Goal: Task Accomplishment & Management: Manage account settings

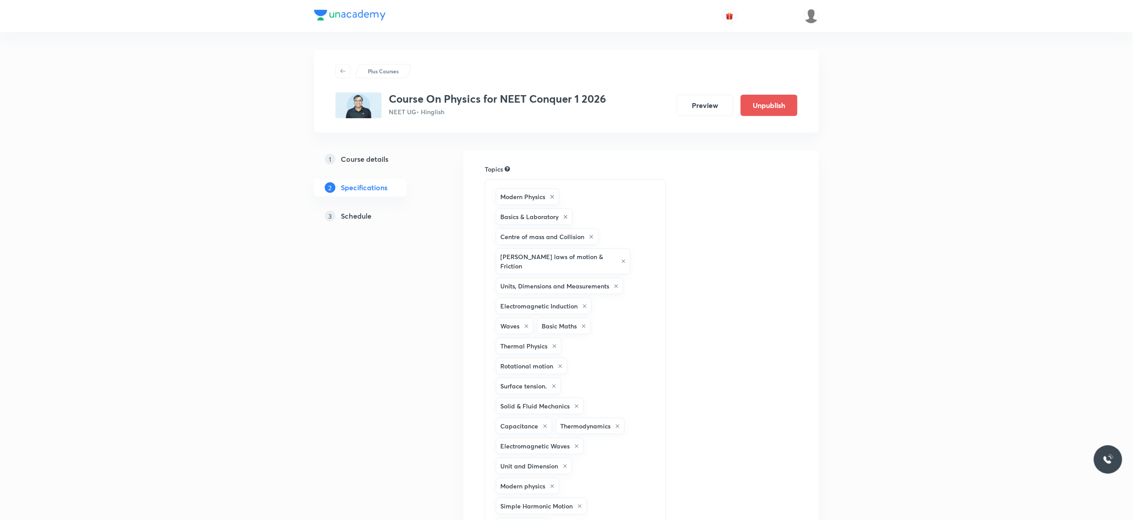
click at [356, 219] on h5 "Schedule" at bounding box center [356, 216] width 31 height 11
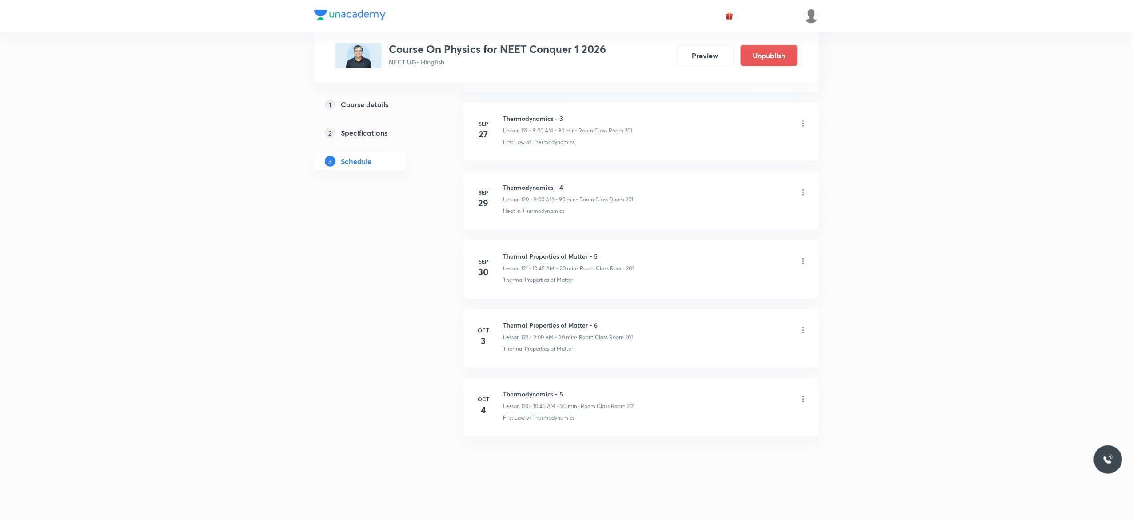
scroll to position [8756, 0]
click at [805, 330] on icon at bounding box center [803, 330] width 9 height 9
click at [734, 368] on li "Delete" at bounding box center [753, 369] width 97 height 16
click at [688, 502] on button "Delete" at bounding box center [694, 500] width 78 height 21
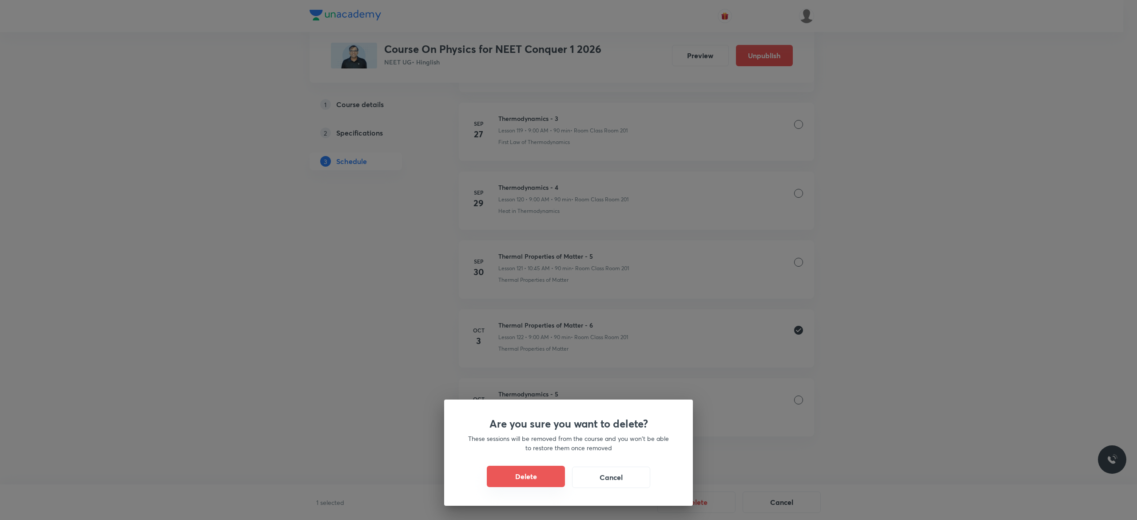
click at [534, 477] on button "Delete" at bounding box center [526, 476] width 78 height 21
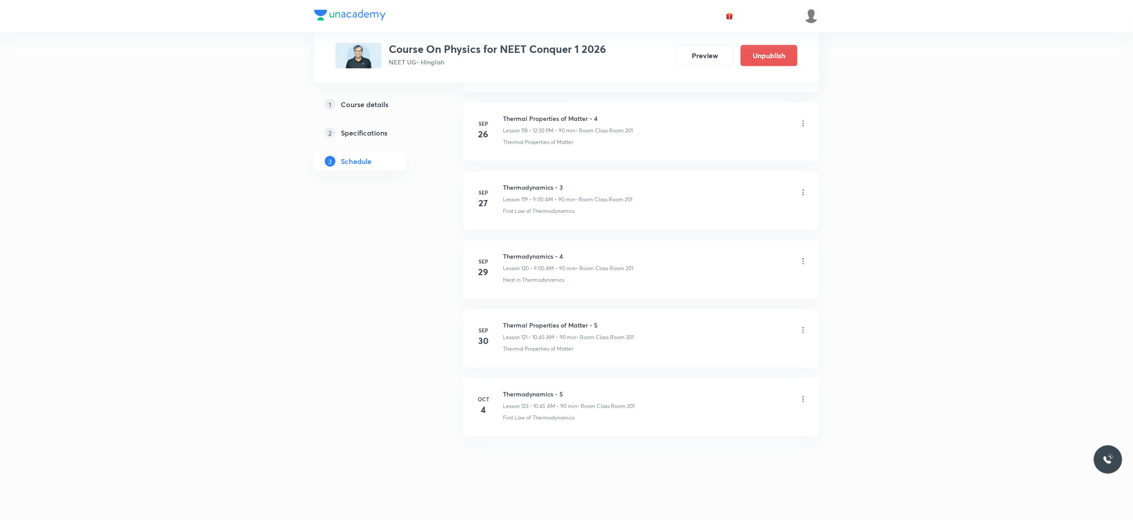
scroll to position [8688, 0]
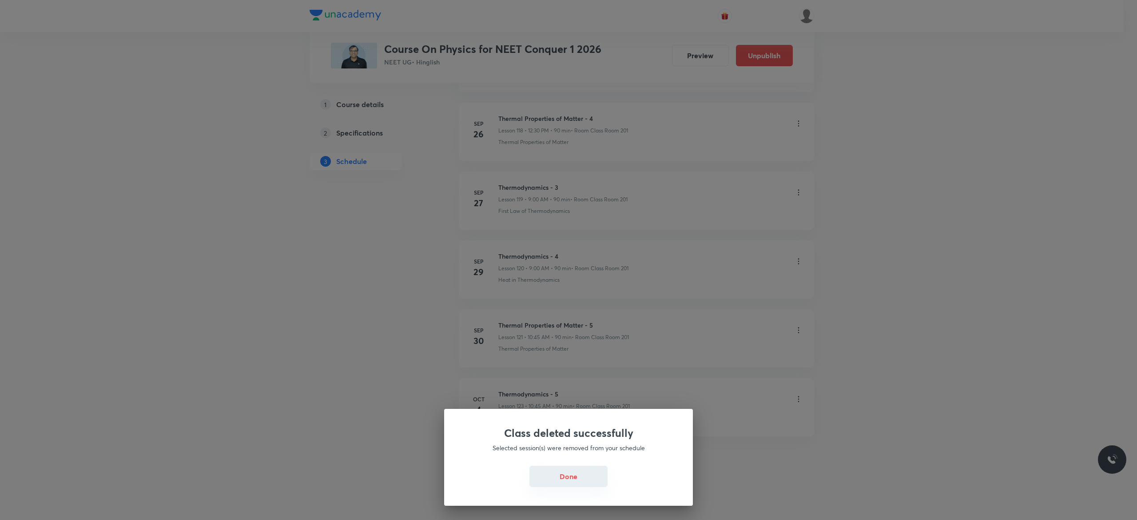
click at [562, 476] on button "Done" at bounding box center [569, 476] width 78 height 21
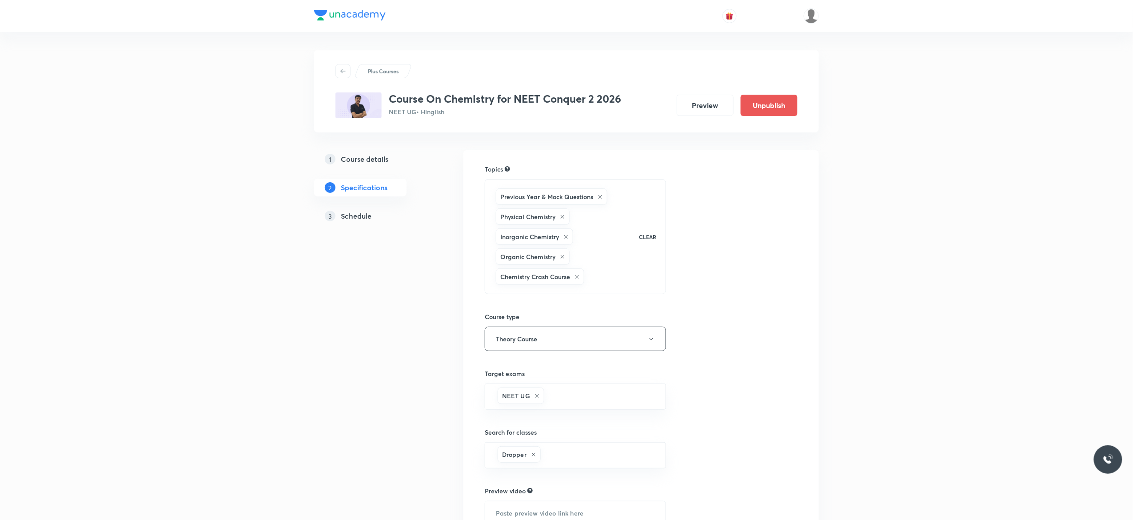
drag, startPoint x: 0, startPoint y: 0, endPoint x: 354, endPoint y: 217, distance: 415.2
click at [354, 217] on h5 "Schedule" at bounding box center [356, 216] width 31 height 11
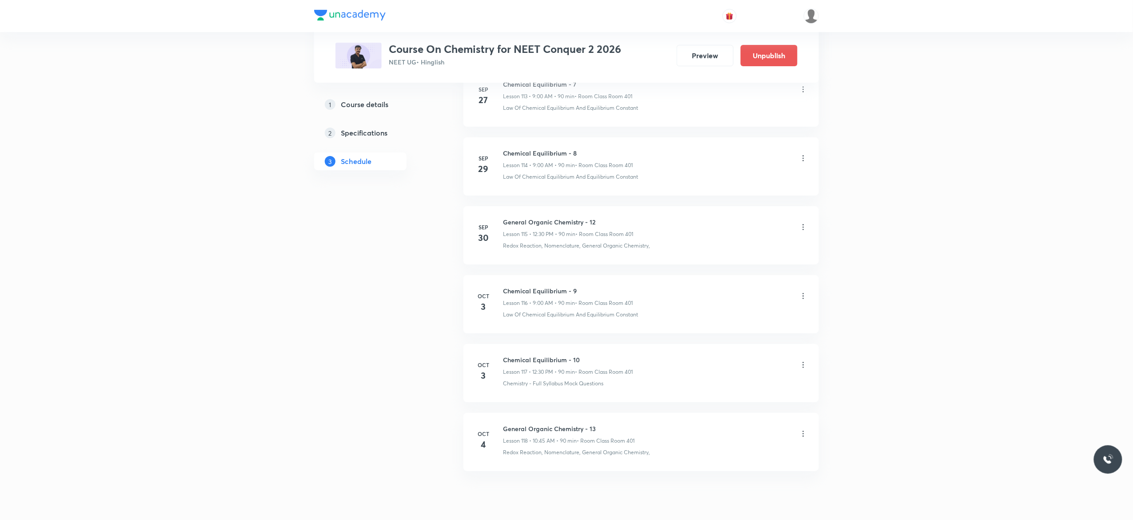
scroll to position [8411, 0]
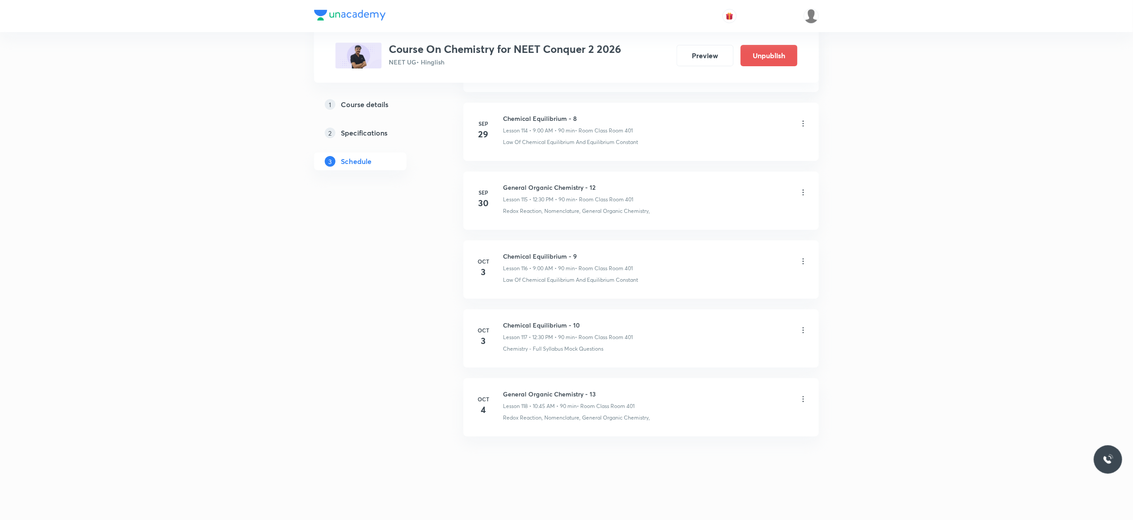
click at [805, 261] on icon at bounding box center [803, 261] width 9 height 9
click at [737, 297] on li "Delete" at bounding box center [753, 299] width 97 height 16
click at [697, 501] on button "Delete" at bounding box center [694, 500] width 78 height 21
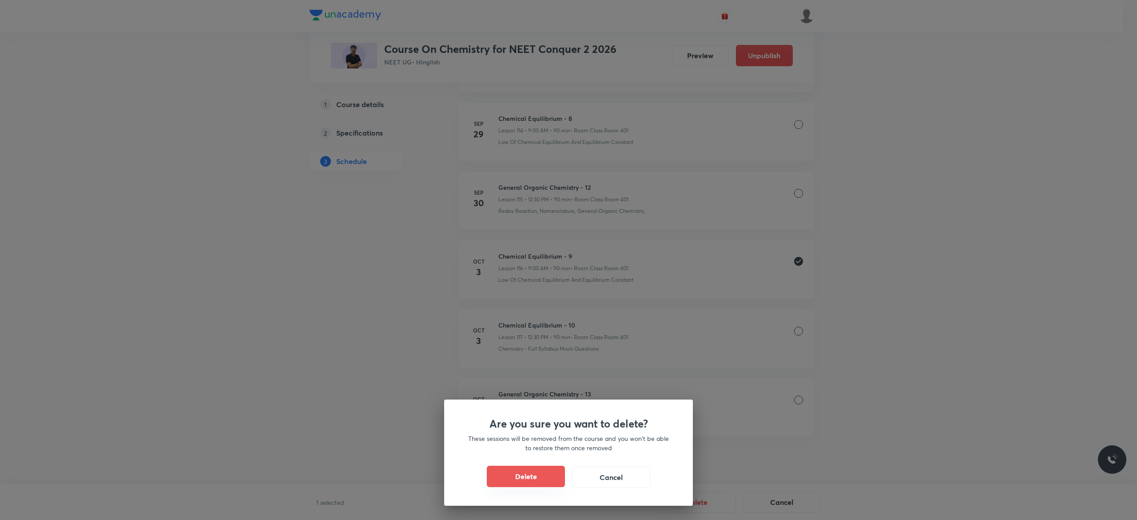
click at [541, 474] on button "Delete" at bounding box center [526, 476] width 78 height 21
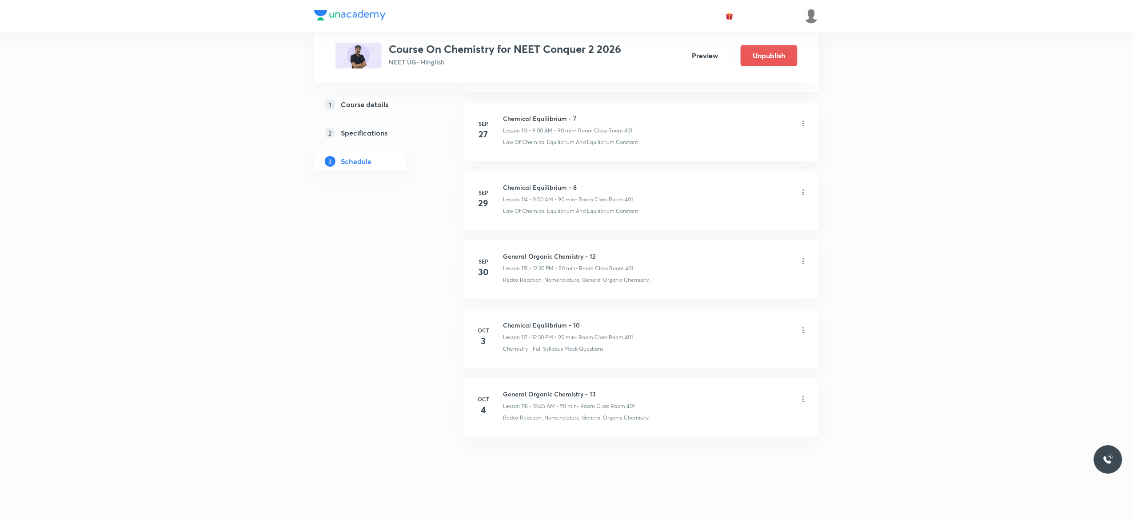
scroll to position [8342, 0]
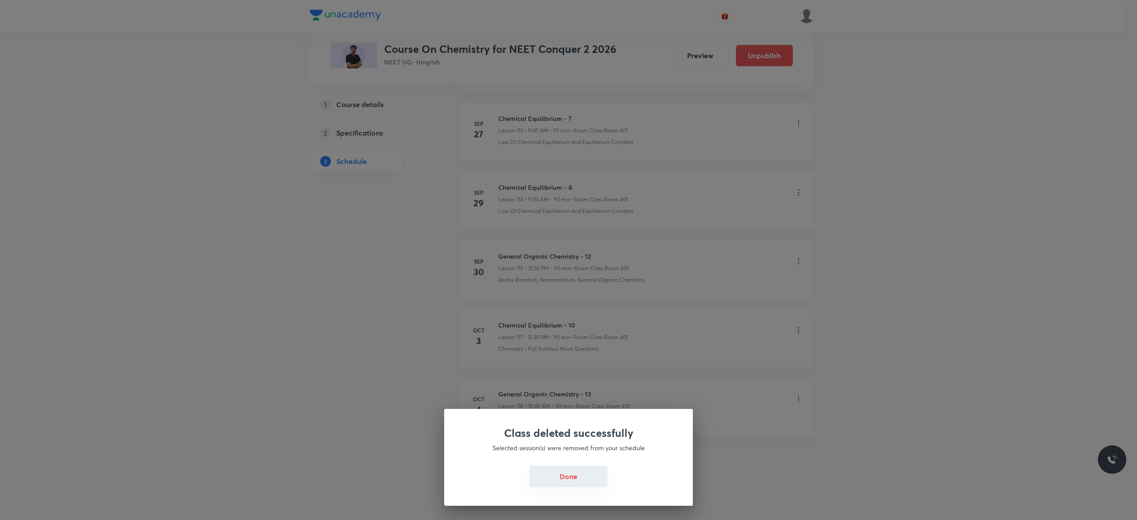
click at [565, 481] on button "Done" at bounding box center [569, 476] width 78 height 21
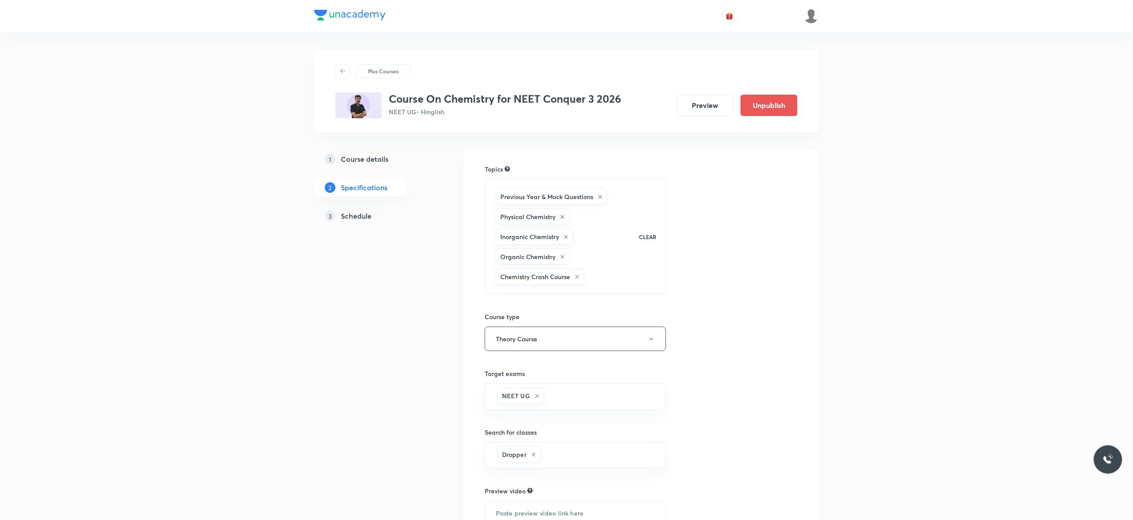
click at [358, 218] on h5 "Schedule" at bounding box center [356, 216] width 31 height 11
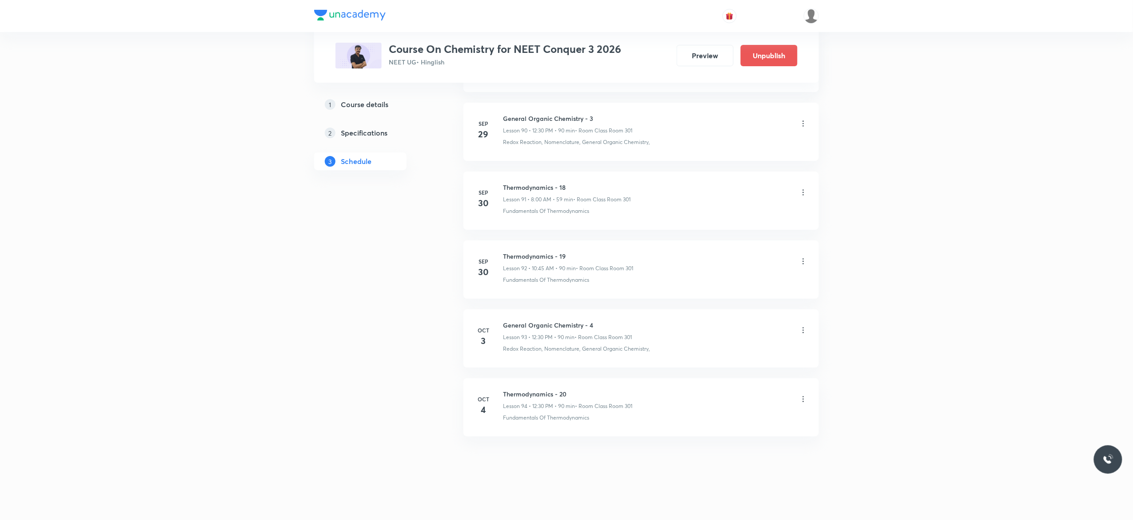
scroll to position [6751, 0]
click at [802, 331] on icon at bounding box center [803, 330] width 9 height 9
click at [743, 369] on li "Delete" at bounding box center [753, 369] width 97 height 16
click at [699, 499] on button "Delete" at bounding box center [694, 500] width 78 height 21
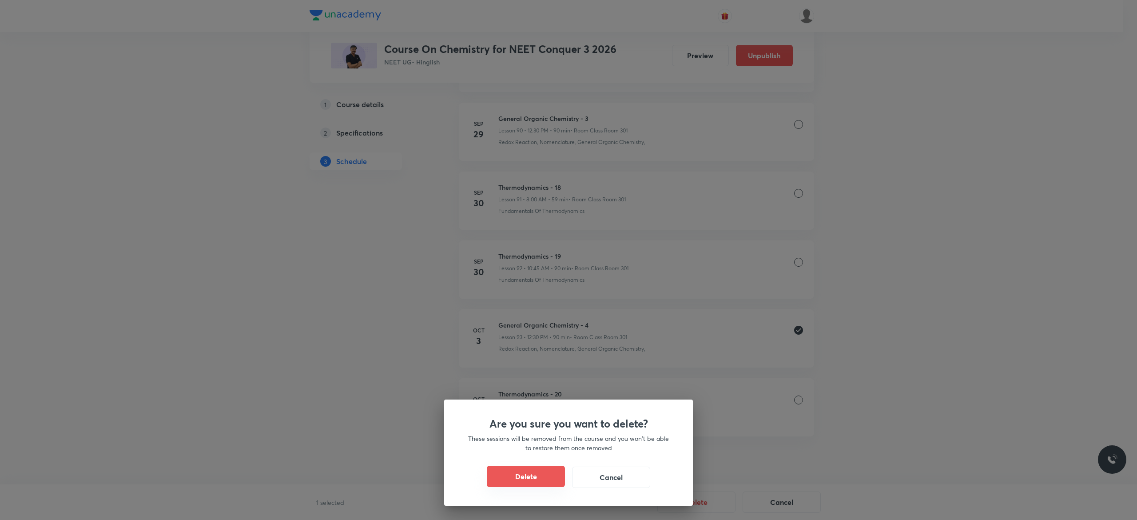
click at [535, 478] on button "Delete" at bounding box center [526, 476] width 78 height 21
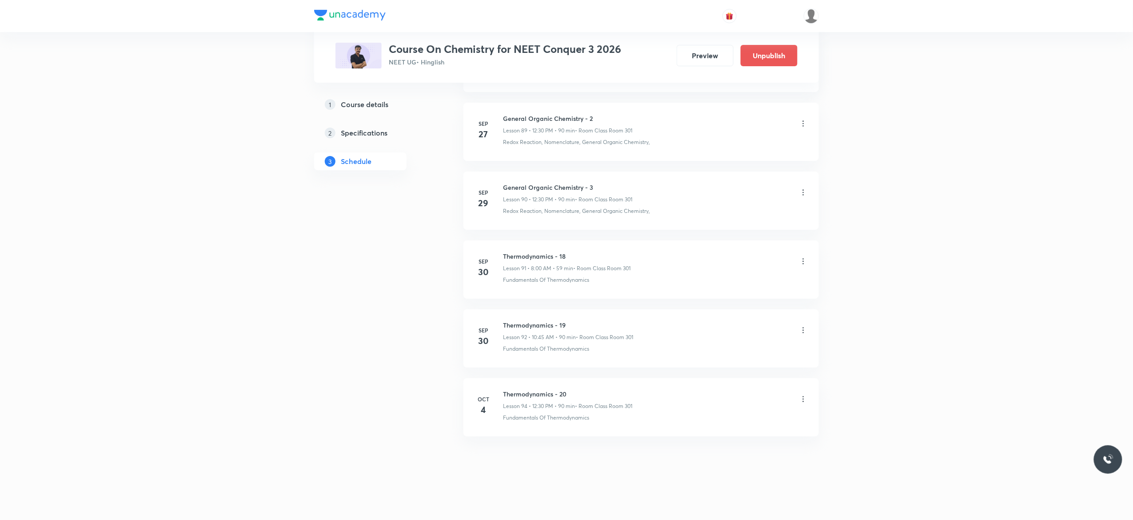
scroll to position [6682, 0]
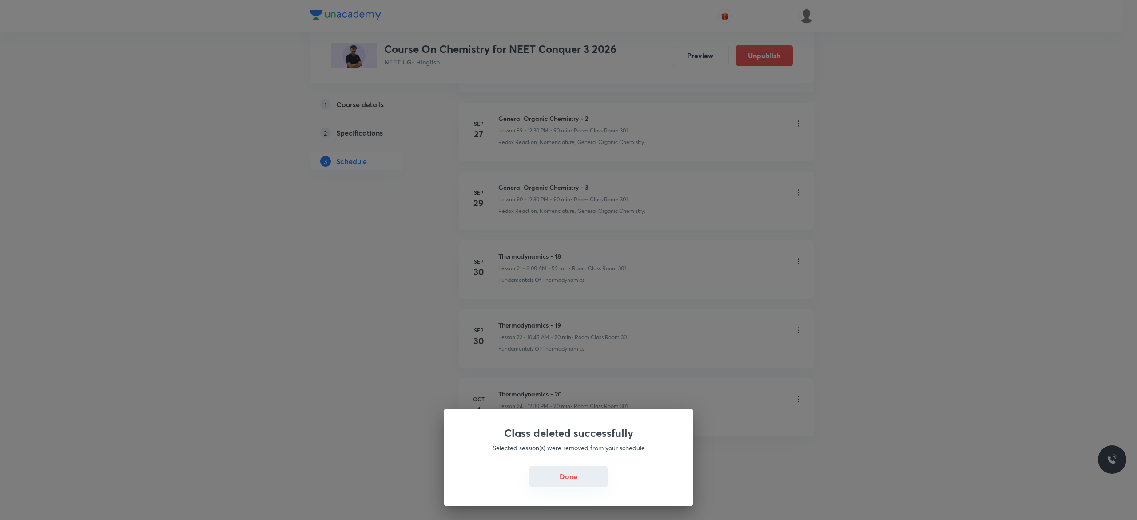
click at [570, 480] on button "Done" at bounding box center [569, 476] width 78 height 21
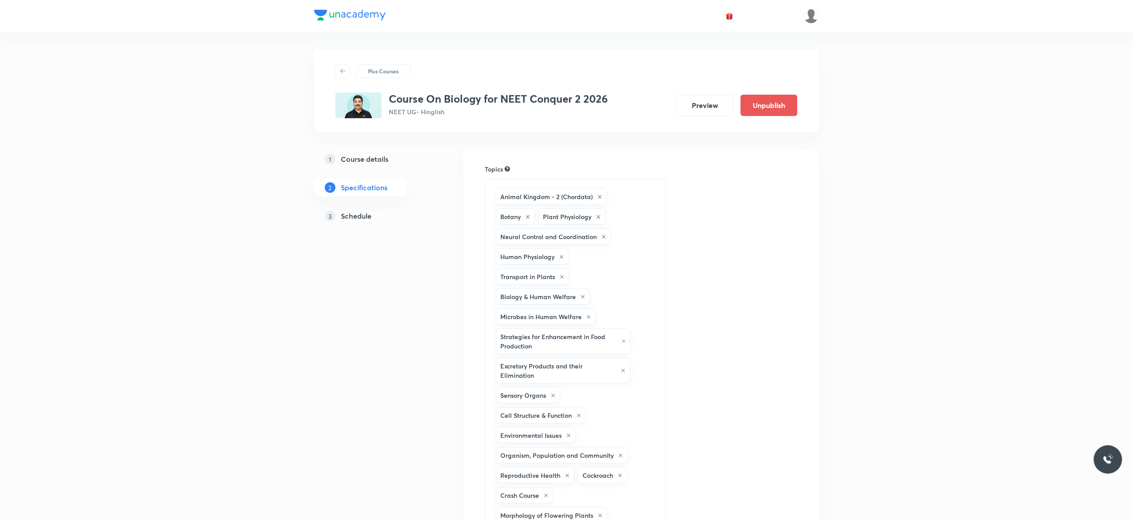
click at [359, 219] on h5 "Schedule" at bounding box center [356, 216] width 31 height 11
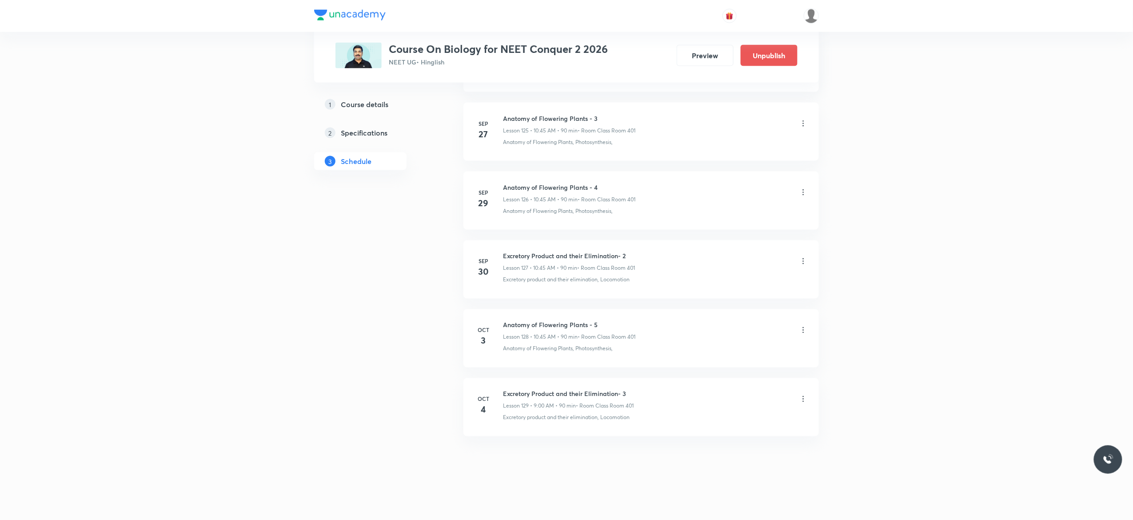
scroll to position [9171, 0]
click at [804, 330] on icon at bounding box center [803, 330] width 9 height 9
click at [729, 369] on p "Delete" at bounding box center [721, 368] width 19 height 9
click at [699, 504] on button "Delete" at bounding box center [694, 500] width 78 height 21
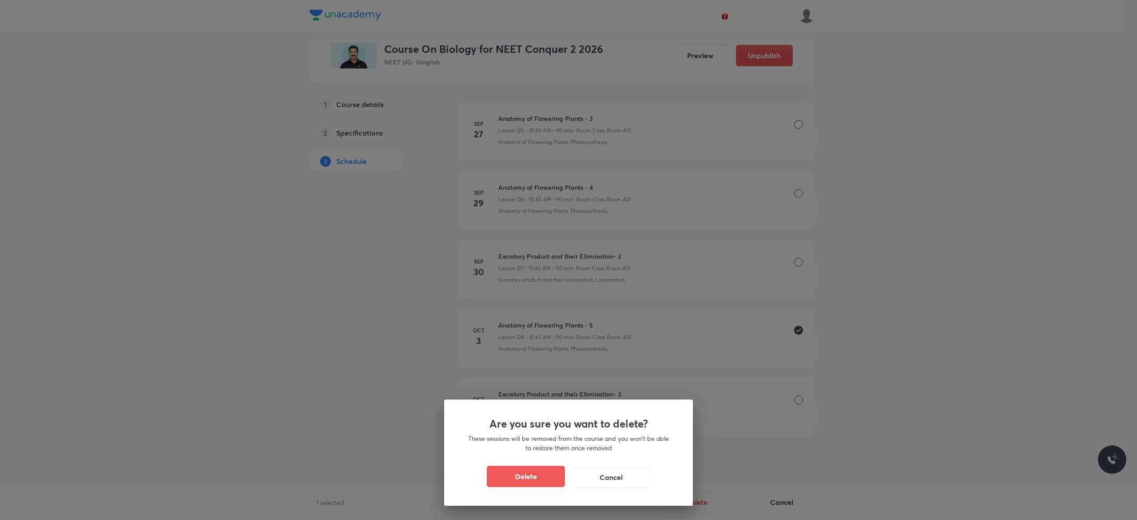
click at [538, 477] on button "Delete" at bounding box center [526, 476] width 78 height 21
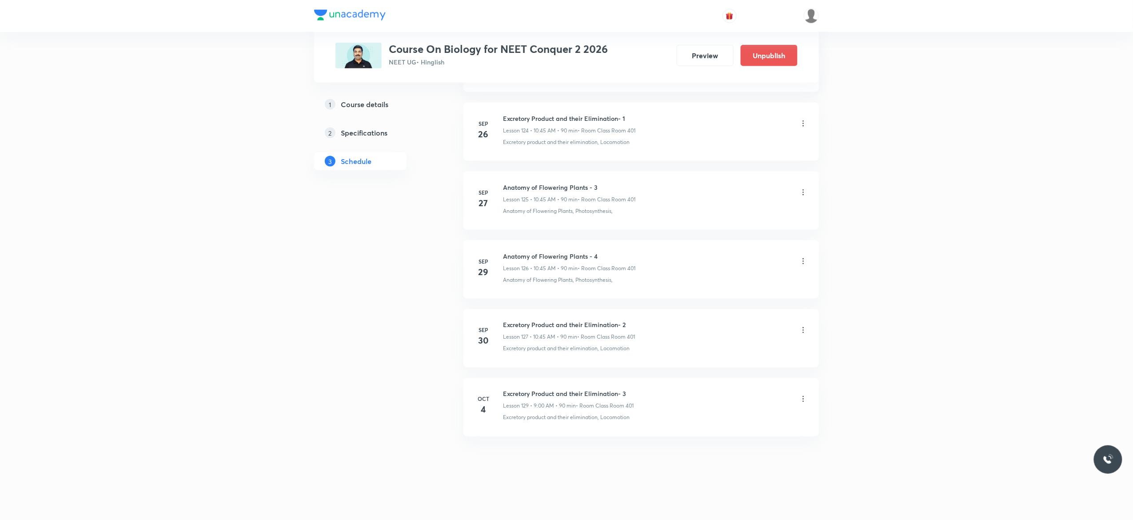
scroll to position [9102, 0]
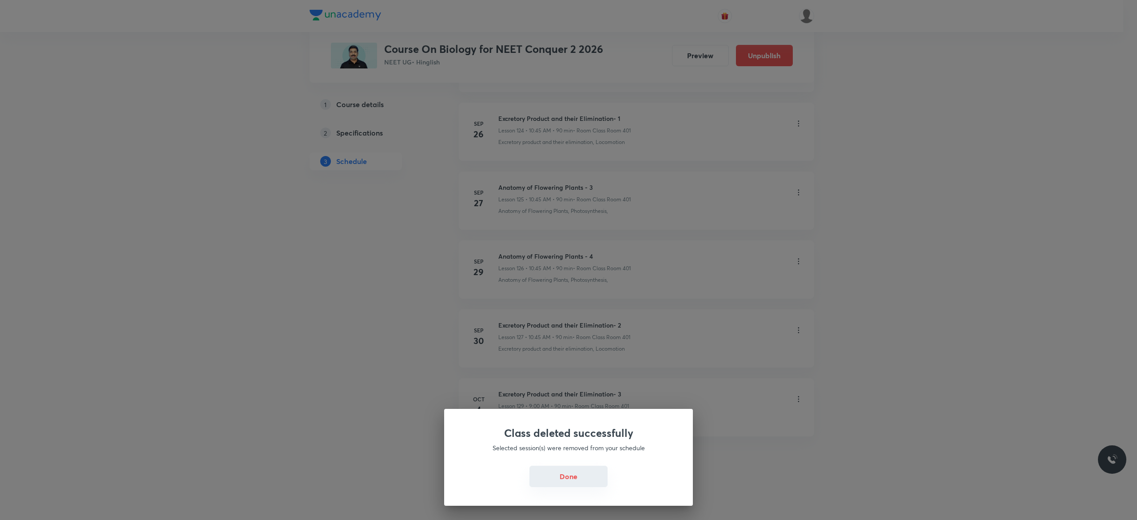
click at [558, 479] on button "Done" at bounding box center [569, 476] width 78 height 21
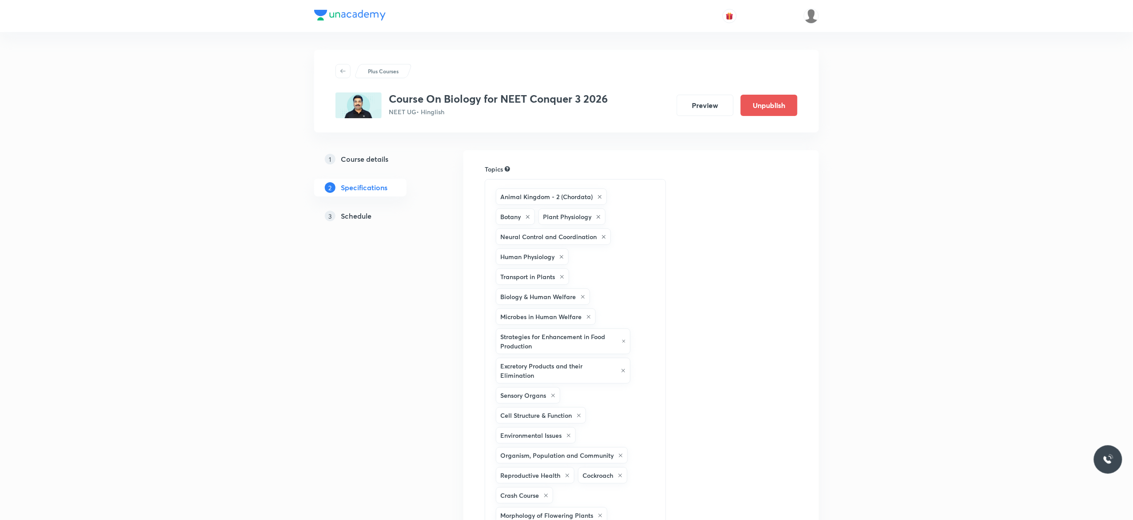
click at [366, 214] on h5 "Schedule" at bounding box center [356, 216] width 31 height 11
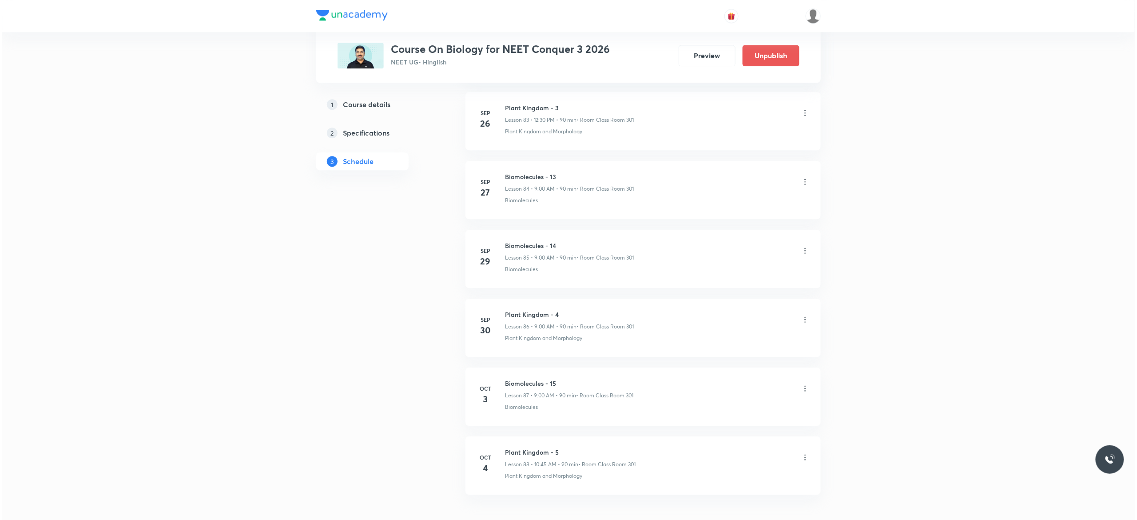
scroll to position [6336, 0]
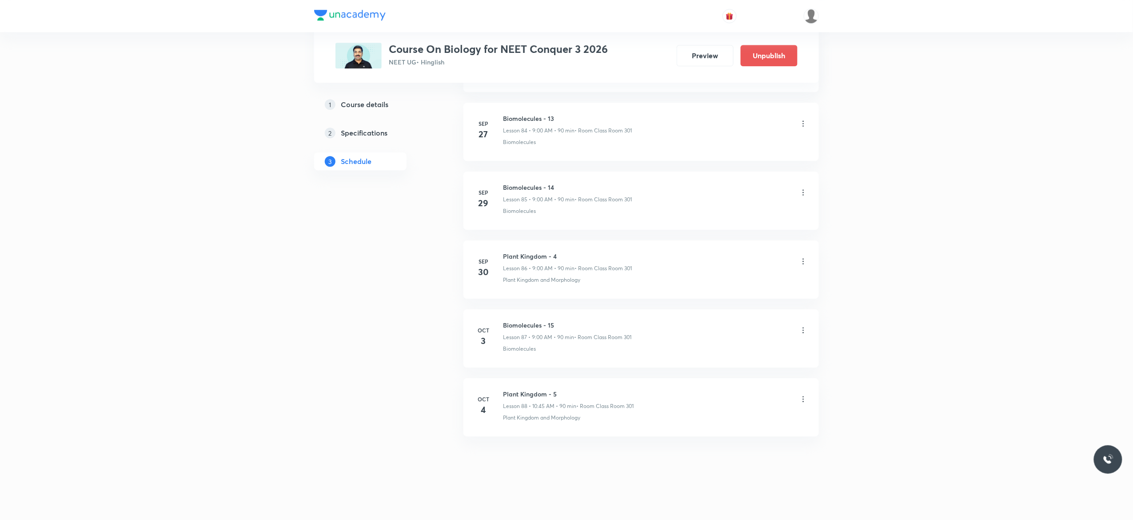
click at [807, 332] on icon at bounding box center [803, 330] width 9 height 9
click at [730, 353] on li "Edit" at bounding box center [753, 352] width 97 height 16
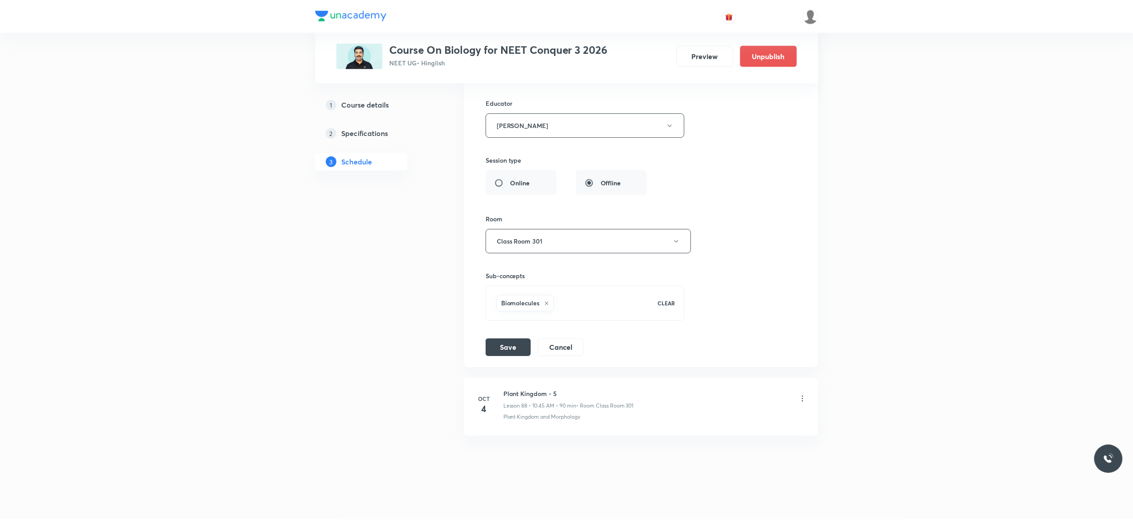
scroll to position [6270, 0]
click at [747, 202] on div "Session title 17/99 Biomolecules - 15 ​ Schedule for [DATE] 9:00 AM ​ Duration …" at bounding box center [641, 134] width 312 height 444
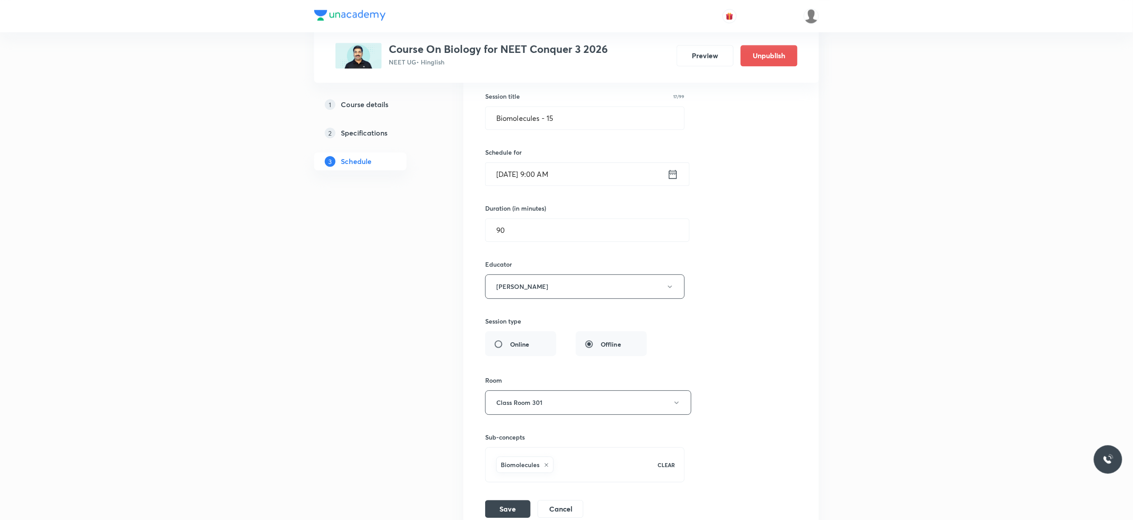
scroll to position [6057, 0]
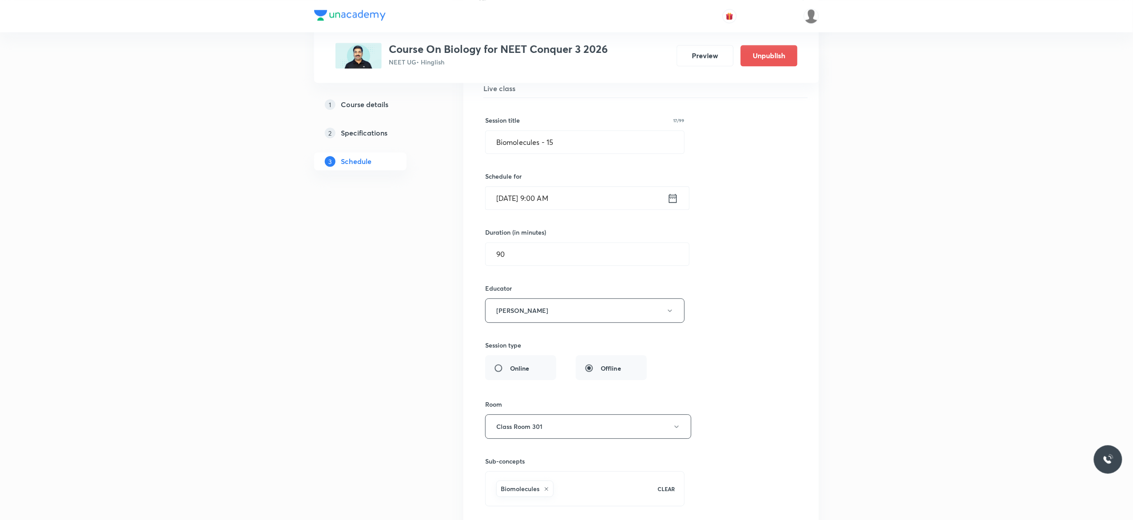
click at [673, 204] on icon at bounding box center [672, 198] width 11 height 12
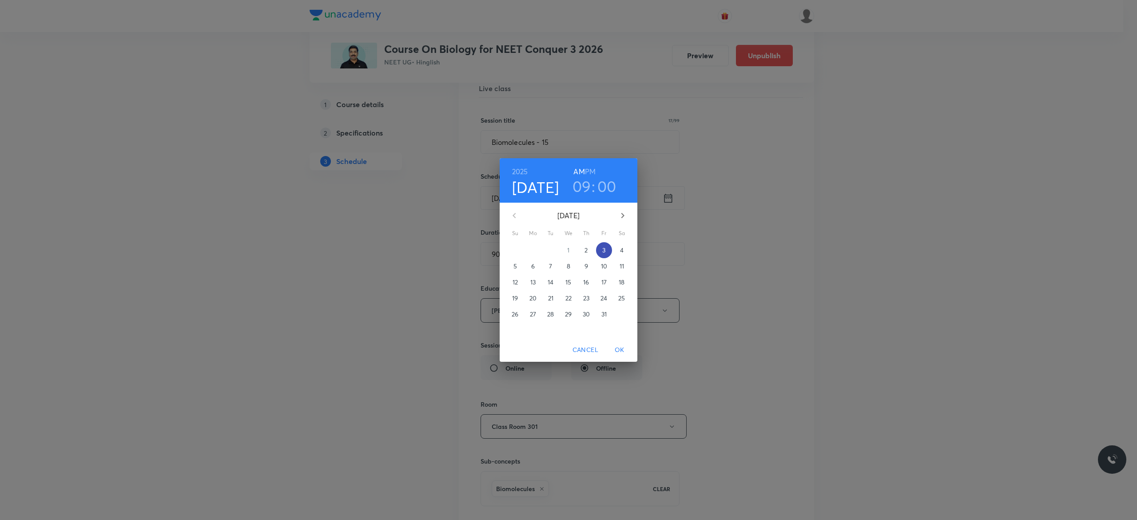
click at [603, 248] on p "3" at bounding box center [603, 250] width 3 height 9
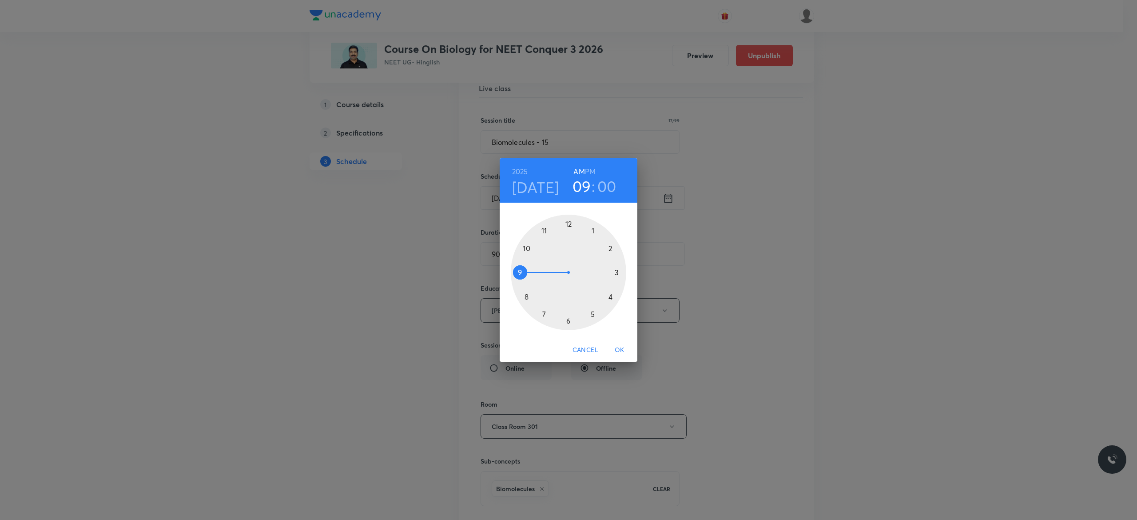
click at [569, 226] on div at bounding box center [569, 273] width 116 height 116
click at [567, 320] on div at bounding box center [569, 273] width 116 height 116
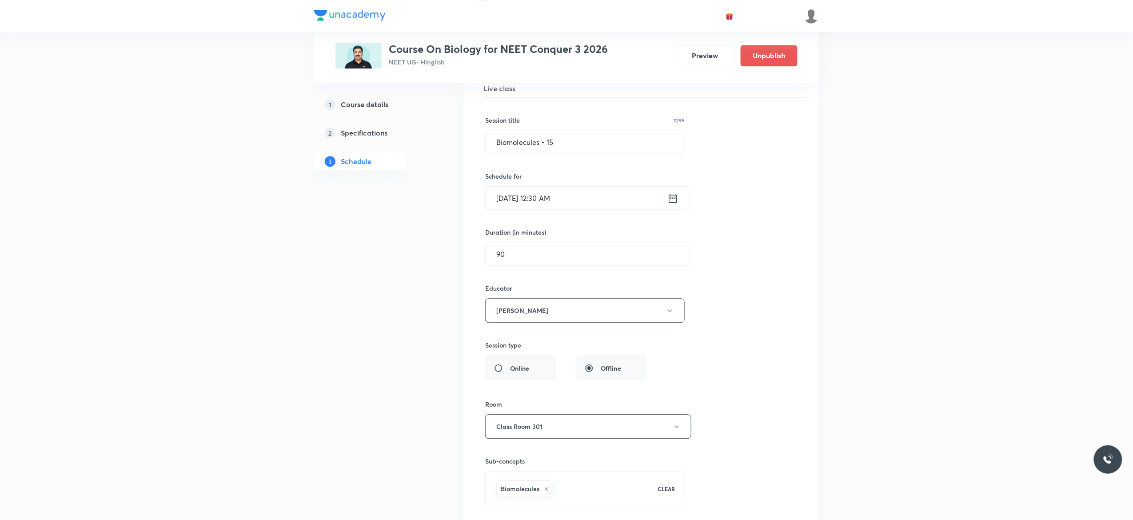
click at [672, 204] on icon at bounding box center [672, 198] width 11 height 12
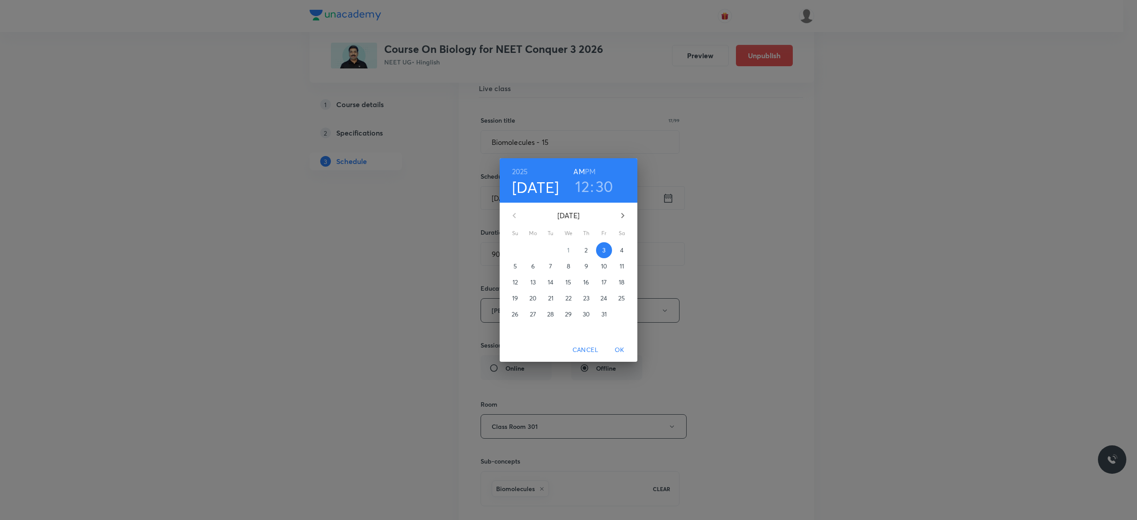
click at [590, 171] on h6 "PM" at bounding box center [590, 171] width 11 height 12
click at [742, 251] on div "2025 Oct 3 12 : 30 AM PM October 2025 Su Mo Tu We Th Fr Sa 28 29 30 1 2 3 4 5 6…" at bounding box center [568, 260] width 1137 height 520
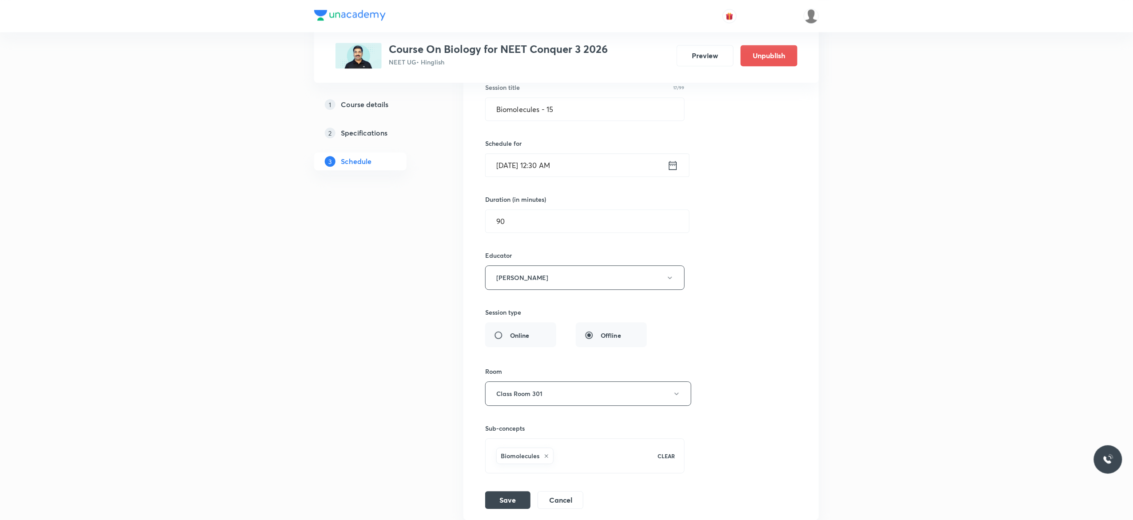
scroll to position [6092, 0]
click at [673, 169] on icon at bounding box center [672, 162] width 11 height 12
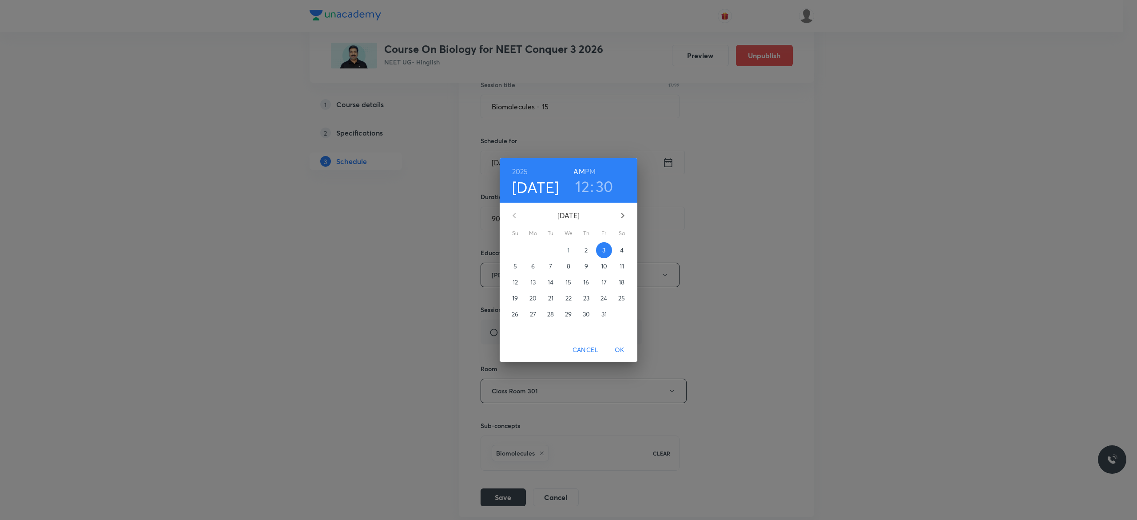
click at [592, 170] on h6 "PM" at bounding box center [590, 171] width 11 height 12
click at [759, 286] on div "2025 Oct 3 12 : 30 AM PM October 2025 Su Mo Tu We Th Fr Sa 28 29 30 1 2 3 4 5 6…" at bounding box center [568, 260] width 1137 height 520
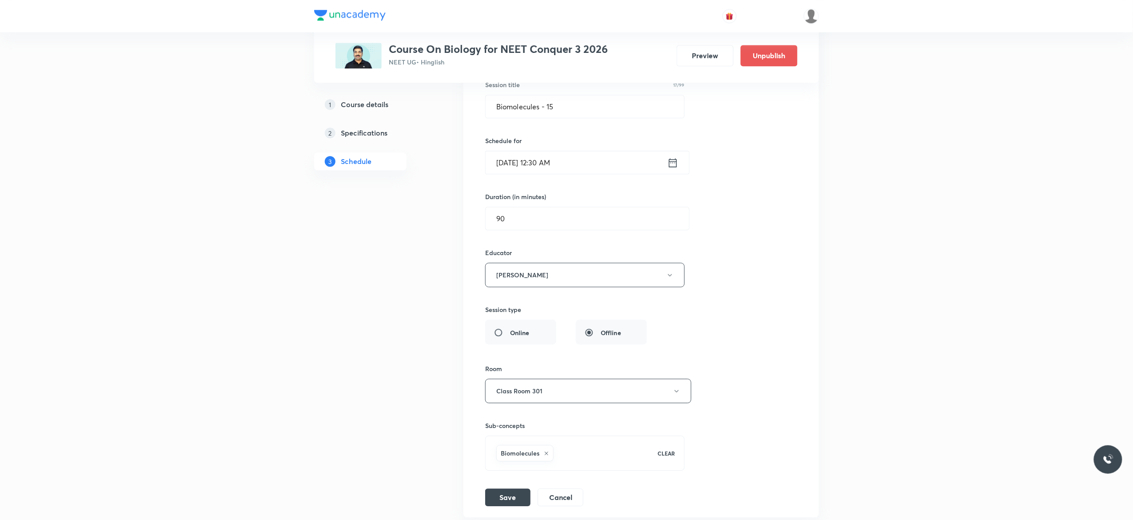
click at [672, 169] on icon at bounding box center [672, 162] width 11 height 12
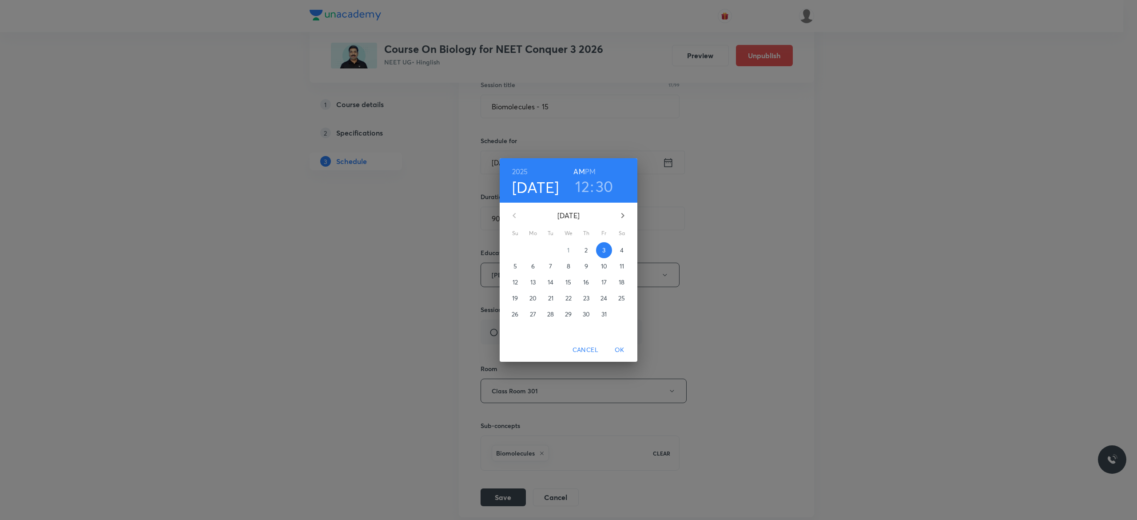
click at [590, 172] on h6 "PM" at bounding box center [590, 171] width 11 height 12
click at [617, 349] on span "OK" at bounding box center [619, 349] width 21 height 11
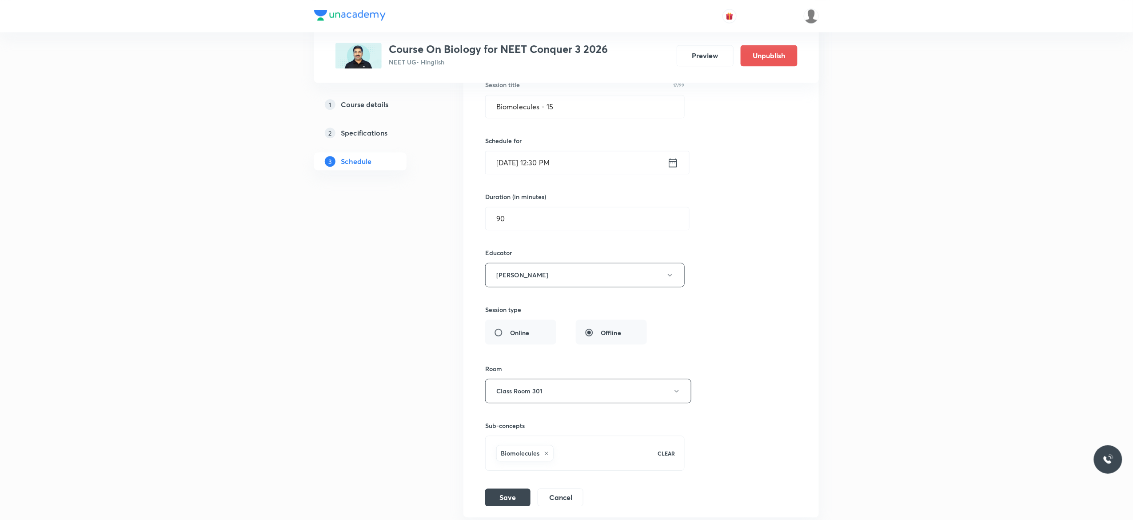
click at [718, 350] on div "Session title 17/99 Biomolecules - 15 ​ Schedule for Oct 3, 2025, 12:30 PM ​ Du…" at bounding box center [641, 284] width 312 height 444
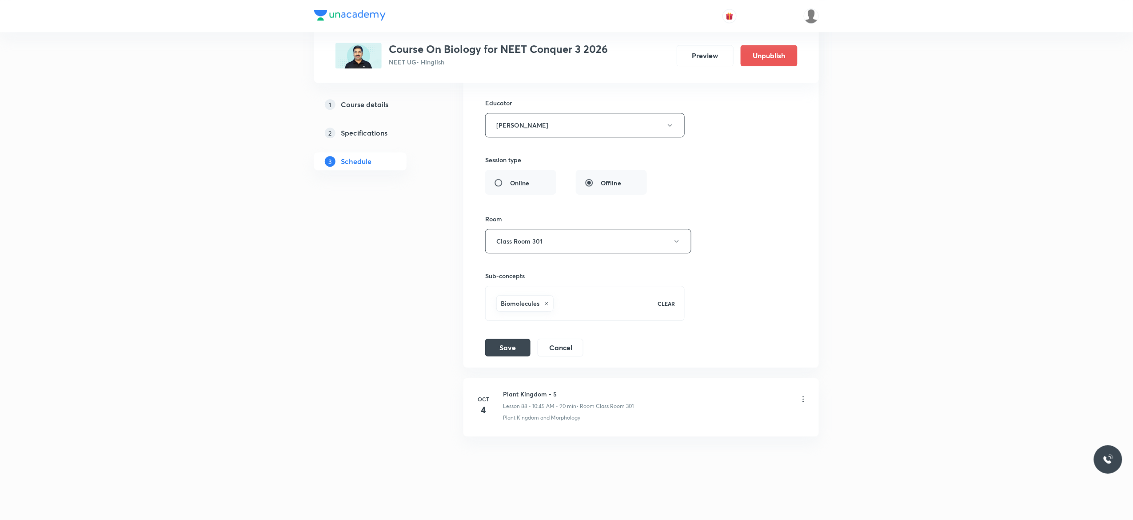
scroll to position [6270, 0]
click at [507, 345] on button "Save" at bounding box center [507, 347] width 45 height 18
click at [502, 355] on button "Save" at bounding box center [507, 347] width 45 height 18
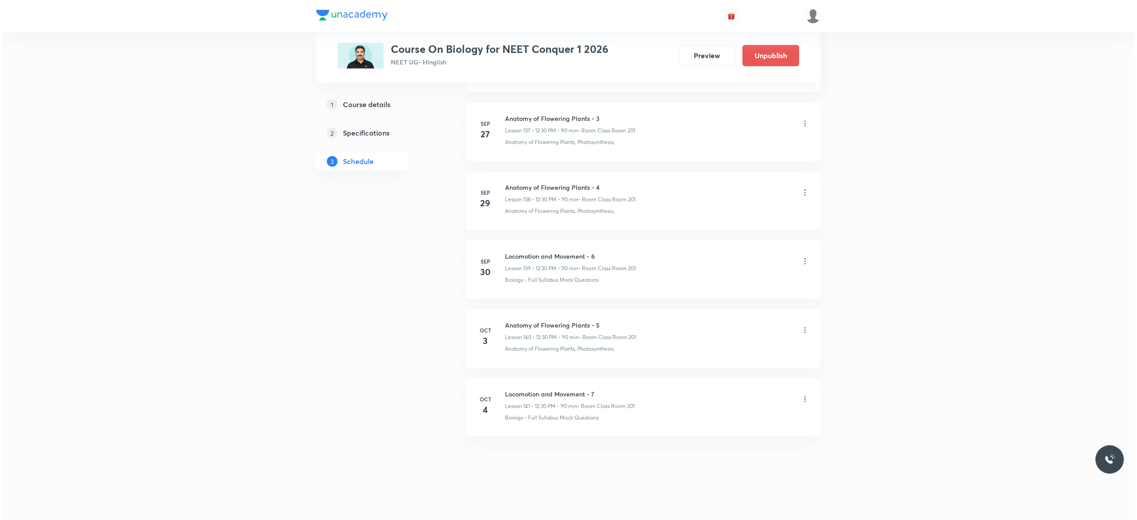
scroll to position [10001, 0]
click at [802, 331] on icon at bounding box center [803, 330] width 9 height 9
click at [741, 353] on li "Edit" at bounding box center [753, 352] width 97 height 16
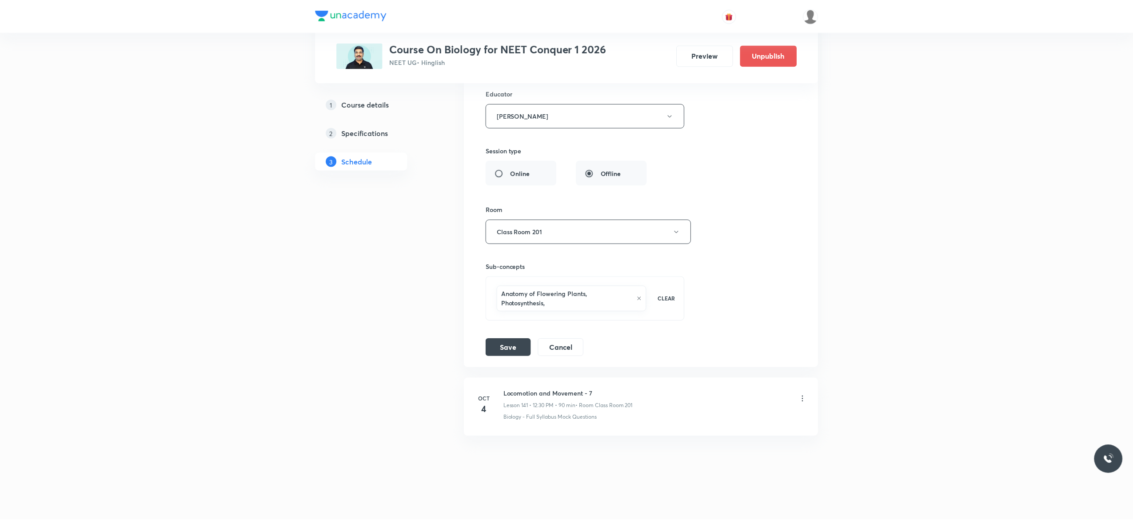
scroll to position [9944, 0]
click at [725, 278] on div "Session title 31/99 Anatomy of Flowering Plants - 5 ​ Schedule for [DATE] 12:30…" at bounding box center [641, 129] width 312 height 453
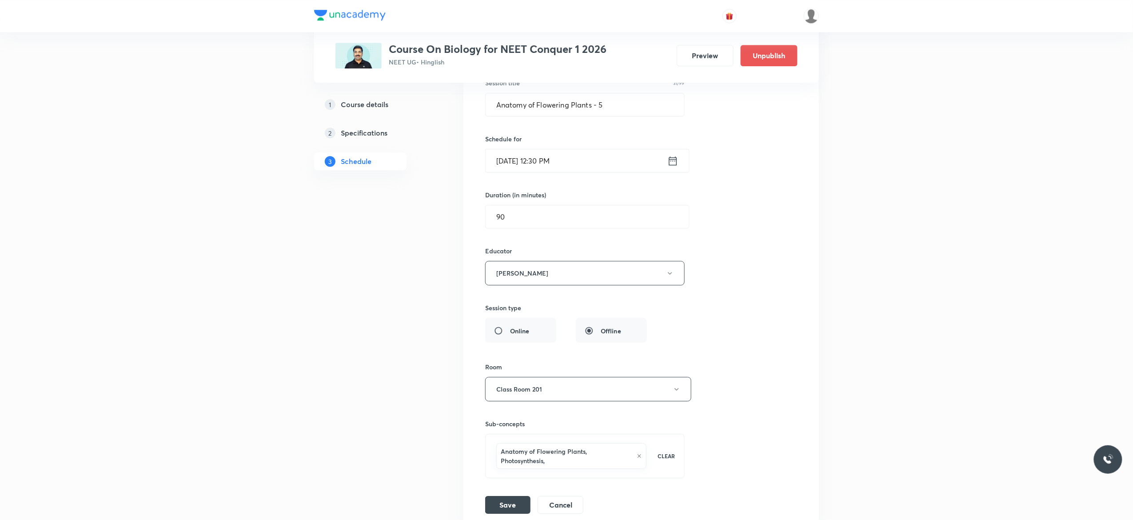
scroll to position [9696, 0]
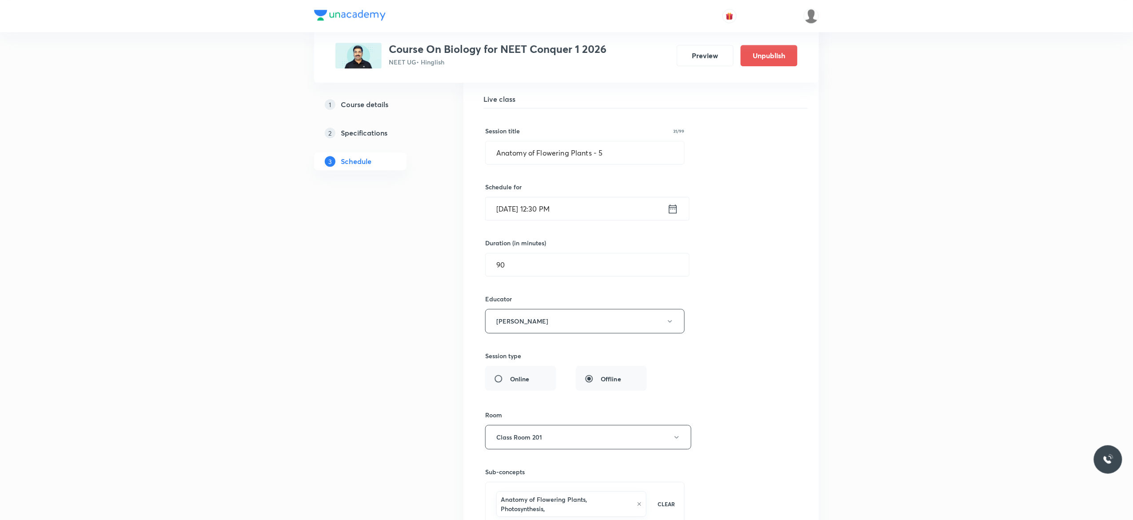
click at [673, 215] on icon at bounding box center [672, 209] width 11 height 12
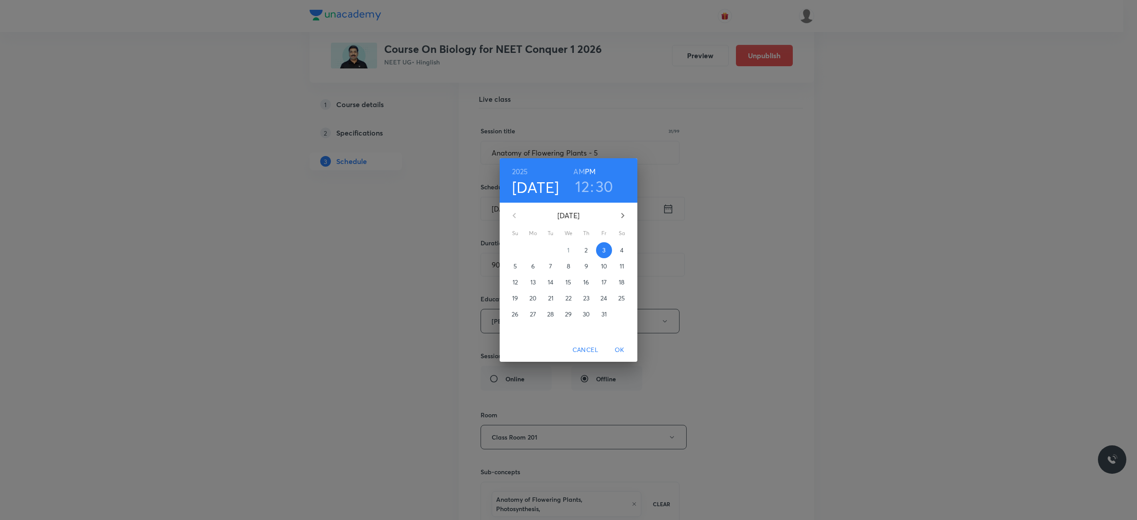
click at [578, 171] on h6 "AM" at bounding box center [579, 171] width 11 height 12
click at [602, 251] on p "3" at bounding box center [603, 250] width 3 height 9
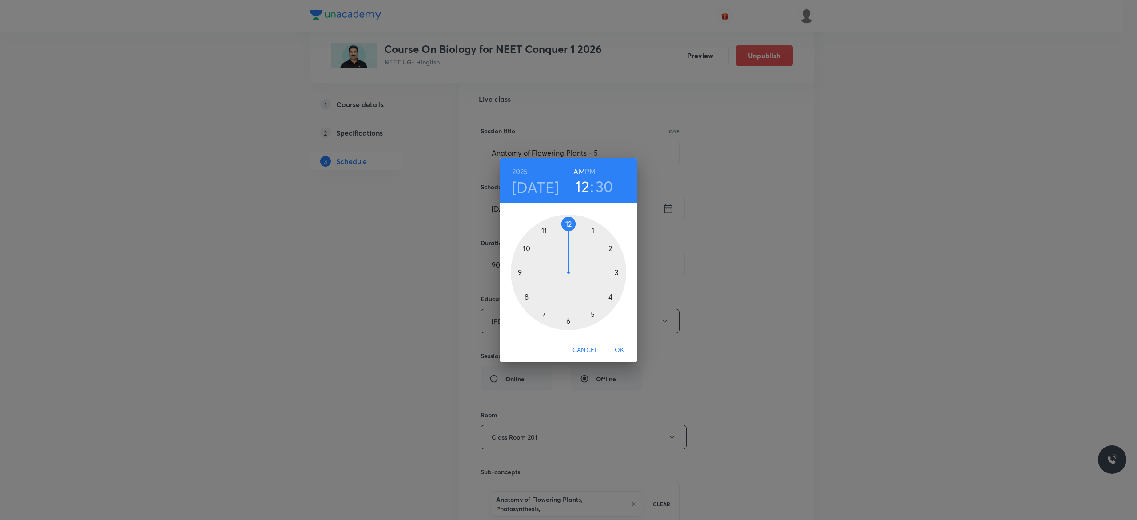
click at [528, 248] on div at bounding box center [569, 273] width 116 height 116
click at [519, 271] on div at bounding box center [569, 273] width 116 height 116
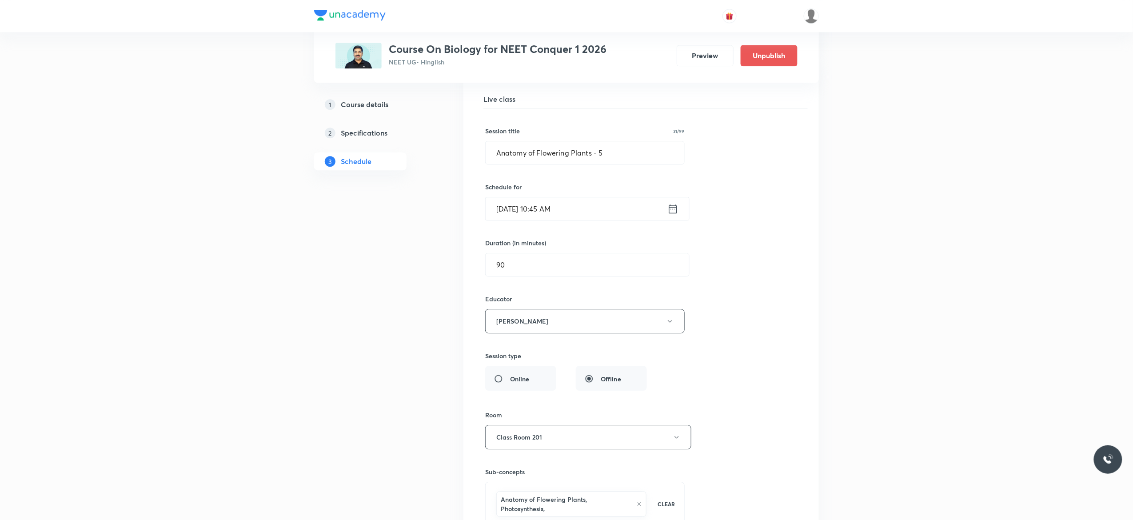
click at [747, 363] on div "Session title 31/99 Anatomy of Flowering Plants - 5 ​ Schedule for Oct 3, 2025,…" at bounding box center [641, 334] width 312 height 453
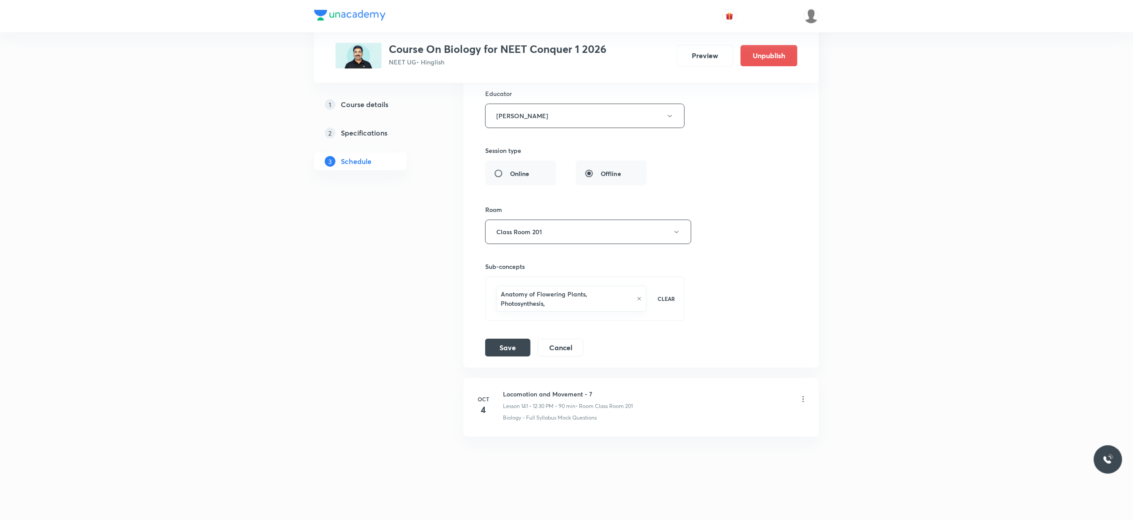
scroll to position [9944, 0]
click at [509, 350] on button "Save" at bounding box center [507, 347] width 45 height 18
click at [510, 355] on button "Save" at bounding box center [507, 347] width 45 height 18
click at [510, 356] on button "Save" at bounding box center [507, 348] width 45 height 18
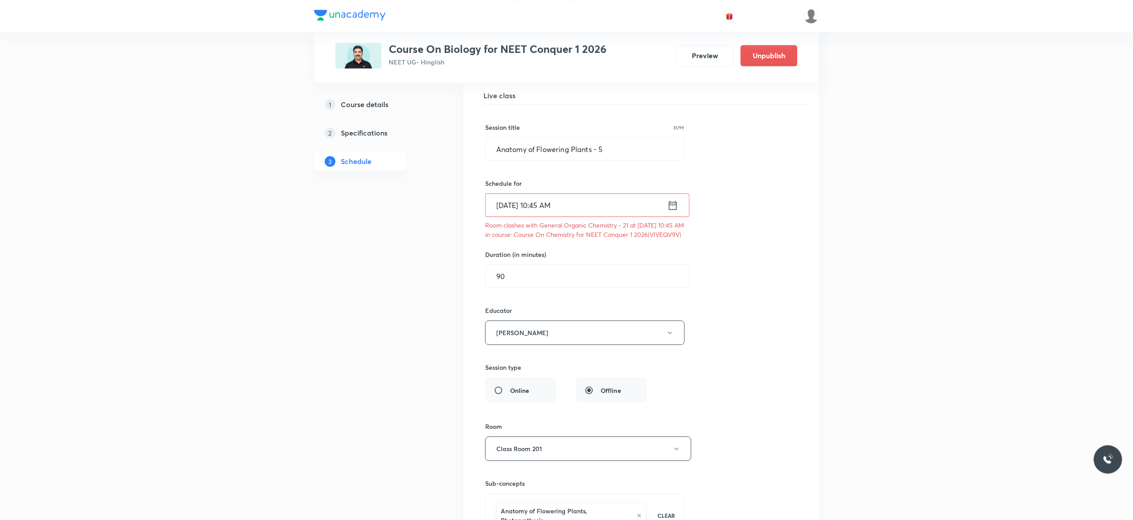
scroll to position [9696, 0]
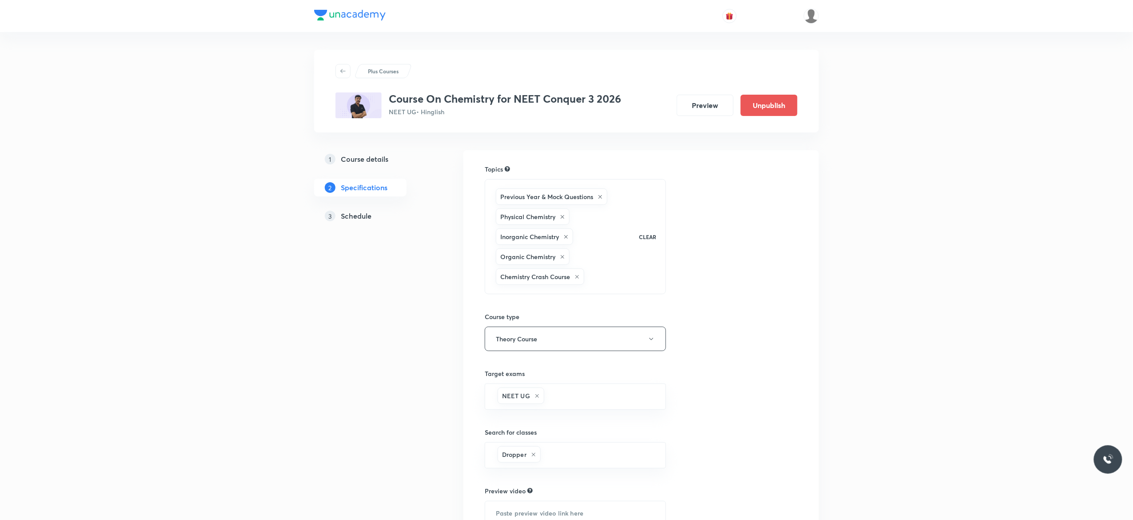
drag, startPoint x: 0, startPoint y: 0, endPoint x: 359, endPoint y: 218, distance: 420.4
click at [359, 218] on h5 "Schedule" at bounding box center [356, 216] width 31 height 11
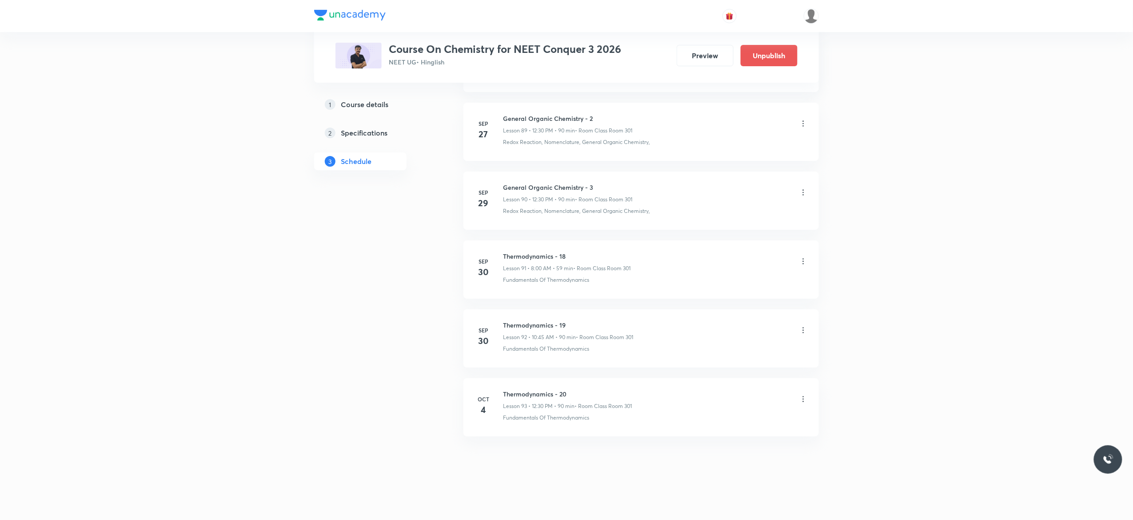
scroll to position [6682, 0]
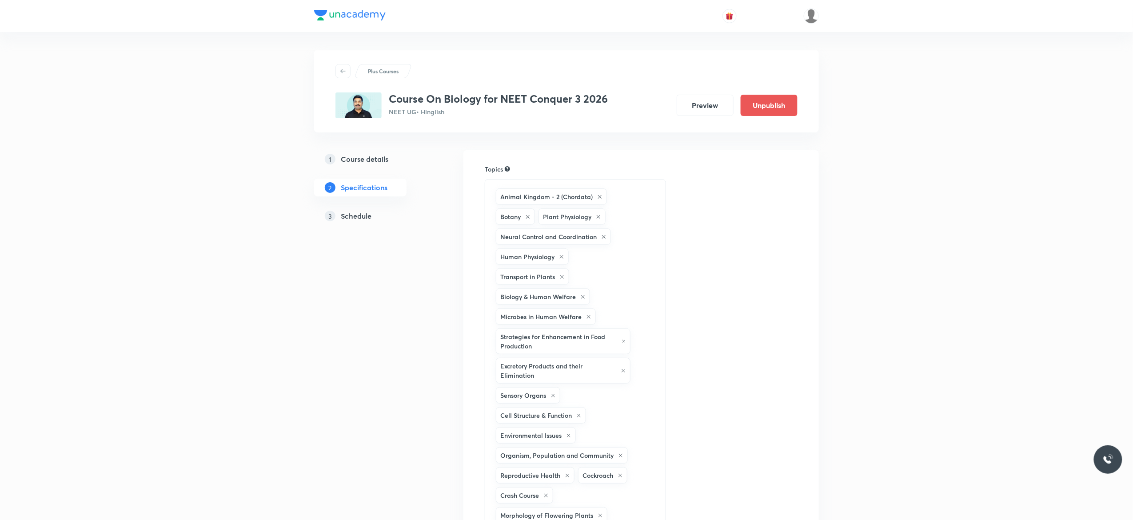
click at [347, 218] on h5 "Schedule" at bounding box center [356, 216] width 31 height 11
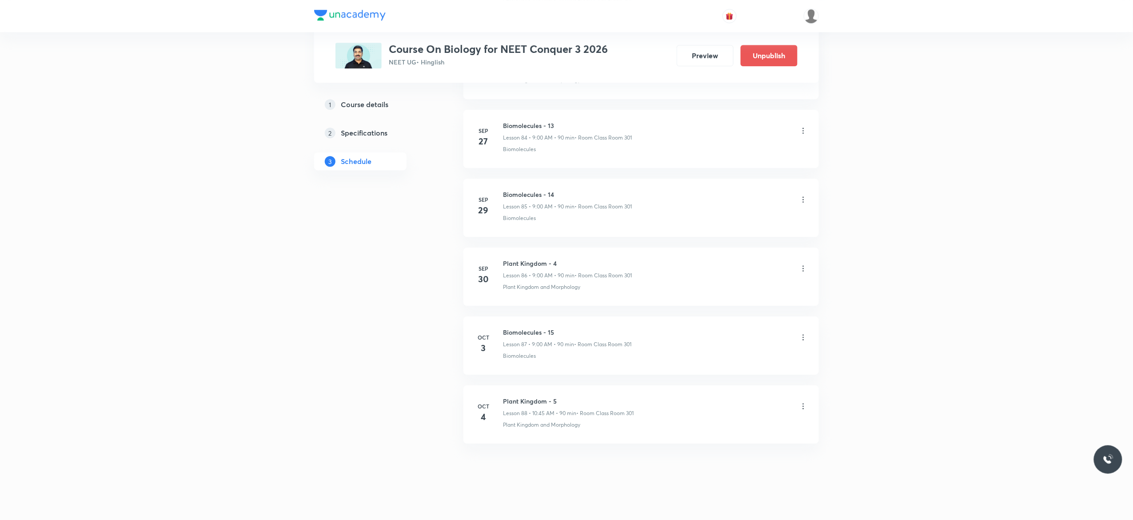
scroll to position [6336, 0]
click at [804, 331] on icon at bounding box center [803, 330] width 9 height 9
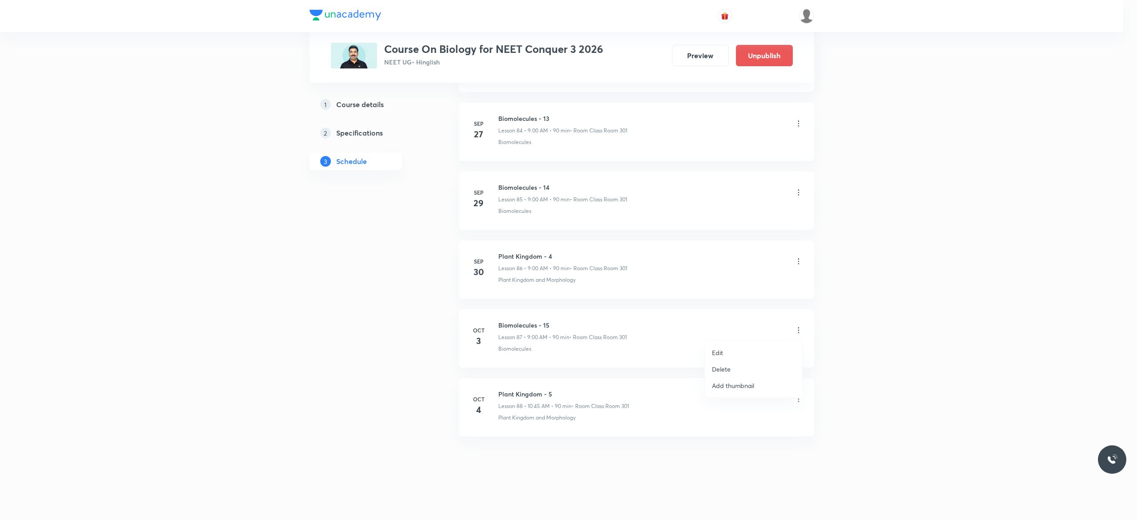
click at [738, 369] on li "Delete" at bounding box center [753, 369] width 97 height 16
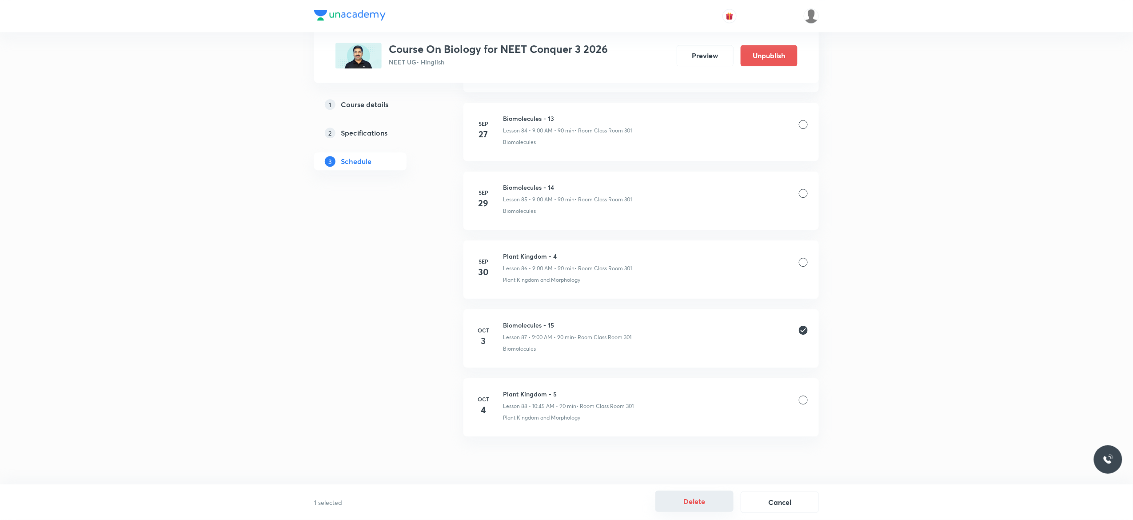
click at [695, 502] on button "Delete" at bounding box center [694, 500] width 78 height 21
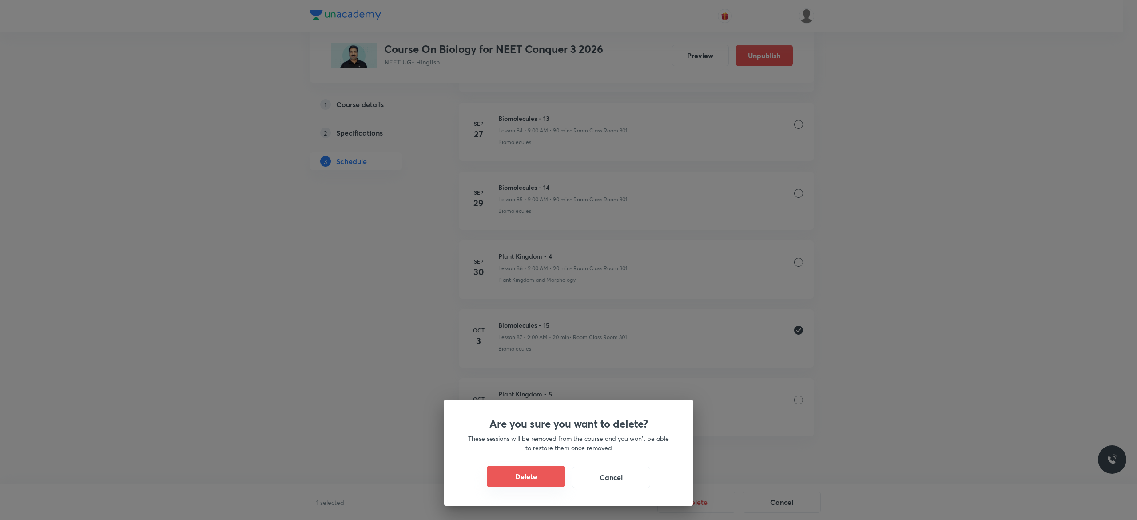
click at [529, 478] on button "Delete" at bounding box center [526, 476] width 78 height 21
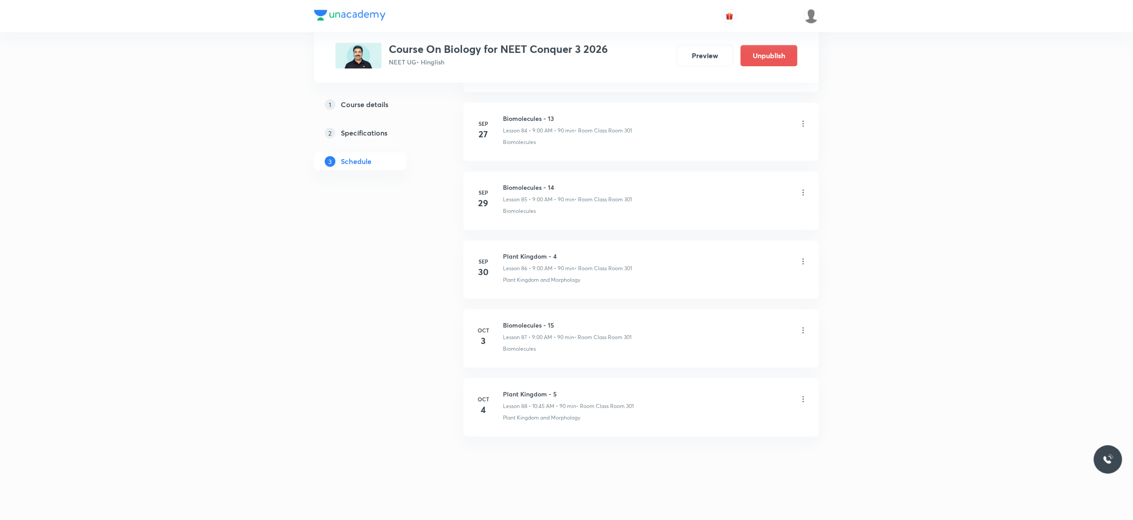
scroll to position [6266, 0]
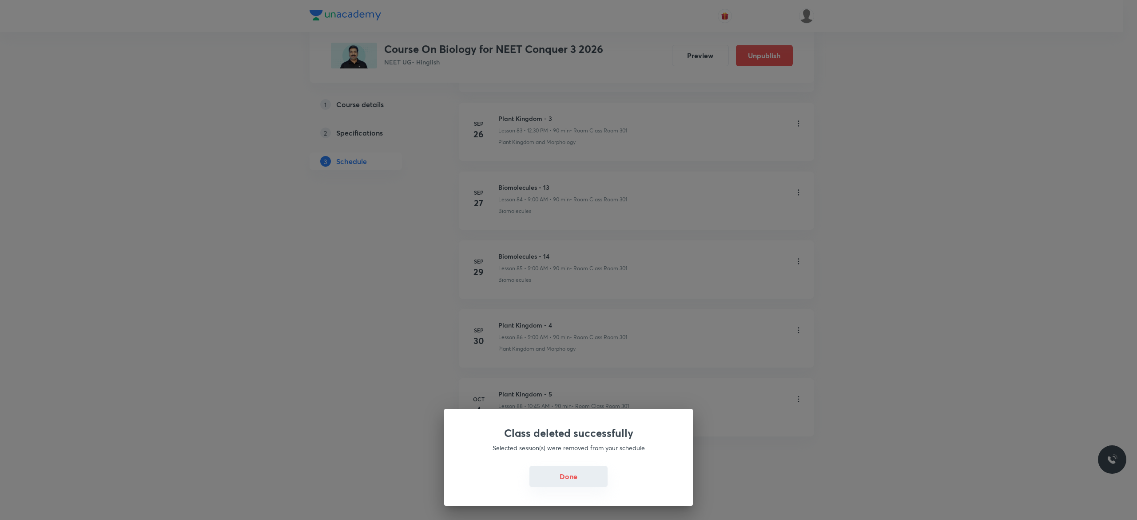
click at [562, 478] on button "Done" at bounding box center [569, 476] width 78 height 21
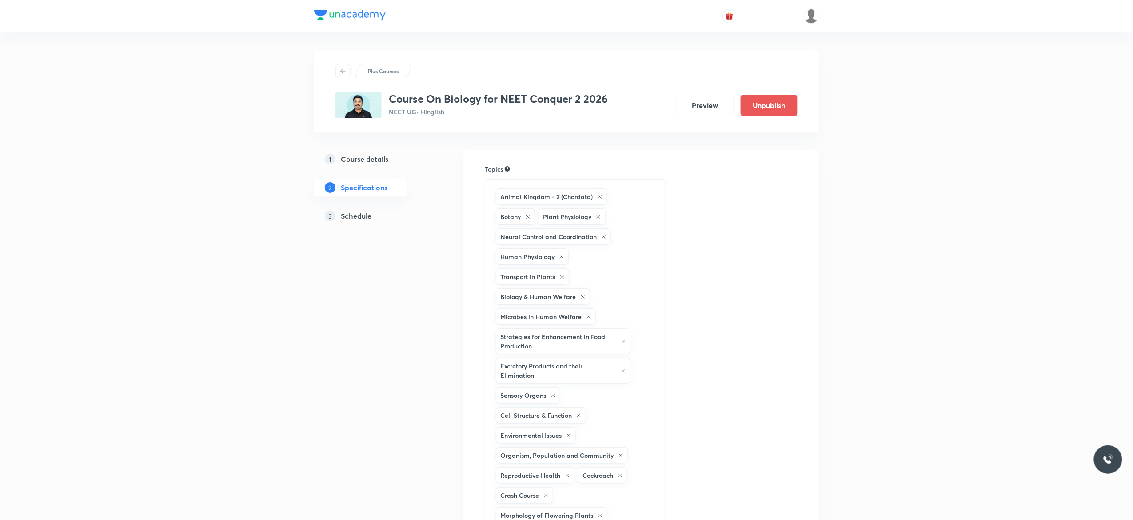
click at [361, 217] on h5 "Schedule" at bounding box center [356, 216] width 31 height 11
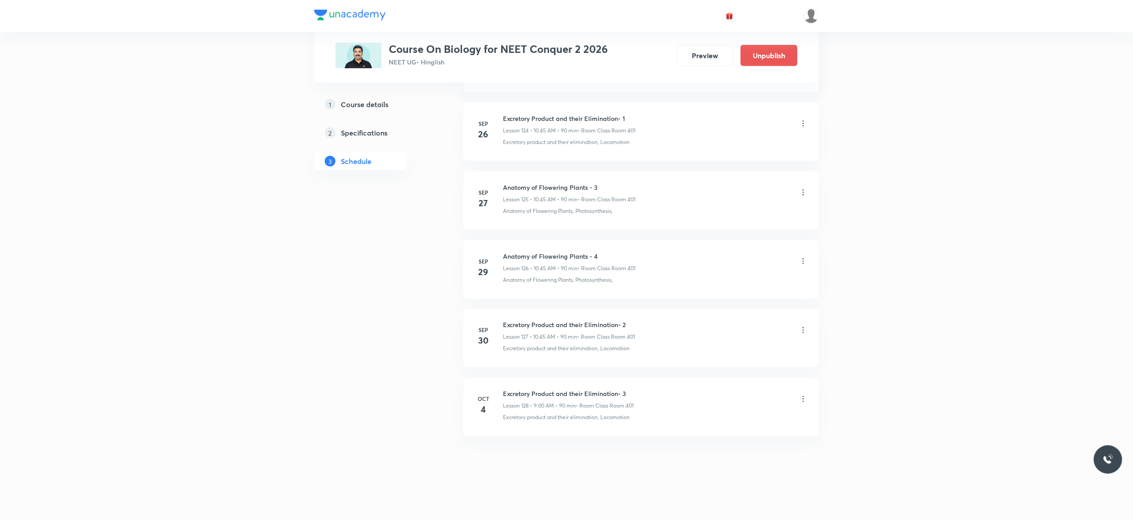
scroll to position [9102, 0]
click at [803, 263] on icon at bounding box center [803, 261] width 1 height 6
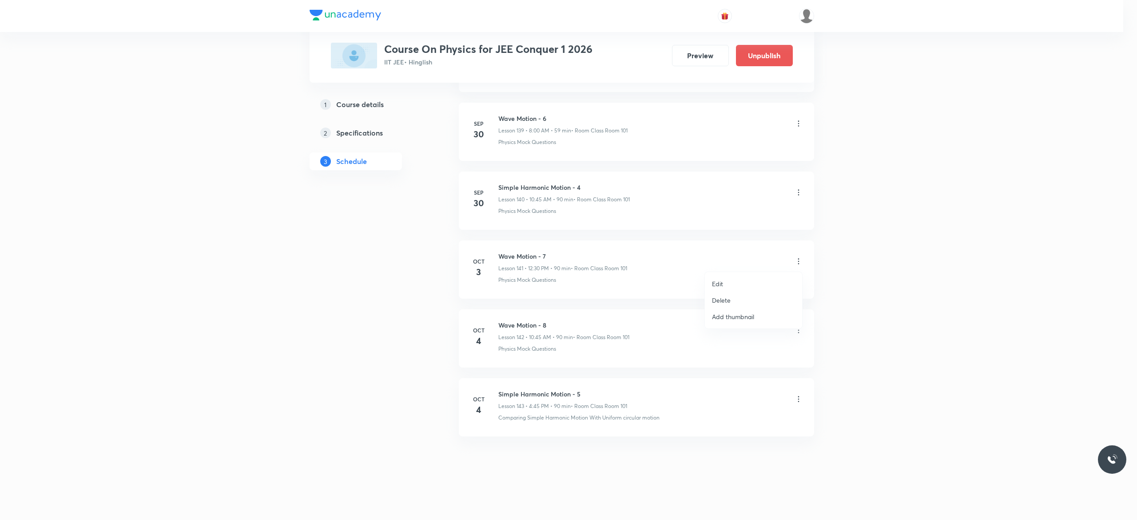
click at [733, 299] on li "Delete" at bounding box center [753, 300] width 97 height 16
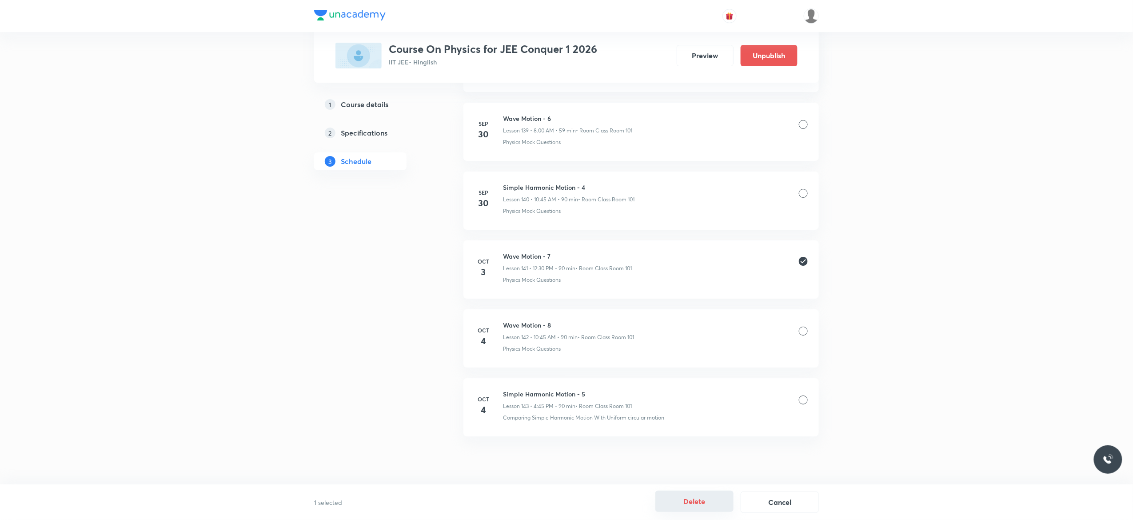
click at [691, 500] on button "Delete" at bounding box center [694, 500] width 78 height 21
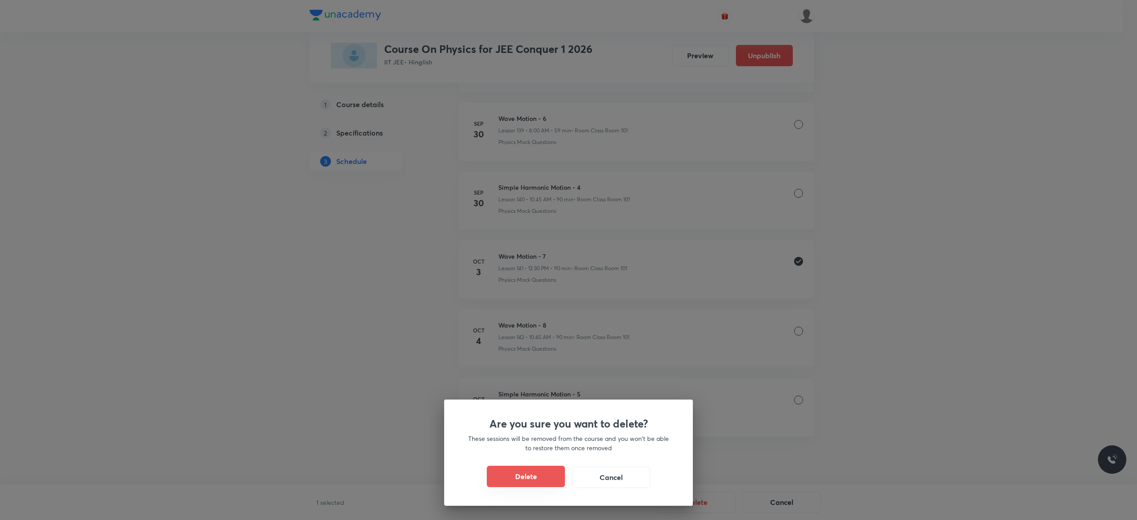
click at [535, 476] on button "Delete" at bounding box center [526, 476] width 78 height 21
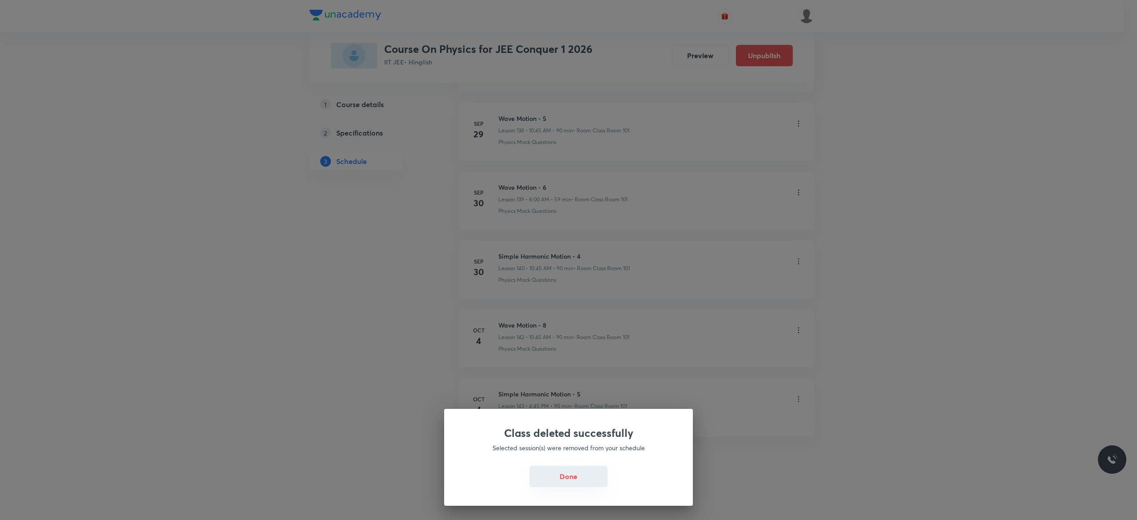
click at [567, 479] on button "Done" at bounding box center [569, 476] width 78 height 21
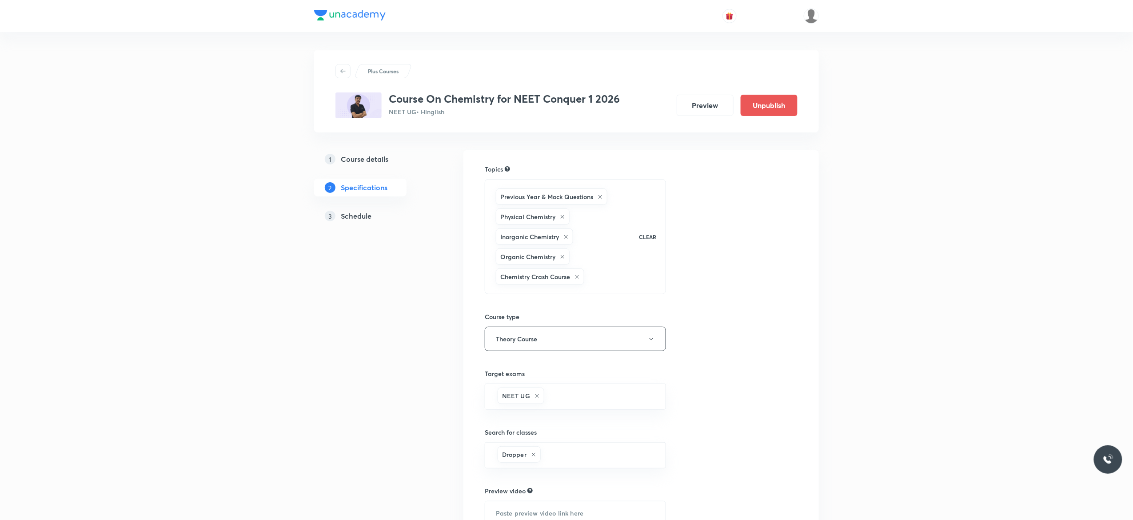
click at [358, 217] on h5 "Schedule" at bounding box center [356, 216] width 31 height 11
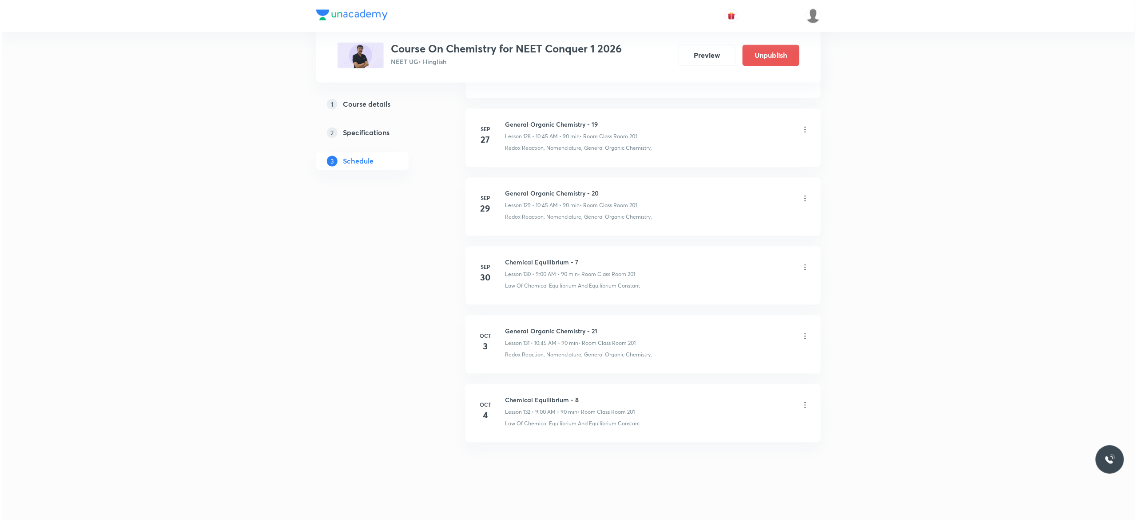
scroll to position [9379, 0]
click at [804, 332] on icon at bounding box center [803, 330] width 9 height 9
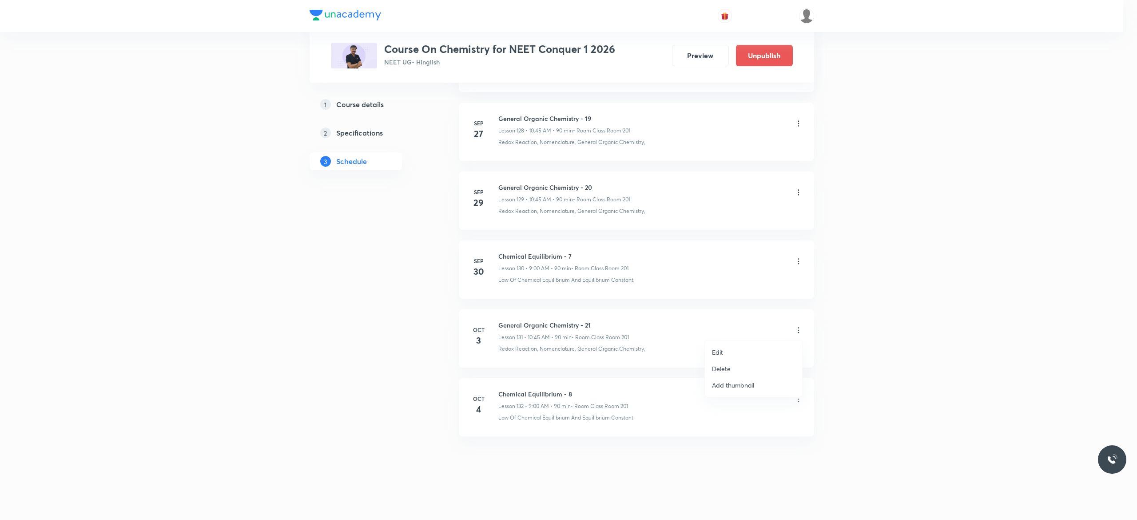
click at [740, 349] on li "Edit" at bounding box center [753, 352] width 97 height 16
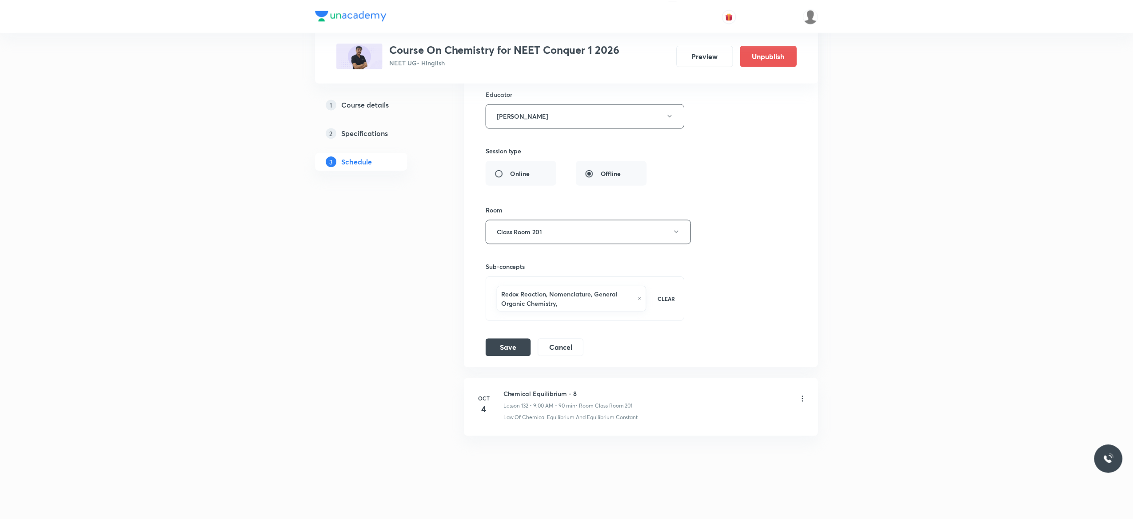
scroll to position [9322, 0]
click at [749, 256] on div "Session title 30/99 General Organic Chemistry - 21 ​ Schedule for Oct 3, 2025, …" at bounding box center [641, 129] width 312 height 453
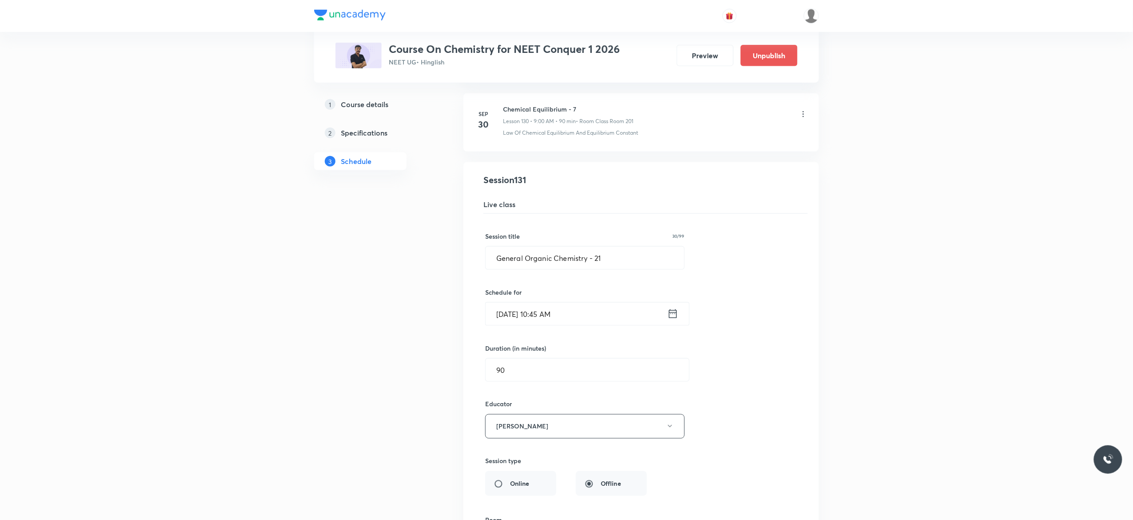
scroll to position [8967, 0]
click at [674, 324] on icon at bounding box center [672, 317] width 11 height 12
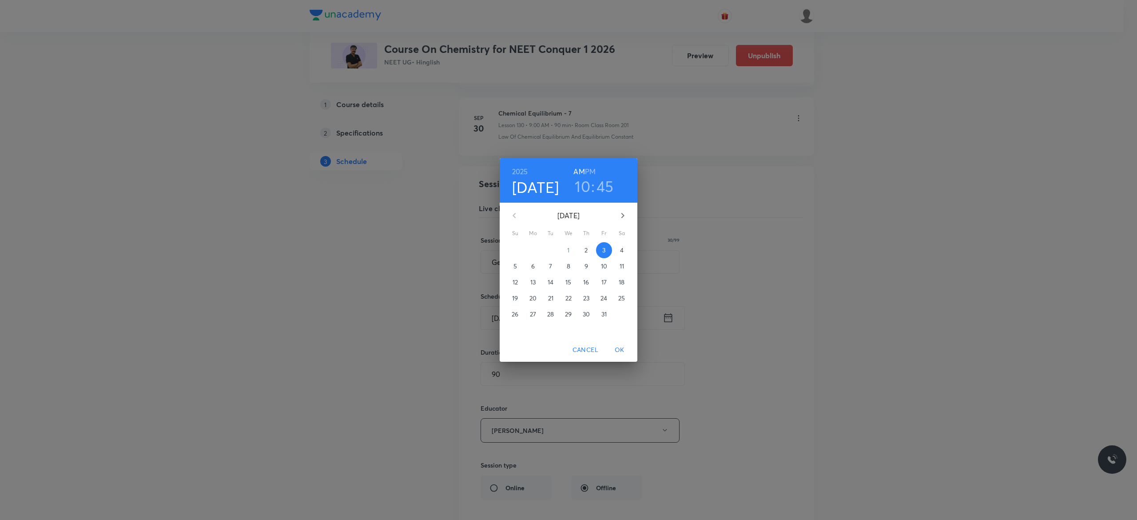
click at [585, 187] on h3 "10" at bounding box center [583, 186] width 16 height 19
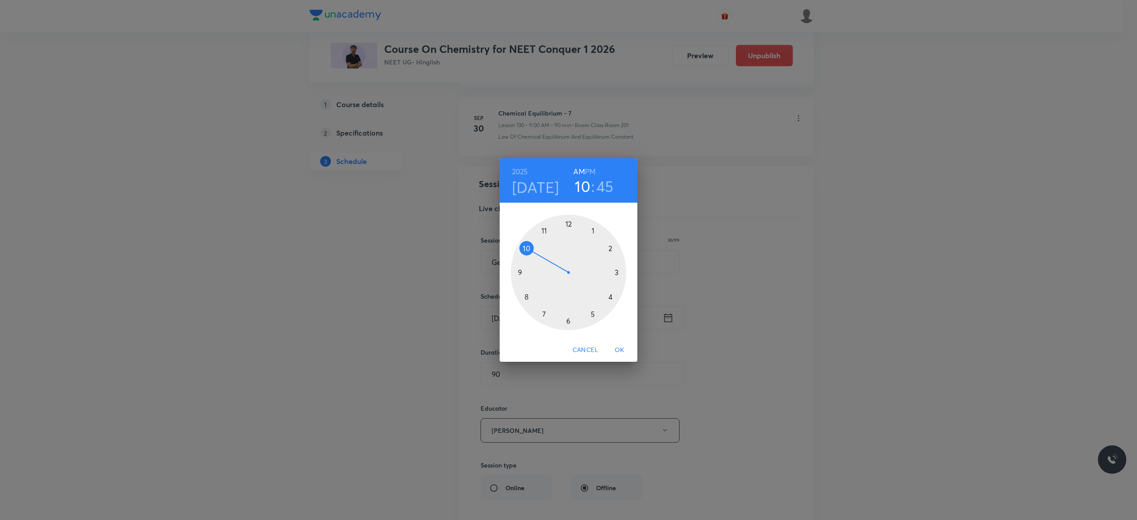
click at [521, 272] on div at bounding box center [569, 273] width 116 height 116
click at [568, 224] on div at bounding box center [569, 273] width 116 height 116
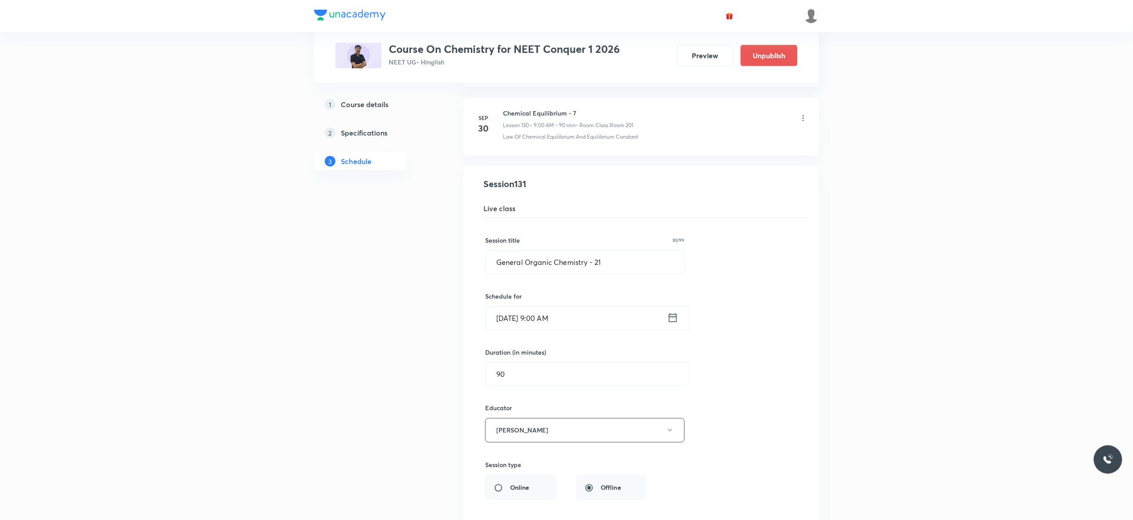
click at [769, 322] on div "Session title 30/99 General Organic Chemistry - 21 ​ Schedule for Oct 3, 2025, …" at bounding box center [641, 444] width 312 height 453
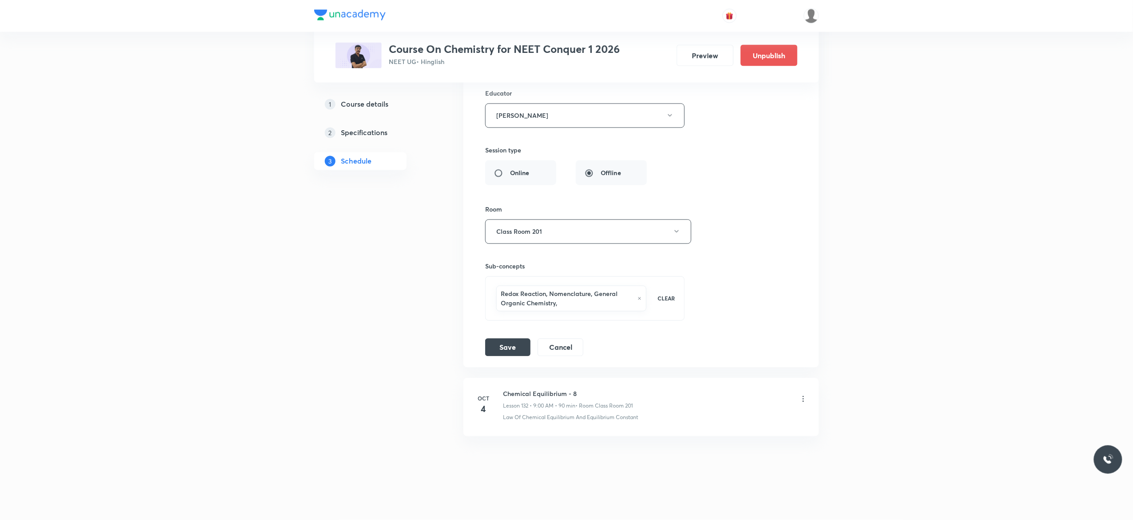
scroll to position [9322, 0]
click at [500, 347] on button "Save" at bounding box center [507, 347] width 45 height 18
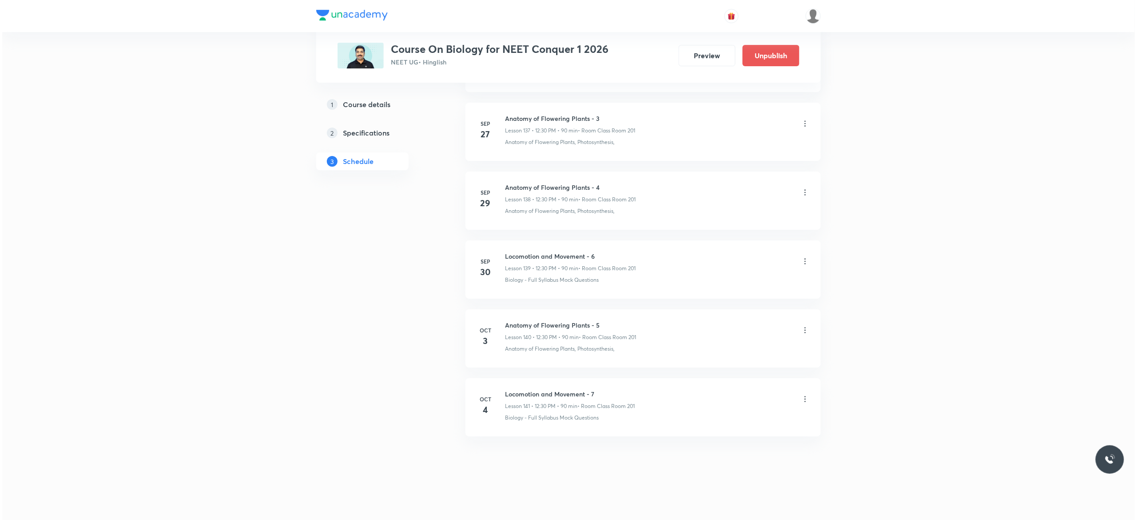
scroll to position [10001, 0]
click at [806, 332] on icon at bounding box center [803, 330] width 9 height 9
click at [729, 353] on li "Edit" at bounding box center [753, 352] width 97 height 16
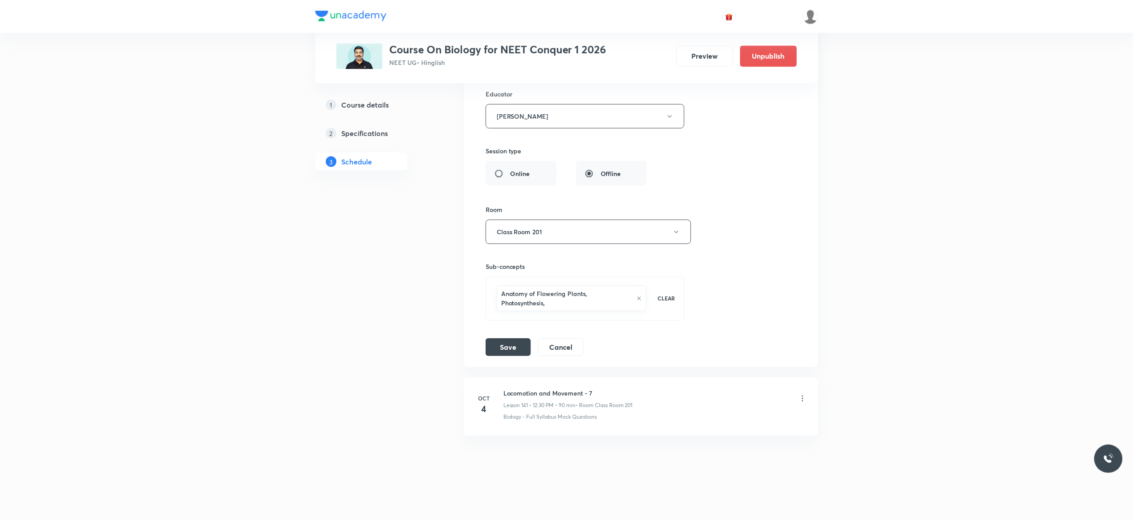
scroll to position [9944, 0]
click at [720, 287] on div "Session title 31/99 Anatomy of Flowering Plants - 5 ​ Schedule for [DATE] 12:30…" at bounding box center [641, 129] width 312 height 453
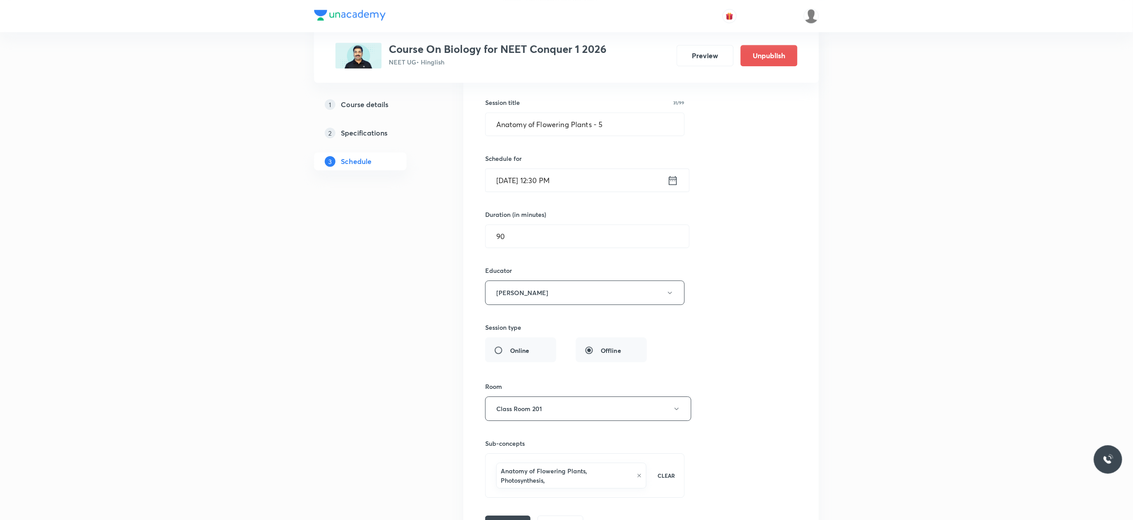
scroll to position [9660, 0]
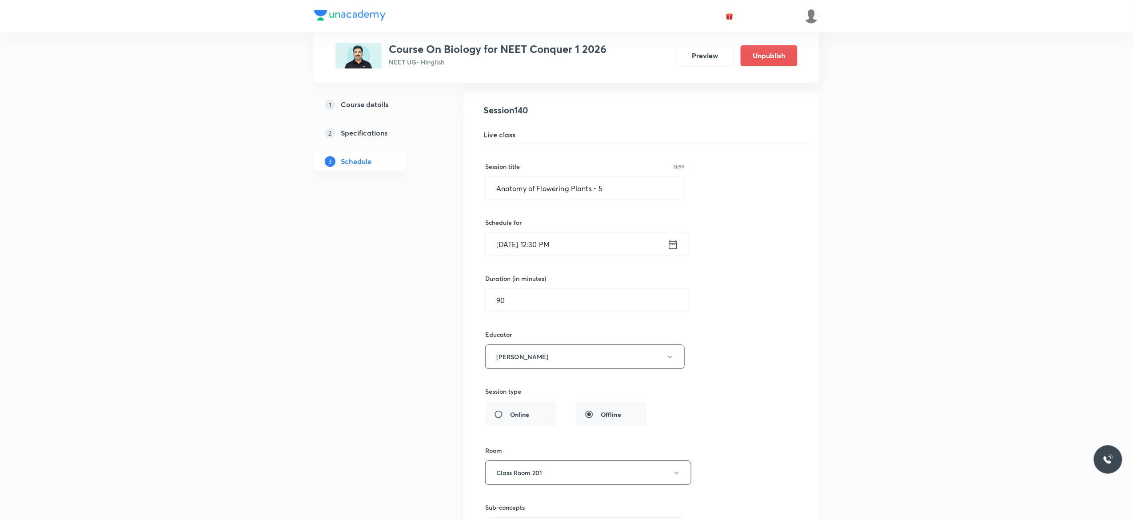
click at [672, 251] on icon at bounding box center [672, 244] width 11 height 12
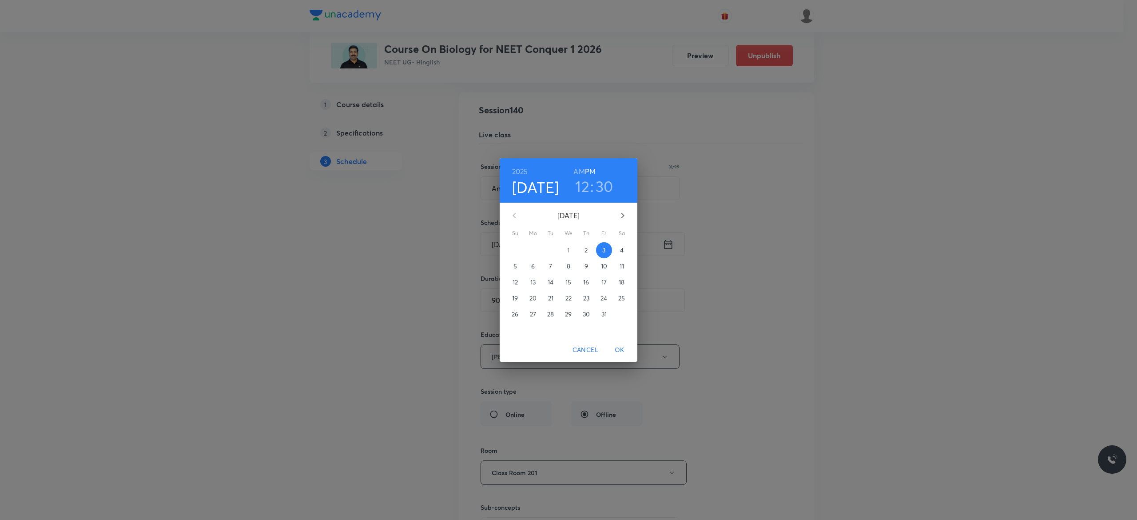
click at [576, 170] on h6 "AM" at bounding box center [579, 171] width 11 height 12
click at [604, 250] on p "3" at bounding box center [603, 250] width 3 height 9
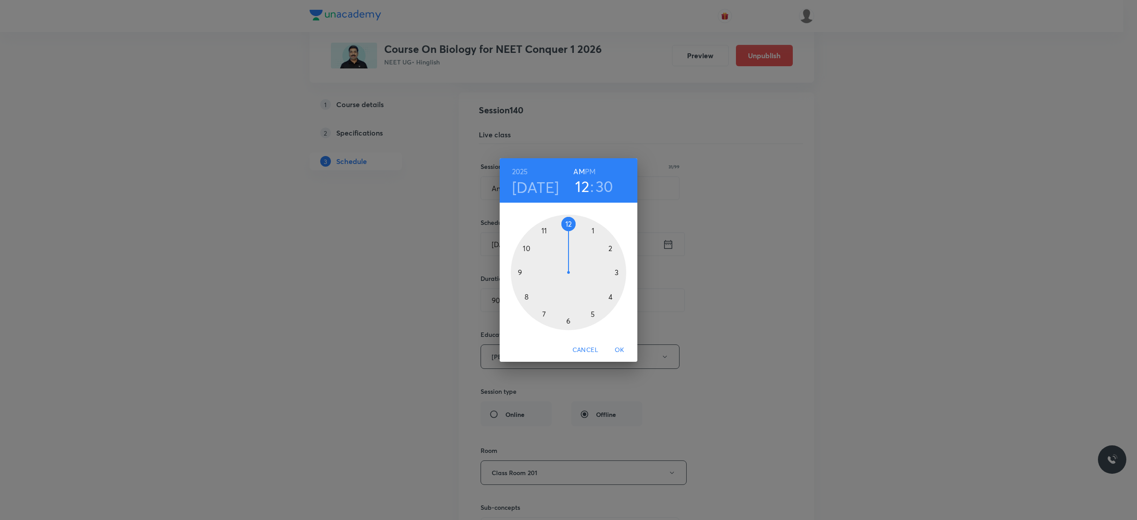
click at [526, 248] on div at bounding box center [569, 273] width 116 height 116
click at [519, 271] on div at bounding box center [569, 273] width 116 height 116
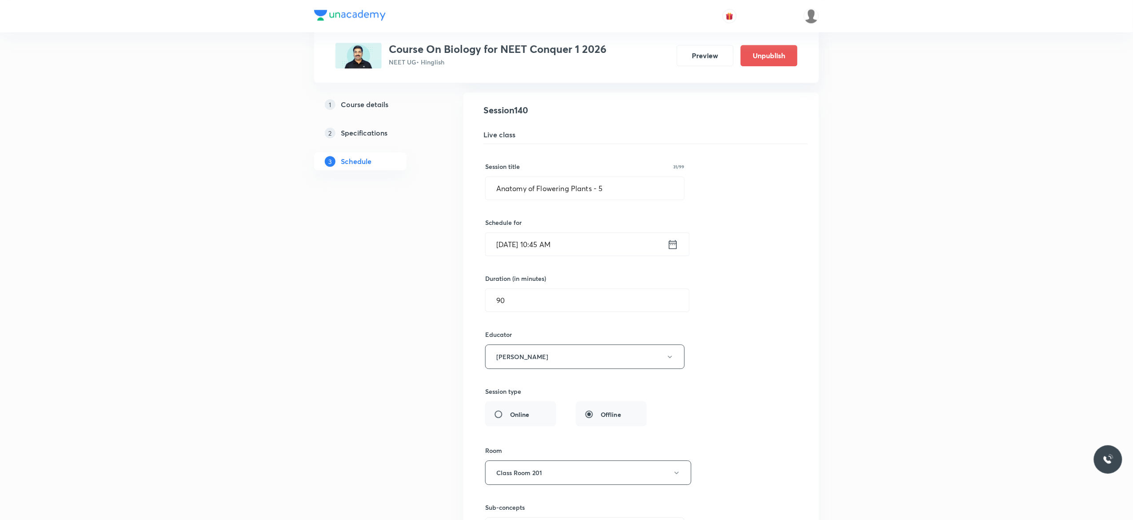
click at [747, 345] on div "Session title 31/99 Anatomy of Flowering Plants - 5 ​ Schedule for Oct 3, 2025,…" at bounding box center [641, 370] width 312 height 453
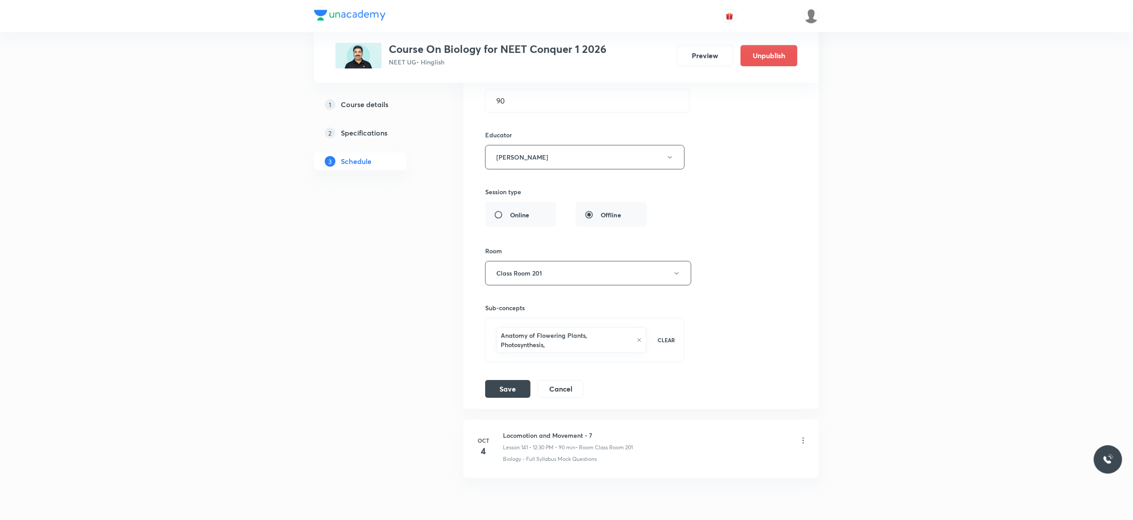
scroll to position [9944, 0]
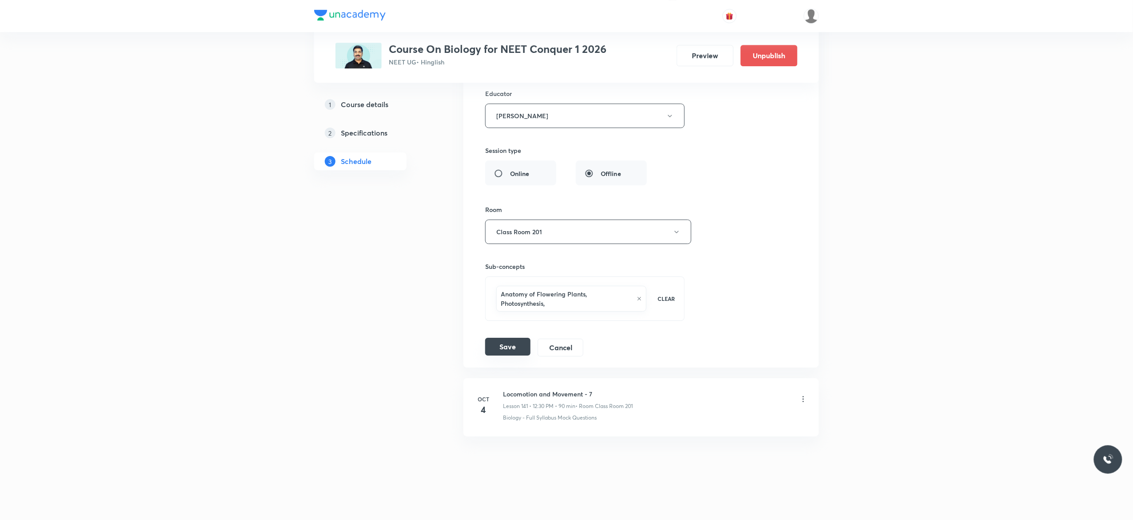
click at [509, 348] on button "Save" at bounding box center [507, 347] width 45 height 18
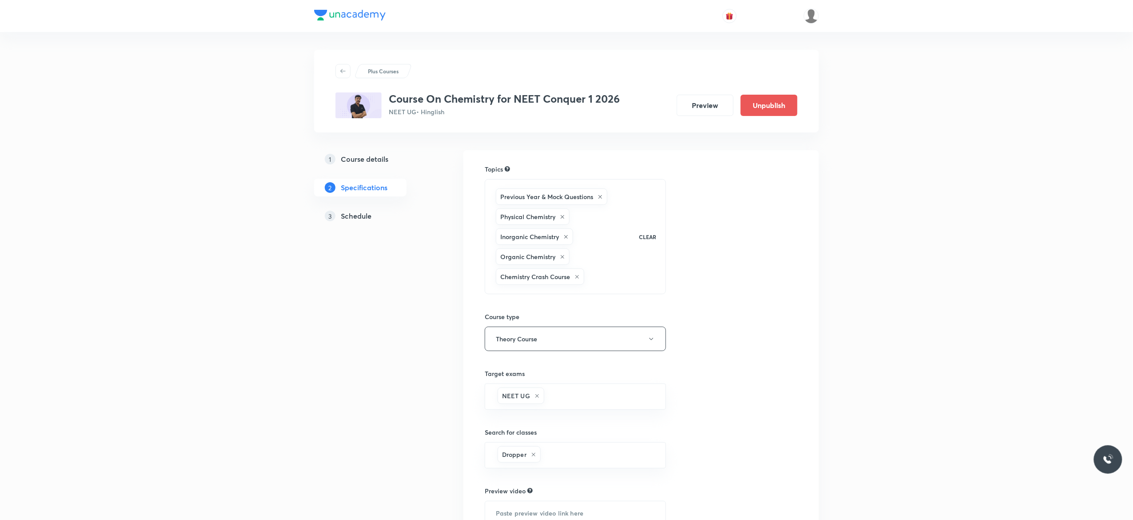
drag, startPoint x: 0, startPoint y: 0, endPoint x: 363, endPoint y: 219, distance: 423.3
click at [363, 219] on h5 "Schedule" at bounding box center [356, 216] width 31 height 11
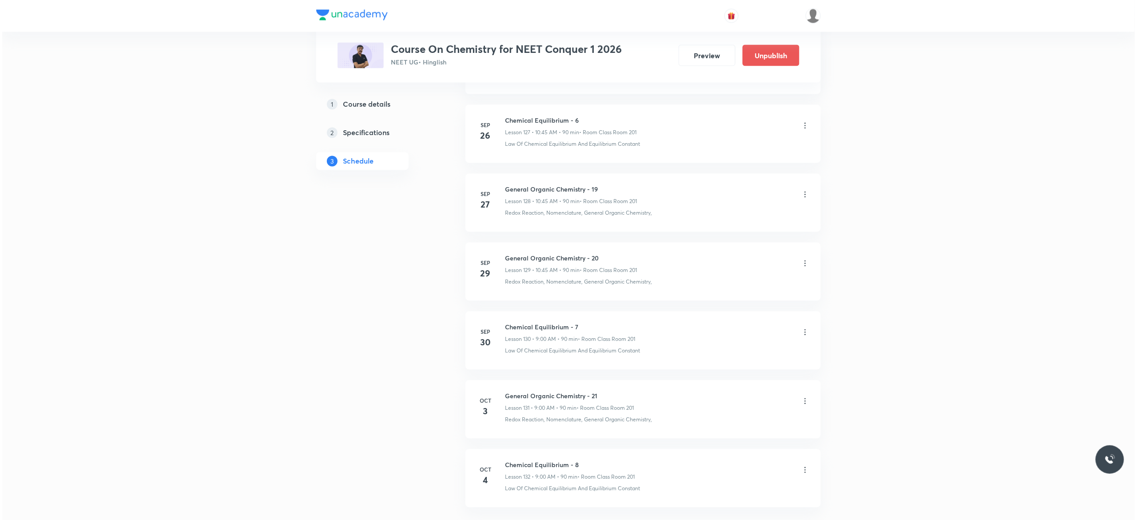
scroll to position [9379, 0]
click at [804, 331] on icon at bounding box center [803, 330] width 9 height 9
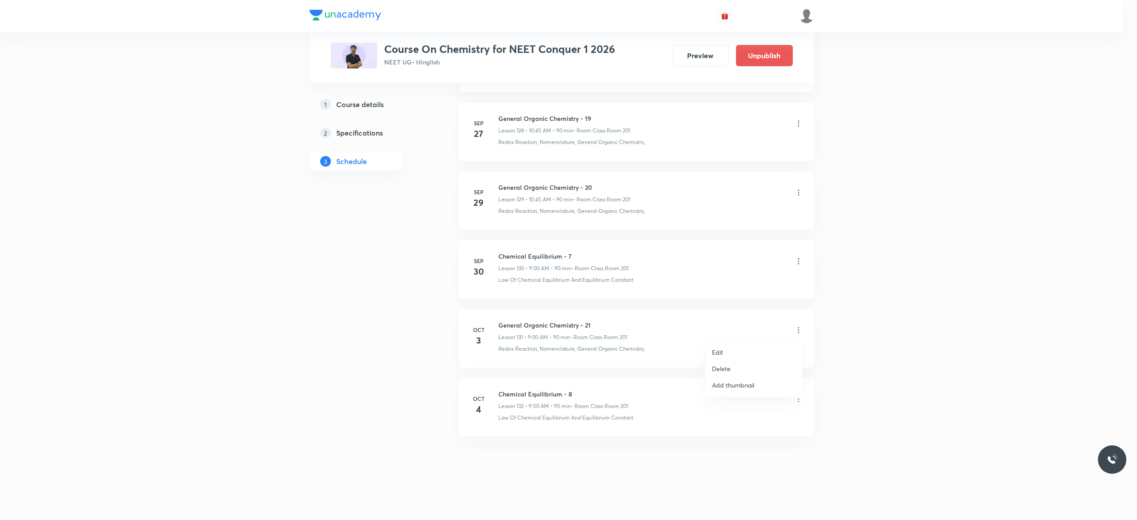
click at [725, 351] on li "Edit" at bounding box center [753, 352] width 97 height 16
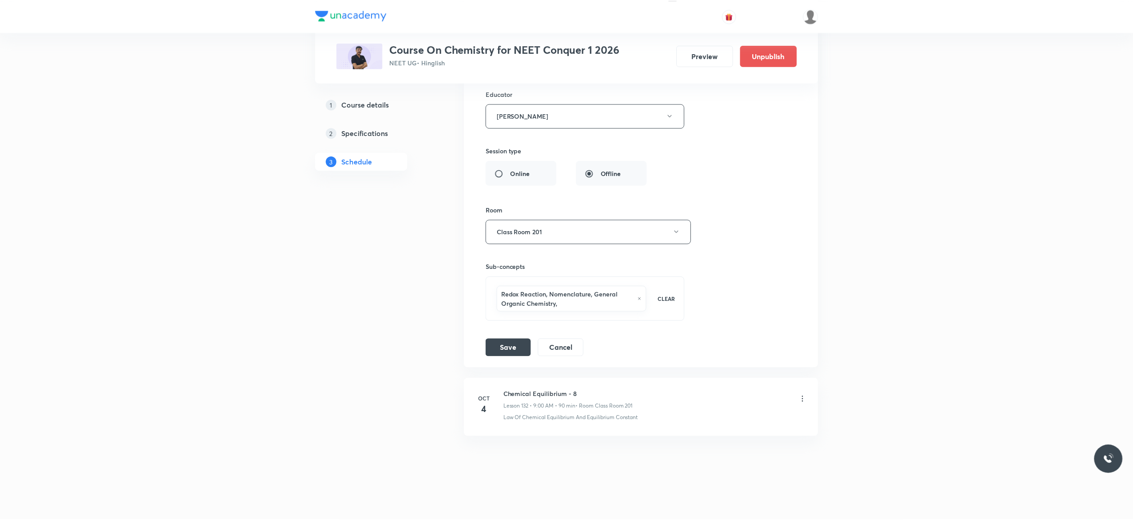
scroll to position [9322, 0]
click at [746, 187] on div "Session title 30/99 General Organic Chemistry - 21 ​ Schedule for [DATE] 9:00 A…" at bounding box center [641, 129] width 312 height 453
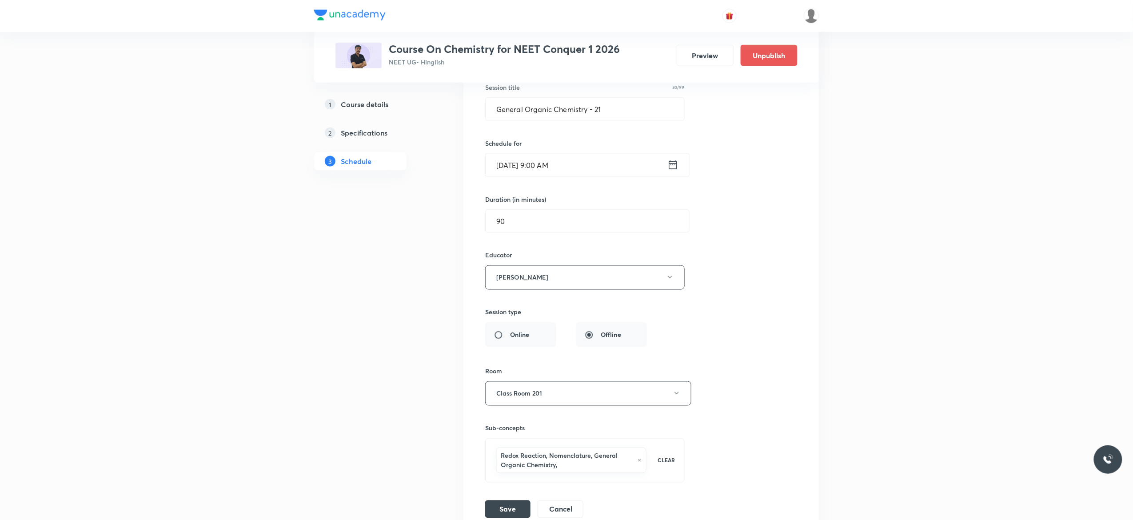
scroll to position [9038, 0]
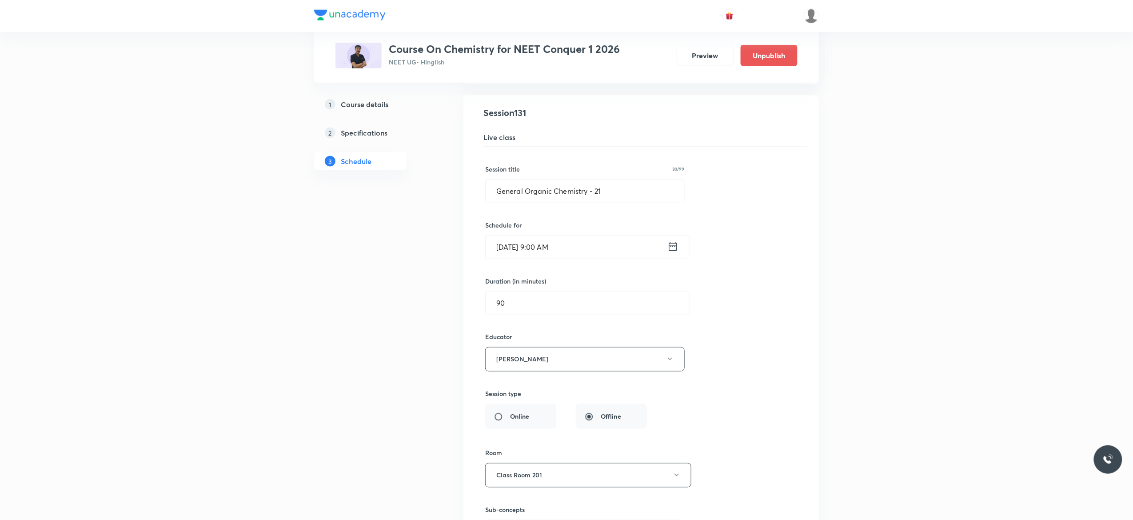
click at [674, 253] on icon at bounding box center [672, 246] width 11 height 12
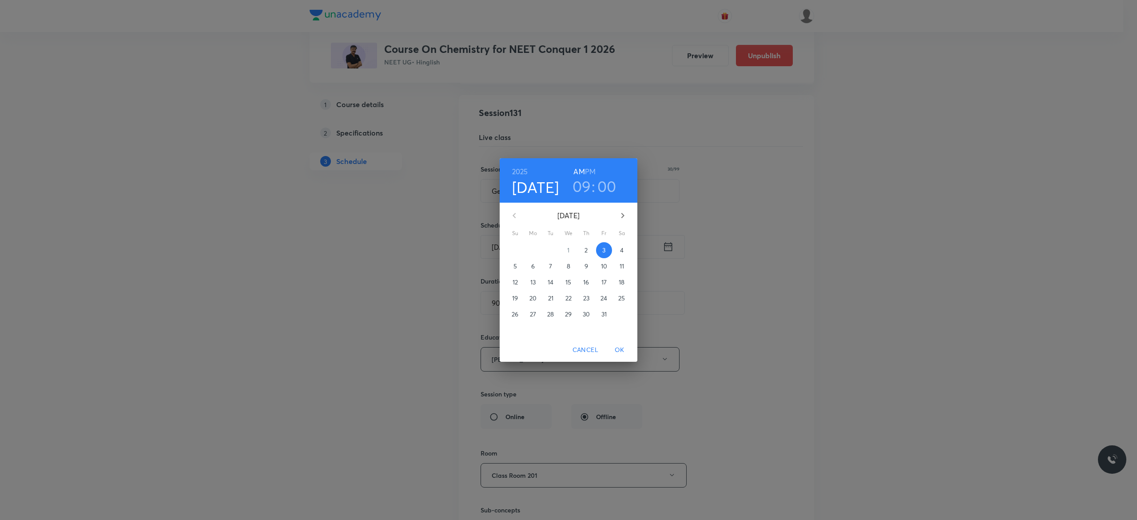
click at [592, 173] on h6 "PM" at bounding box center [590, 171] width 11 height 12
click at [585, 187] on h3 "09" at bounding box center [582, 186] width 19 height 19
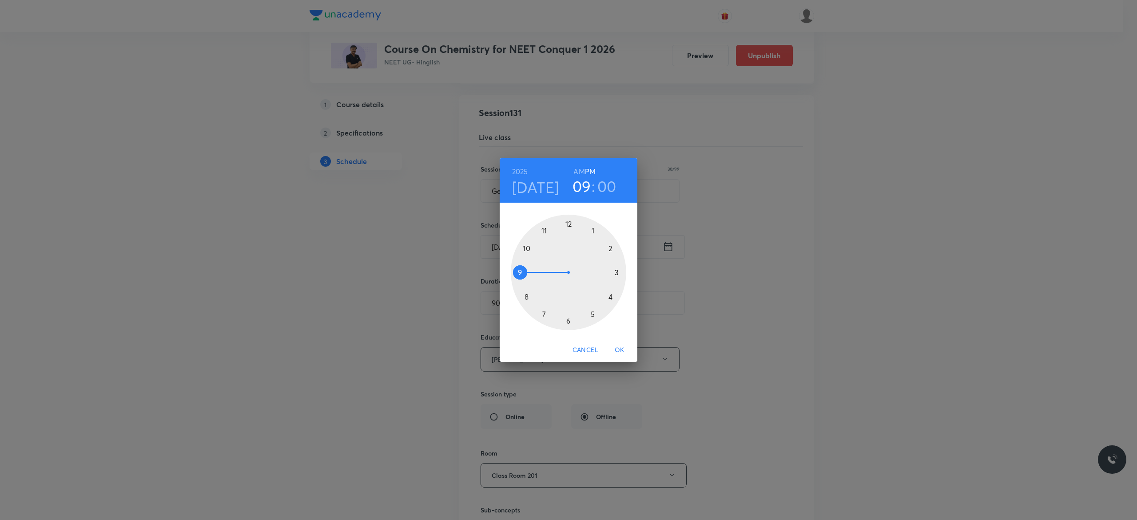
click at [569, 223] on div at bounding box center [569, 273] width 116 height 116
click at [569, 319] on div at bounding box center [569, 273] width 116 height 116
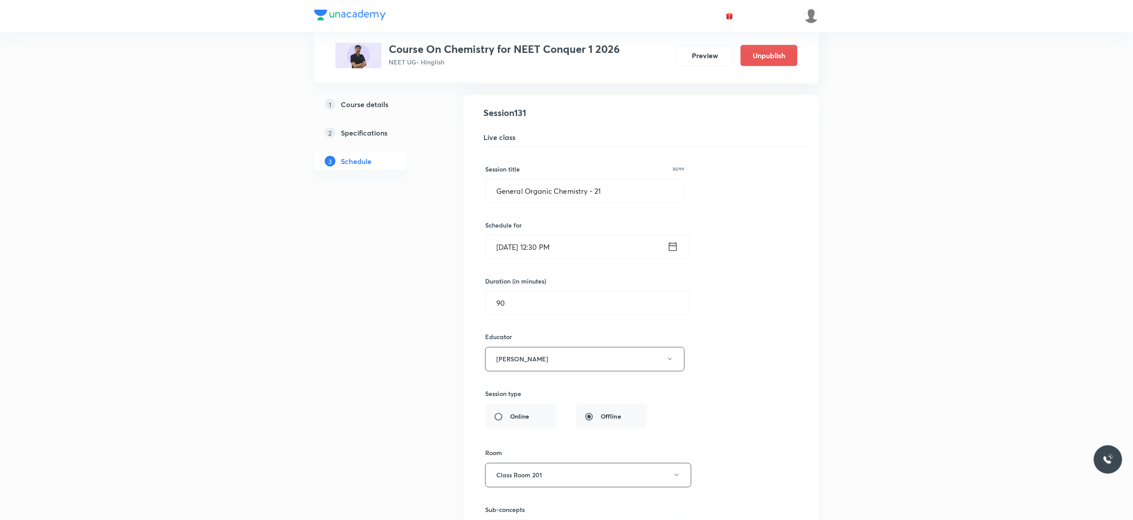
click at [763, 366] on div "Session title 30/99 General Organic Chemistry - 21 ​ Schedule for Oct 3, 2025, …" at bounding box center [641, 373] width 312 height 453
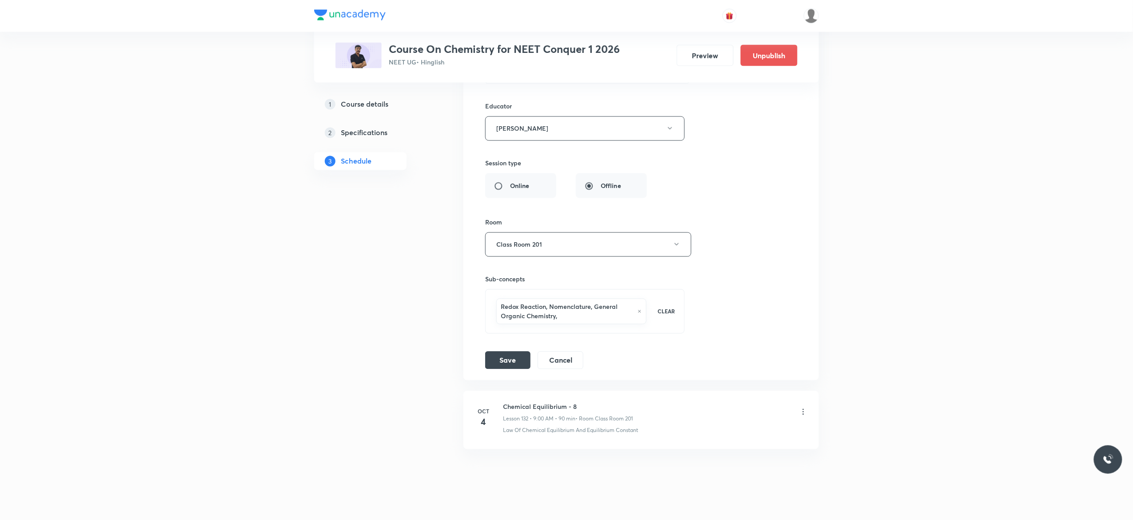
scroll to position [9322, 0]
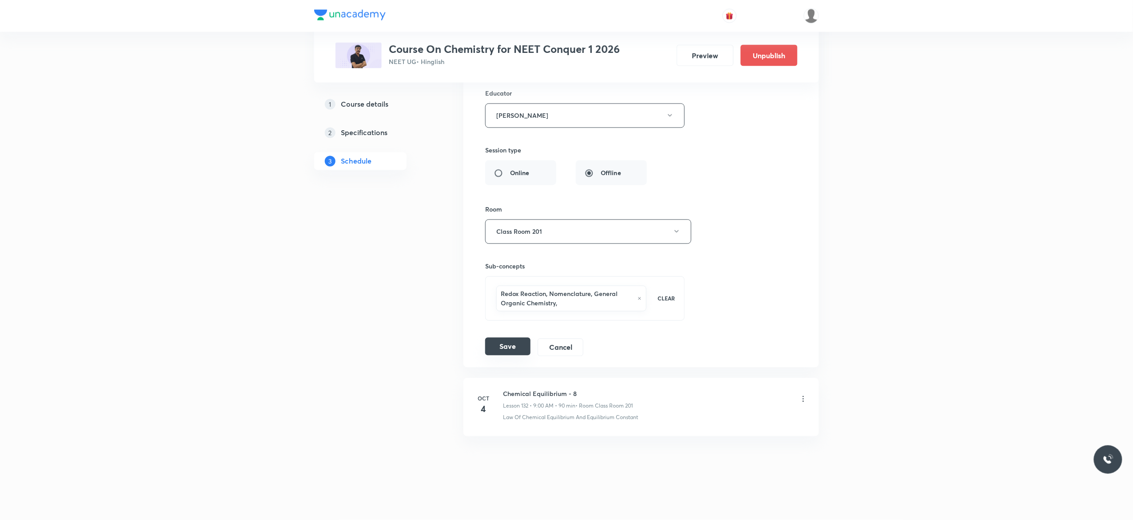
click at [508, 350] on button "Save" at bounding box center [507, 347] width 45 height 18
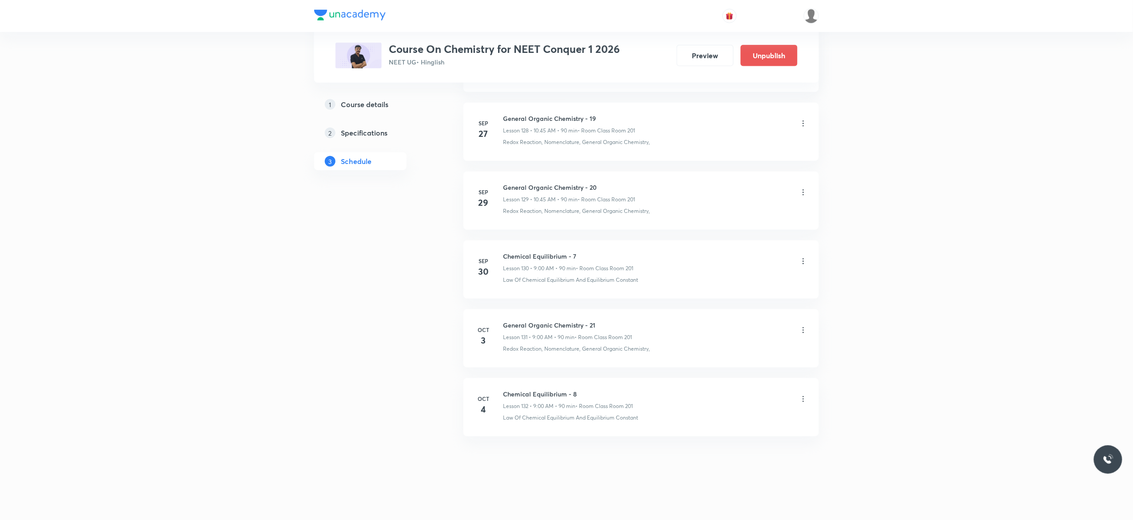
scroll to position [8912, 0]
click at [804, 398] on icon at bounding box center [803, 398] width 9 height 9
click at [742, 419] on li "Edit" at bounding box center [753, 421] width 97 height 16
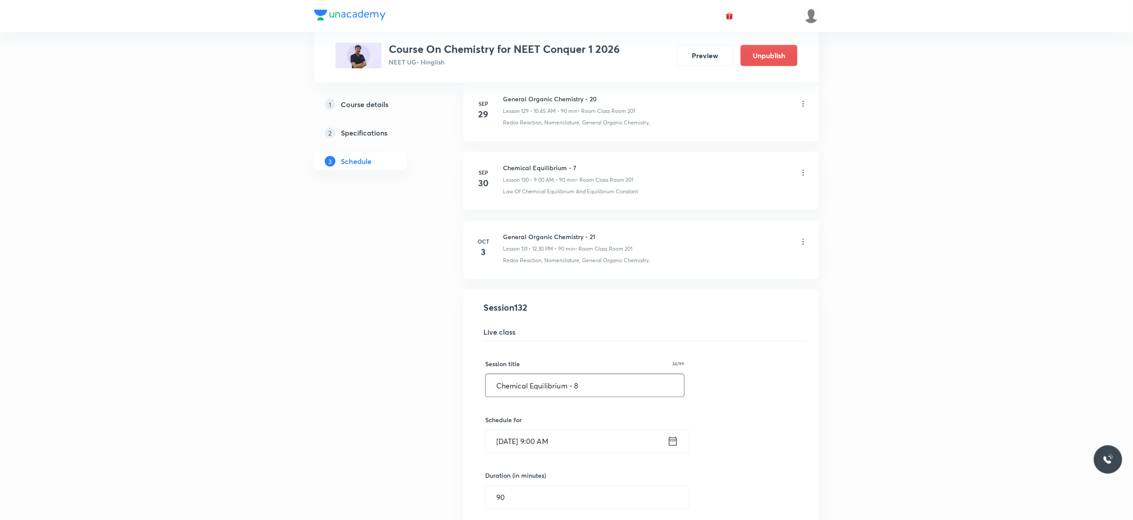
click at [603, 397] on input "Chemical Equilibrium - 8" at bounding box center [585, 385] width 199 height 23
type input "Chemical Equilibrium - 9"
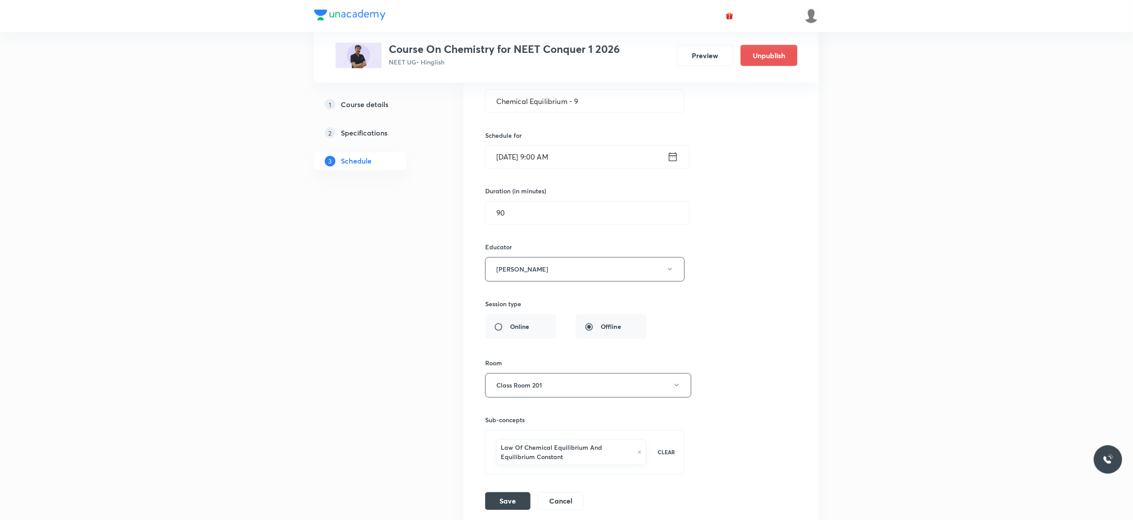
scroll to position [9322, 0]
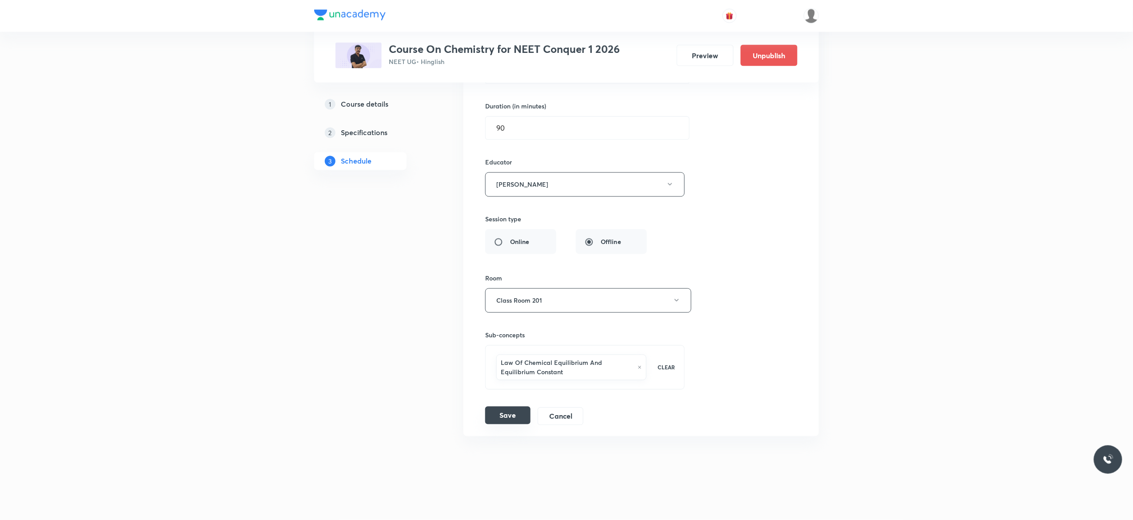
click at [509, 419] on button "Save" at bounding box center [507, 415] width 45 height 18
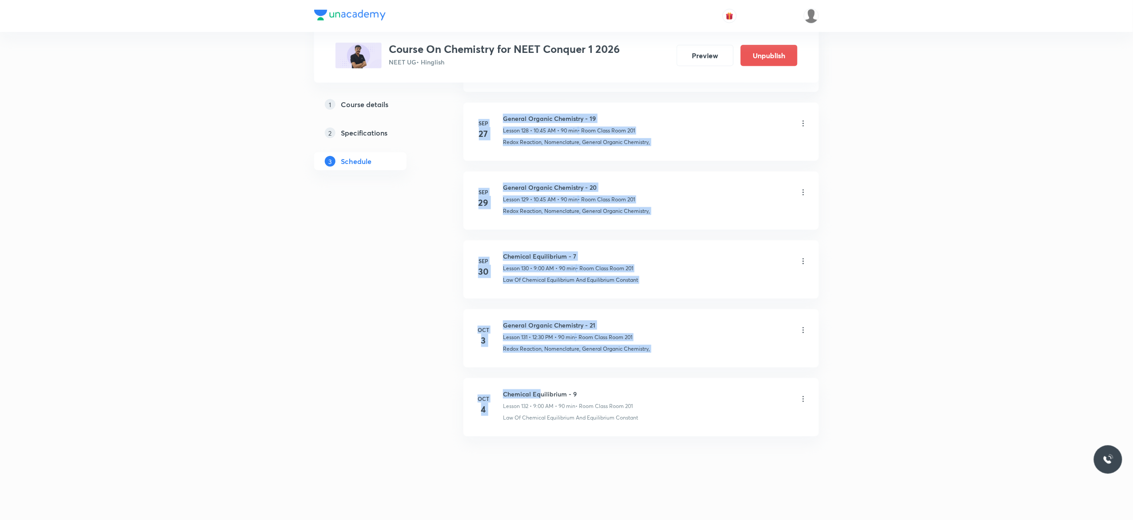
drag, startPoint x: 581, startPoint y: 389, endPoint x: 540, endPoint y: 392, distance: 41.0
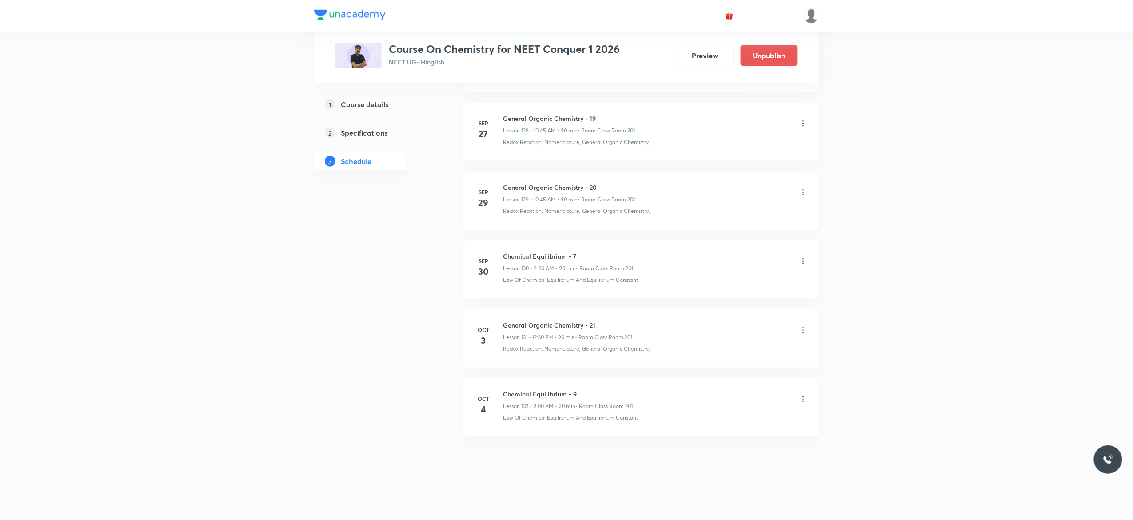
drag, startPoint x: 581, startPoint y: 388, endPoint x: 503, endPoint y: 388, distance: 78.2
click at [503, 388] on li "Oct 4 Chemical Equilibrium - 9 Lesson 132 • 9:00 AM • 90 min • Room Class Room …" at bounding box center [640, 407] width 355 height 58
copy h6 "Chemical Equilibrium - 9"
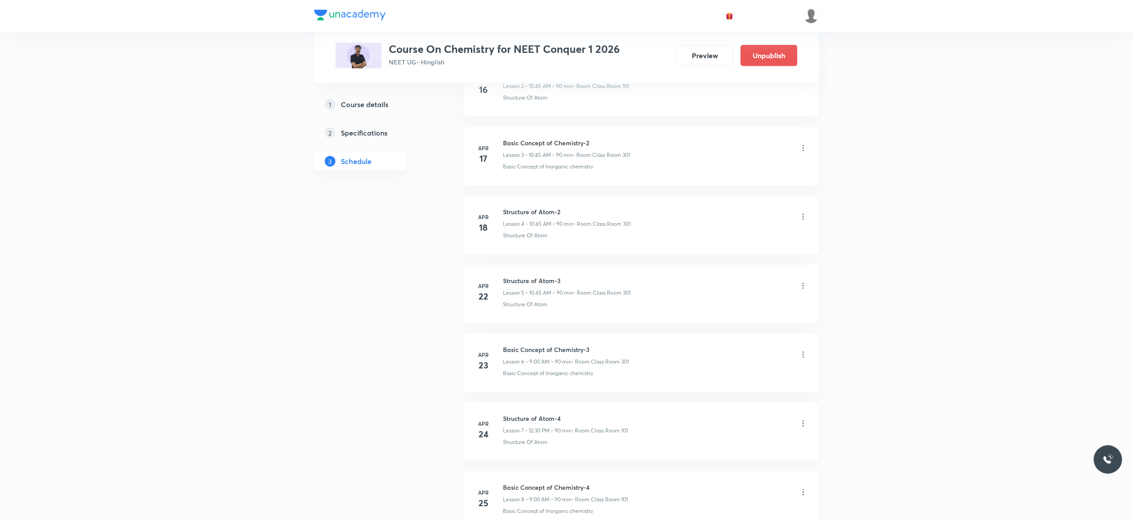
scroll to position [0, 0]
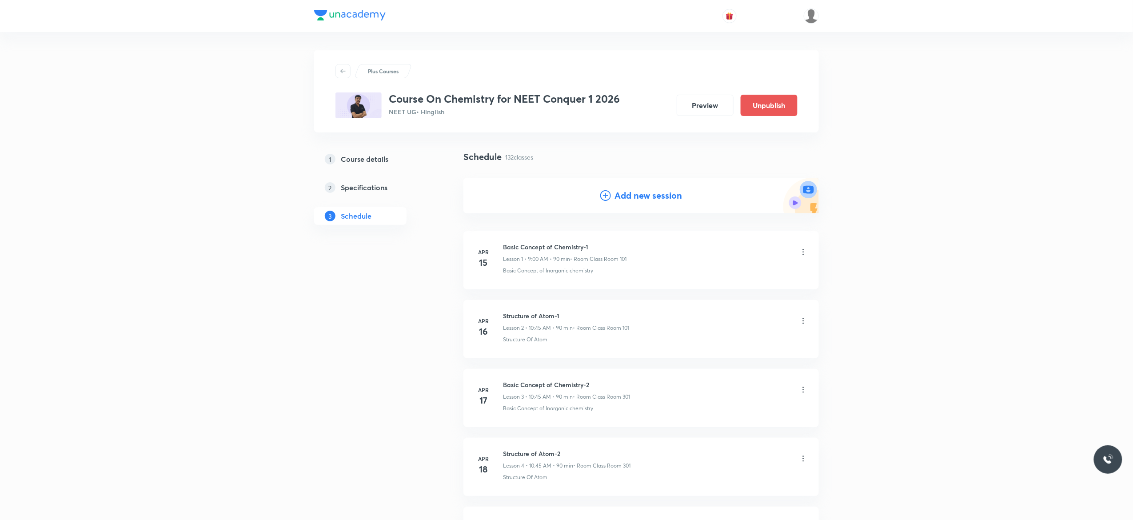
click at [604, 196] on icon at bounding box center [605, 195] width 11 height 11
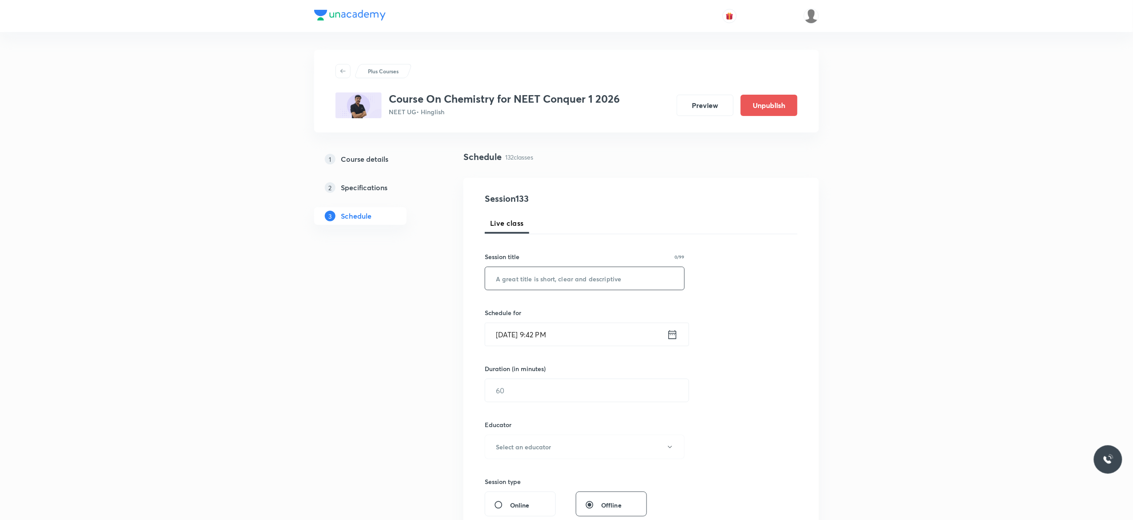
click at [553, 277] on input "text" at bounding box center [584, 278] width 199 height 23
paste input "Chemical Equilibrium - 9"
type input "Chemical Equilibrium - 8"
click at [673, 337] on icon at bounding box center [672, 334] width 11 height 12
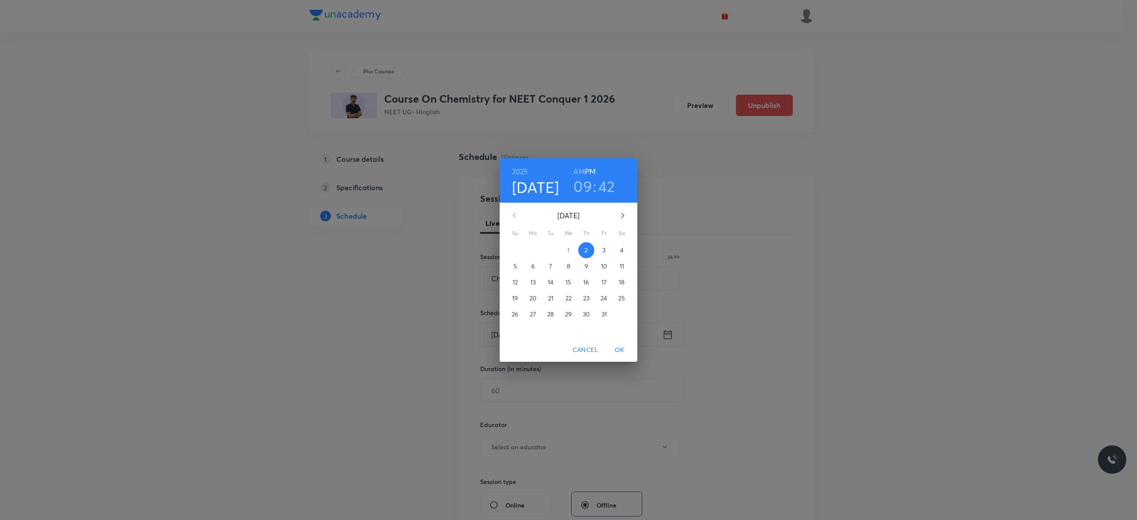
click at [605, 248] on p "3" at bounding box center [603, 250] width 3 height 9
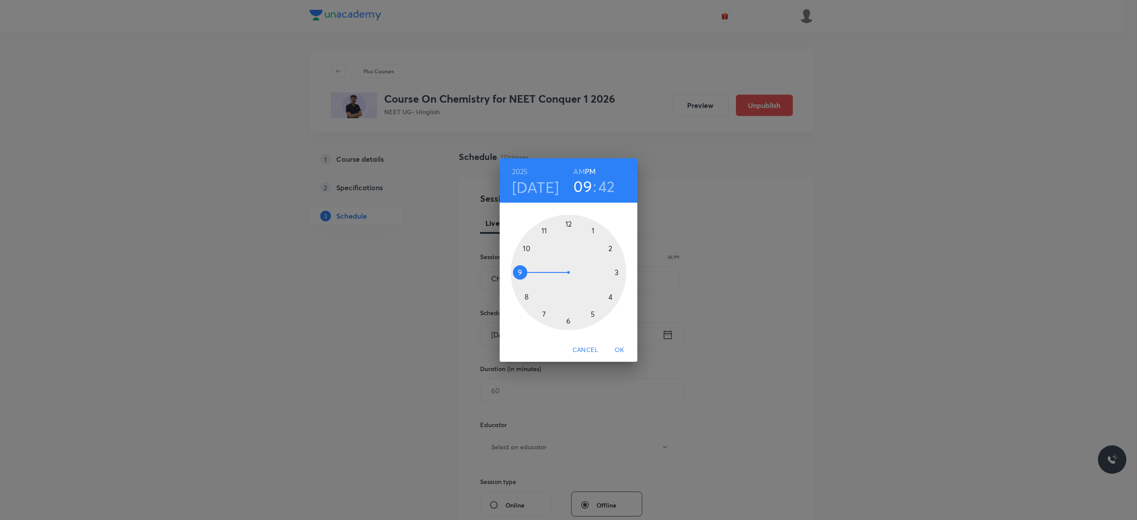
click at [579, 172] on h6 "AM" at bounding box center [579, 171] width 11 height 12
click at [519, 271] on div at bounding box center [569, 273] width 116 height 116
click at [568, 222] on div at bounding box center [569, 273] width 116 height 116
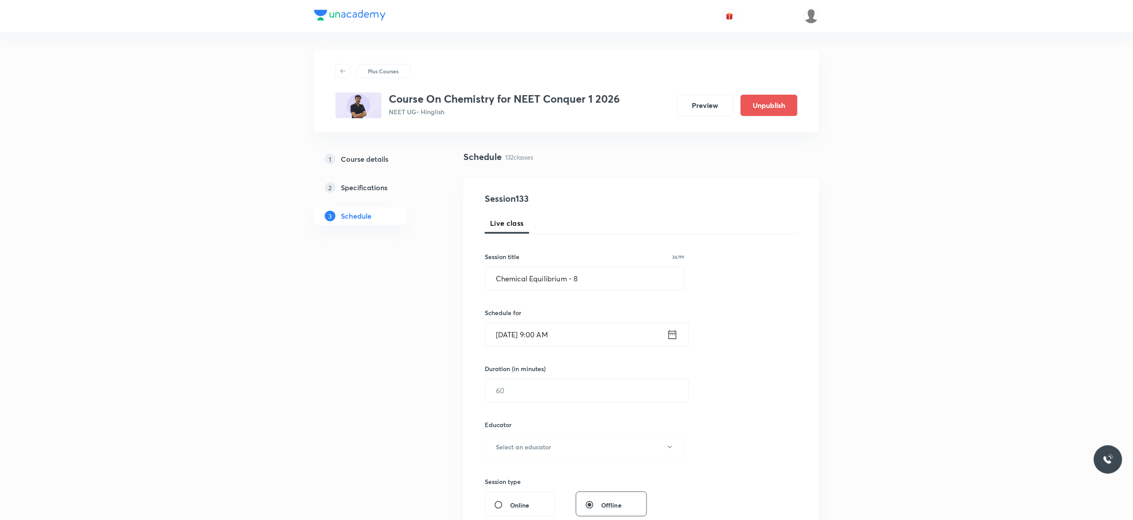
click at [768, 330] on div "Session 133 Live class Session title 24/99 Chemical Equilibrium - 8 ​ Schedule …" at bounding box center [641, 429] width 313 height 474
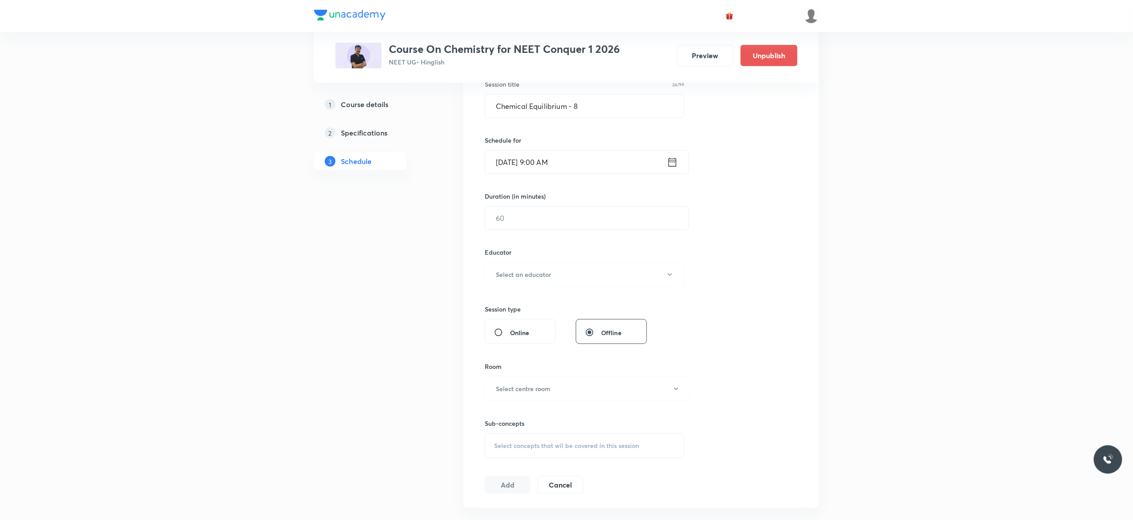
scroll to position [178, 0]
click at [526, 218] on input "text" at bounding box center [586, 212] width 203 height 23
type input "90"
click at [674, 273] on button "Select an educator" at bounding box center [585, 269] width 200 height 24
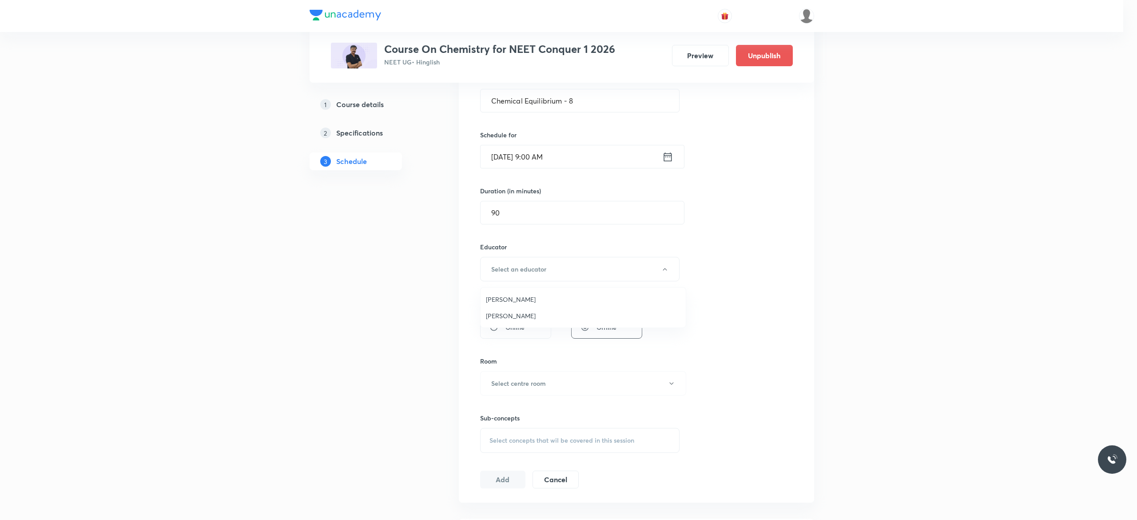
click at [538, 314] on span "Kuldeep Kumar Pandey" at bounding box center [583, 315] width 195 height 9
click at [718, 343] on div "Session 133 Live class Session title 24/99 Chemical Equilibrium - 8 ​ Schedule …" at bounding box center [641, 251] width 313 height 474
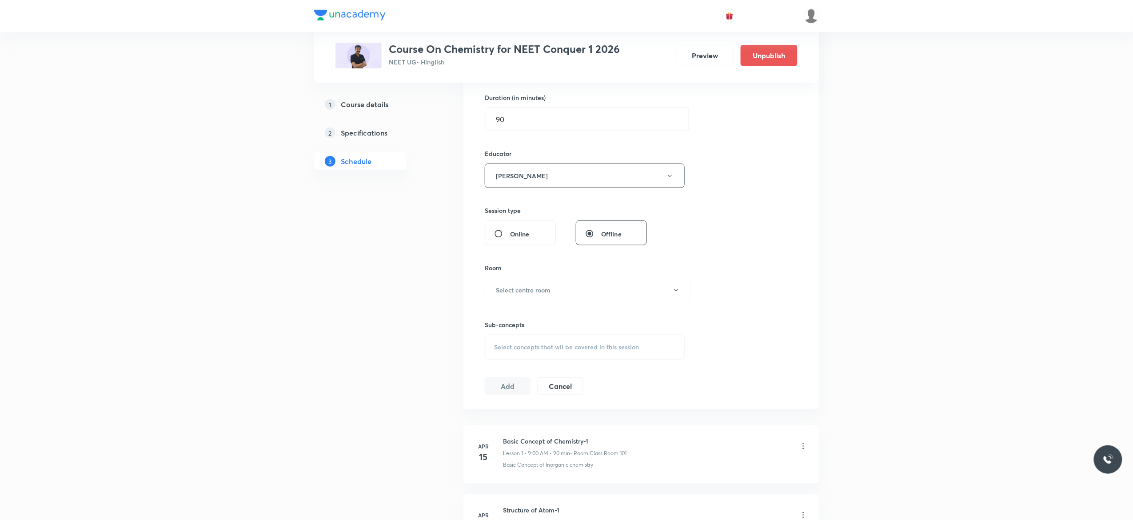
scroll to position [320, 0]
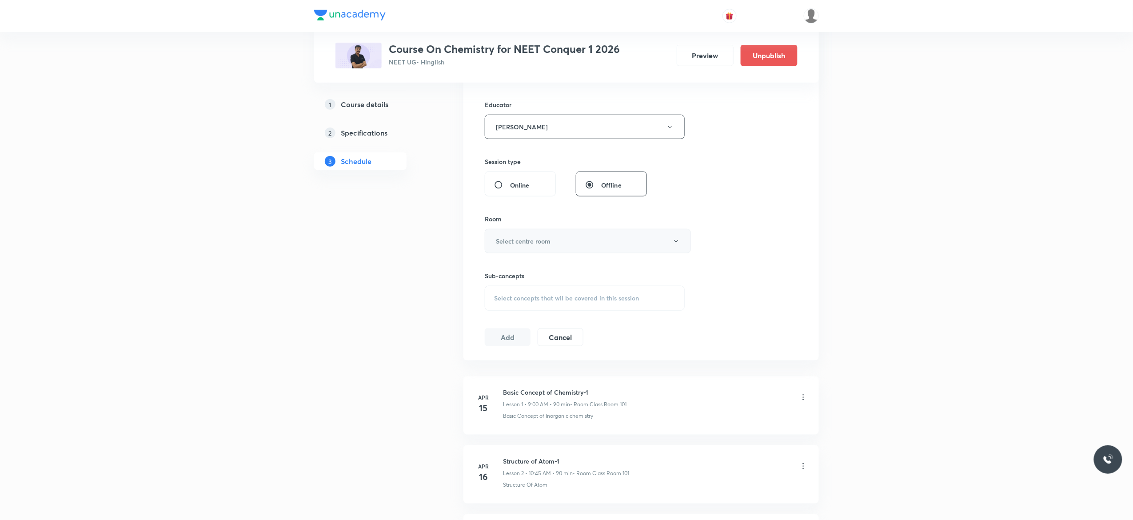
click at [674, 246] on button "Select centre room" at bounding box center [588, 241] width 206 height 24
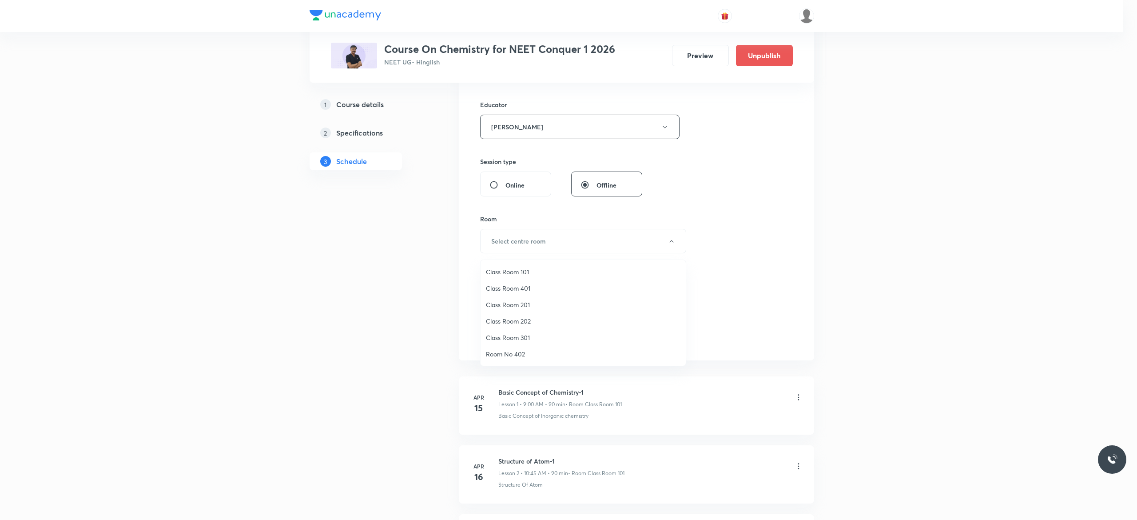
click at [508, 303] on span "Class Room 201" at bounding box center [583, 304] width 195 height 9
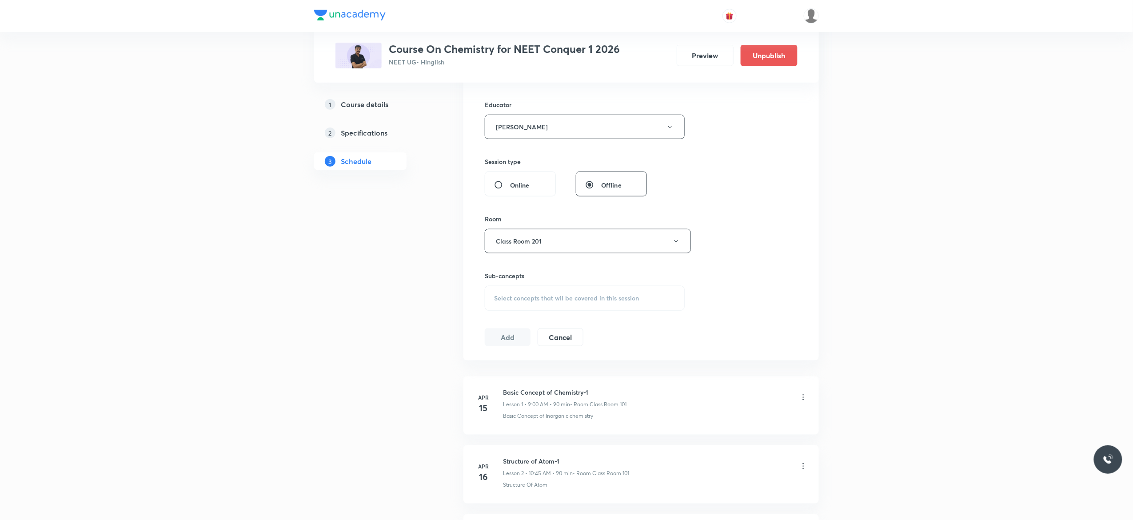
click at [521, 307] on div "Select concepts that wil be covered in this session" at bounding box center [585, 298] width 200 height 25
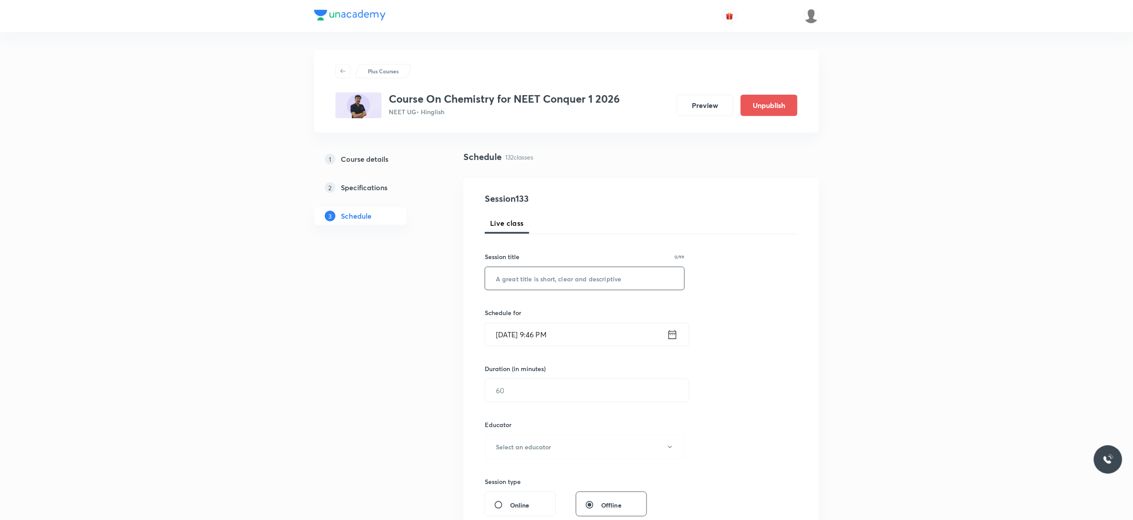
click at [532, 275] on input "text" at bounding box center [584, 278] width 199 height 23
paste input "Chemical Equilibrium - 9"
type input "Chemical Equilibrium - 8"
click at [674, 336] on icon at bounding box center [672, 334] width 11 height 12
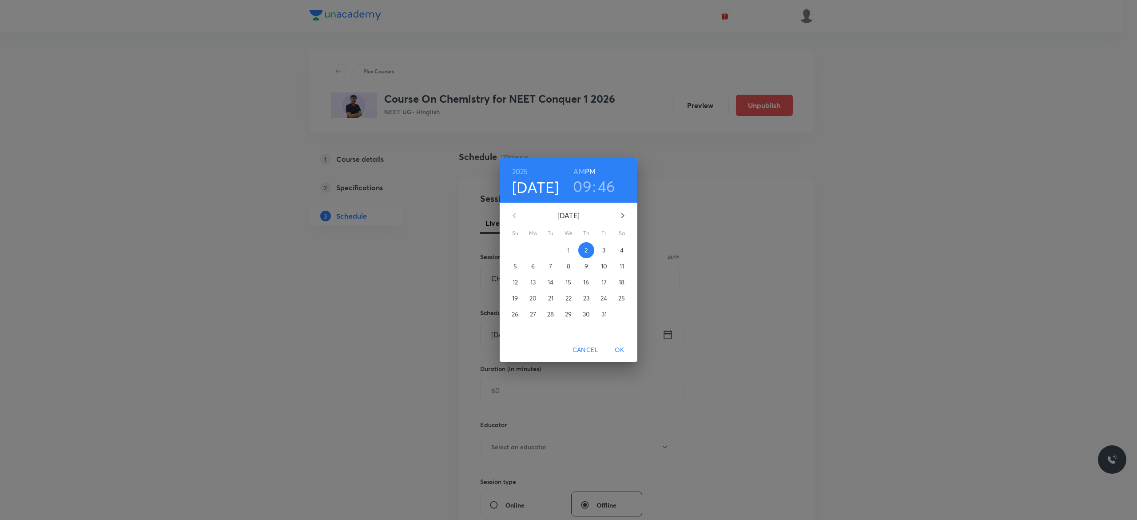
click at [579, 169] on h6 "AM" at bounding box center [579, 171] width 11 height 12
click at [605, 250] on p "3" at bounding box center [603, 250] width 3 height 9
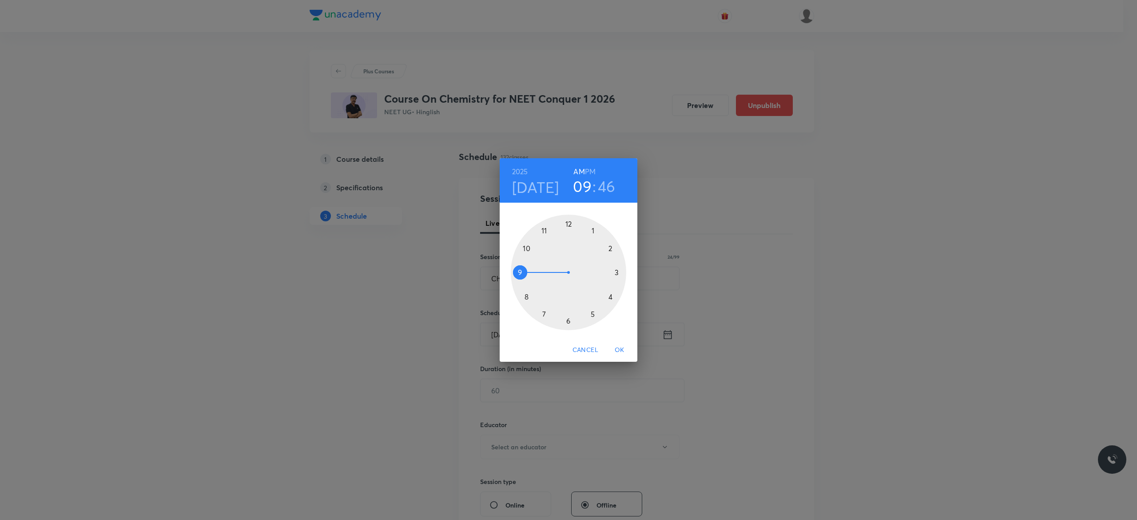
click at [520, 271] on div at bounding box center [569, 273] width 116 height 116
click at [568, 222] on div at bounding box center [569, 273] width 116 height 116
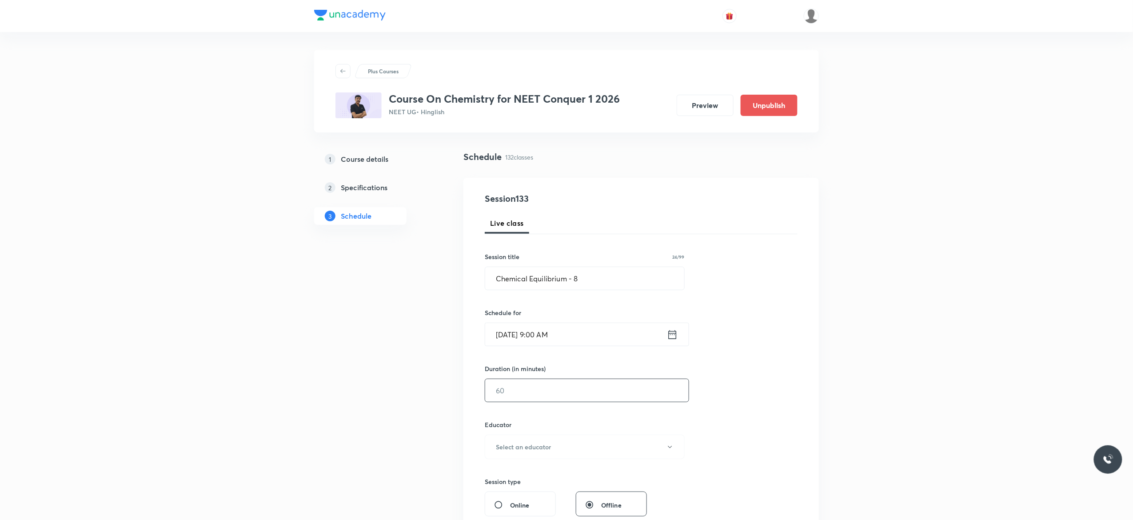
click at [614, 388] on input "text" at bounding box center [586, 390] width 203 height 23
type input "90"
click at [669, 449] on icon "button" at bounding box center [669, 446] width 7 height 7
click at [539, 494] on span "Kuldeep Kumar Pandey" at bounding box center [583, 493] width 195 height 9
click at [770, 418] on div "Session 133 Live class Session title 24/99 Chemical Equilibrium - 8 ​ Schedule …" at bounding box center [641, 429] width 313 height 474
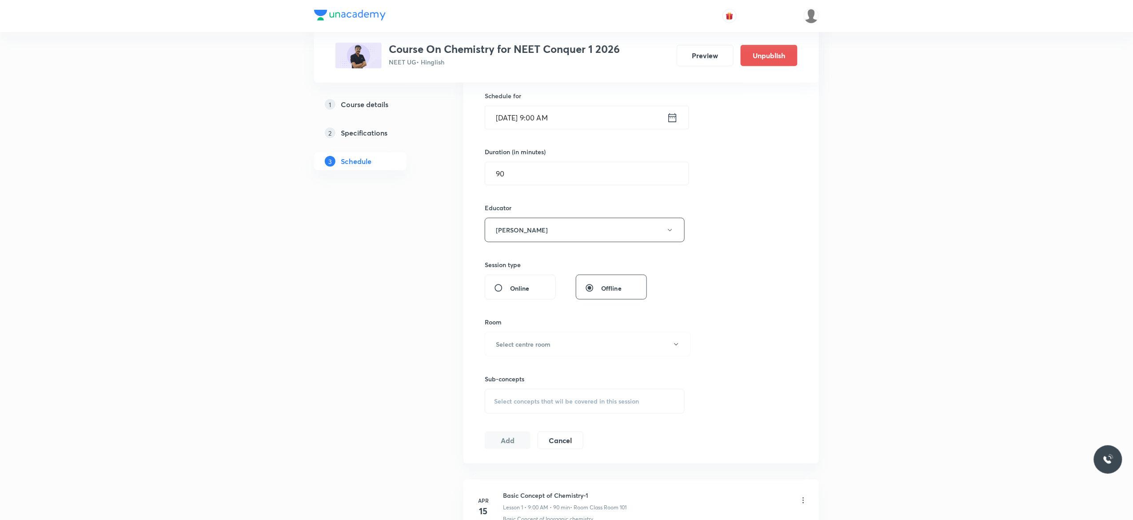
scroll to position [249, 0]
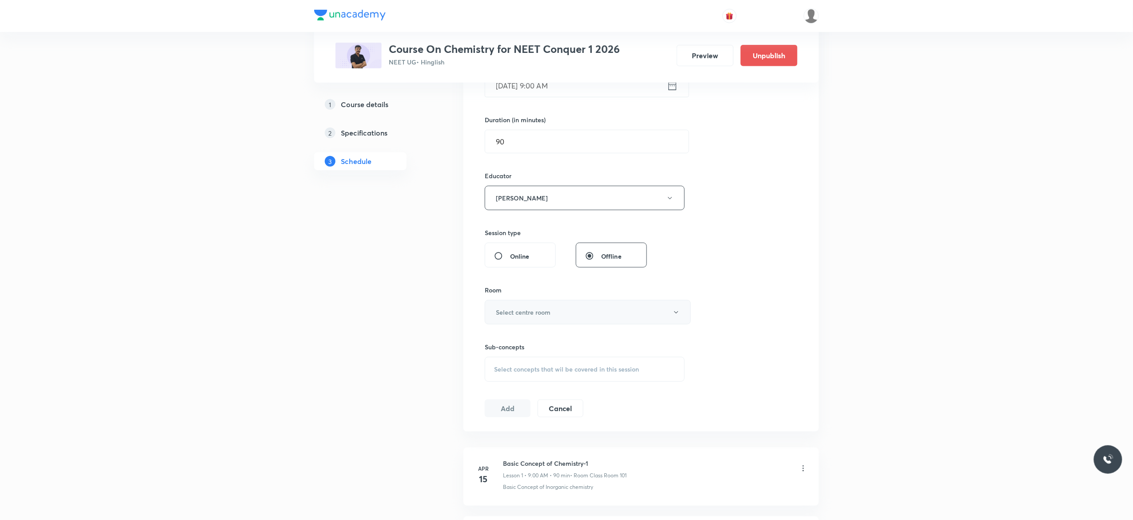
click at [675, 316] on icon "button" at bounding box center [676, 312] width 7 height 7
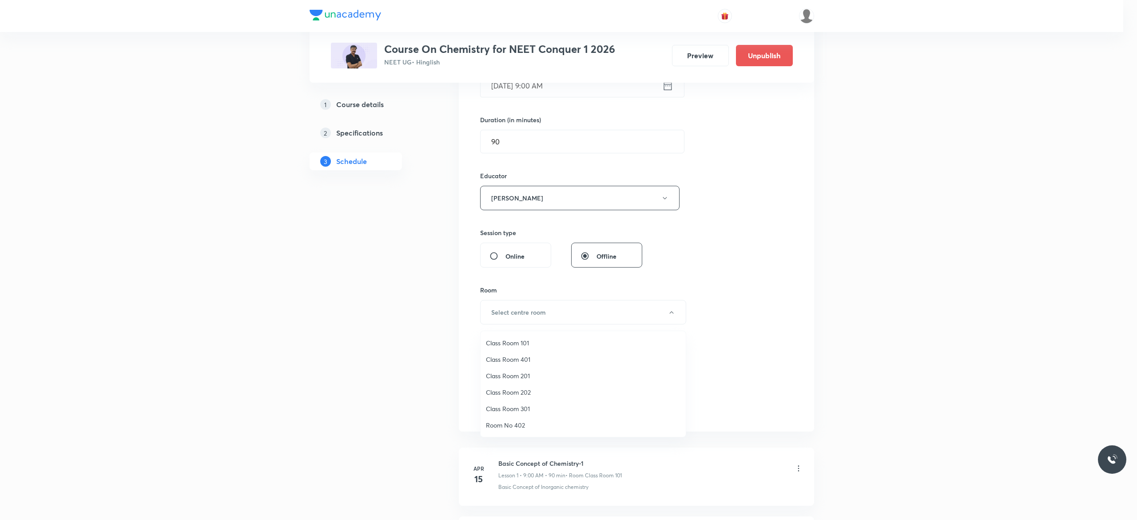
click at [526, 373] on span "Class Room 201" at bounding box center [583, 375] width 195 height 9
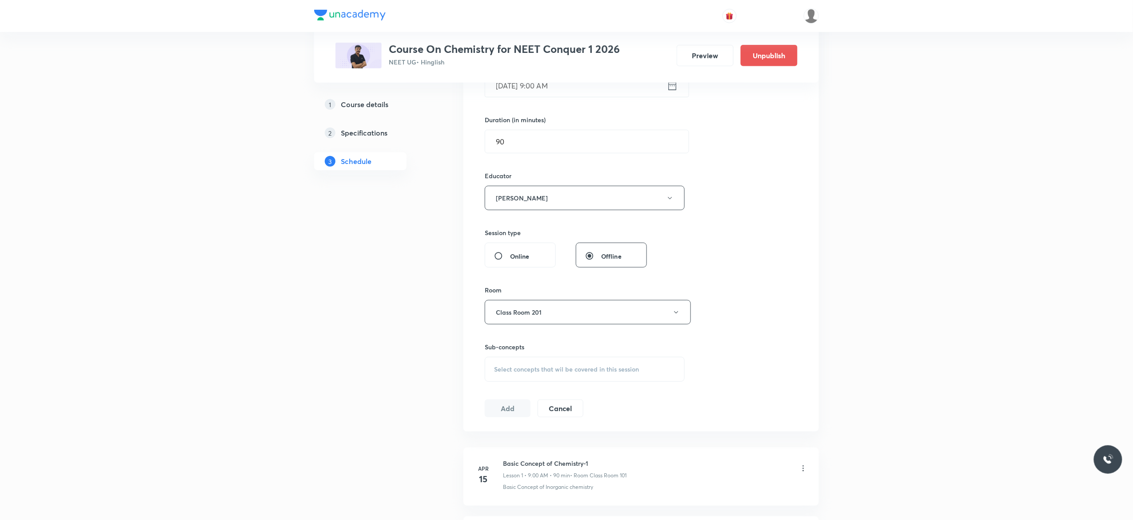
click at [521, 373] on span "Select concepts that wil be covered in this session" at bounding box center [566, 369] width 145 height 7
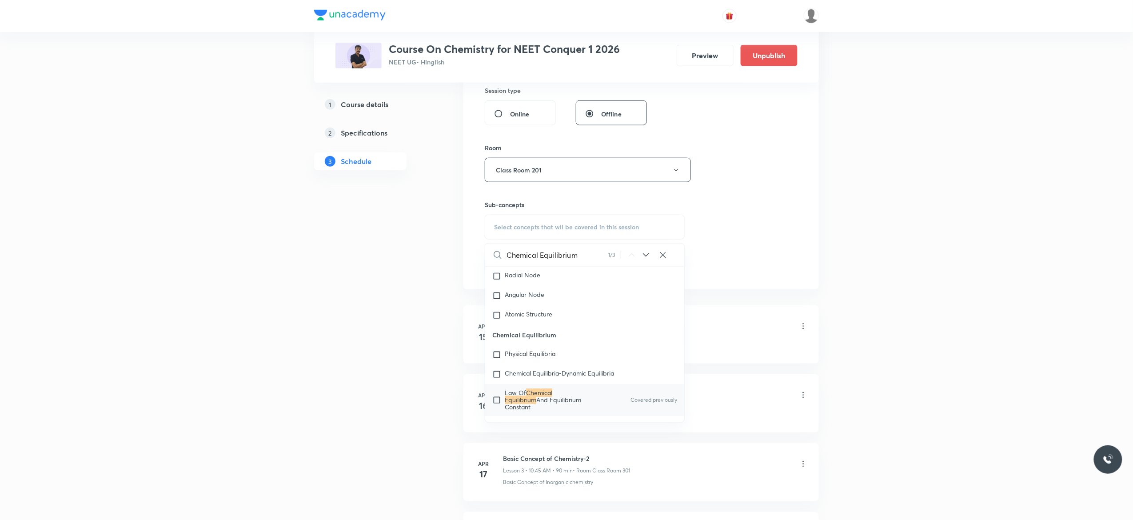
scroll to position [1430, 0]
type input "Chemical Equilibrium"
click at [496, 387] on input "checkbox" at bounding box center [498, 376] width 12 height 21
checkbox input "true"
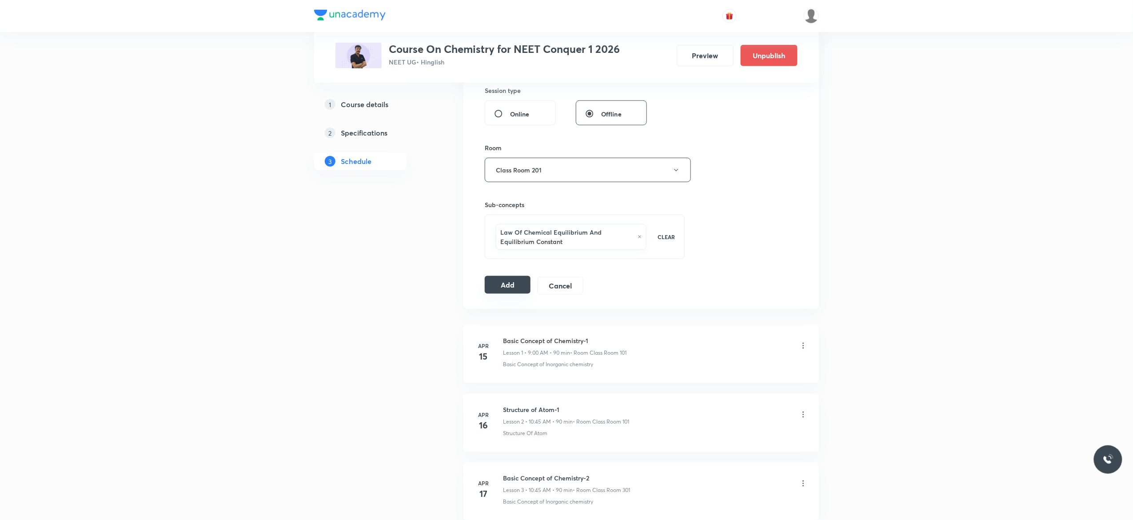
click at [500, 289] on button "Add" at bounding box center [508, 285] width 46 height 18
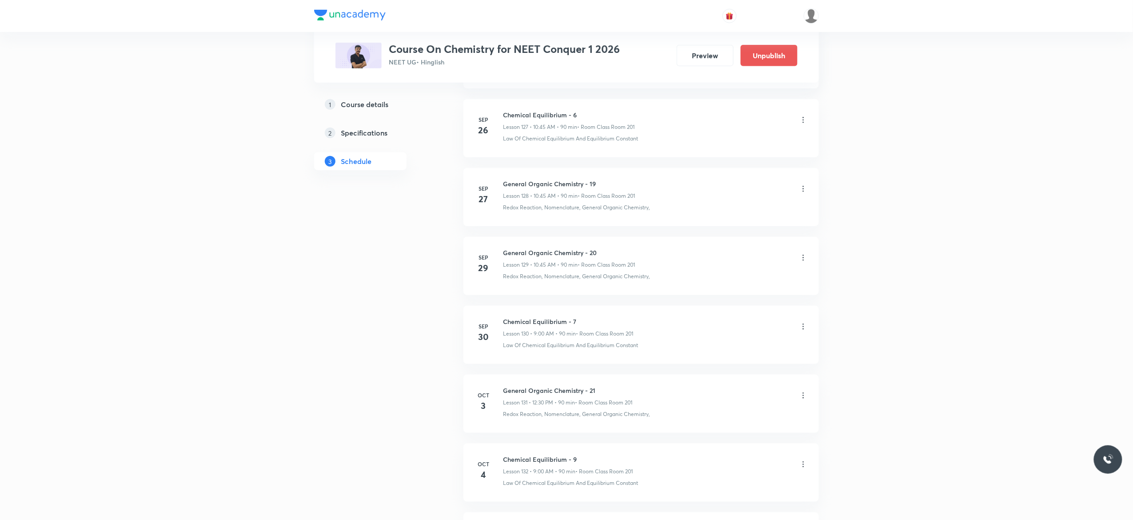
scroll to position [8981, 0]
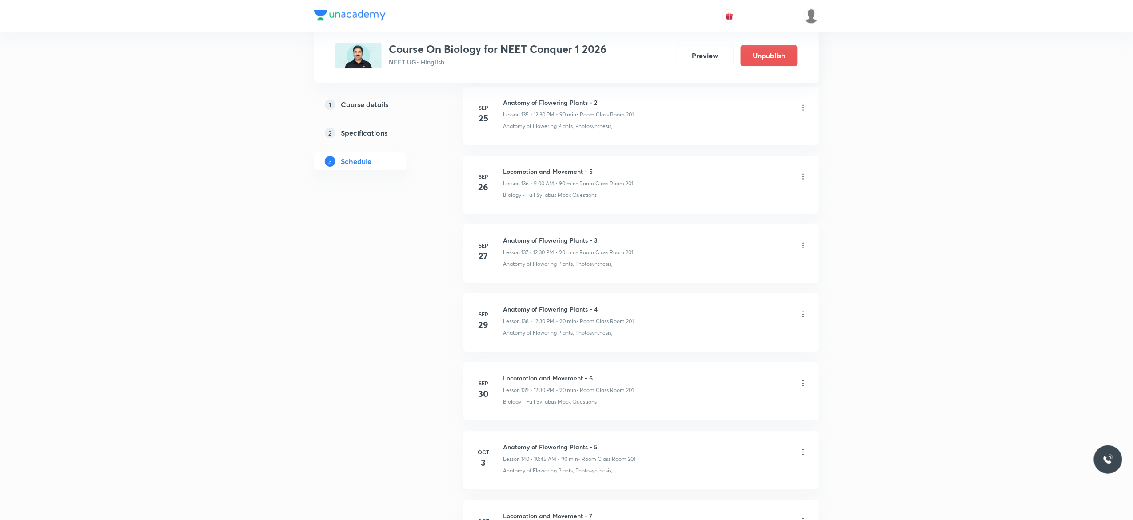
scroll to position [10001, 0]
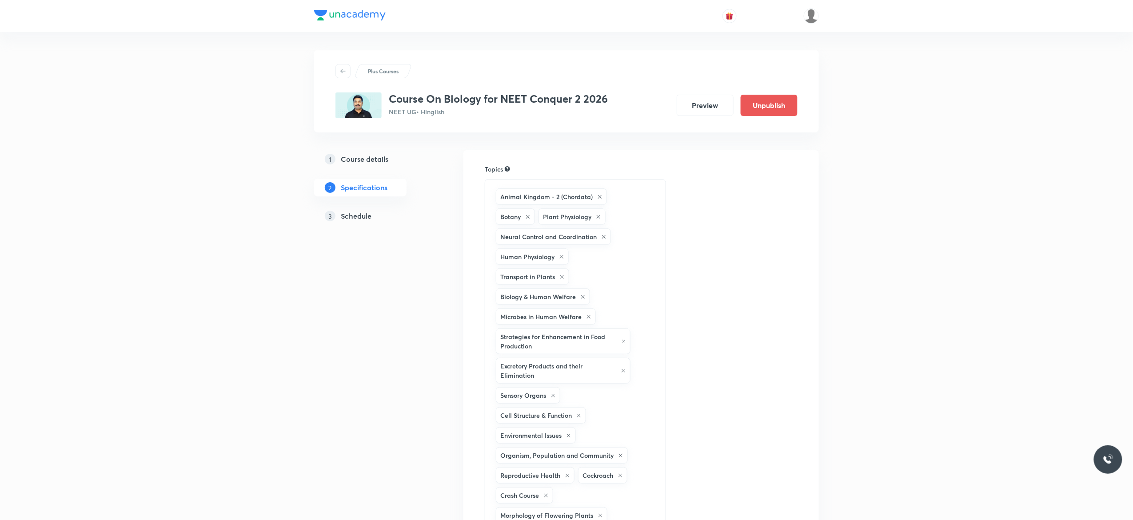
click at [358, 219] on h5 "Schedule" at bounding box center [356, 216] width 31 height 11
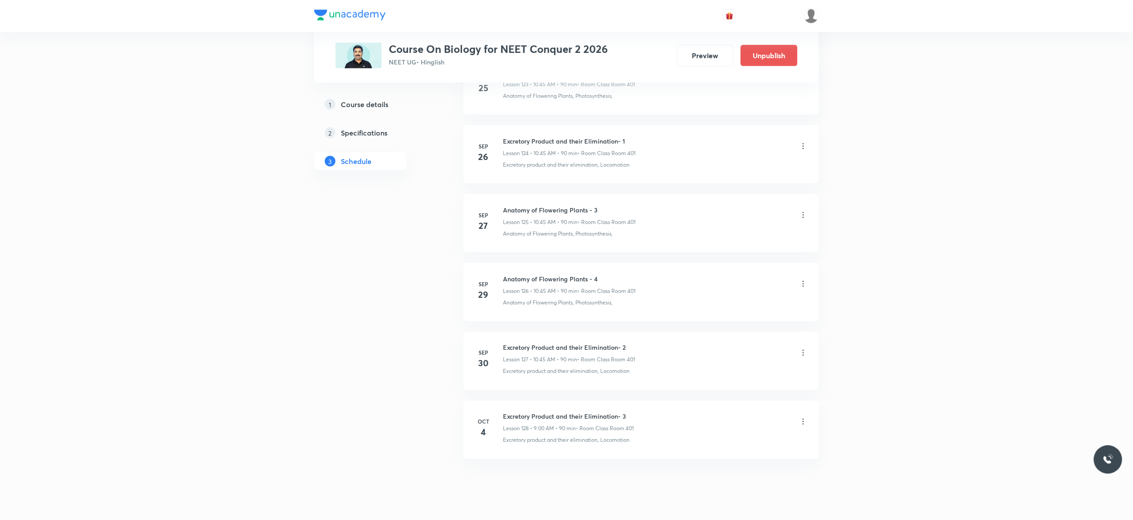
scroll to position [9102, 0]
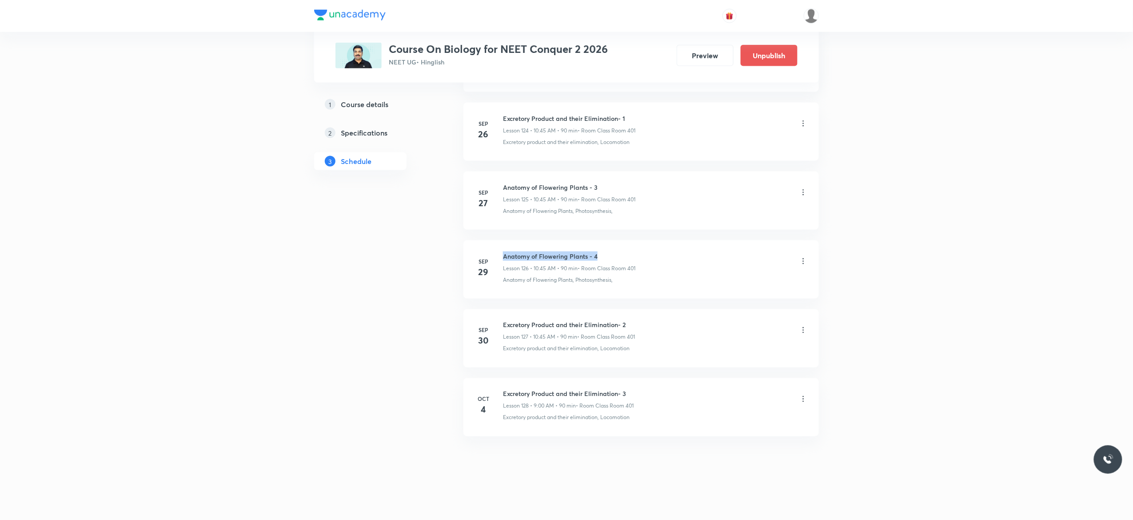
drag, startPoint x: 604, startPoint y: 250, endPoint x: 502, endPoint y: 249, distance: 102.2
click at [502, 249] on li "[DATE] Anatomy of Flowering Plants - 4 Lesson 126 • 10:45 AM • 90 min • Room Cl…" at bounding box center [640, 269] width 355 height 58
copy h6 "Anatomy of Flowering Plants - 4"
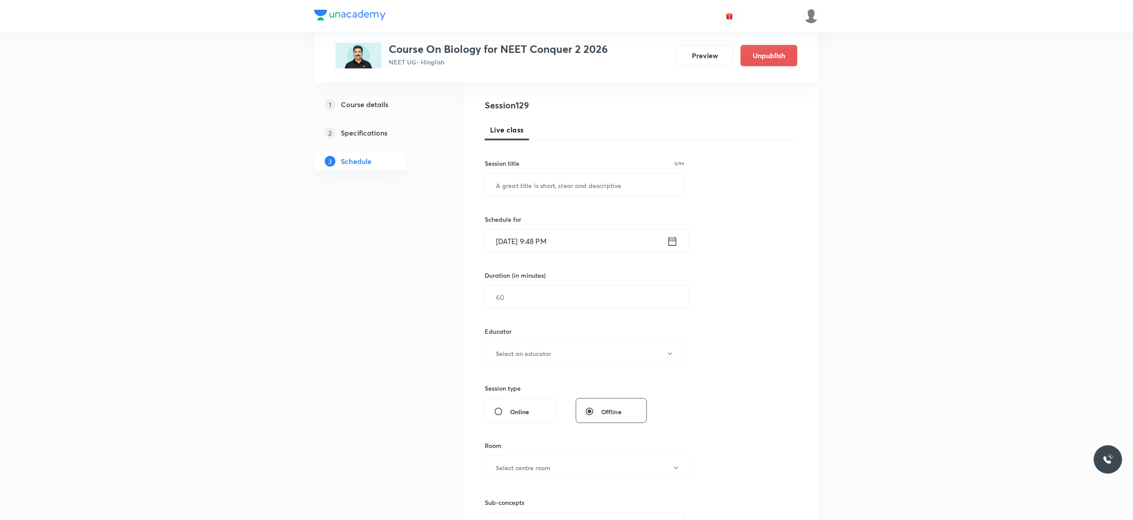
scroll to position [0, 0]
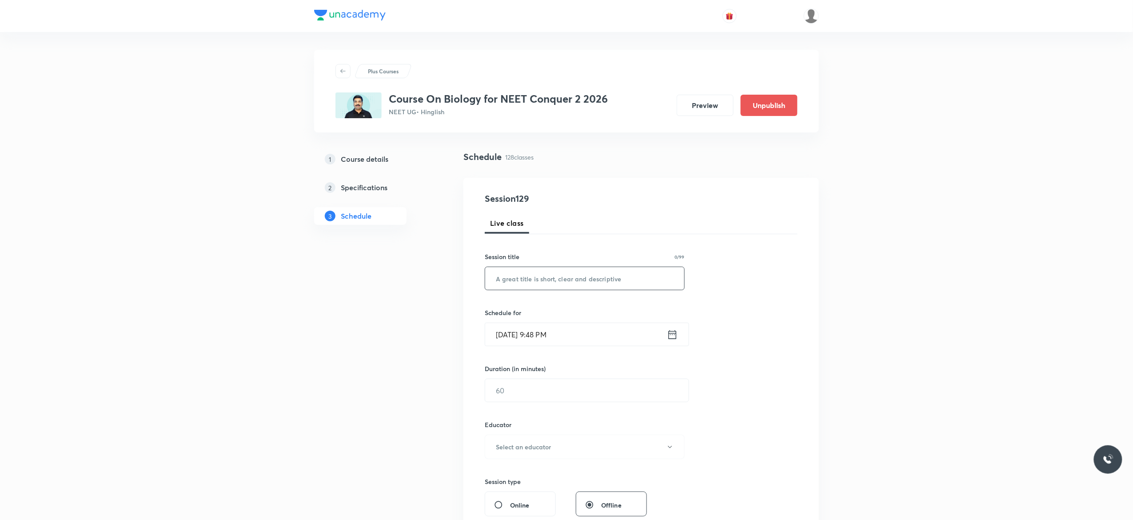
click at [583, 275] on input "text" at bounding box center [584, 278] width 199 height 23
paste input "Anatomy of Flowering Plants - 4"
type input "Anatomy of Flowering Plants - 5"
click at [672, 338] on icon at bounding box center [672, 334] width 11 height 12
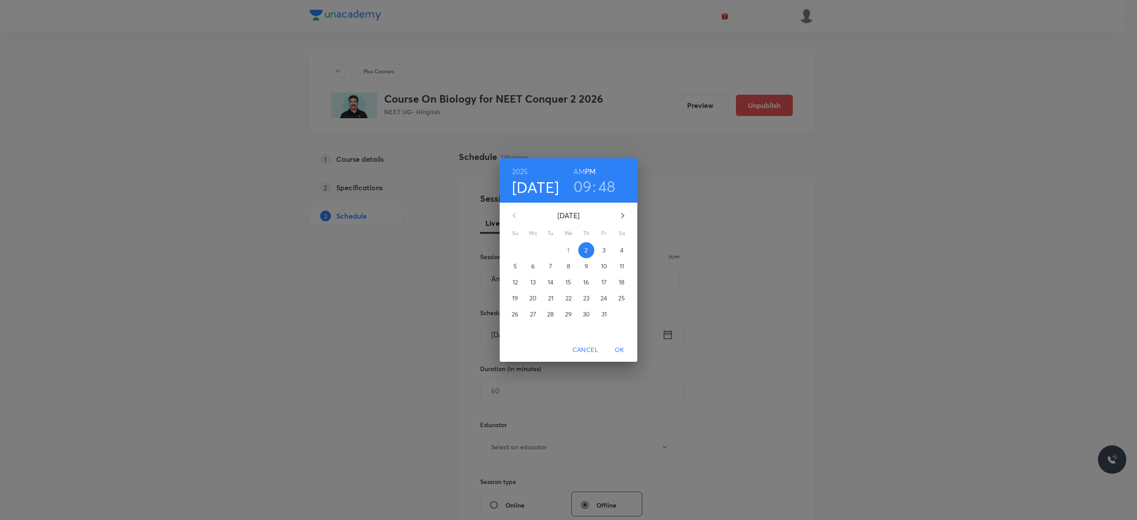
click at [604, 250] on p "3" at bounding box center [603, 250] width 3 height 9
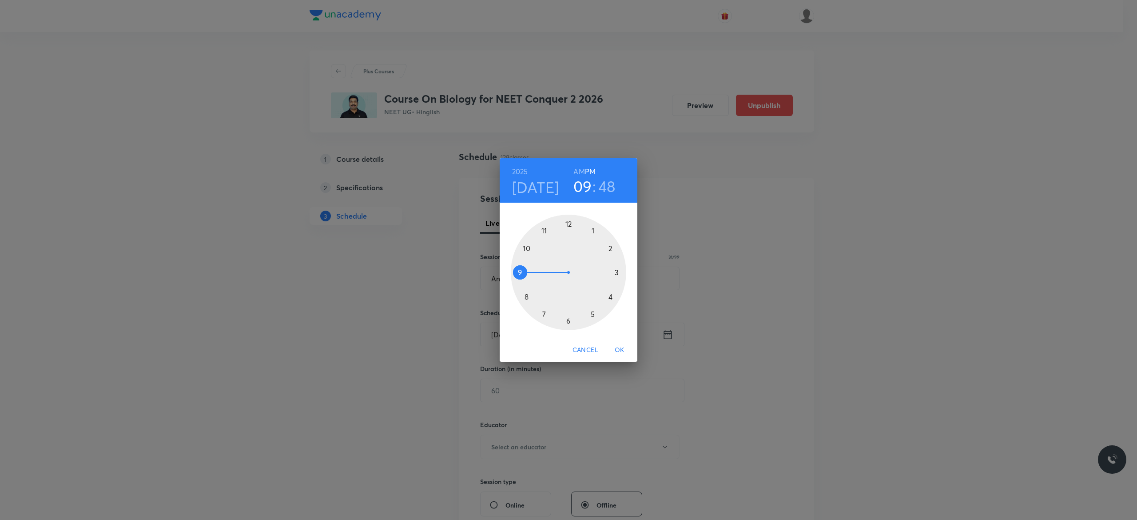
click at [578, 174] on h6 "AM" at bounding box center [579, 171] width 11 height 12
click at [520, 273] on div at bounding box center [569, 273] width 116 height 116
click at [569, 223] on div at bounding box center [569, 273] width 116 height 116
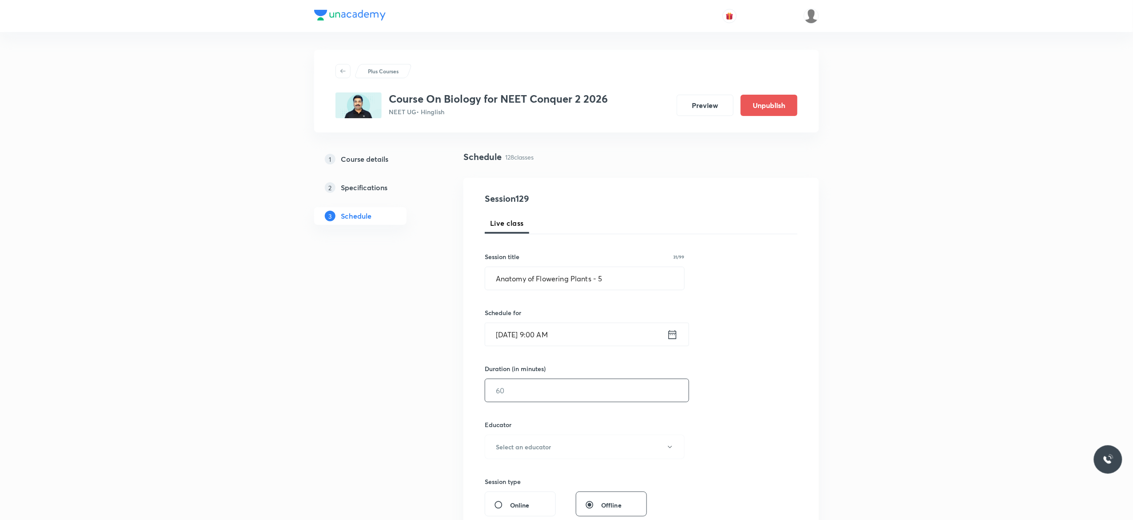
click at [532, 393] on input "text" at bounding box center [586, 390] width 203 height 23
type input "90"
click at [672, 450] on icon "button" at bounding box center [669, 446] width 7 height 7
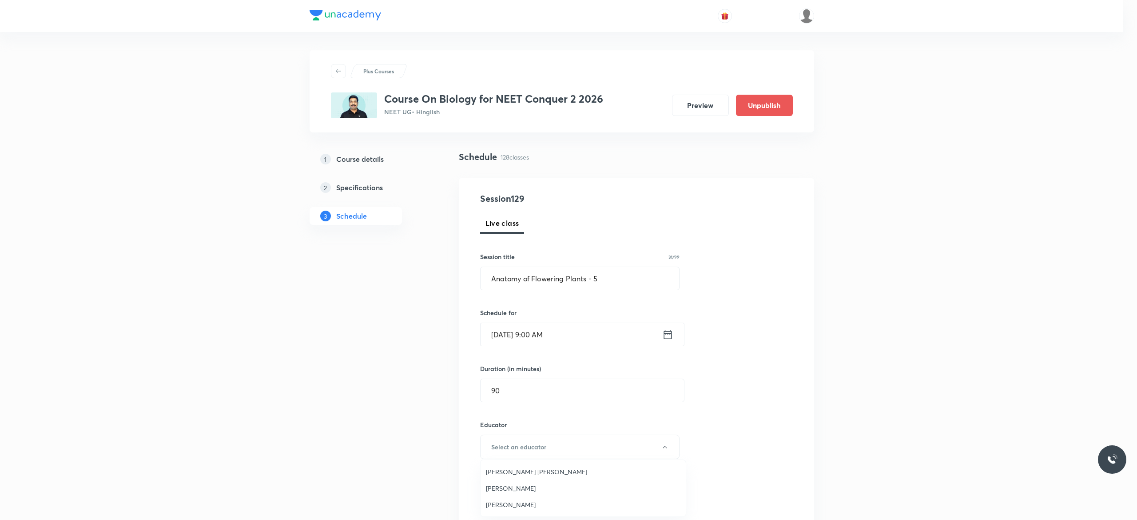
click at [538, 488] on span "[PERSON_NAME]" at bounding box center [583, 487] width 195 height 9
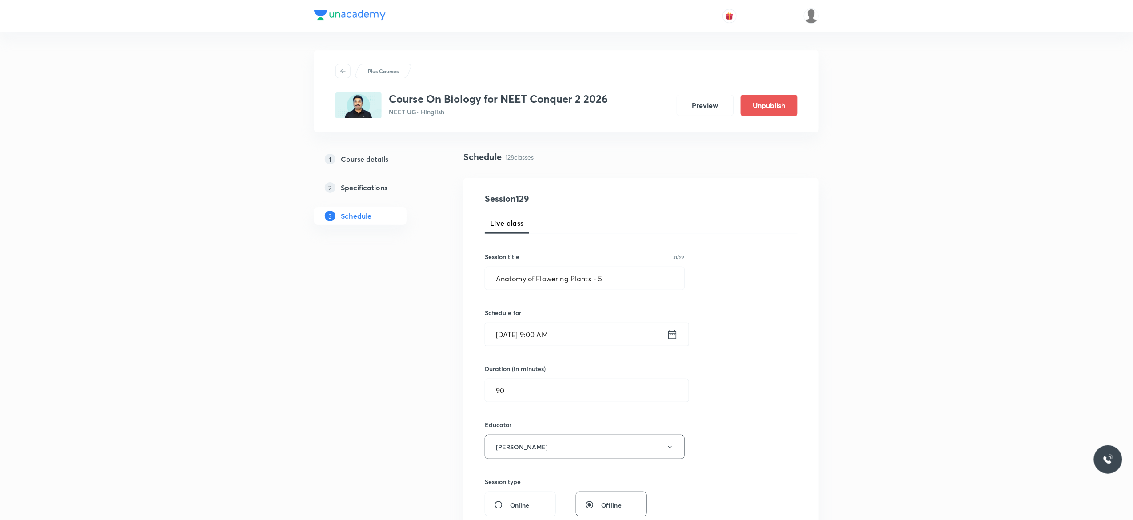
click at [729, 446] on div "Session 129 Live class Session title 31/99 Anatomy of Flowering Plants - 5 ​ Sc…" at bounding box center [641, 429] width 313 height 474
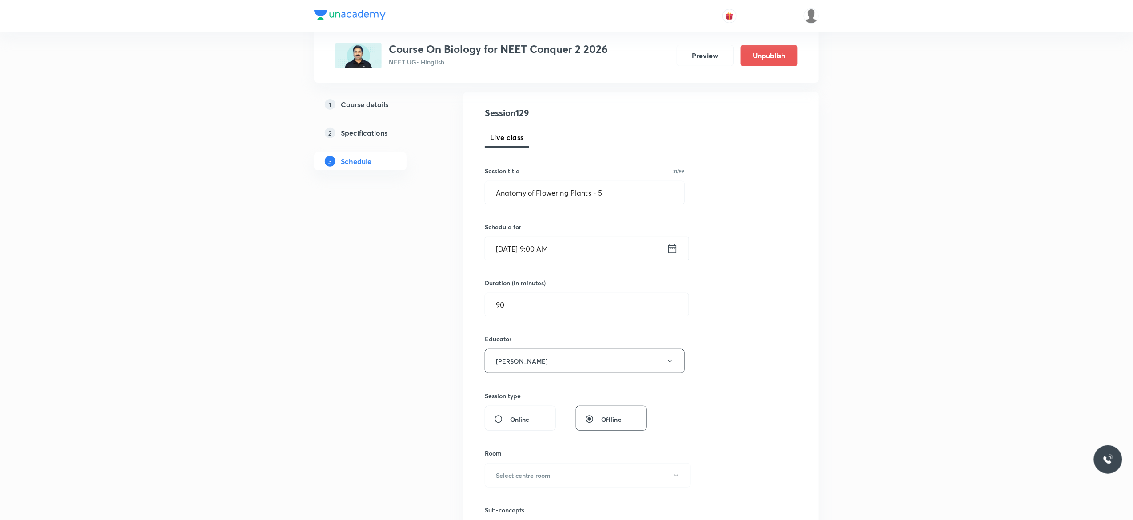
scroll to position [249, 0]
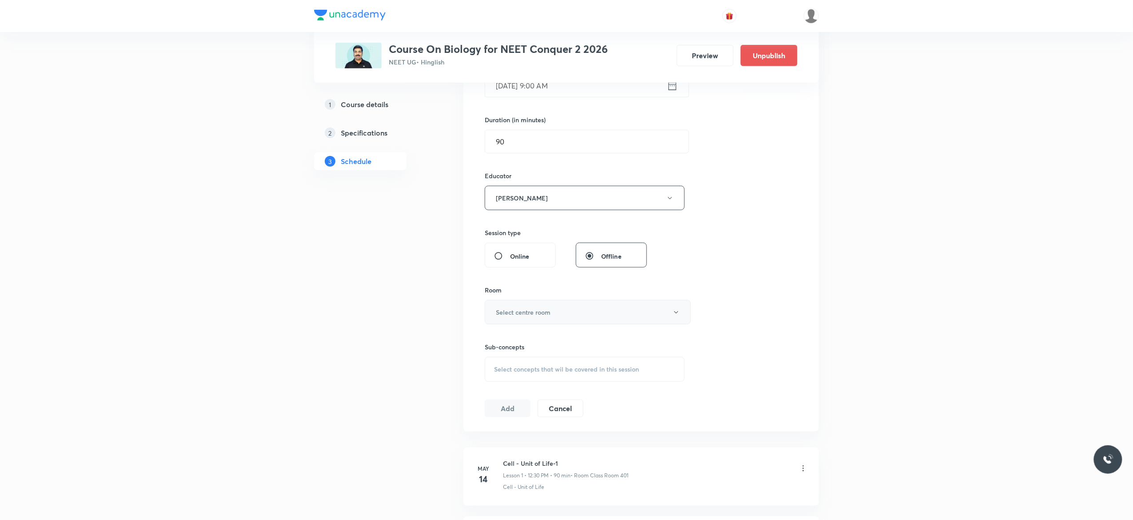
click at [677, 317] on button "Select centre room" at bounding box center [588, 312] width 206 height 24
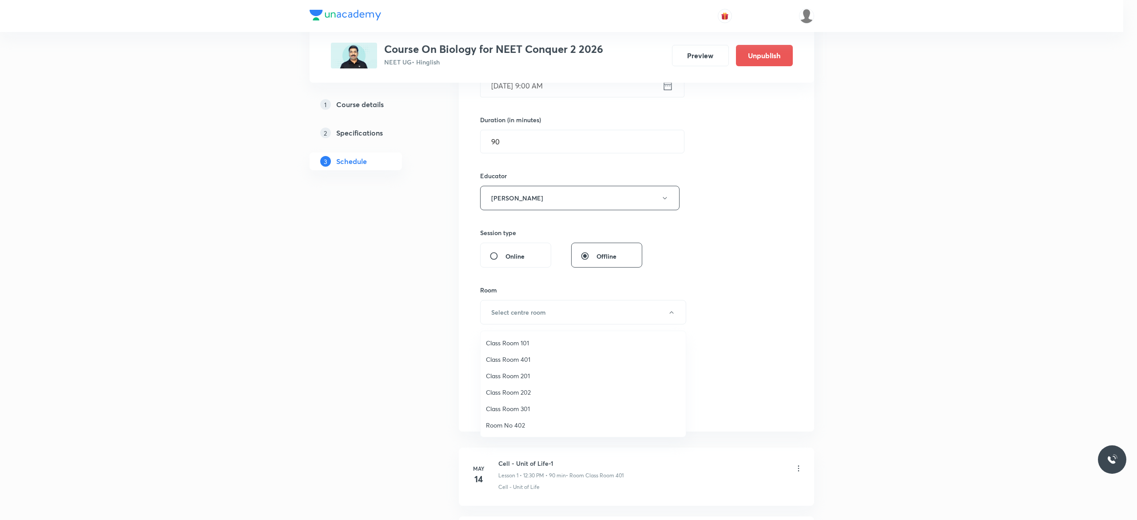
click at [518, 358] on span "Class Room 401" at bounding box center [583, 359] width 195 height 9
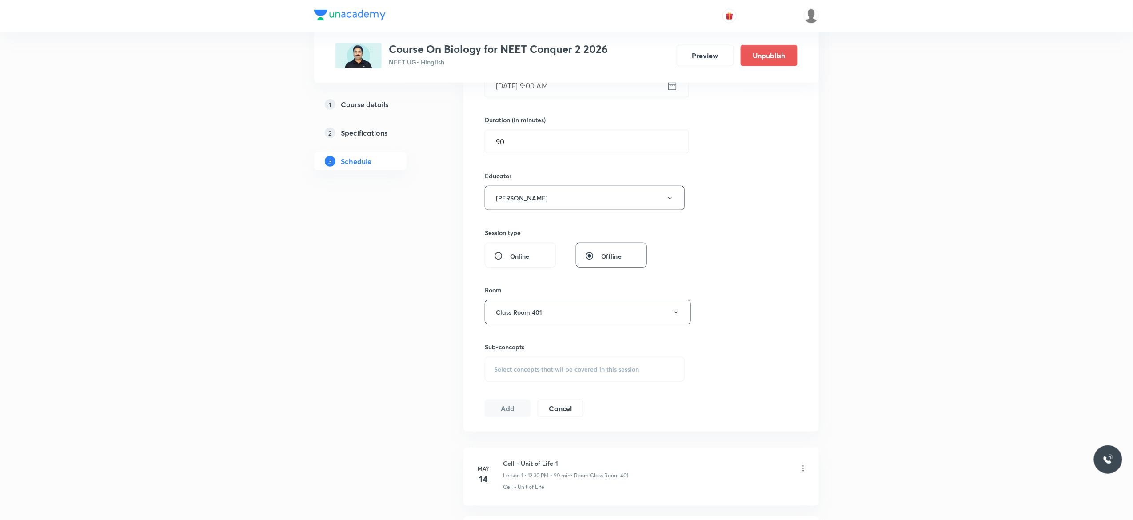
click at [509, 375] on div "Select concepts that wil be covered in this session" at bounding box center [585, 369] width 200 height 25
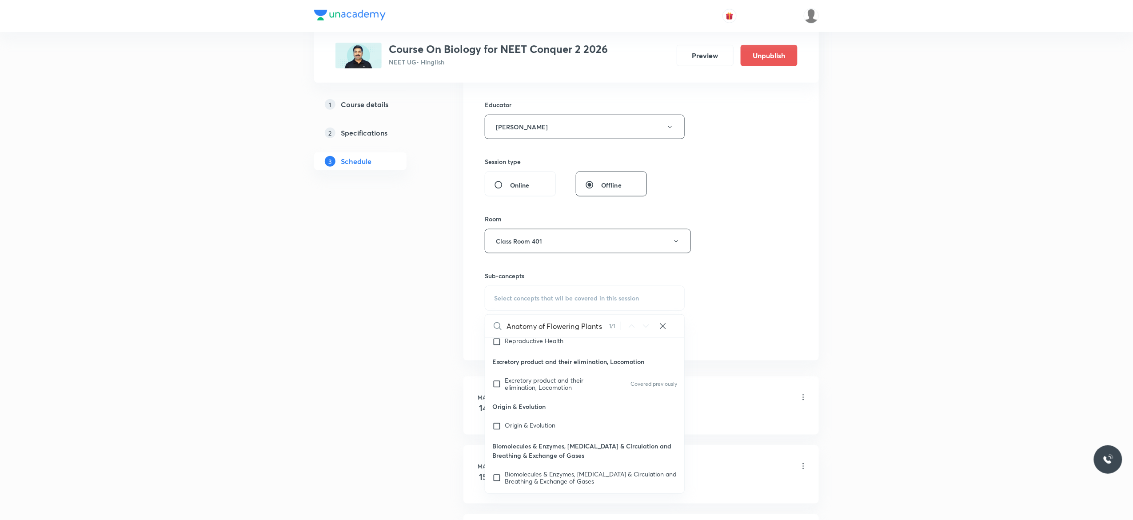
scroll to position [41310, 0]
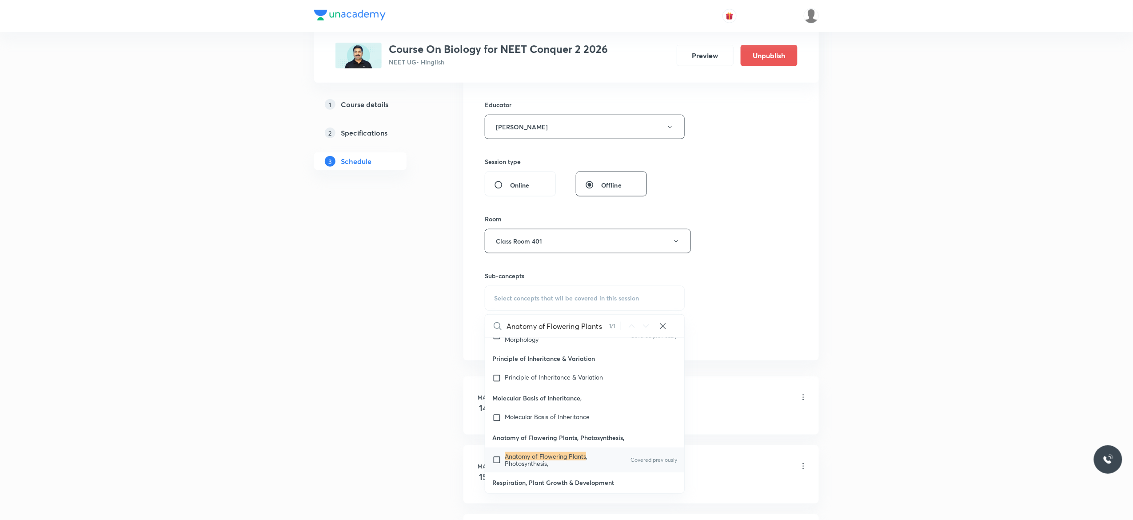
type input "Anatomy of Flowering Plants"
click at [498, 457] on input "checkbox" at bounding box center [498, 460] width 12 height 14
checkbox input "true"
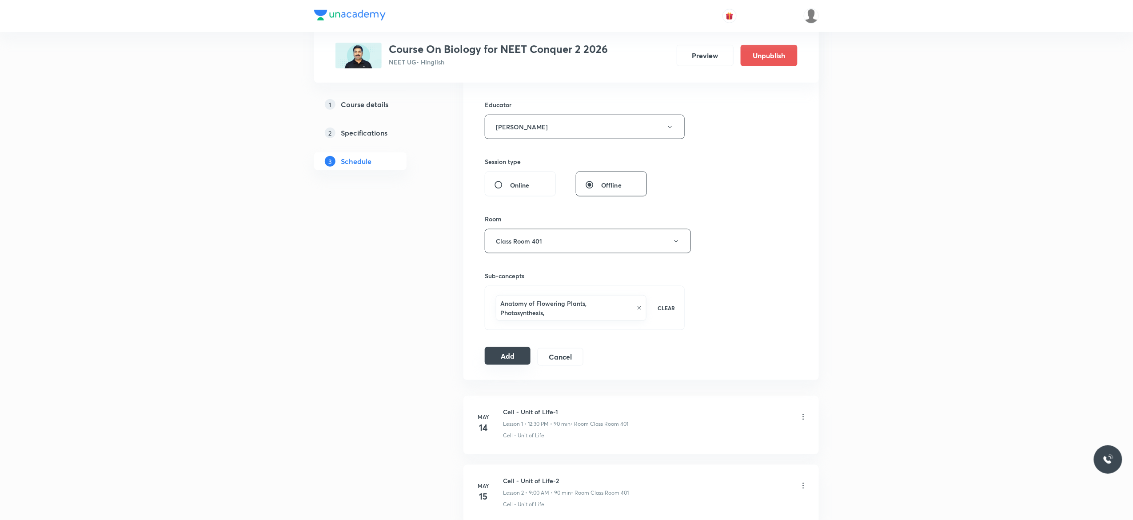
click at [509, 358] on button "Add" at bounding box center [508, 356] width 46 height 18
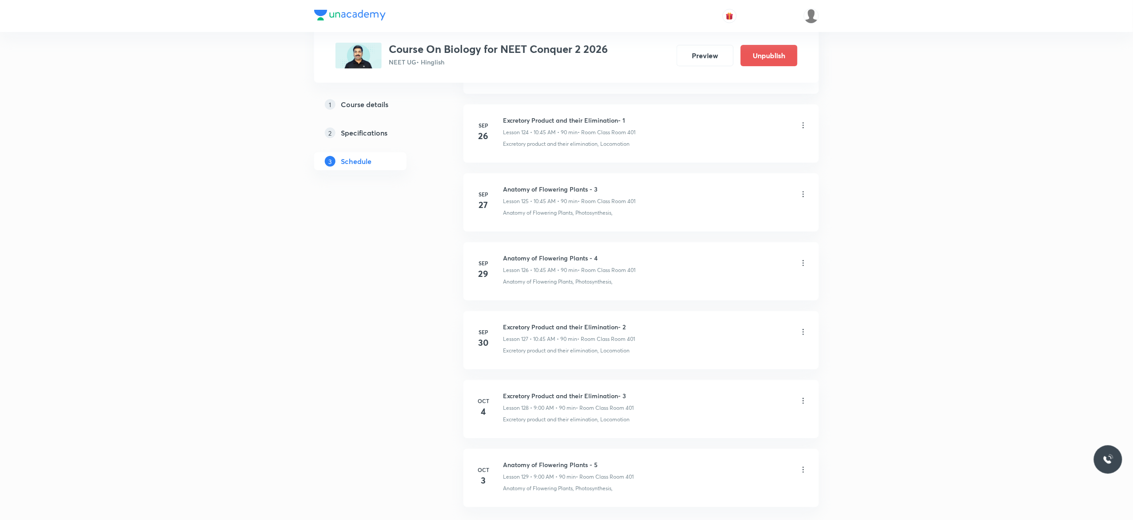
scroll to position [8705, 0]
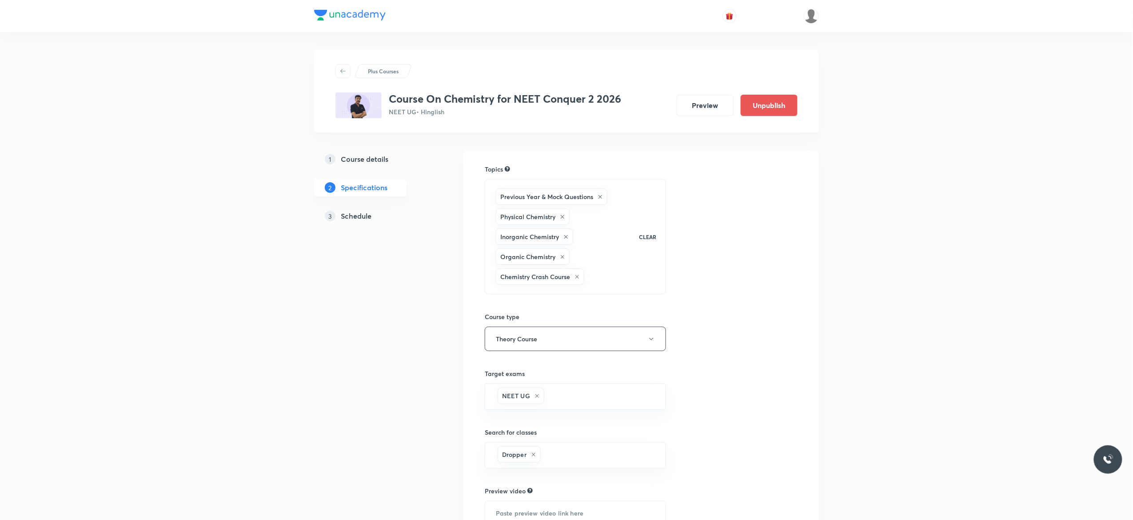
click at [356, 216] on h5 "Schedule" at bounding box center [356, 216] width 31 height 11
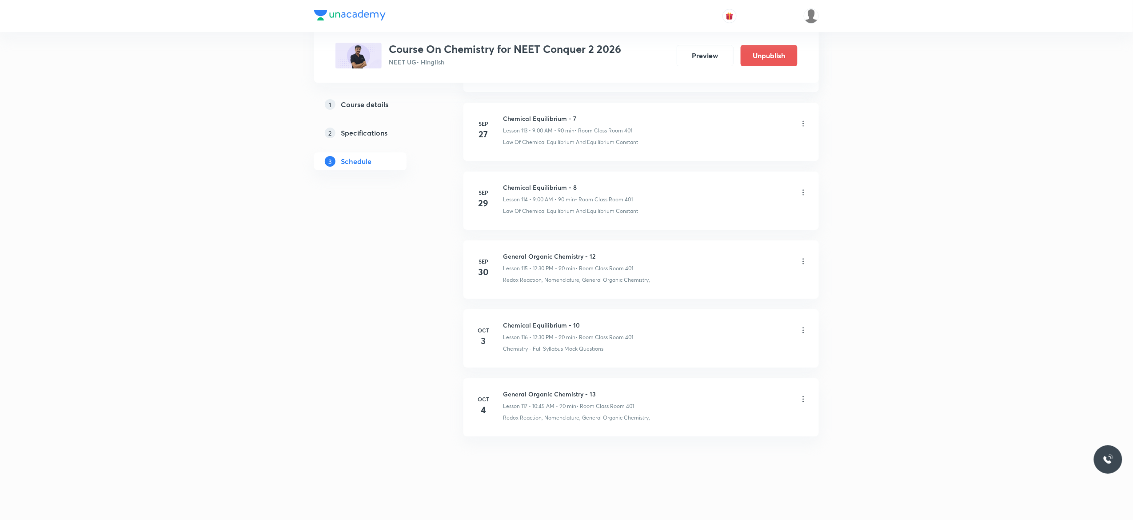
scroll to position [8342, 0]
drag, startPoint x: 586, startPoint y: 319, endPoint x: 503, endPoint y: 327, distance: 83.8
click at [503, 327] on li "[DATE] Chemical Equilibrium - 10 Lesson 116 • 12:30 PM • 90 min • Room Class Ro…" at bounding box center [640, 338] width 355 height 58
copy h6 "Chemical Equilibrium - 10"
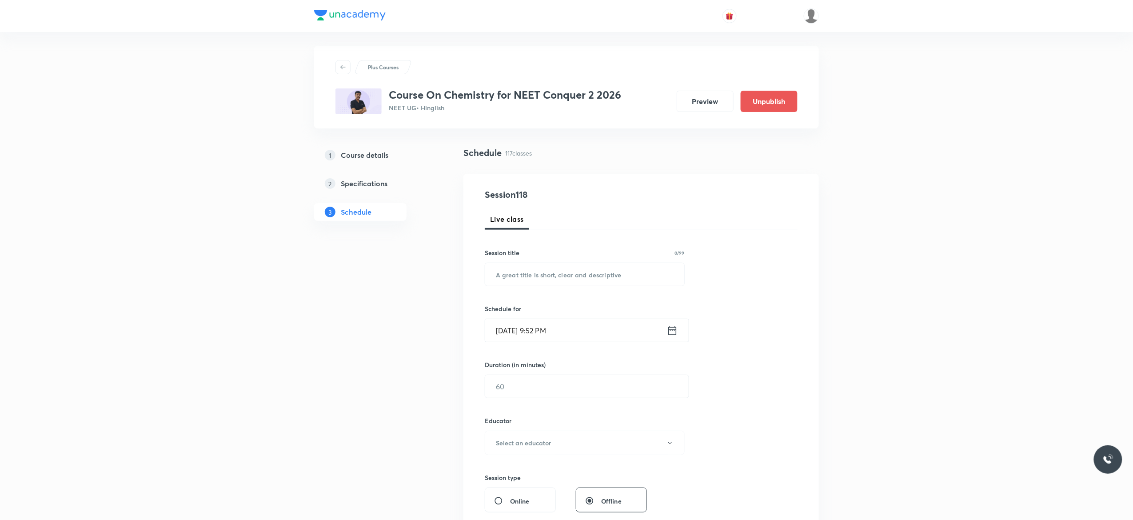
scroll to position [0, 0]
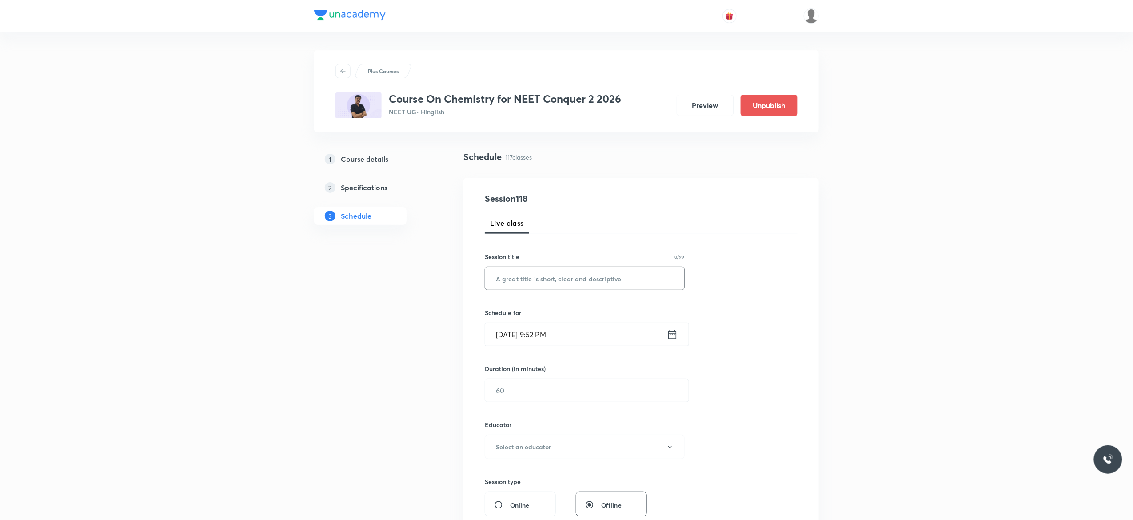
click at [582, 280] on input "text" at bounding box center [584, 278] width 199 height 23
paste input "Chemical Equilibrium - 10"
type input "Chemical Equilibrium - 9"
click at [675, 338] on icon at bounding box center [672, 334] width 11 height 12
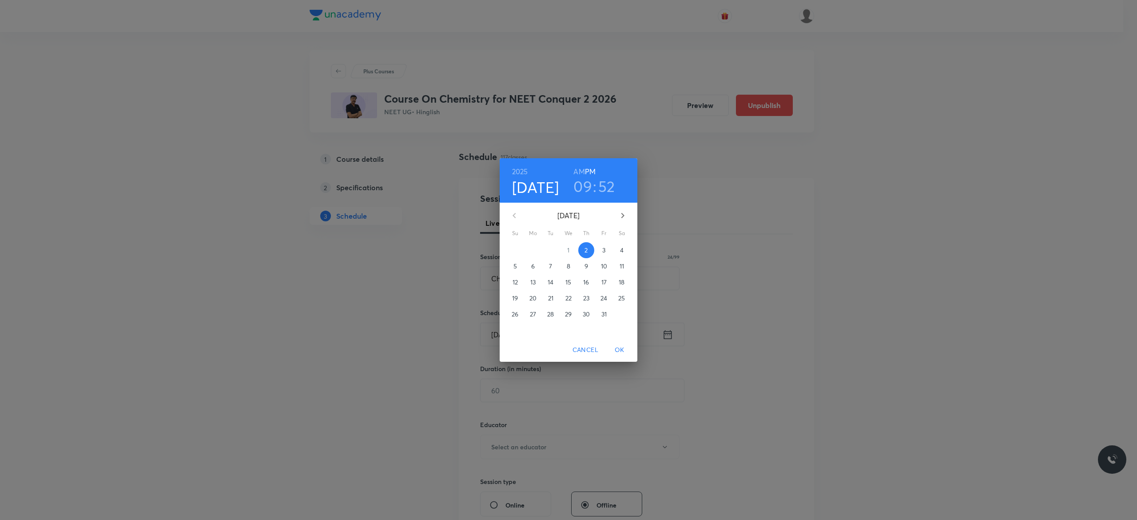
click at [608, 252] on span "3" at bounding box center [604, 250] width 16 height 9
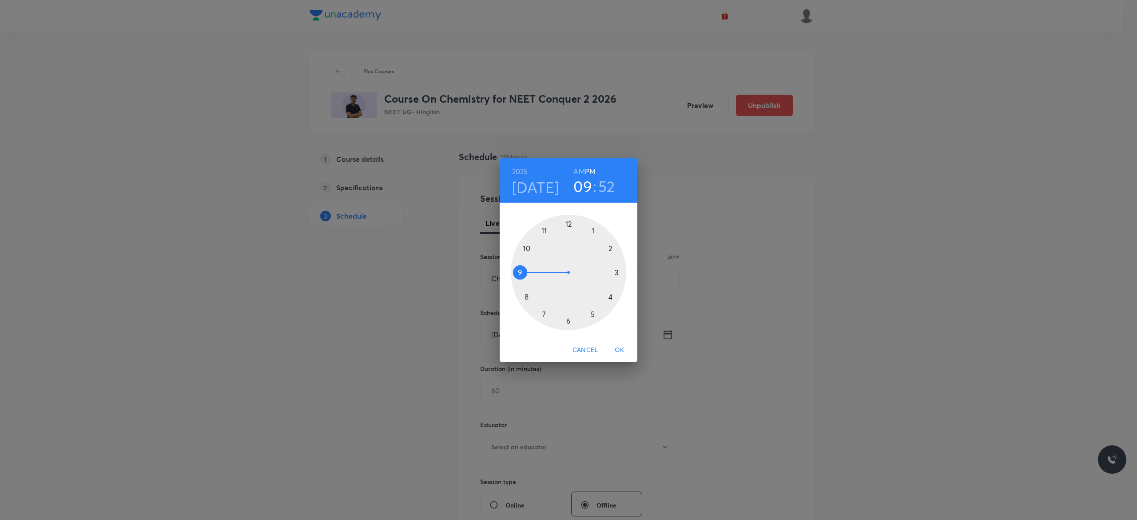
click at [576, 171] on h6 "AM" at bounding box center [579, 171] width 11 height 12
click at [528, 248] on div at bounding box center [569, 273] width 116 height 116
click at [521, 273] on div at bounding box center [569, 273] width 116 height 116
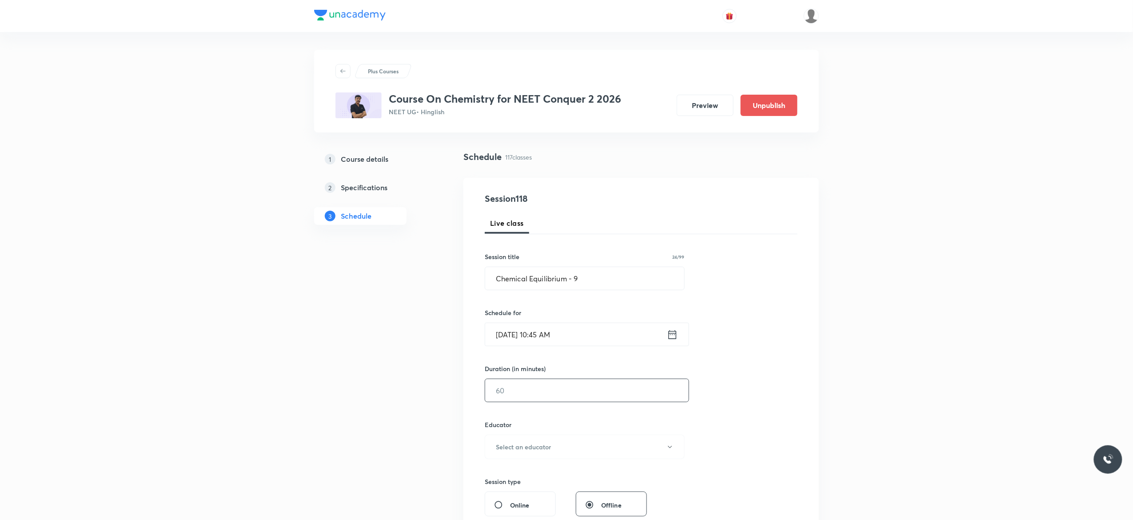
click at [527, 387] on input "text" at bounding box center [586, 390] width 203 height 23
type input "90"
click at [671, 449] on icon "button" at bounding box center [669, 446] width 7 height 7
click at [545, 493] on span "[PERSON_NAME]" at bounding box center [583, 493] width 195 height 9
click at [770, 410] on div "Session 118 Live class Session title 24/99 Chemical Equilibrium - 9 ​ Schedule …" at bounding box center [641, 429] width 313 height 474
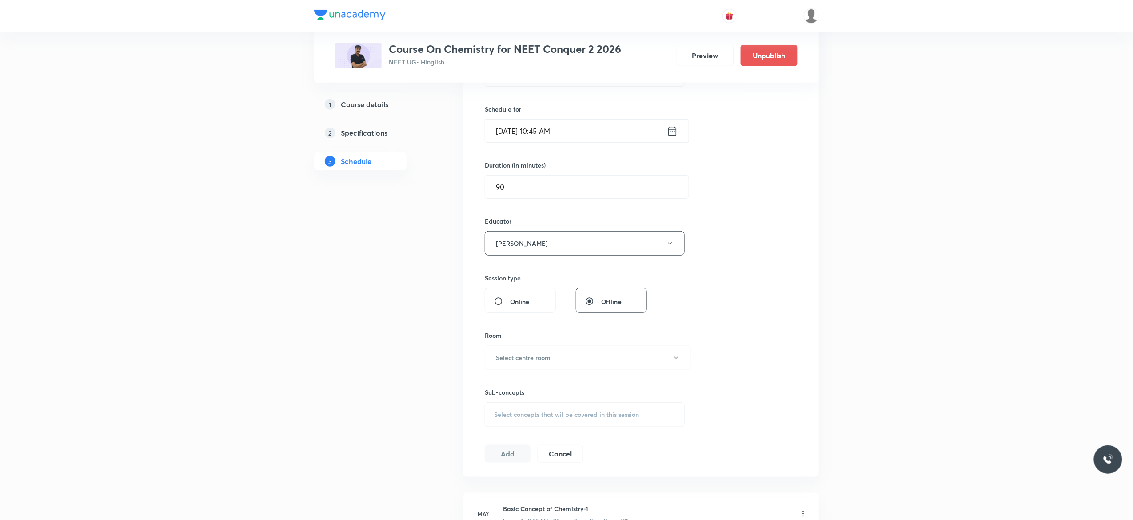
scroll to position [213, 0]
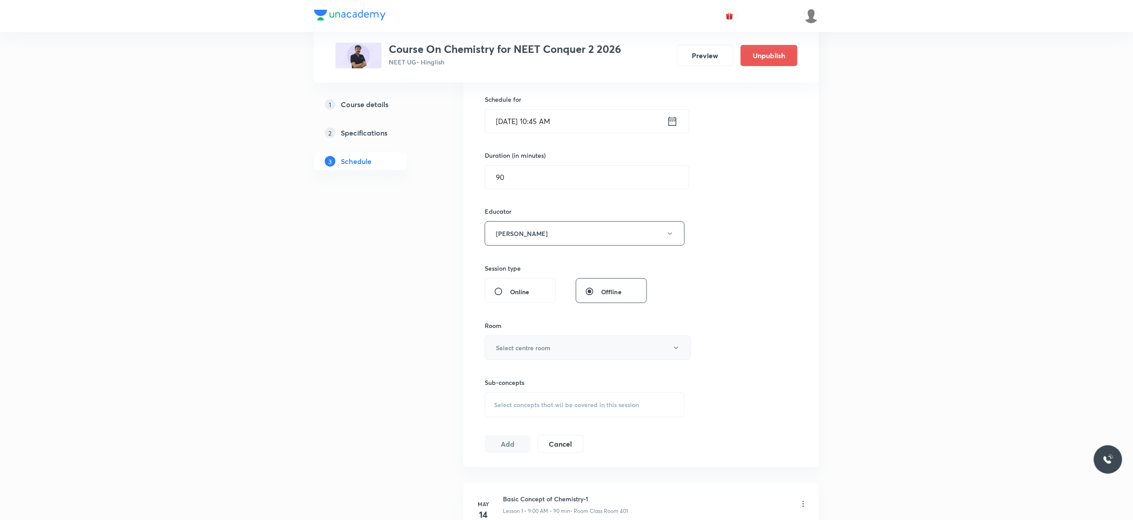
click at [675, 355] on button "Select centre room" at bounding box center [588, 347] width 206 height 24
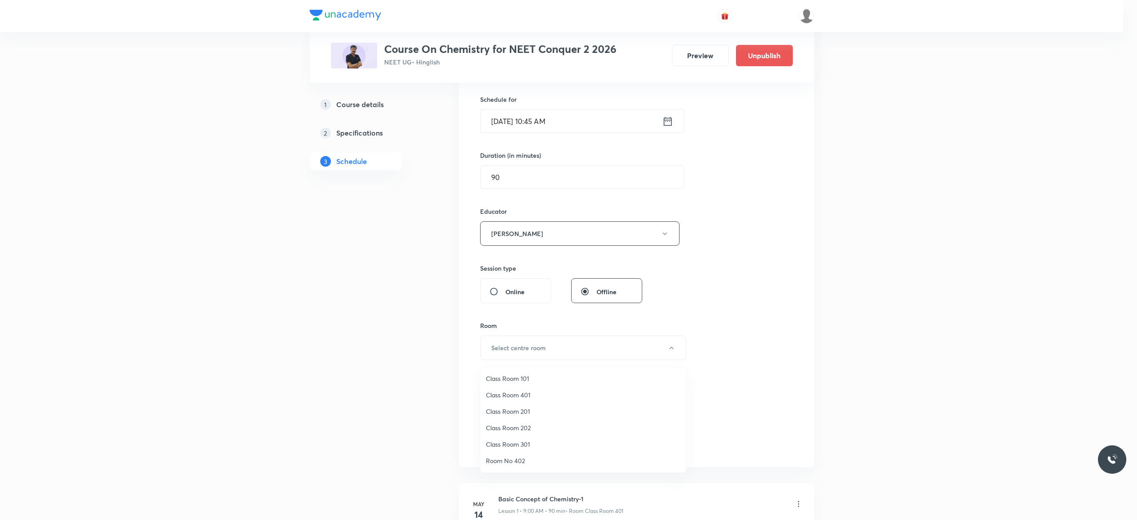
click at [523, 395] on span "Class Room 401" at bounding box center [583, 394] width 195 height 9
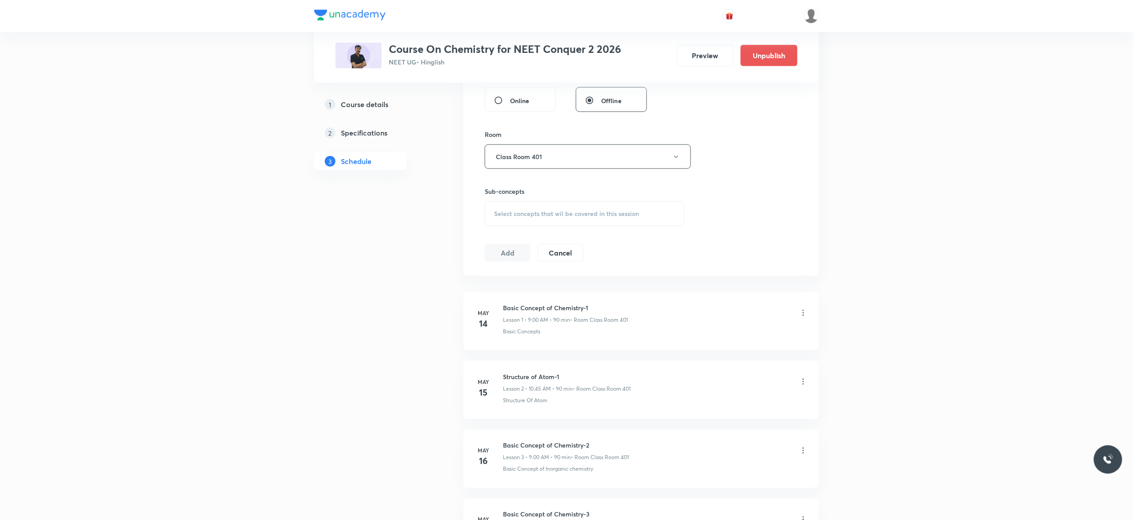
scroll to position [426, 0]
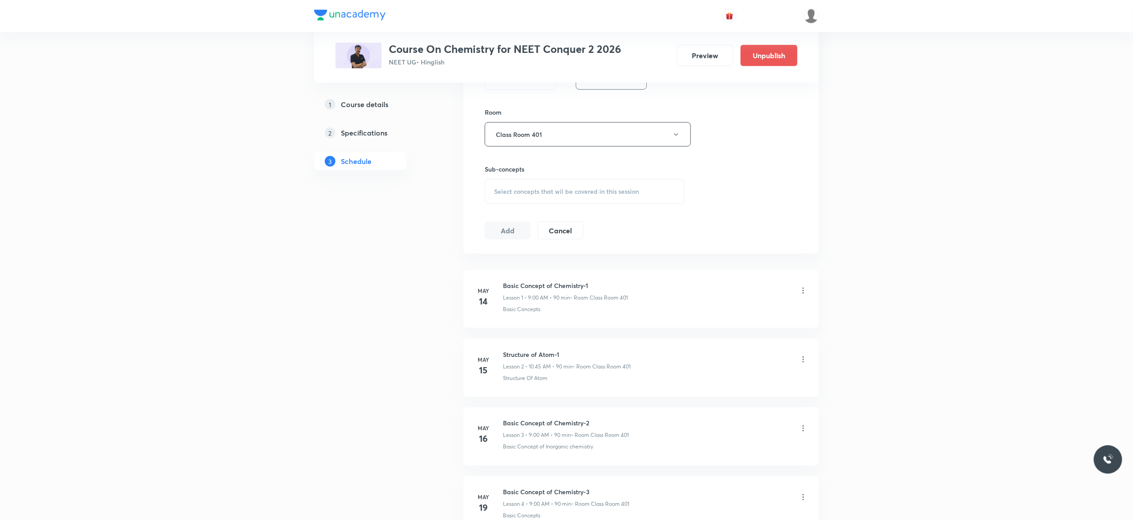
click at [516, 202] on div "Select concepts that wil be covered in this session" at bounding box center [585, 191] width 200 height 25
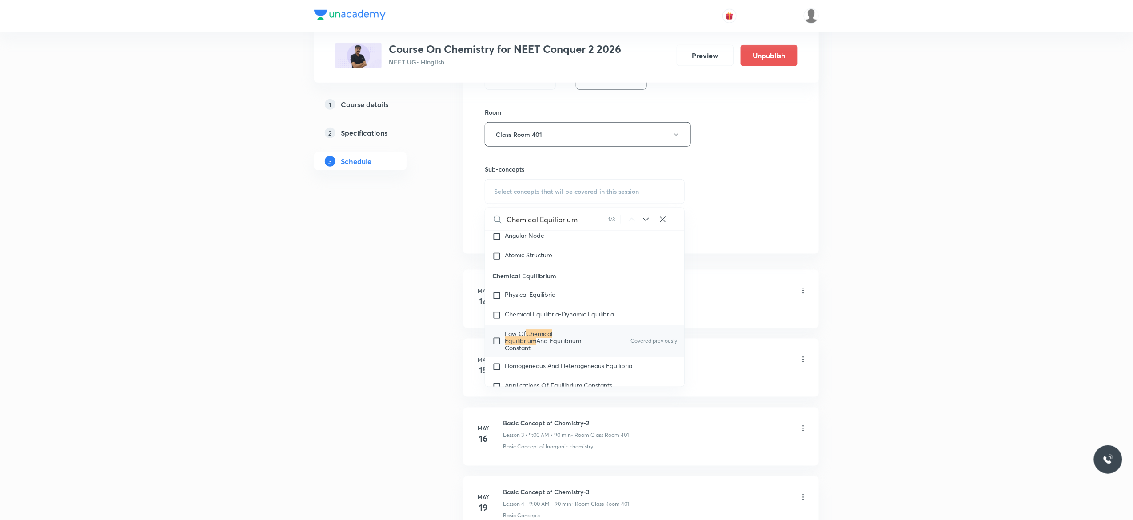
type input "Chemical Equilibrium"
click at [495, 352] on input "checkbox" at bounding box center [498, 341] width 12 height 21
checkbox input "true"
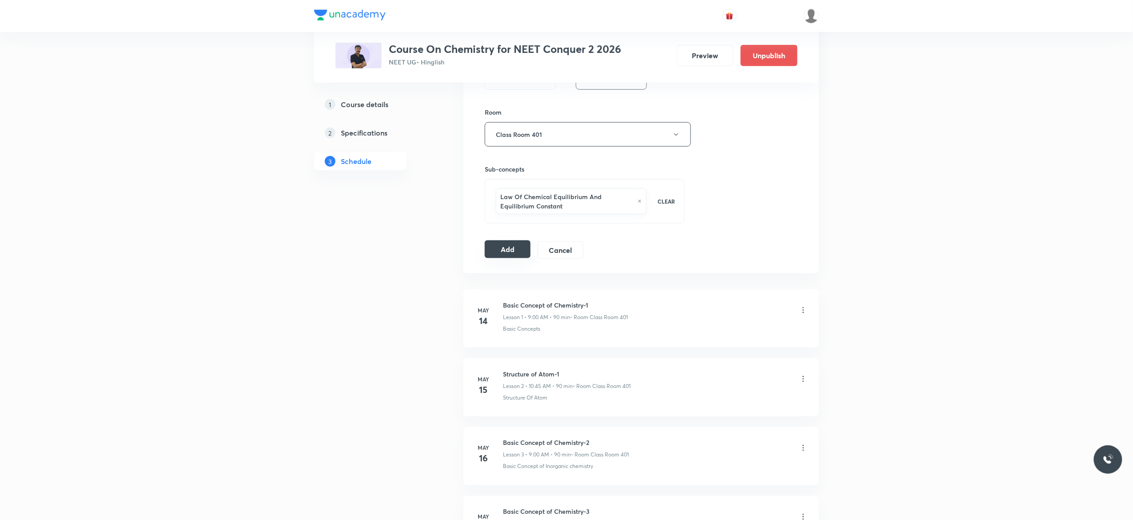
click at [496, 253] on button "Add" at bounding box center [508, 249] width 46 height 18
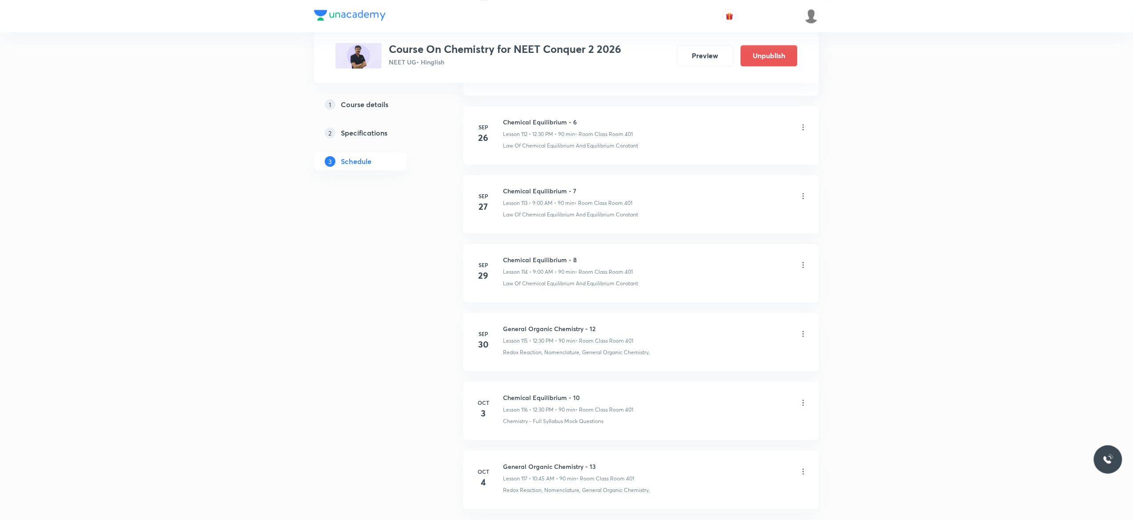
scroll to position [7944, 0]
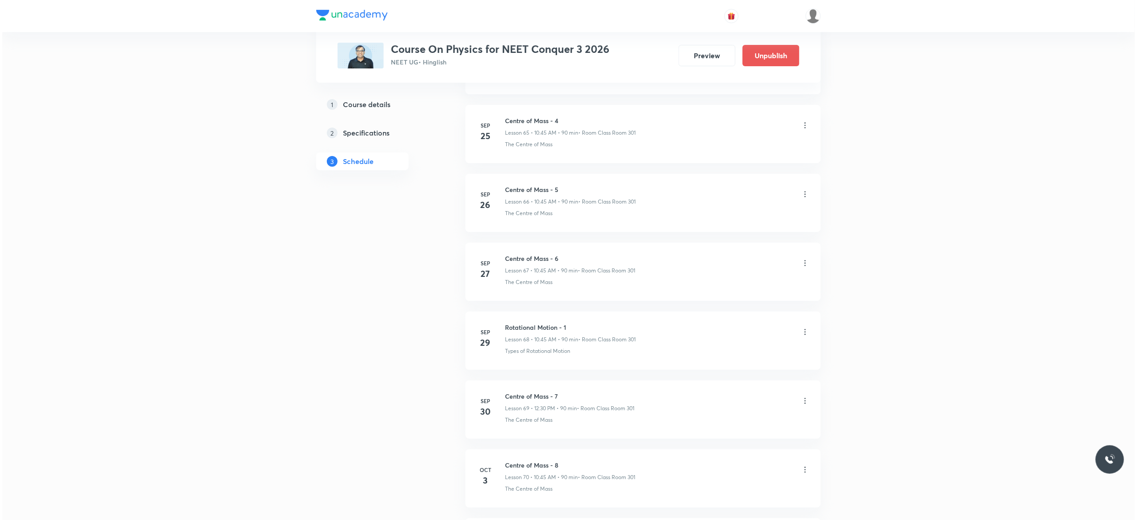
scroll to position [5161, 0]
click at [804, 331] on icon at bounding box center [803, 329] width 9 height 9
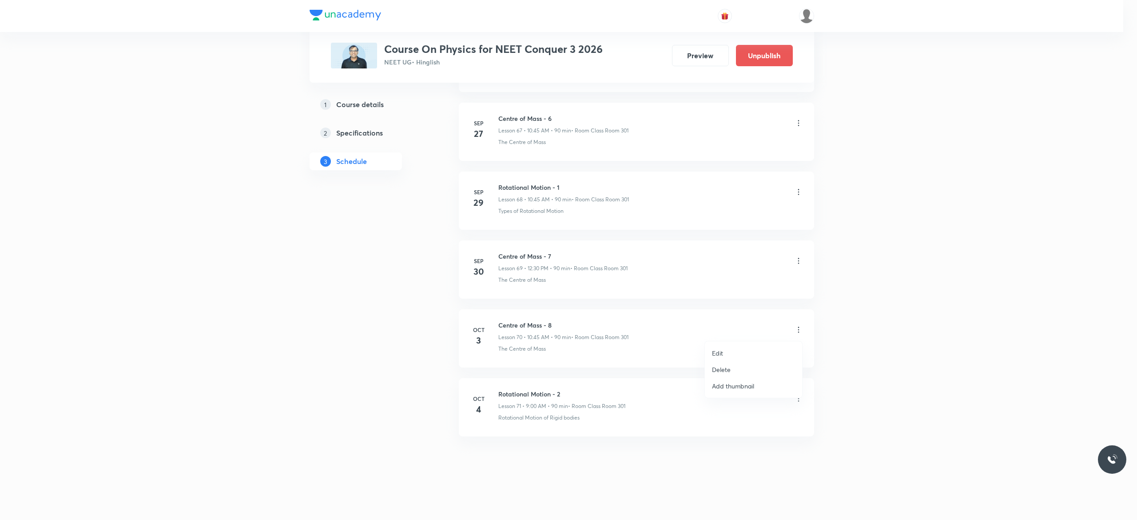
click at [723, 353] on p "Edit" at bounding box center [717, 352] width 11 height 9
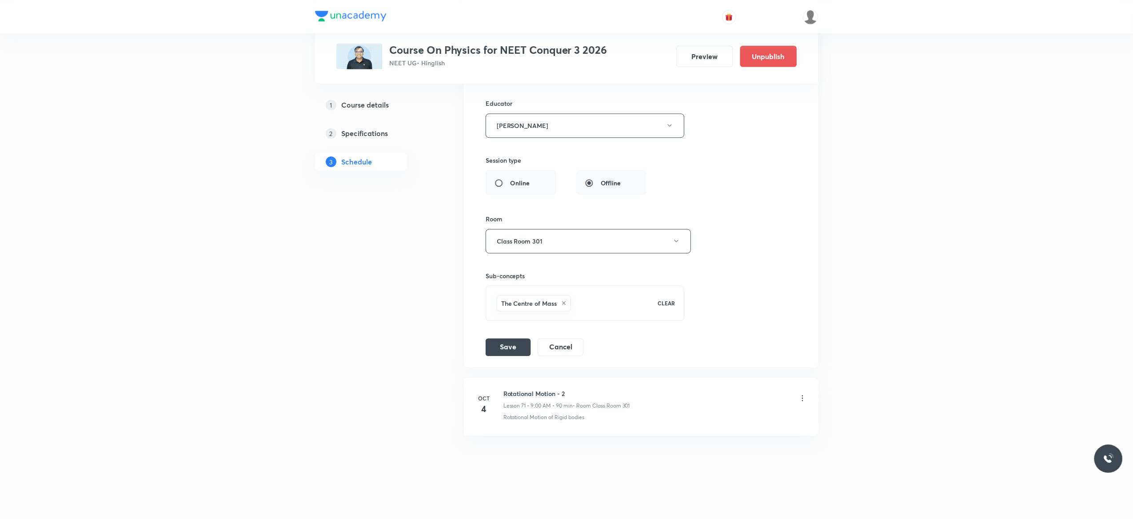
scroll to position [5095, 0]
click at [786, 213] on div "Session title 18/99 Centre of Mass - 8 ​ Schedule for Oct 3, 2025, 10:45 AM ​ D…" at bounding box center [641, 134] width 312 height 444
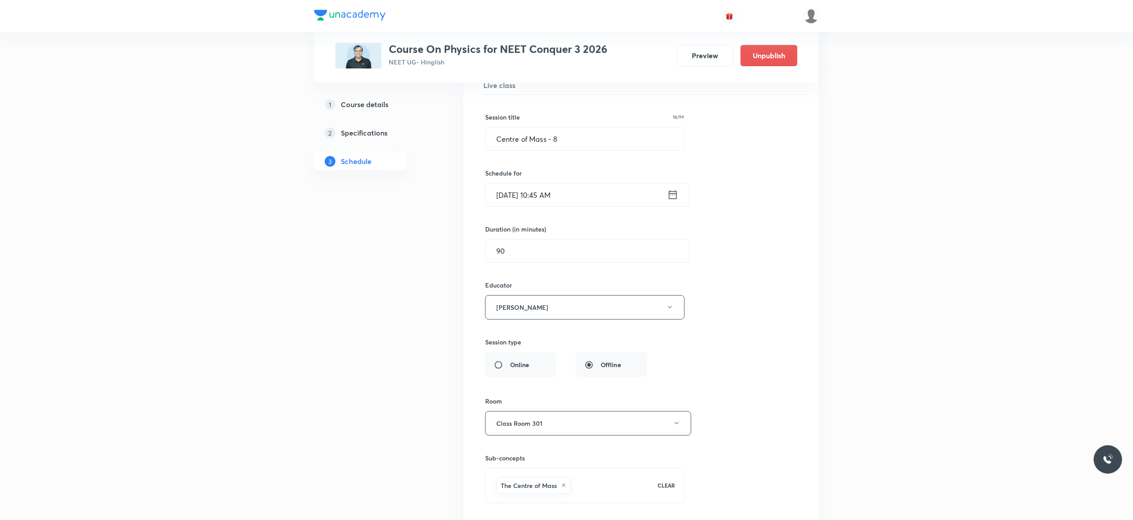
scroll to position [4882, 0]
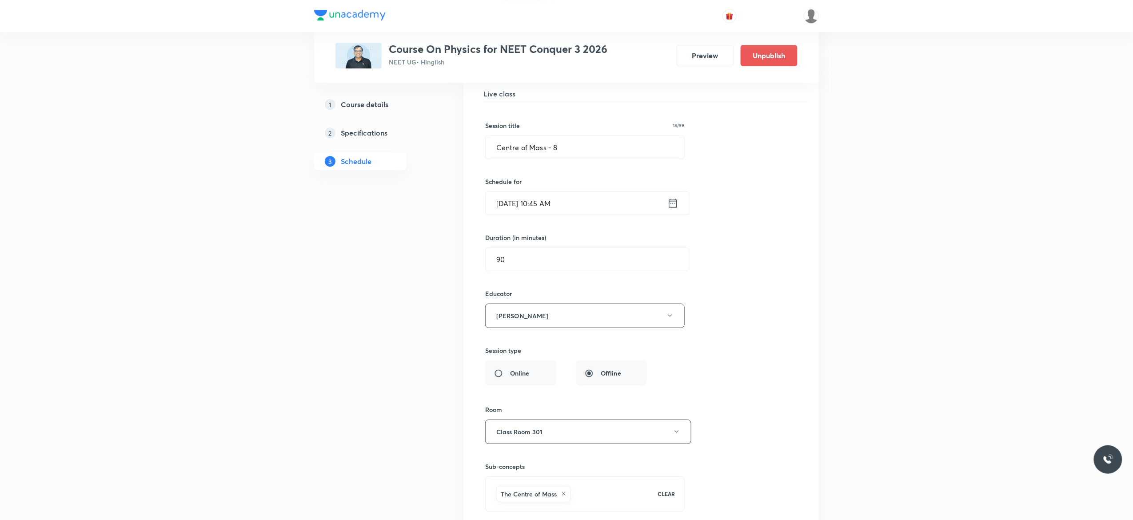
click at [673, 209] on icon at bounding box center [672, 203] width 11 height 12
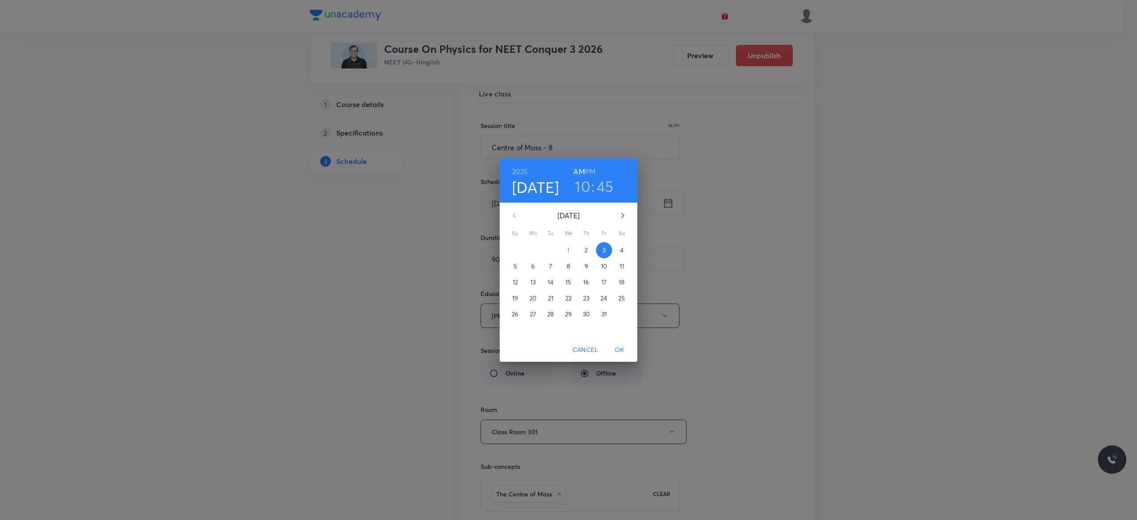
click at [582, 190] on h3 "10" at bounding box center [583, 186] width 16 height 19
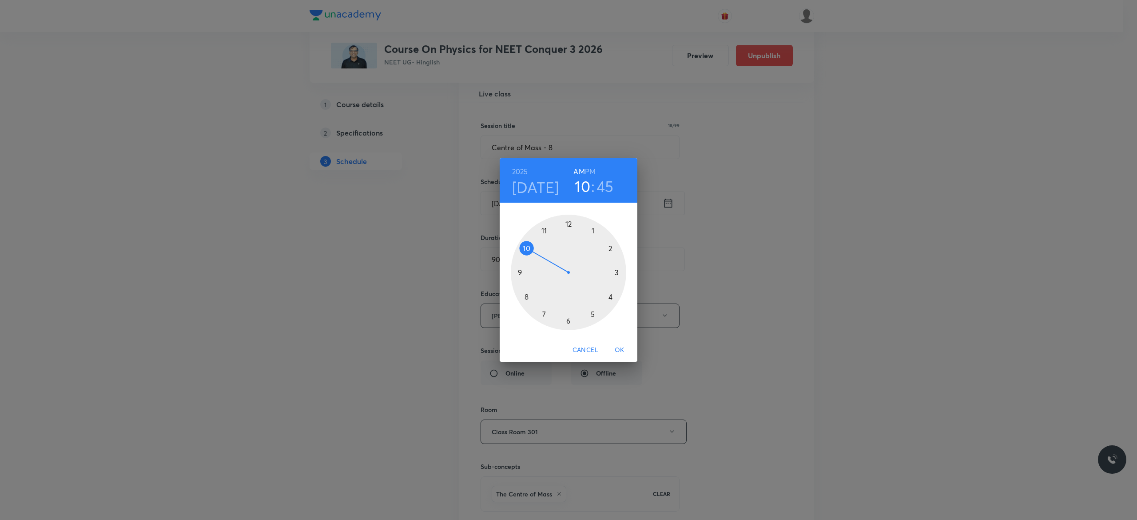
click at [519, 271] on div at bounding box center [569, 273] width 116 height 116
click at [569, 223] on div at bounding box center [569, 273] width 116 height 116
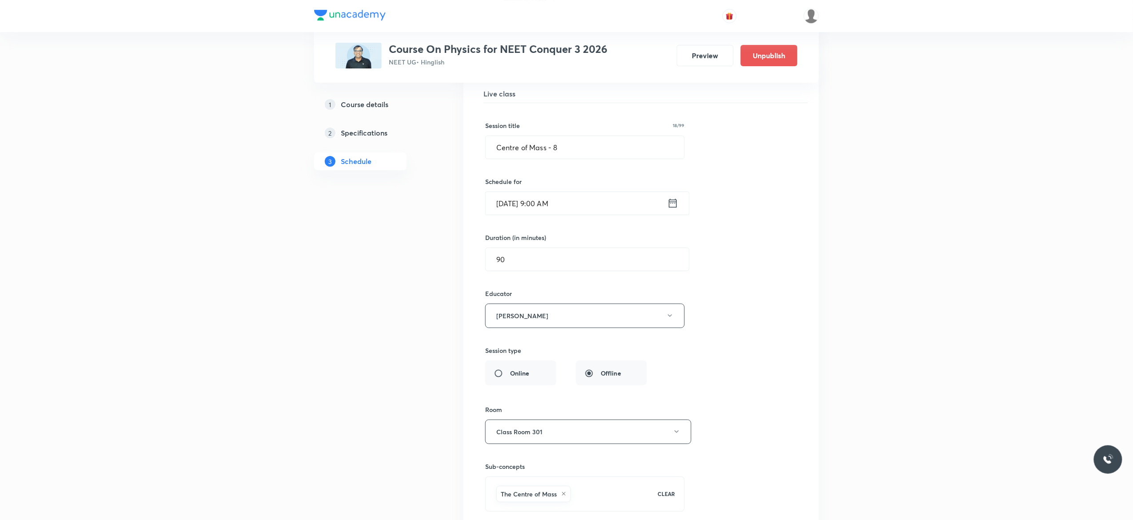
click at [761, 338] on div "Session title 18/99 Centre of Mass - 8 ​ Schedule for Oct 3, 2025, 9:00 AM ​ Du…" at bounding box center [641, 325] width 312 height 444
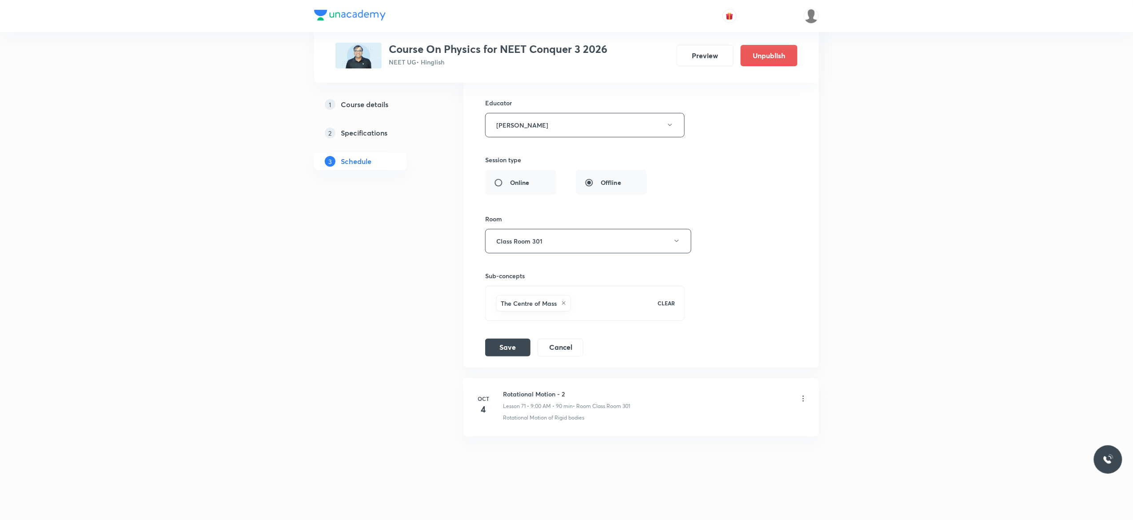
scroll to position [5095, 0]
click at [498, 346] on button "Save" at bounding box center [507, 347] width 45 height 18
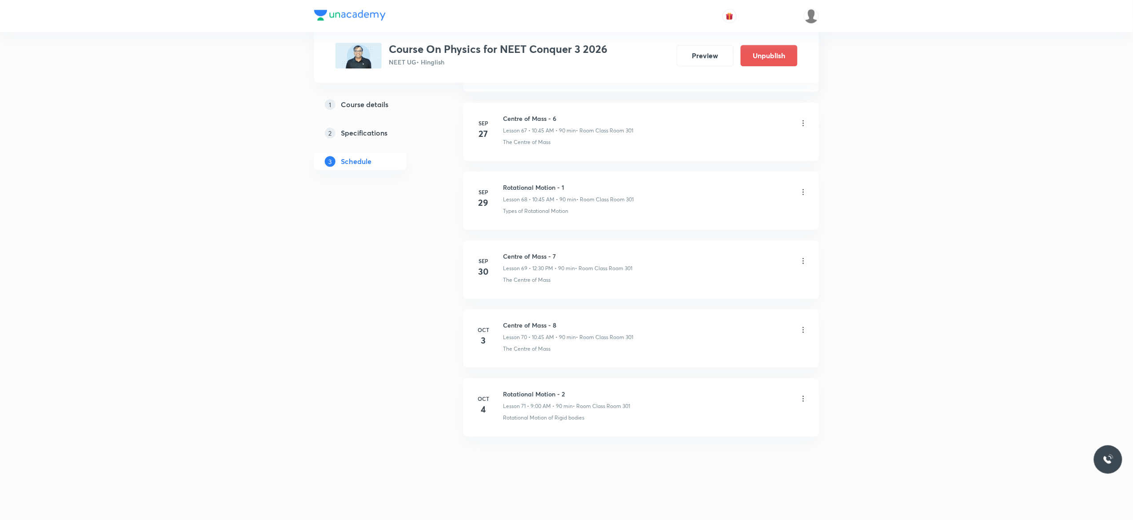
scroll to position [4694, 0]
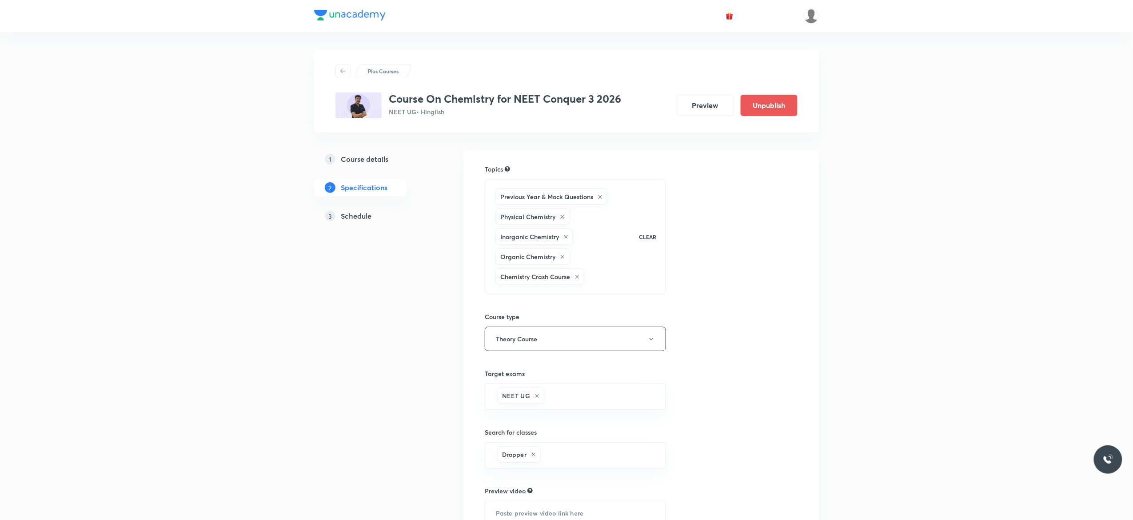
click at [350, 215] on h5 "Schedule" at bounding box center [356, 216] width 31 height 11
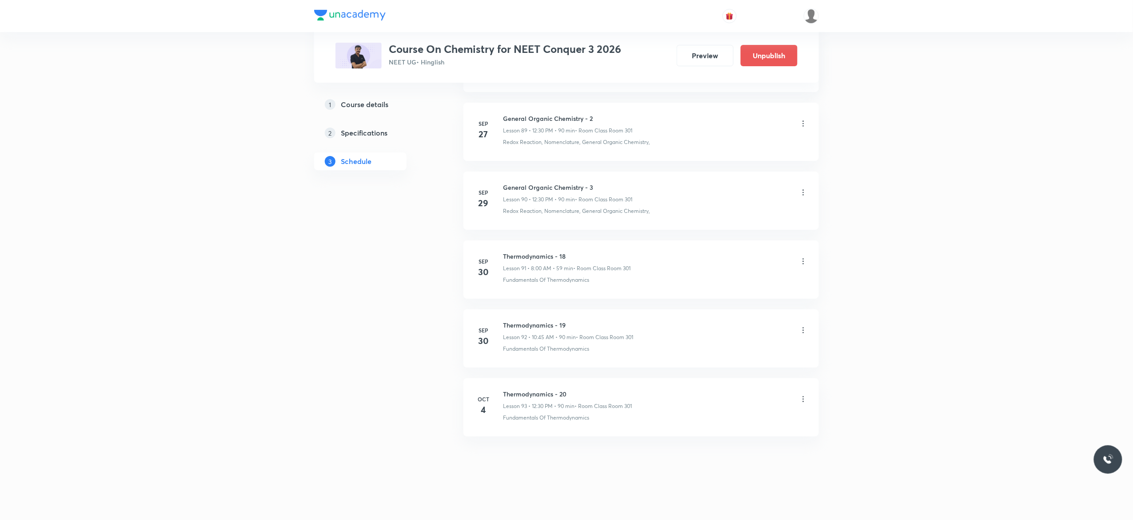
scroll to position [6682, 0]
drag, startPoint x: 596, startPoint y: 183, endPoint x: 503, endPoint y: 183, distance: 93.3
click at [503, 183] on h6 "General Organic Chemistry - 3" at bounding box center [567, 187] width 129 height 9
copy h6 "General Organic Chemistry - 3"
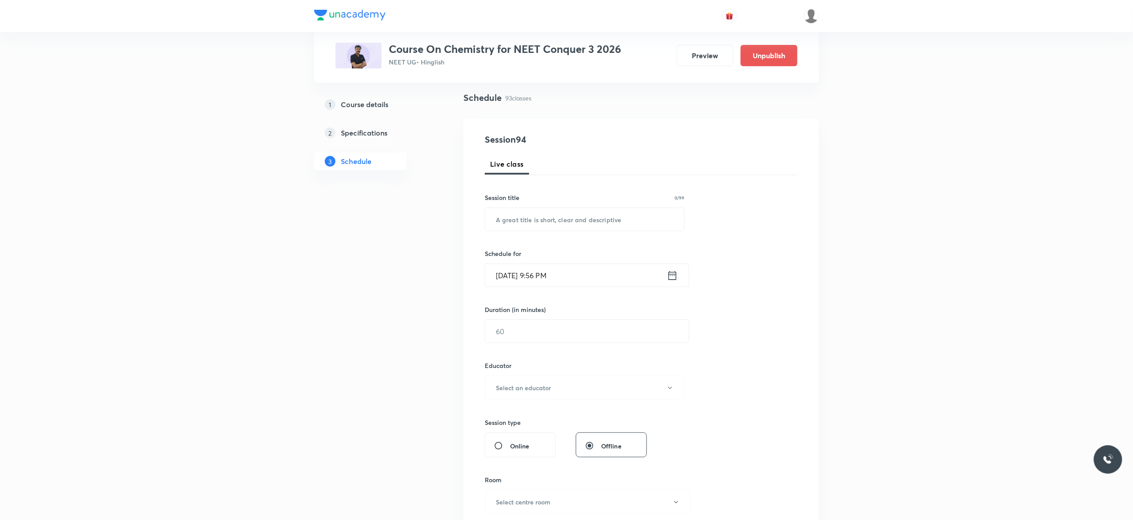
scroll to position [0, 0]
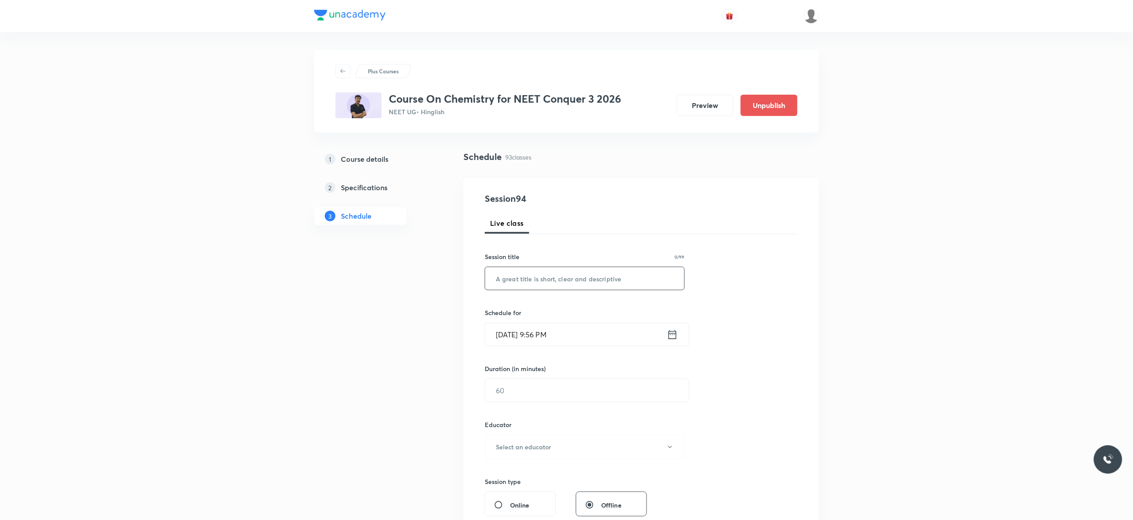
click at [561, 280] on input "text" at bounding box center [584, 278] width 199 height 23
paste input "General Organic Chemistry - 3"
type input "General Organic Chemistry - 4"
click at [672, 332] on icon at bounding box center [672, 334] width 11 height 12
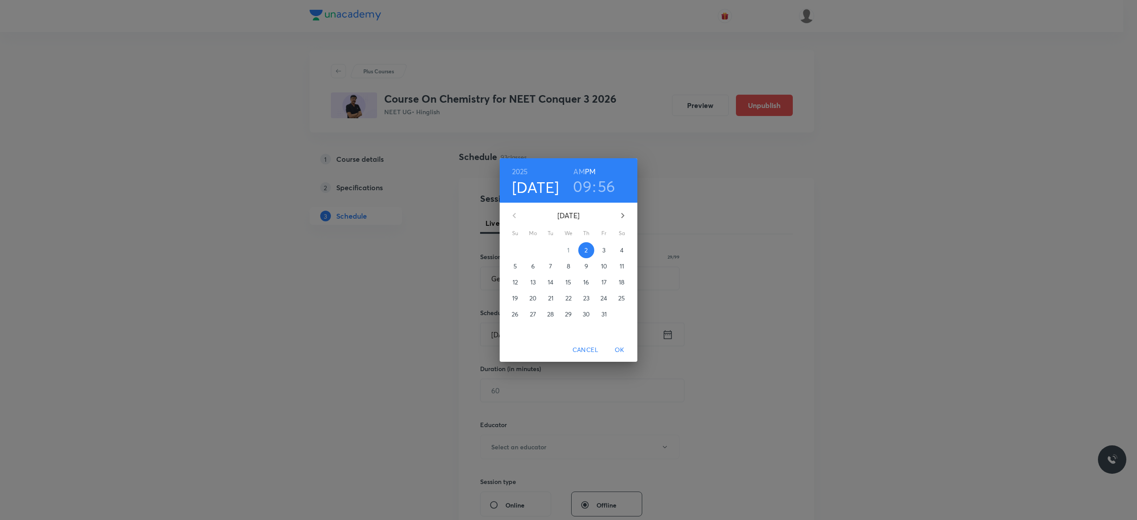
click at [605, 250] on p "3" at bounding box center [603, 250] width 3 height 9
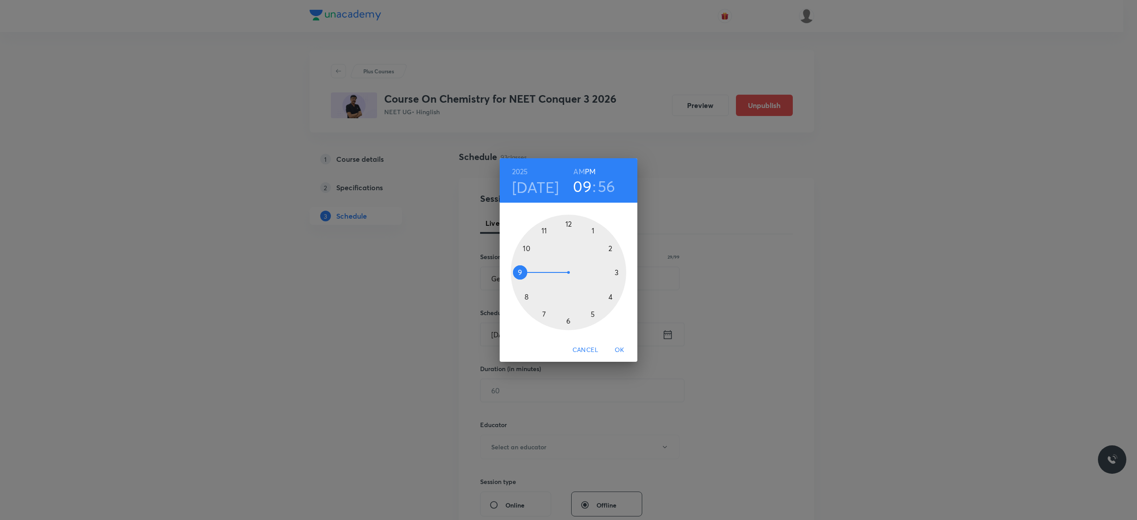
click at [580, 174] on h6 "AM" at bounding box center [579, 171] width 11 height 12
click at [525, 248] on div at bounding box center [569, 273] width 116 height 116
click at [520, 270] on div at bounding box center [569, 273] width 116 height 116
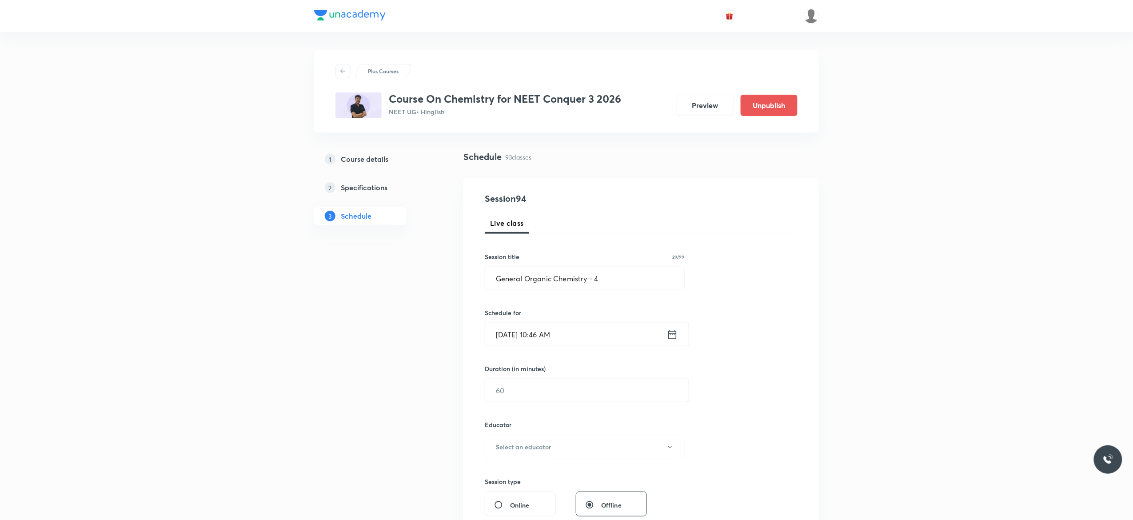
click at [673, 336] on icon at bounding box center [672, 334] width 11 height 12
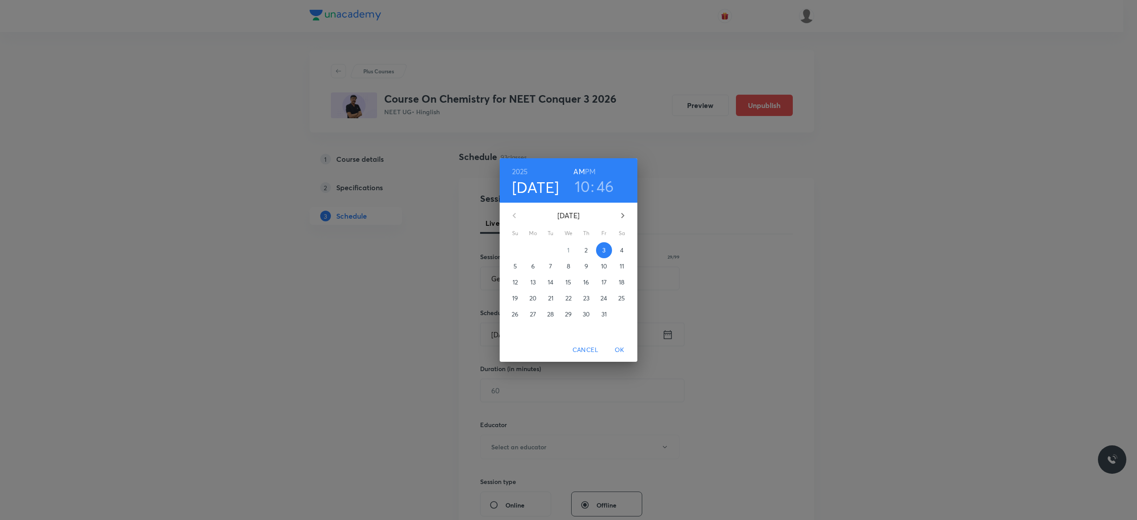
click at [608, 187] on h3 "46" at bounding box center [606, 186] width 18 height 19
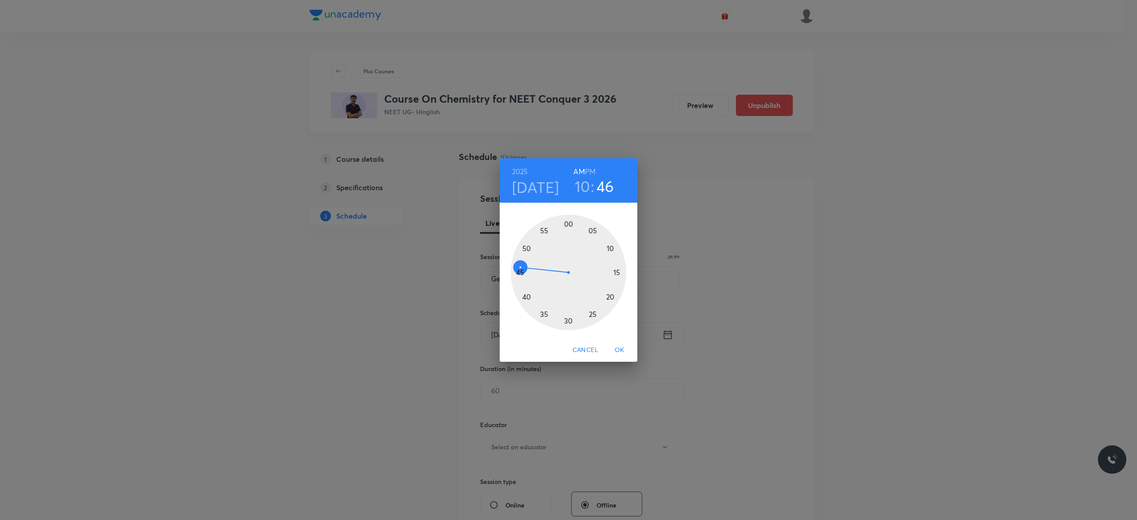
click at [518, 272] on div at bounding box center [569, 273] width 116 height 116
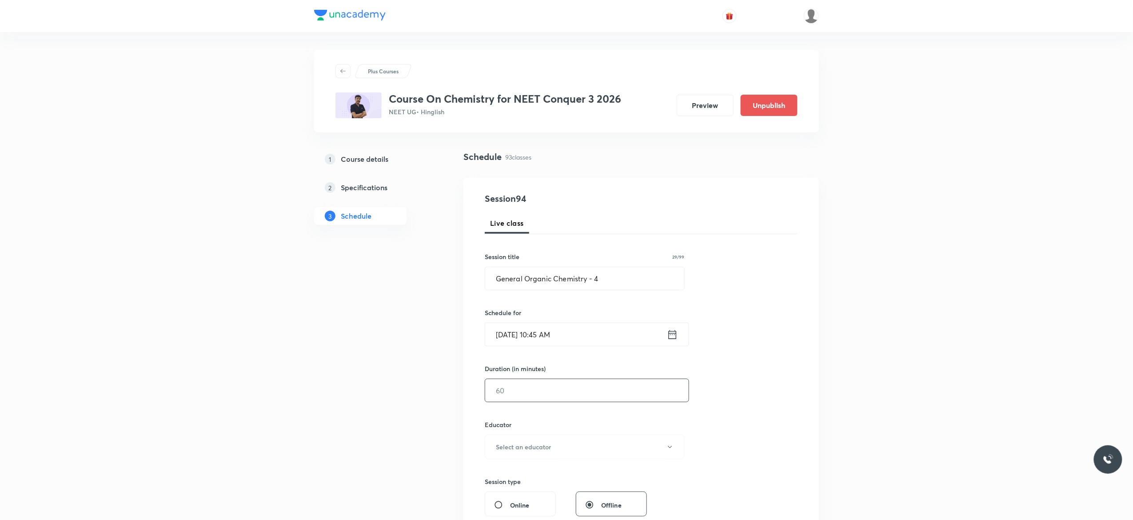
click at [535, 396] on input "text" at bounding box center [586, 390] width 203 height 23
type input "90"
click at [672, 448] on icon "button" at bounding box center [669, 446] width 7 height 7
click at [508, 478] on span "Vijai Shukla" at bounding box center [583, 476] width 195 height 9
click at [752, 410] on div "Session 94 Live class Session title 29/99 General Organic Chemistry - 4 ​ Sched…" at bounding box center [641, 429] width 313 height 474
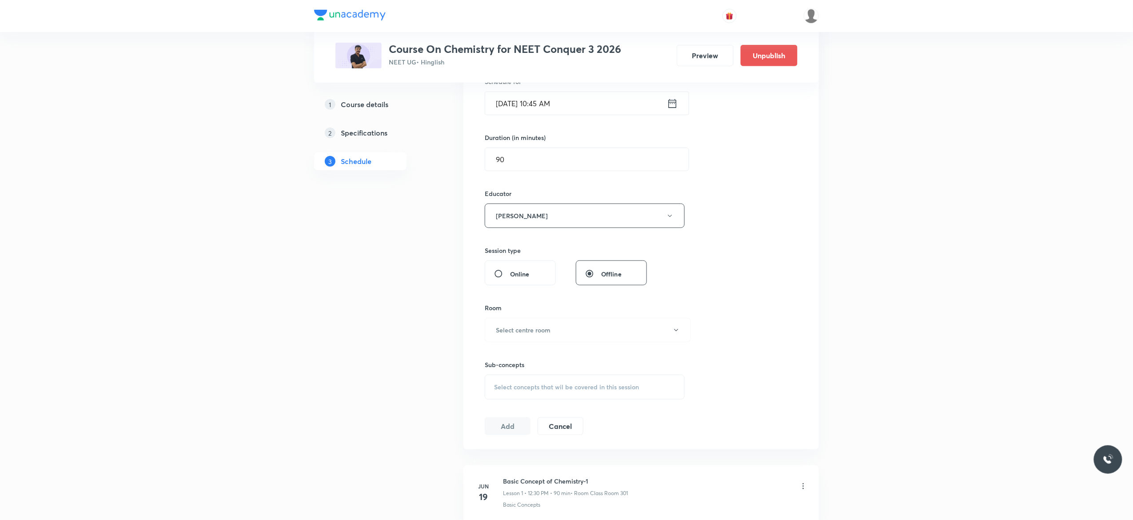
scroll to position [284, 0]
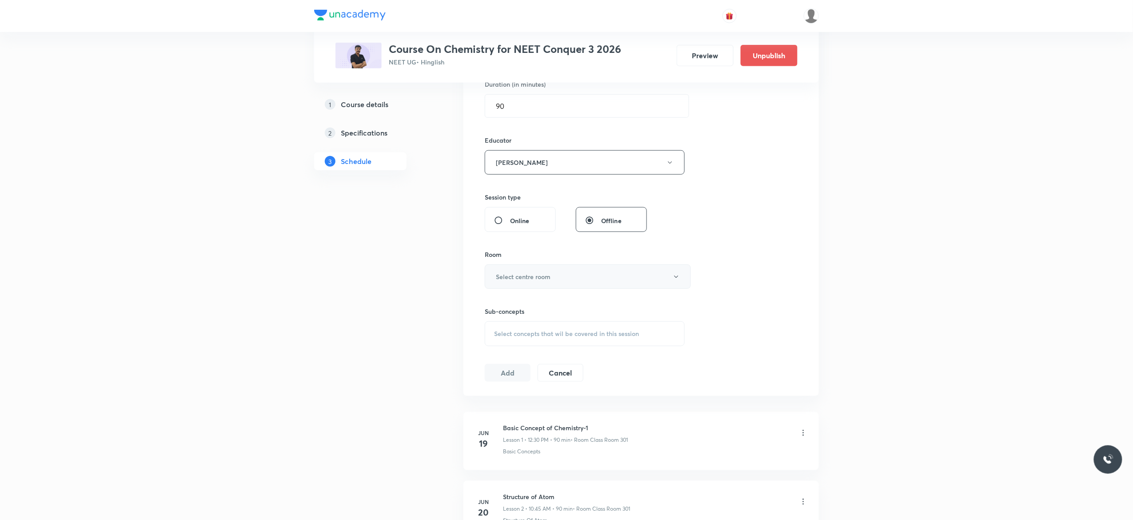
click at [679, 275] on icon "button" at bounding box center [676, 276] width 7 height 7
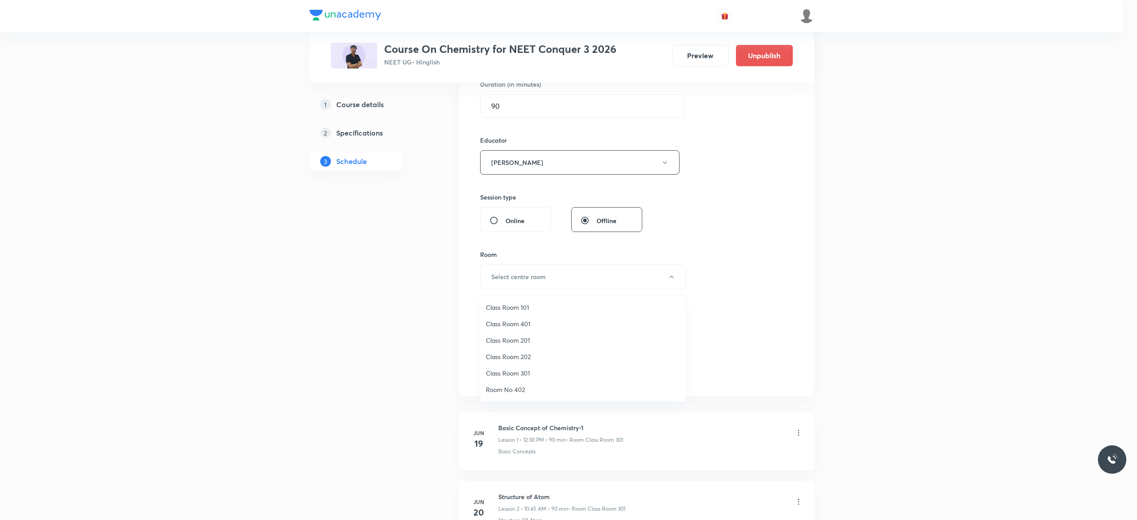
click at [518, 370] on span "Class Room 301" at bounding box center [583, 372] width 195 height 9
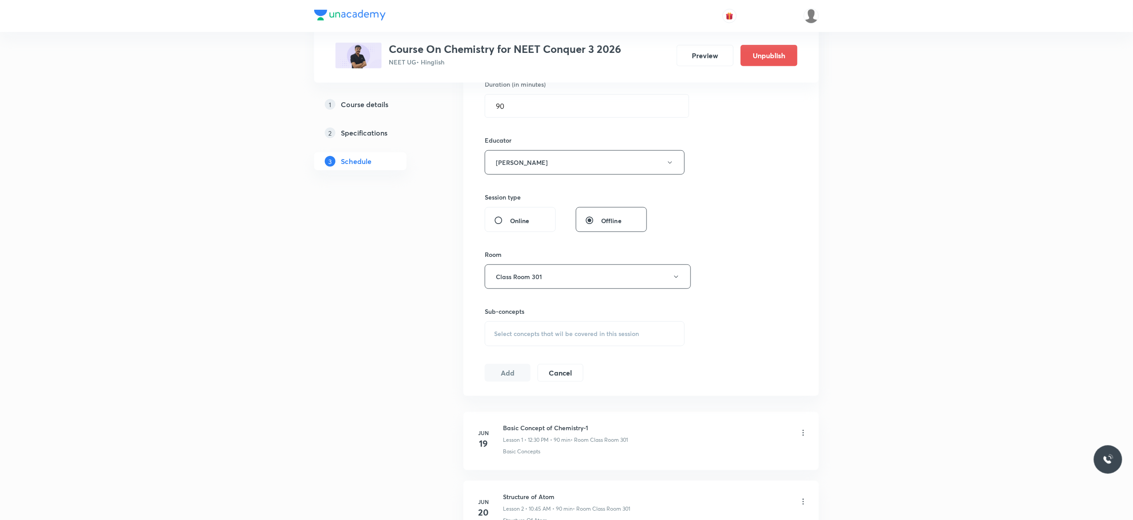
click at [506, 341] on div "Select concepts that wil be covered in this session" at bounding box center [585, 333] width 200 height 25
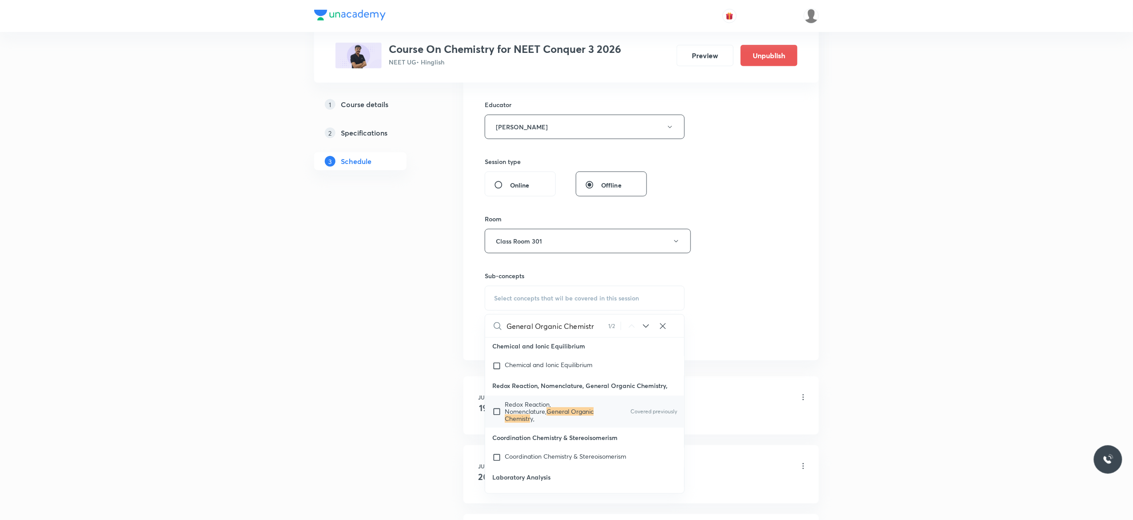
scroll to position [9924, 0]
type input "General Organic Chemistr"
click at [497, 422] on input "checkbox" at bounding box center [498, 411] width 12 height 21
checkbox input "true"
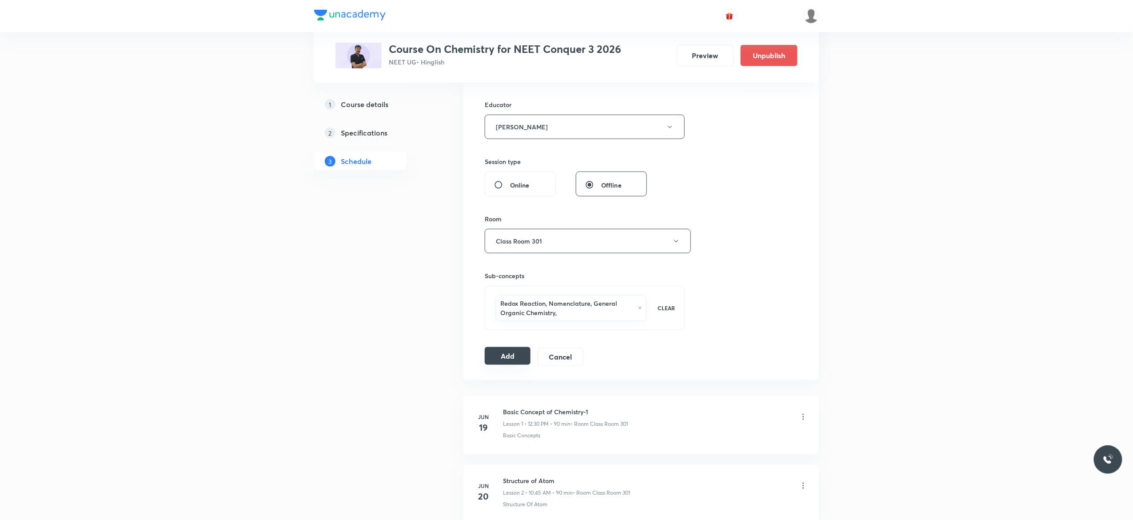
click at [505, 359] on button "Add" at bounding box center [508, 356] width 46 height 18
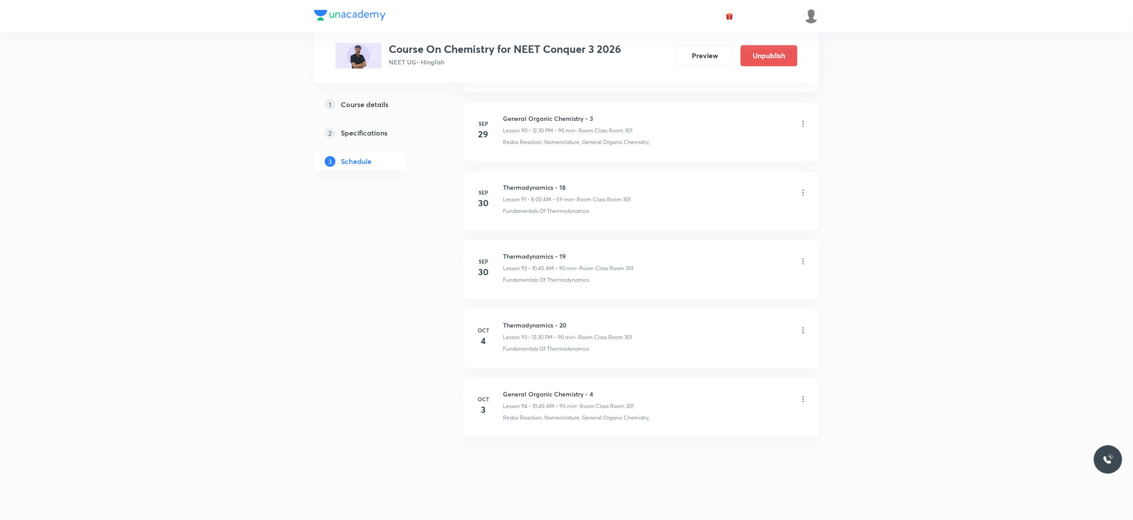
scroll to position [6284, 0]
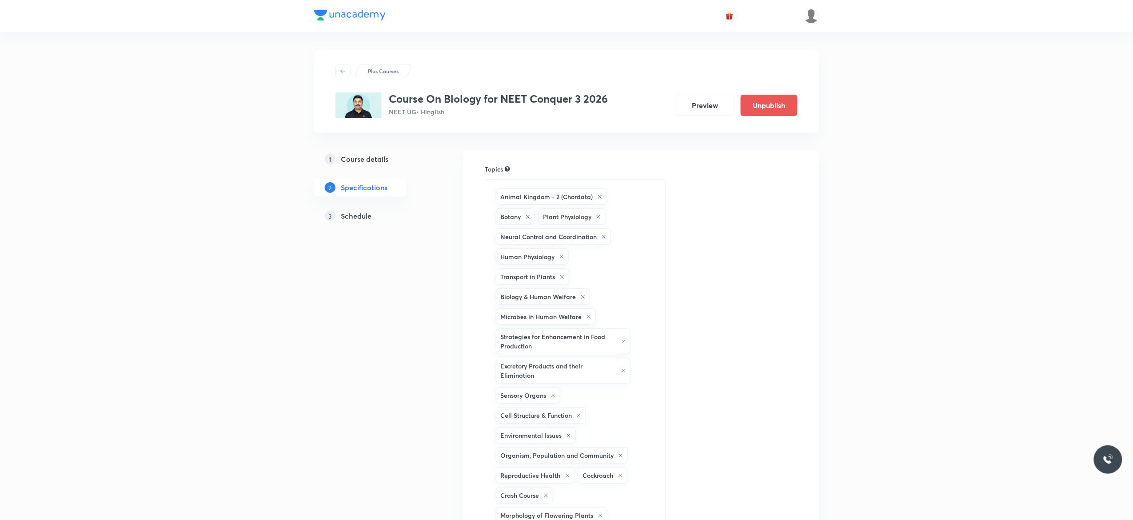
click at [355, 218] on h5 "Schedule" at bounding box center [356, 216] width 31 height 11
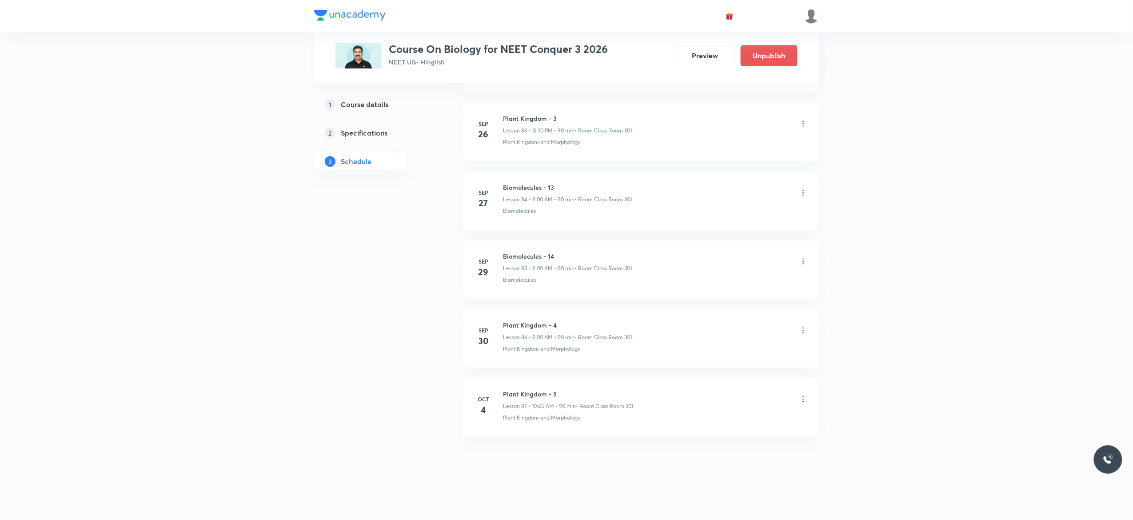
scroll to position [6266, 0]
drag, startPoint x: 557, startPoint y: 250, endPoint x: 496, endPoint y: 250, distance: 60.4
click at [496, 250] on li "Sep 29 Biomolecules - 14 Lesson 85 • 9:00 AM • 90 min • Room Class Room 301 Bio…" at bounding box center [640, 269] width 355 height 58
copy h6 "Biomolecules - 14"
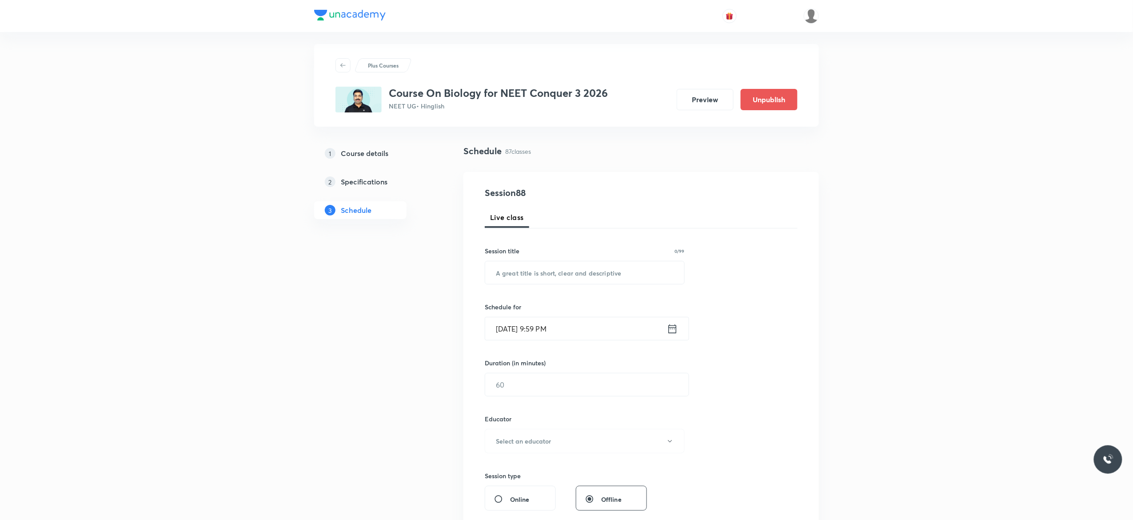
scroll to position [0, 0]
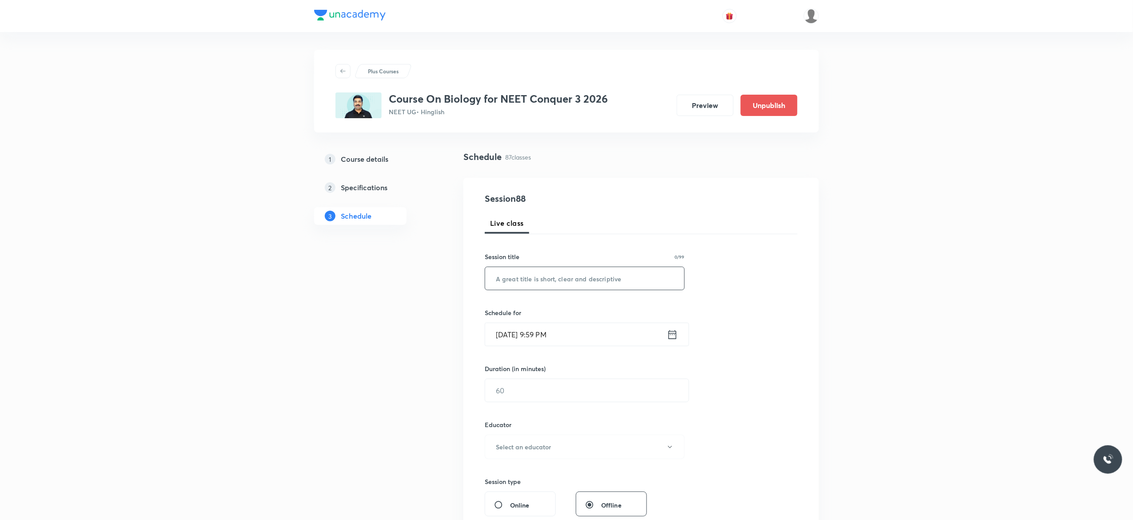
click at [595, 279] on input "text" at bounding box center [584, 278] width 199 height 23
paste input "Biomolecules - 14"
type input "Biomolecules - 15"
click at [674, 335] on icon at bounding box center [672, 334] width 11 height 12
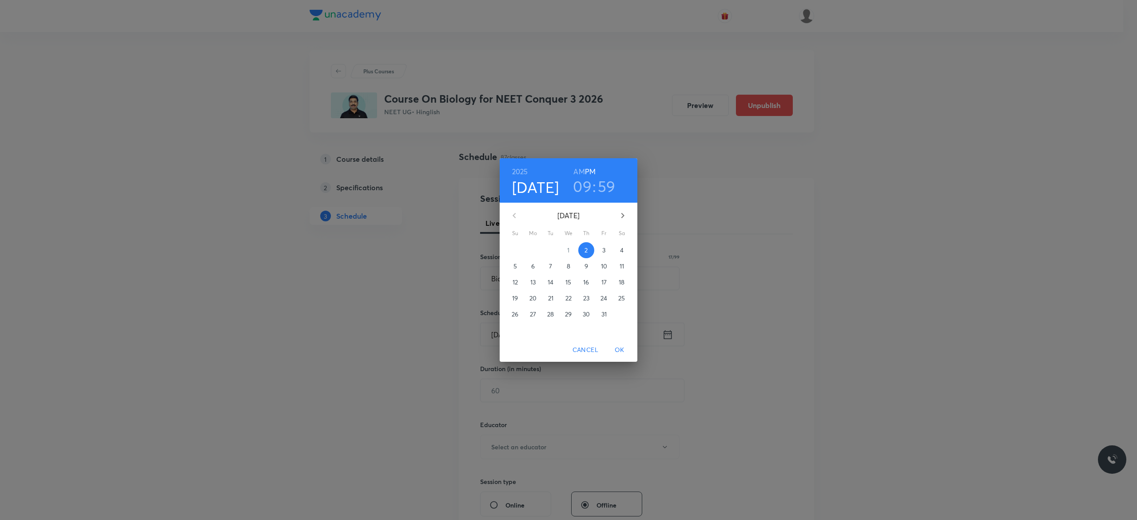
click at [606, 254] on span "3" at bounding box center [604, 250] width 16 height 9
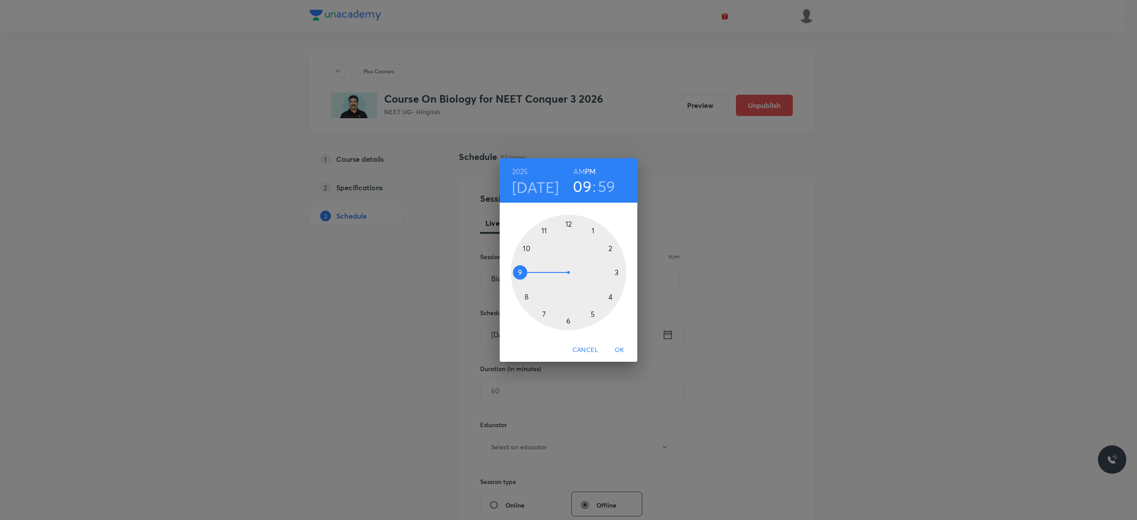
click at [569, 221] on div at bounding box center [569, 273] width 116 height 116
click at [568, 319] on div at bounding box center [569, 273] width 116 height 116
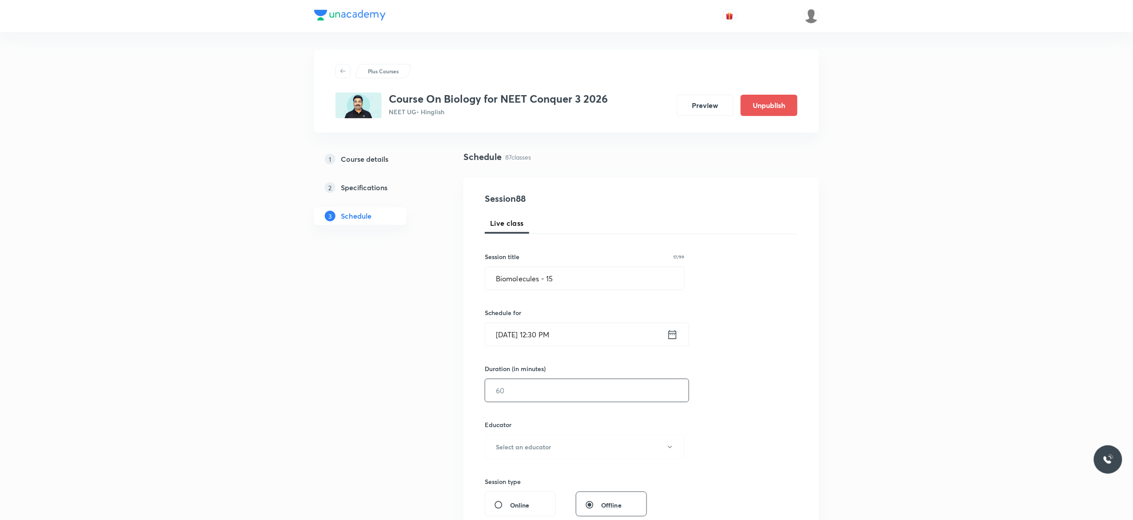
click at [550, 394] on input "text" at bounding box center [586, 390] width 203 height 23
type input "90"
click at [666, 450] on icon "button" at bounding box center [669, 446] width 7 height 7
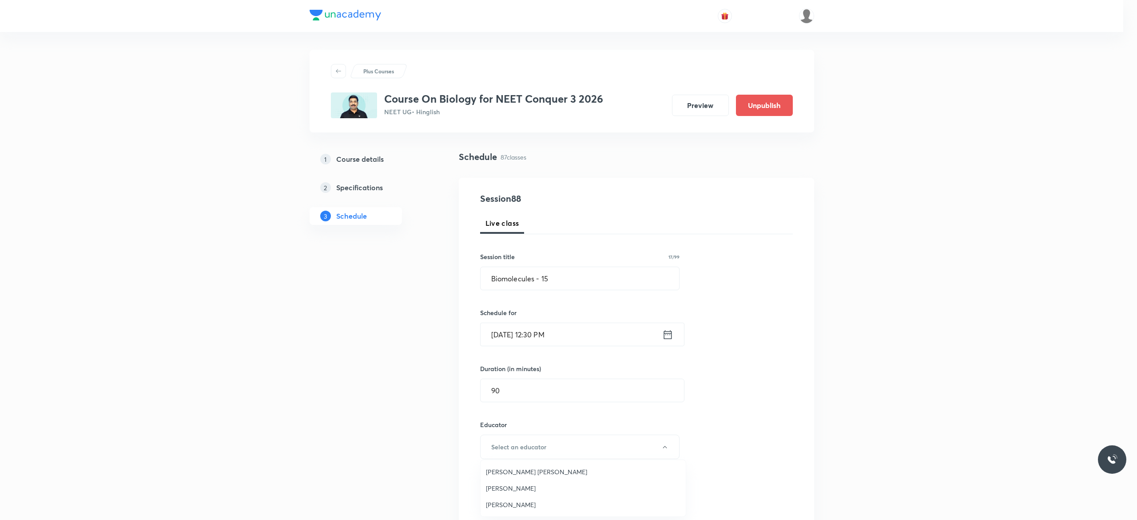
click at [548, 490] on span "Pradeep Kumar Tripathi" at bounding box center [583, 487] width 195 height 9
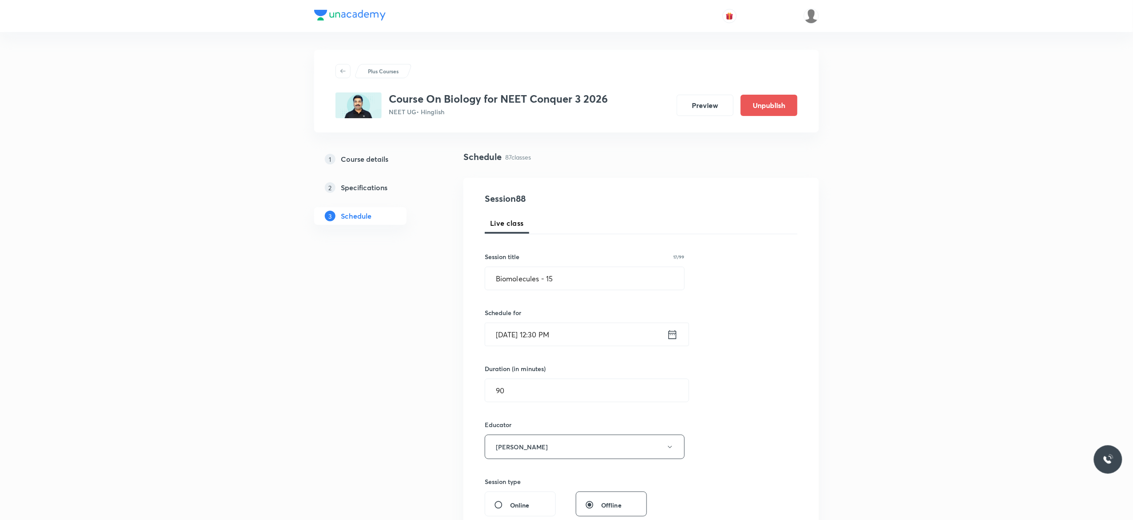
click at [784, 419] on div "Session 88 Live class Session title 17/99 Biomolecules - 15 ​ Schedule for Oct …" at bounding box center [641, 429] width 313 height 474
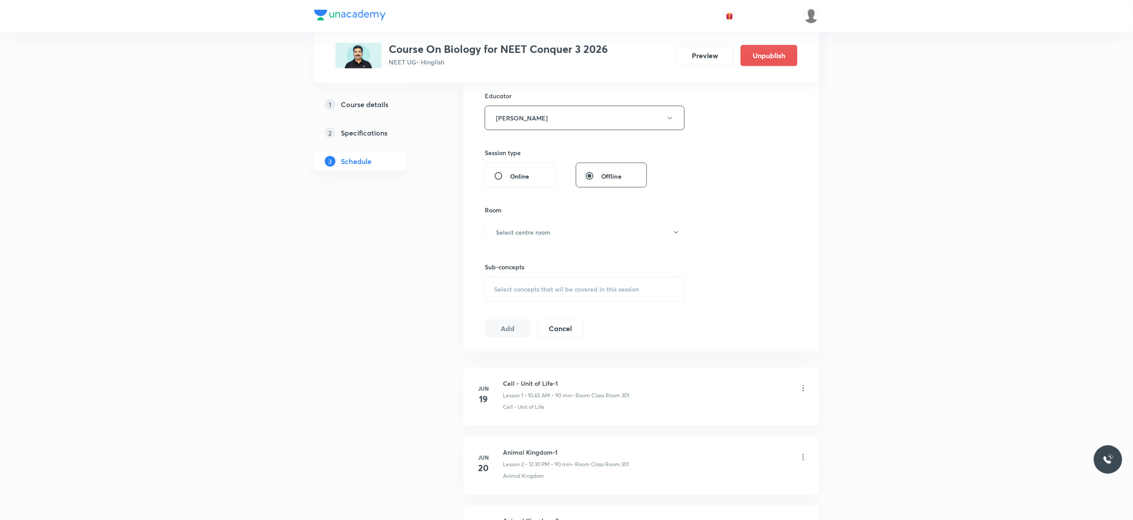
scroll to position [391, 0]
click at [675, 172] on icon "button" at bounding box center [676, 170] width 7 height 7
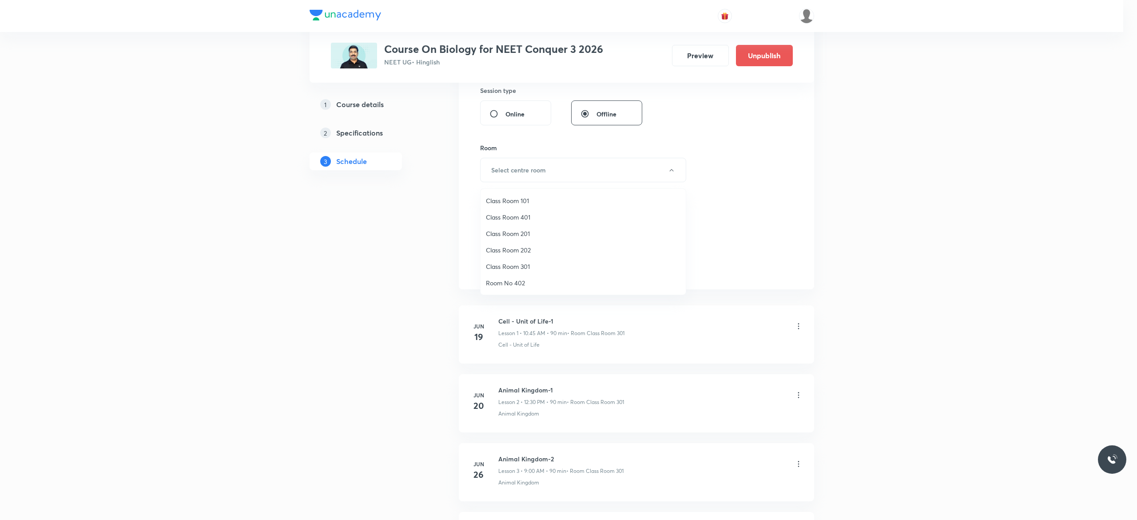
click at [519, 267] on span "Class Room 301" at bounding box center [583, 266] width 195 height 9
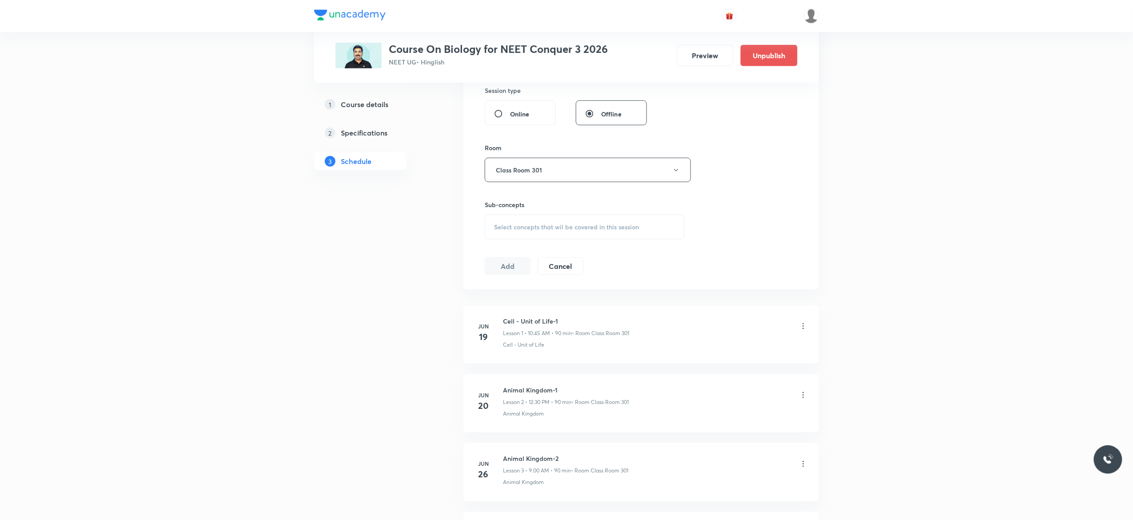
click at [513, 230] on span "Select concepts that wil be covered in this session" at bounding box center [566, 226] width 145 height 7
type input "Biomolecule"
click at [500, 382] on input "checkbox" at bounding box center [498, 385] width 12 height 9
checkbox input "true"
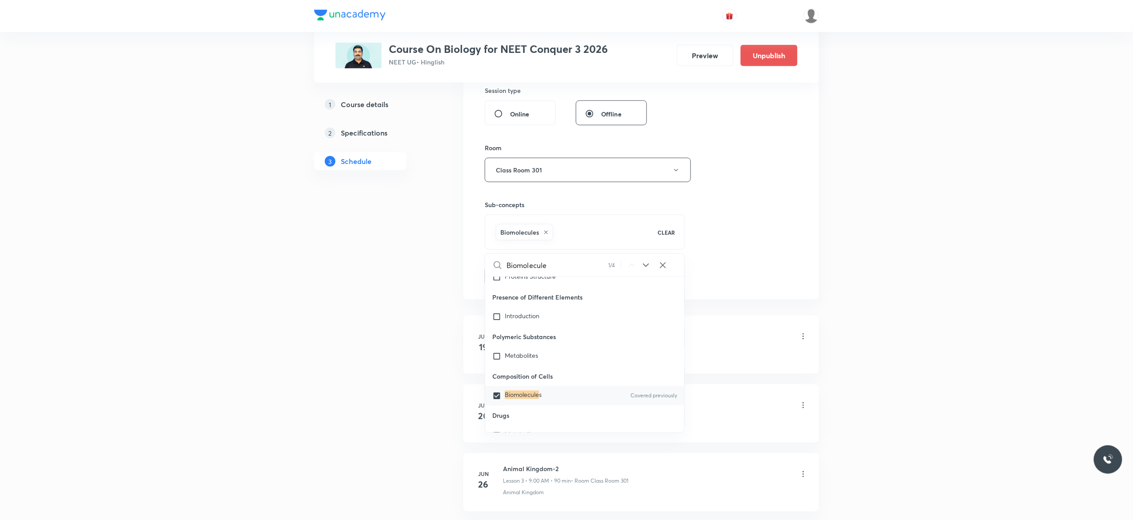
click at [505, 275] on button "Add" at bounding box center [508, 276] width 46 height 18
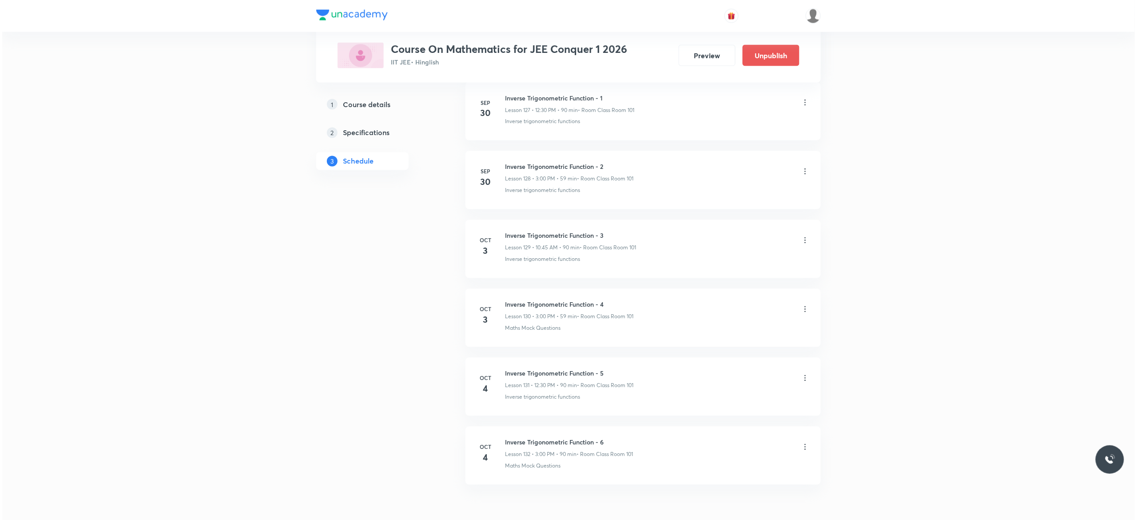
scroll to position [9322, 0]
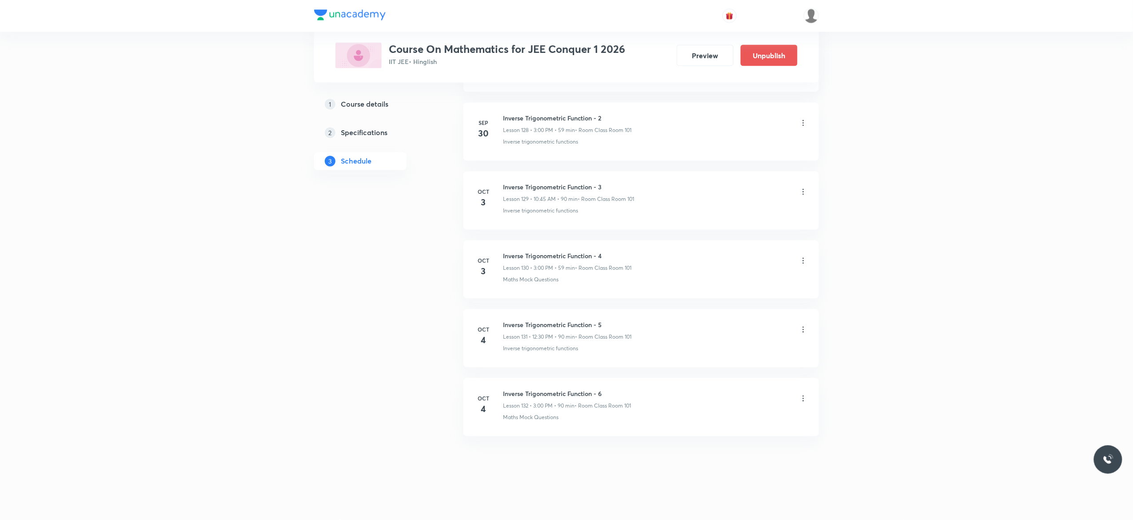
click at [804, 192] on icon at bounding box center [803, 191] width 9 height 9
click at [734, 213] on li "Edit" at bounding box center [753, 214] width 97 height 16
click at [755, 123] on div "Session title 34/99 Inverse Trigonometric Function - 3 ​ Schedule for [DATE] 10…" at bounding box center [641, 25] width 312 height 387
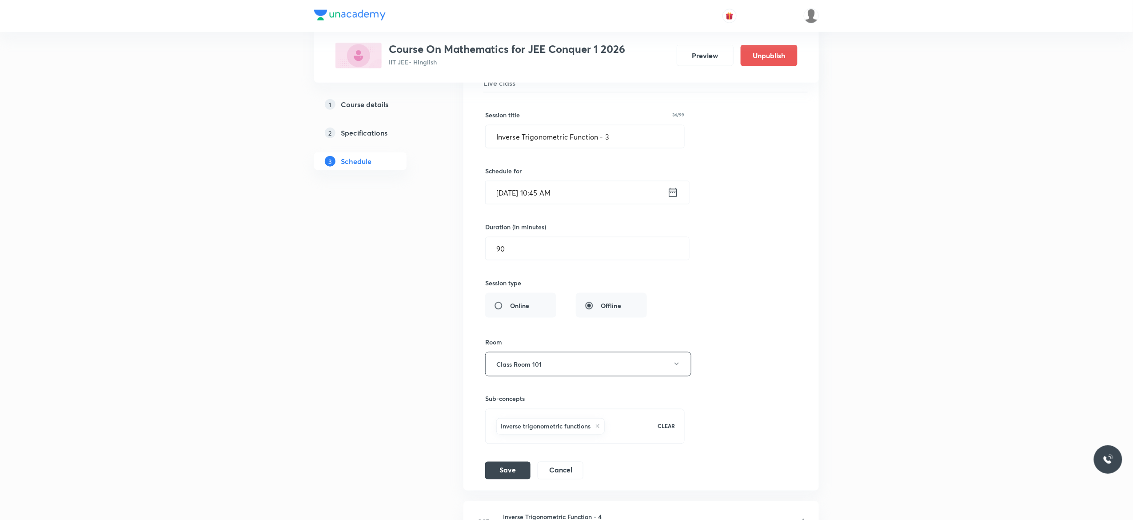
scroll to position [8936, 0]
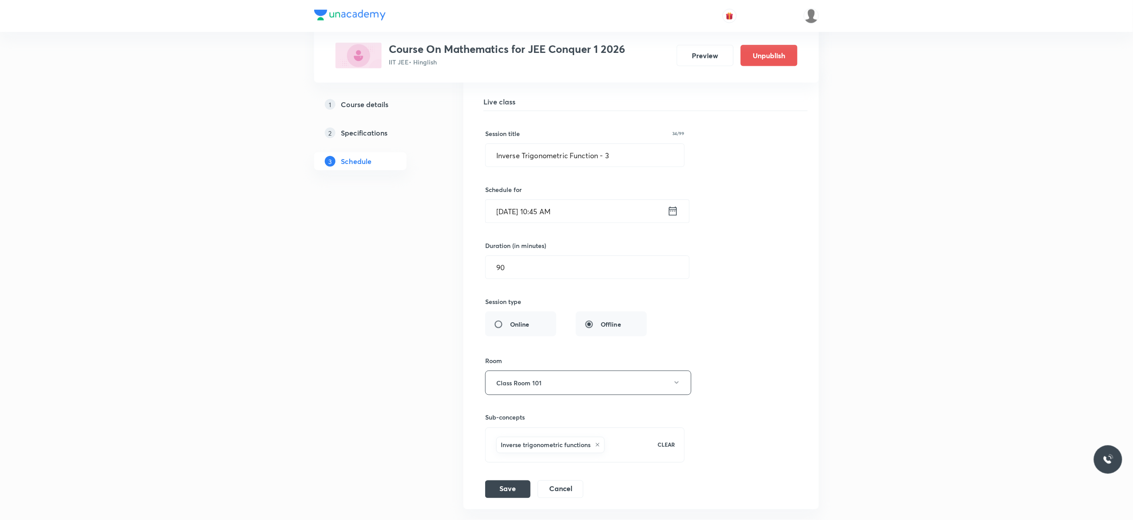
click at [673, 215] on icon at bounding box center [673, 211] width 8 height 9
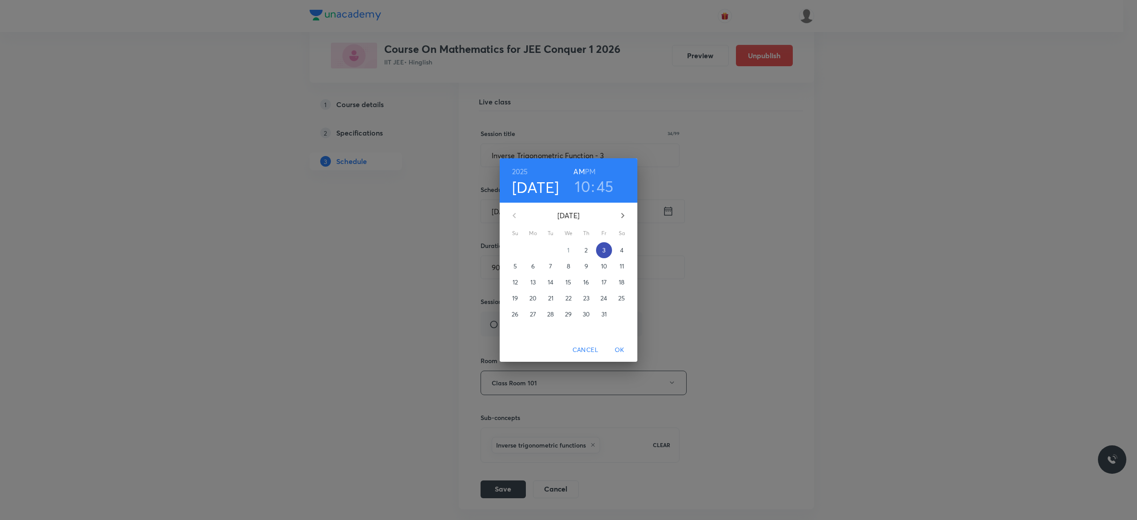
click at [605, 249] on p "3" at bounding box center [603, 250] width 3 height 9
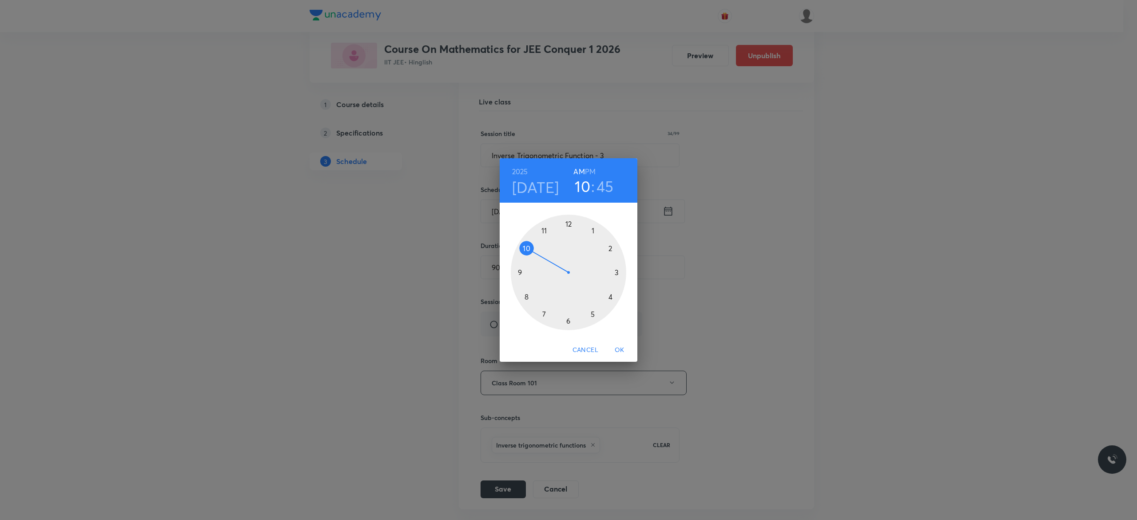
click at [593, 172] on h6 "PM" at bounding box center [590, 171] width 11 height 12
click at [568, 224] on div at bounding box center [569, 273] width 116 height 116
click at [567, 318] on div at bounding box center [569, 273] width 116 height 116
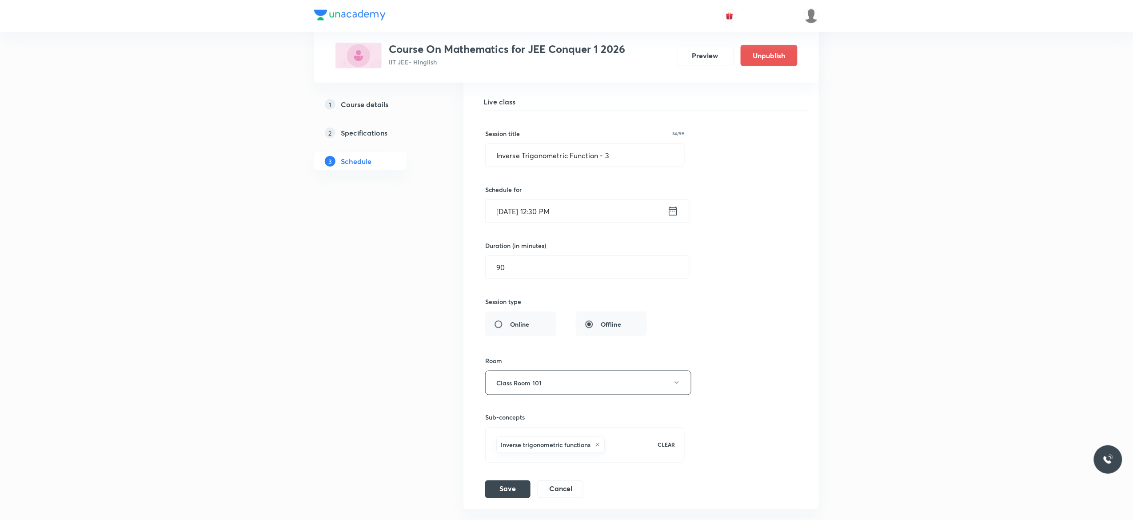
click at [735, 354] on div "Session title 34/99 Inverse Trigonometric Function - 3 ​ Schedule for Oct 3, 20…" at bounding box center [641, 304] width 312 height 387
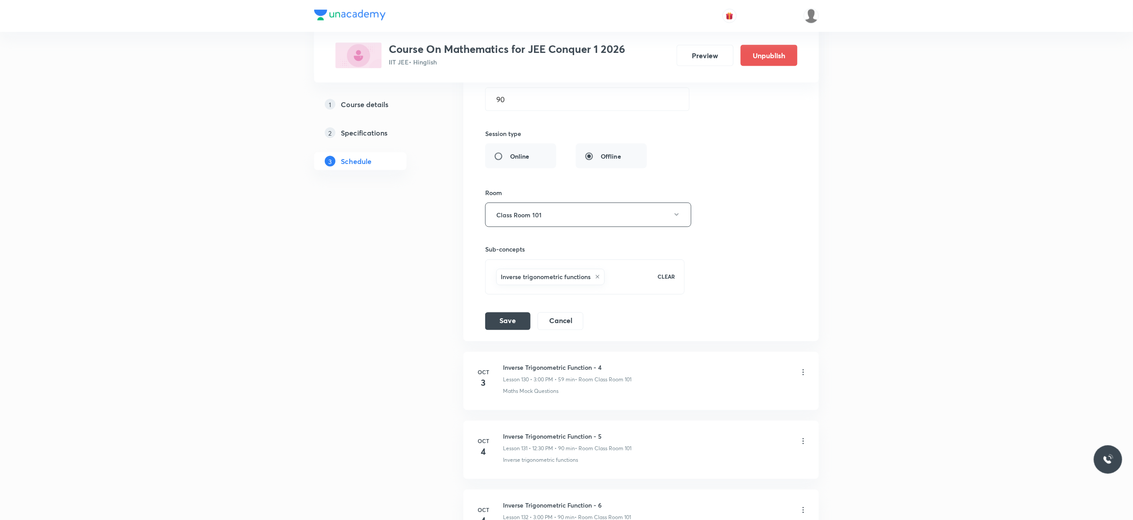
scroll to position [9114, 0]
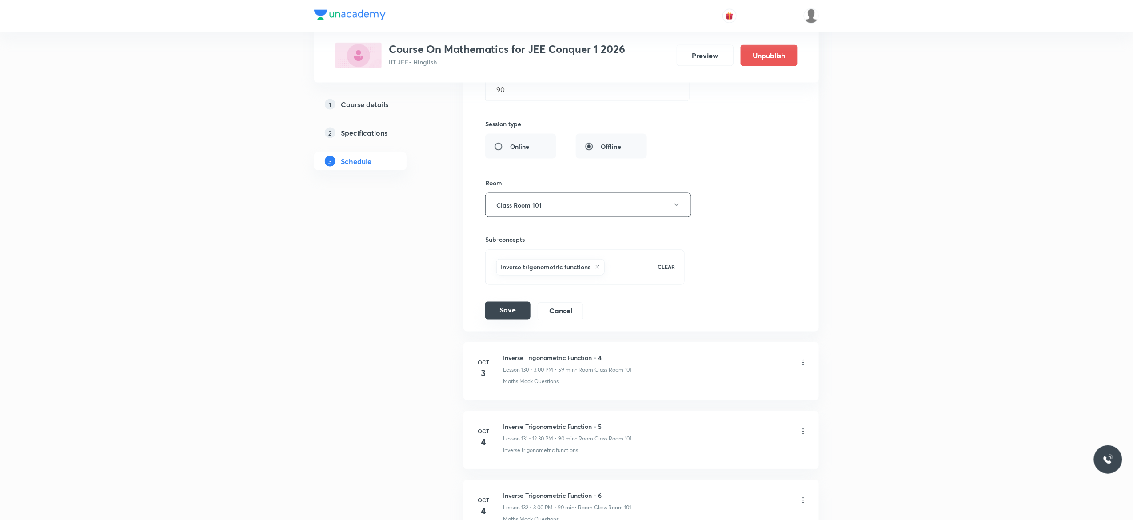
click at [505, 319] on button "Save" at bounding box center [507, 311] width 45 height 18
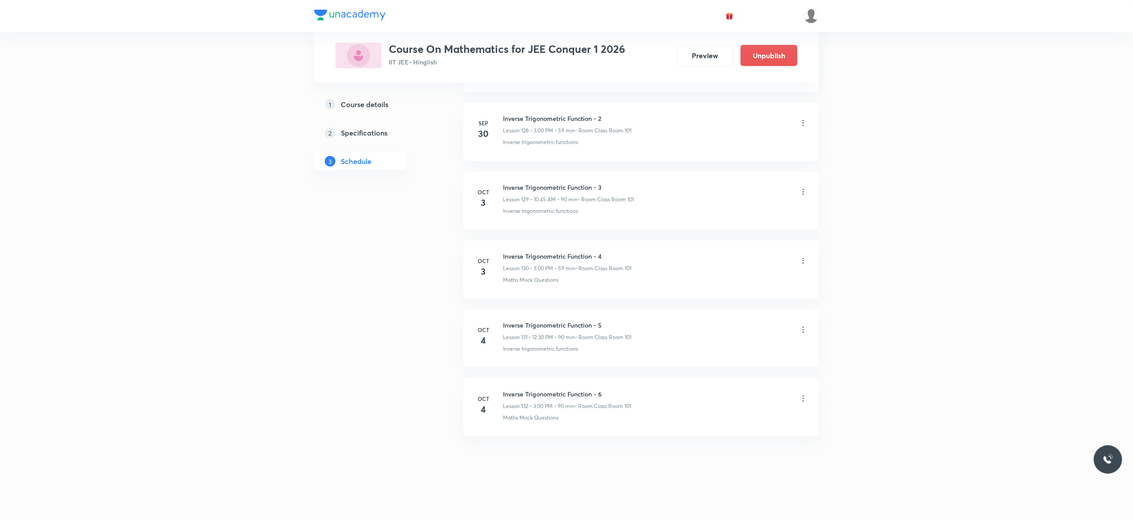
scroll to position [8912, 0]
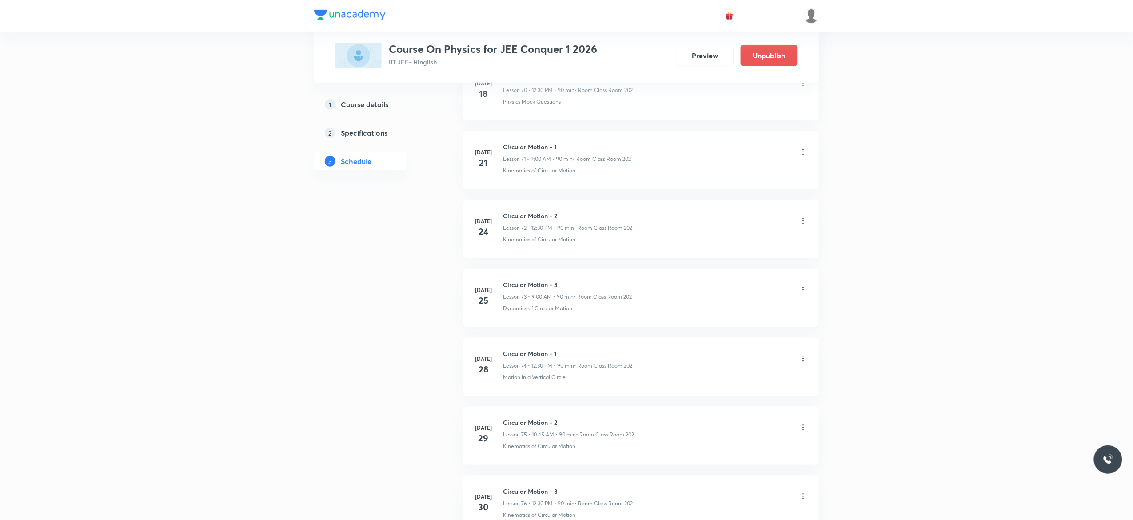
click at [587, 316] on ul "[DATE] Basic Math-1 Lesson 1 • 10:45 AM • 90 min • Room Class Room 202 Basic Ma…" at bounding box center [640, 194] width 355 height 9767
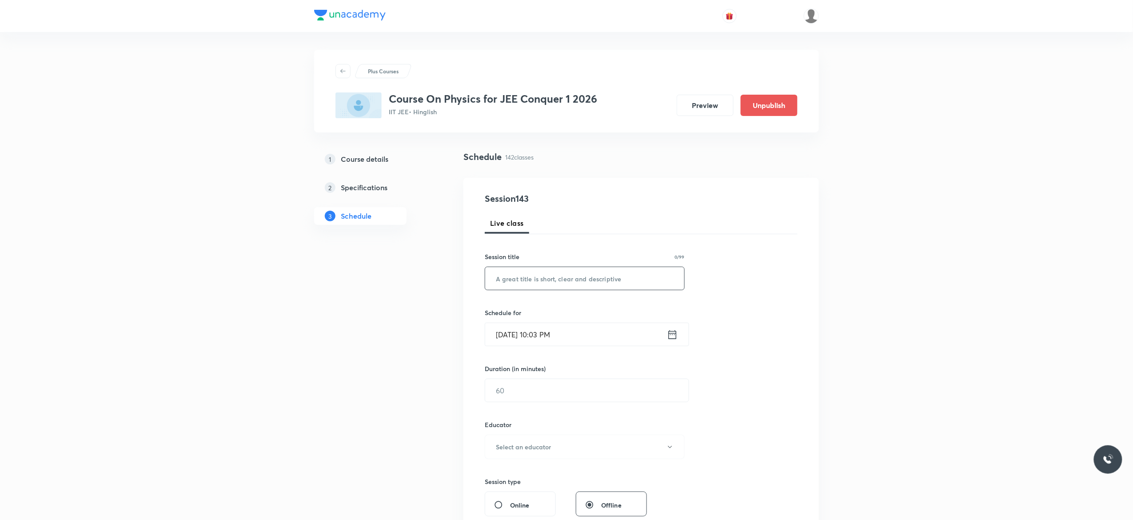
click at [545, 276] on input "text" at bounding box center [584, 278] width 199 height 23
paste input "Wave Motion - 8"
type input "Wave Motion - 7"
click at [671, 334] on icon at bounding box center [673, 334] width 8 height 9
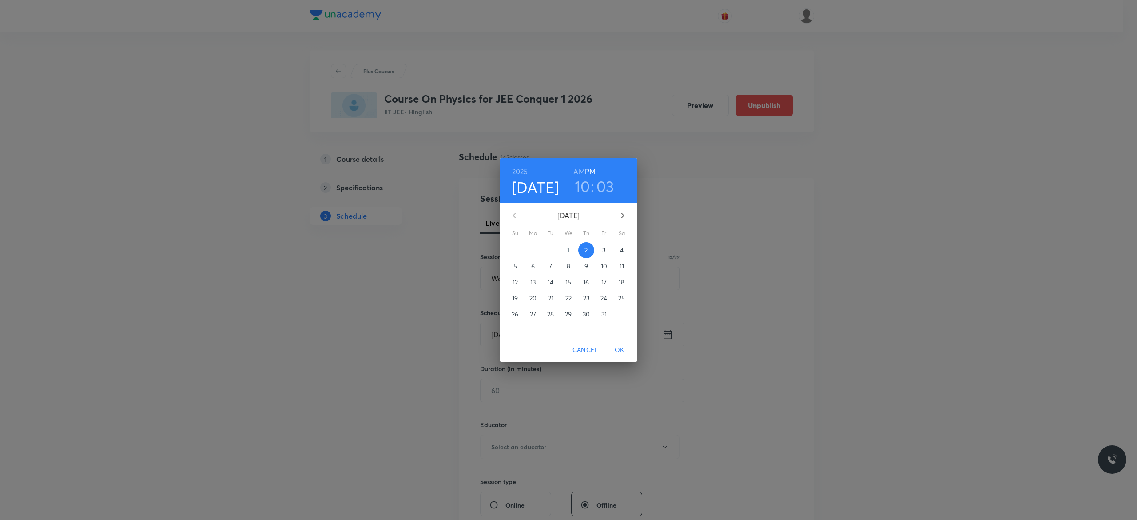
click at [606, 250] on span "3" at bounding box center [604, 250] width 16 height 9
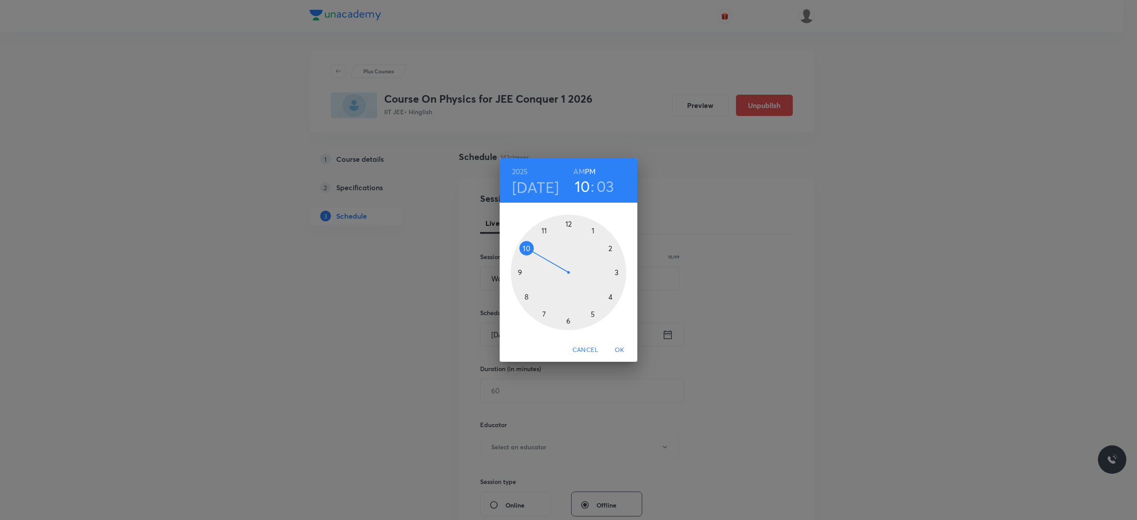
click at [580, 171] on h6 "AM" at bounding box center [579, 171] width 11 height 12
click at [522, 250] on div at bounding box center [569, 273] width 116 height 116
click at [518, 273] on div at bounding box center [569, 273] width 116 height 116
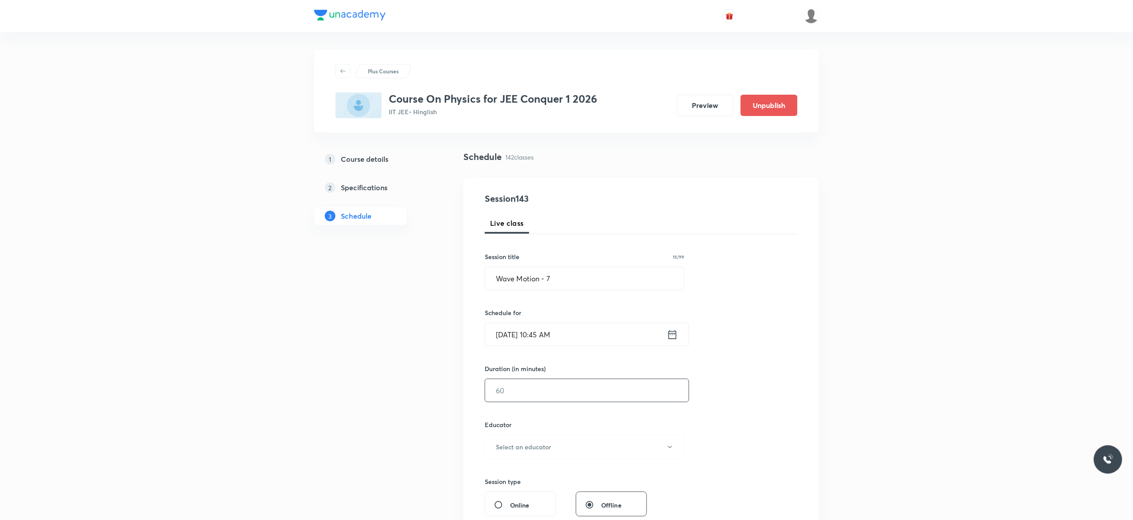
click at [532, 394] on input "text" at bounding box center [586, 390] width 203 height 23
type input "90"
click at [674, 449] on button "Select an educator" at bounding box center [585, 446] width 200 height 24
click at [510, 469] on span "Akash Mishra" at bounding box center [583, 471] width 195 height 9
click at [767, 410] on div "Session 143 Live class Session title 15/99 Wave Motion - 7 ​ Schedule for Oct 3…" at bounding box center [641, 429] width 313 height 474
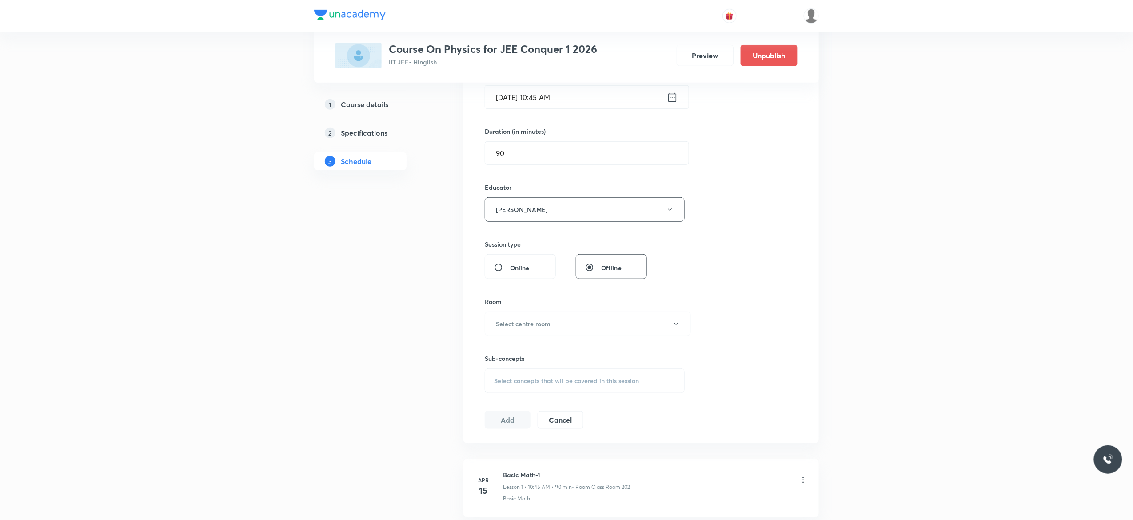
scroll to position [320, 0]
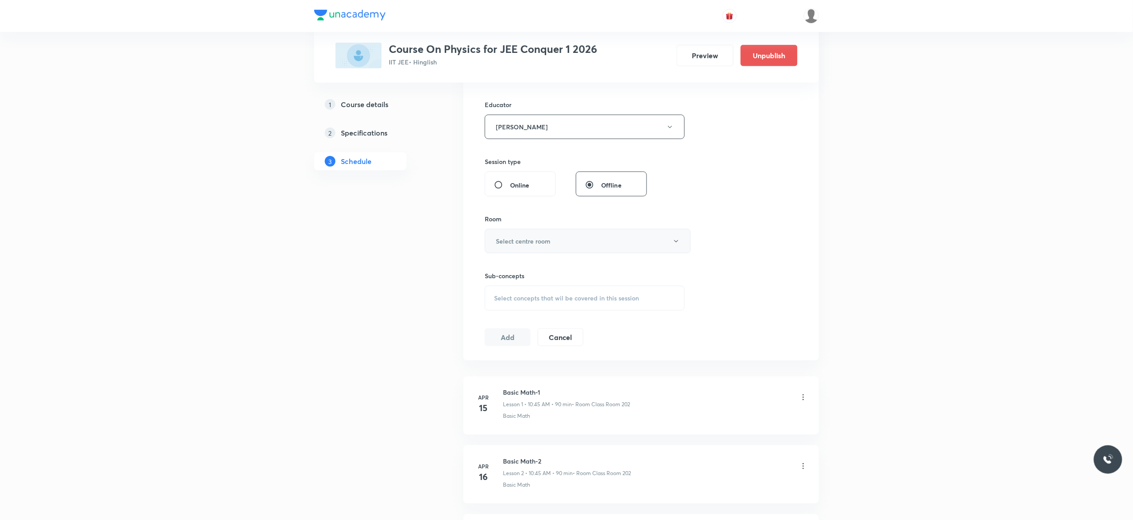
click at [681, 247] on button "Select centre room" at bounding box center [588, 241] width 206 height 24
click at [537, 268] on span "Class Room 101" at bounding box center [583, 271] width 195 height 9
click at [504, 304] on div "Select concepts that wil be covered in this session" at bounding box center [585, 298] width 200 height 25
type input "Wave Motion"
click at [495, 369] on input "checkbox" at bounding box center [498, 367] width 12 height 9
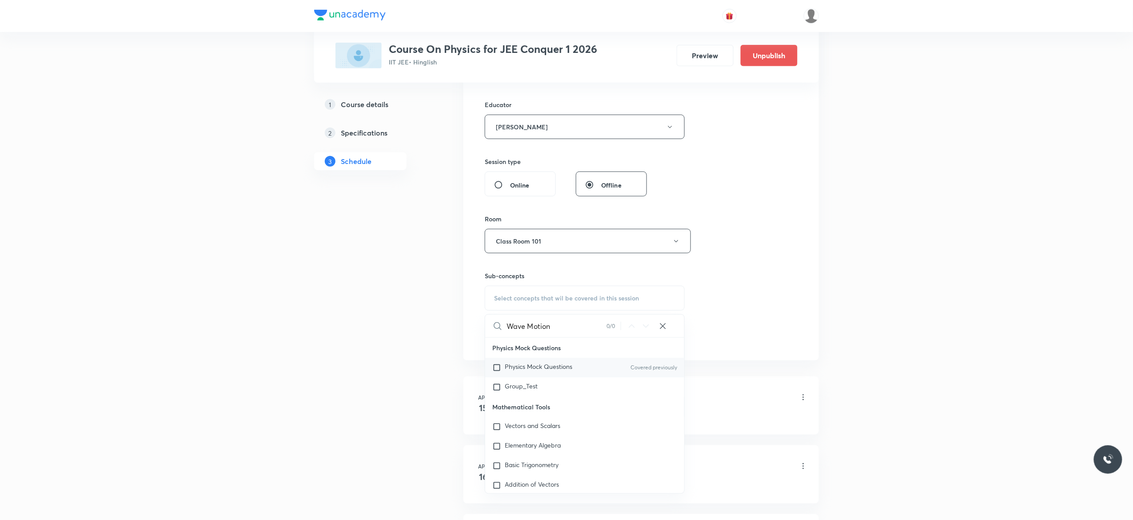
checkbox input "true"
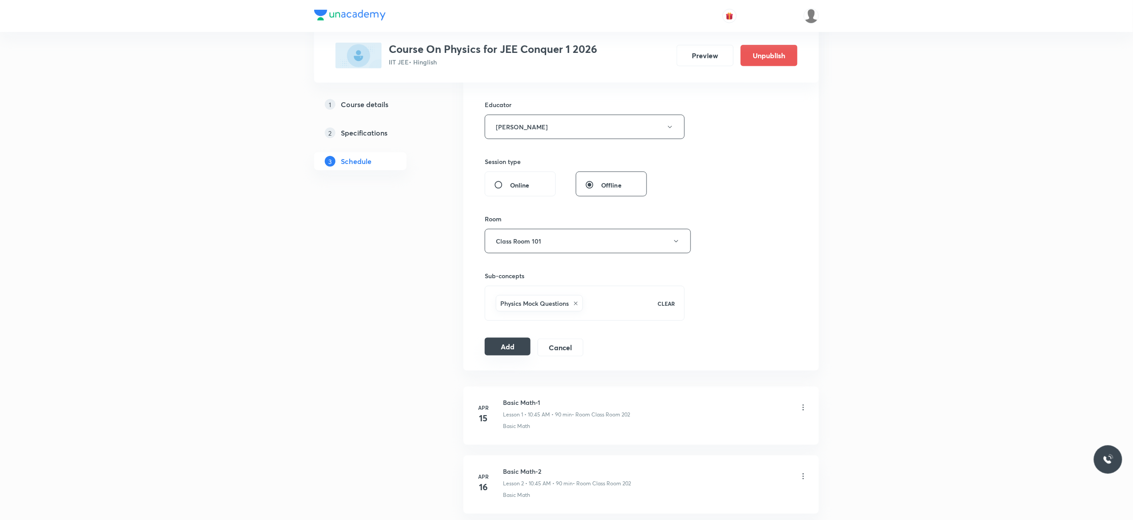
click at [504, 353] on button "Add" at bounding box center [508, 347] width 46 height 18
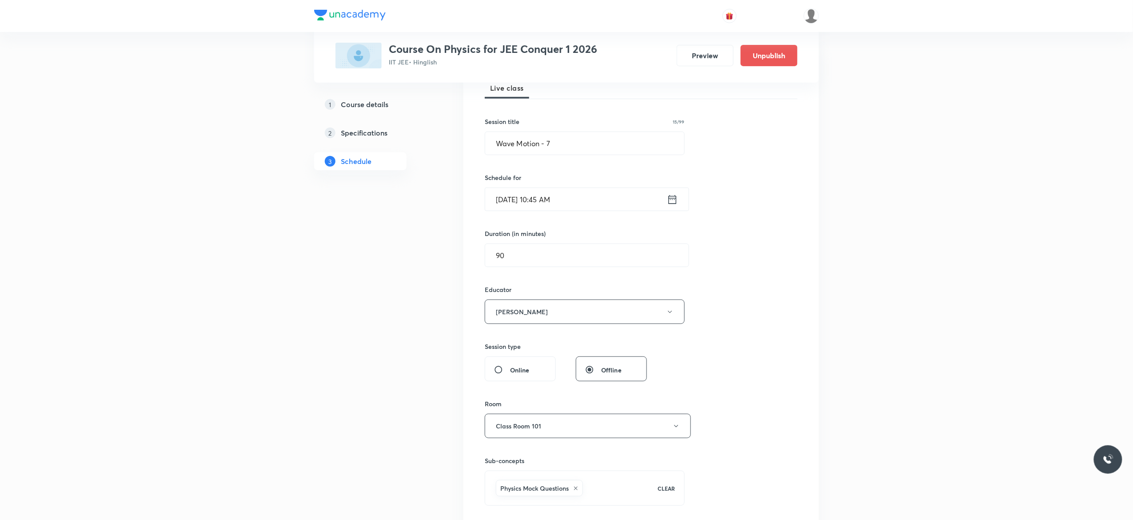
scroll to position [107, 0]
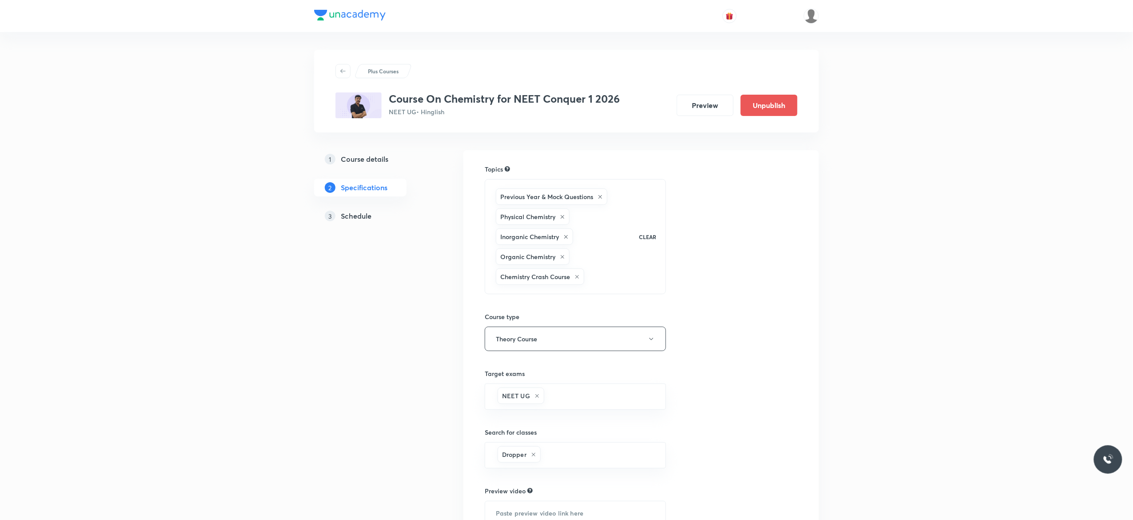
click at [360, 218] on h5 "Schedule" at bounding box center [356, 216] width 31 height 11
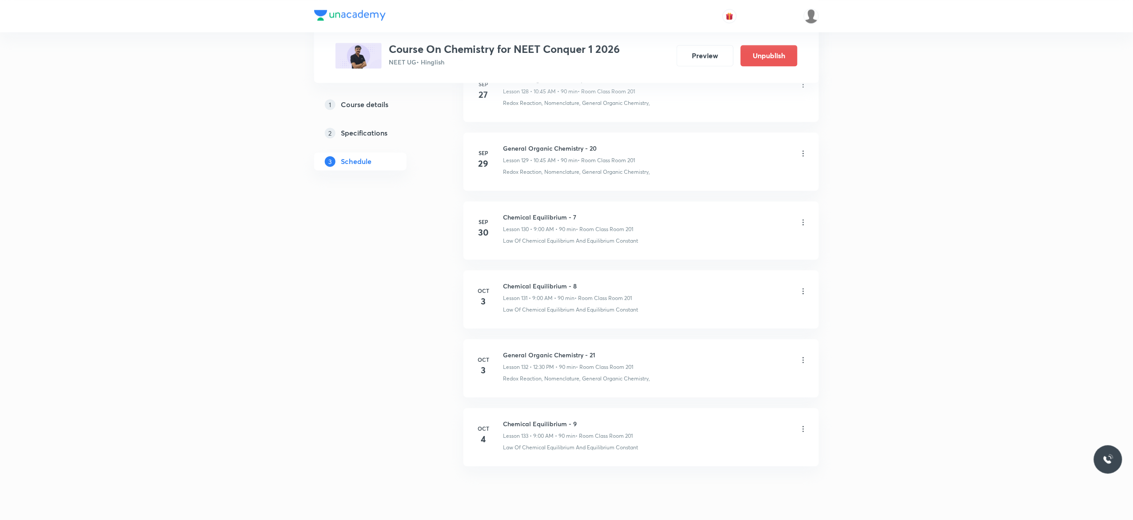
scroll to position [9448, 0]
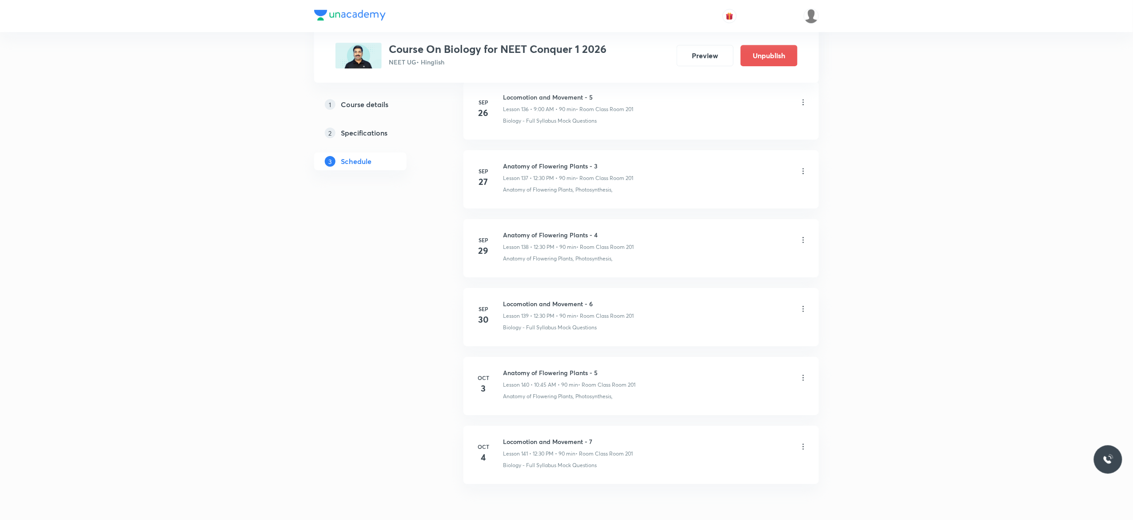
scroll to position [10001, 0]
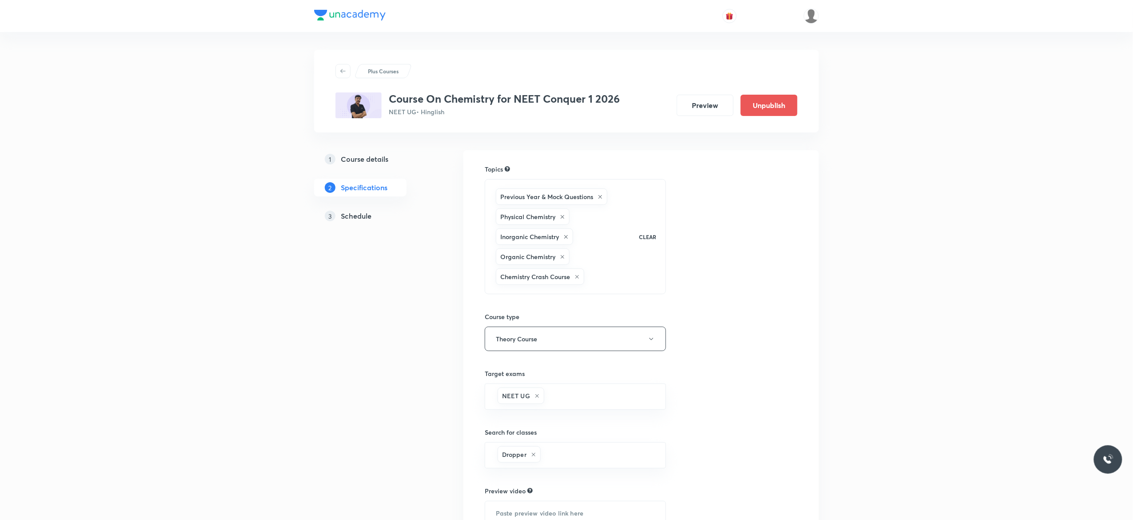
click at [357, 215] on h5 "Schedule" at bounding box center [356, 216] width 31 height 11
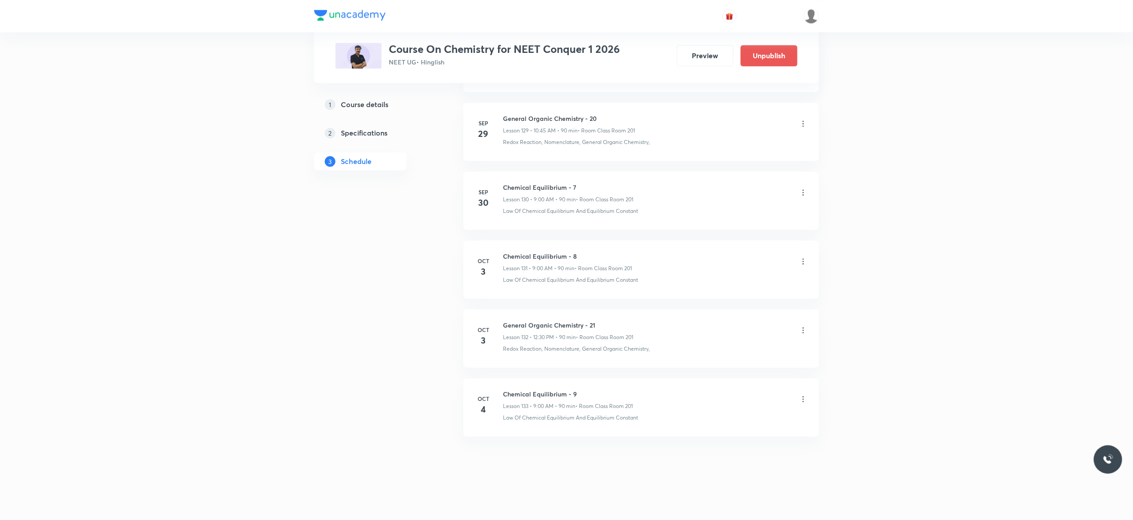
scroll to position [9448, 0]
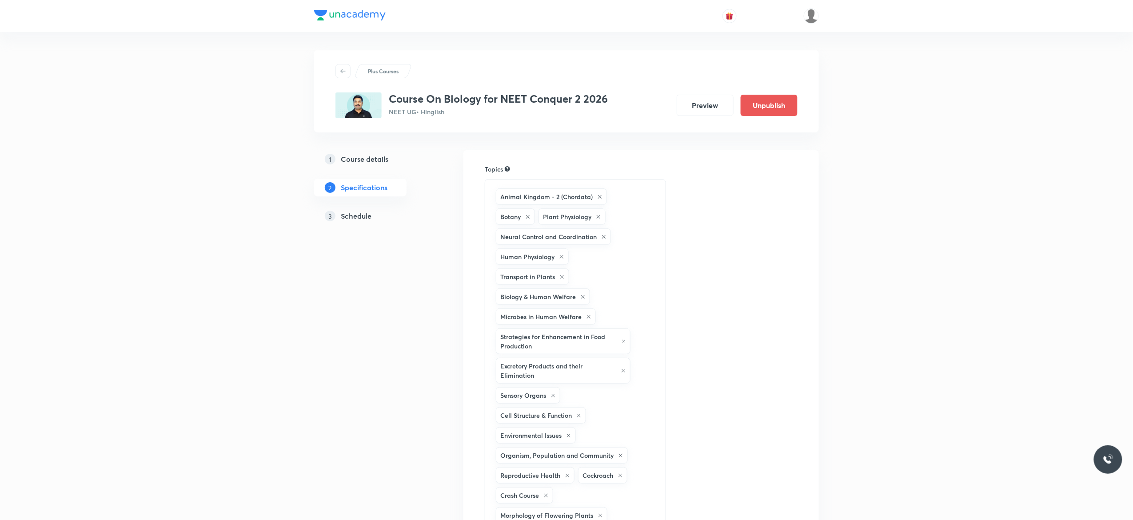
click at [354, 217] on h5 "Schedule" at bounding box center [356, 216] width 31 height 11
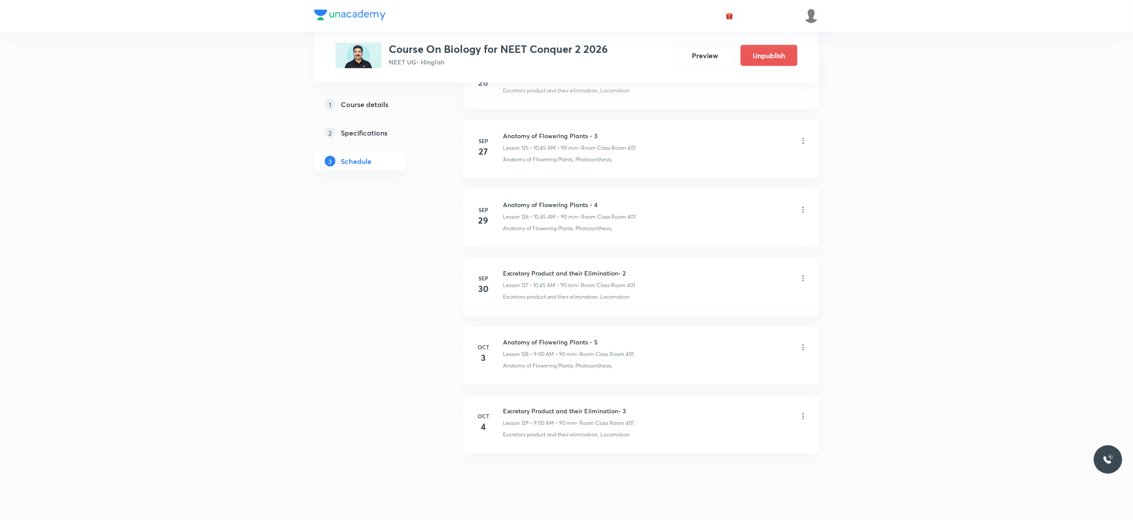
scroll to position [9171, 0]
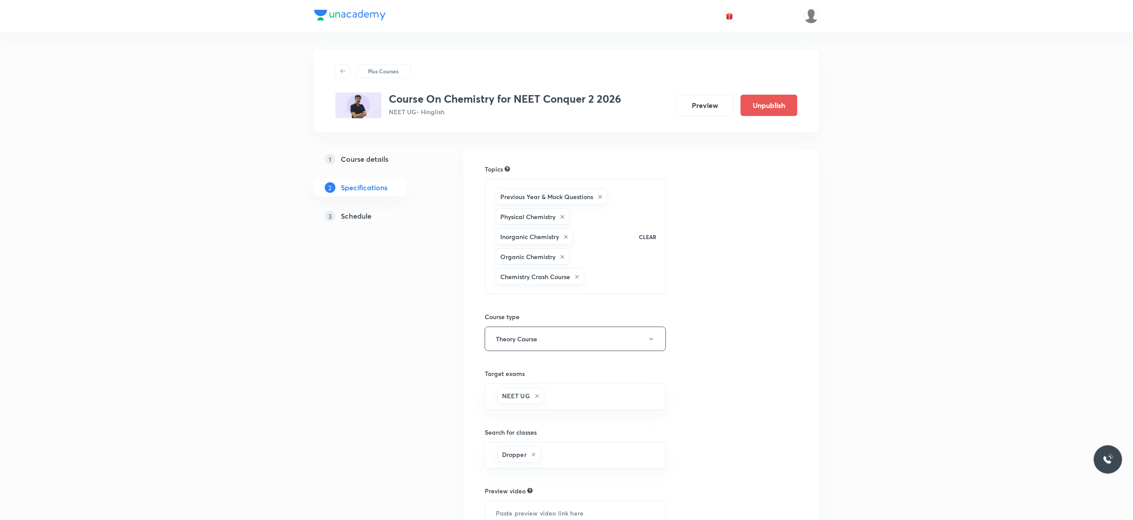
click at [362, 218] on h5 "Schedule" at bounding box center [356, 216] width 31 height 11
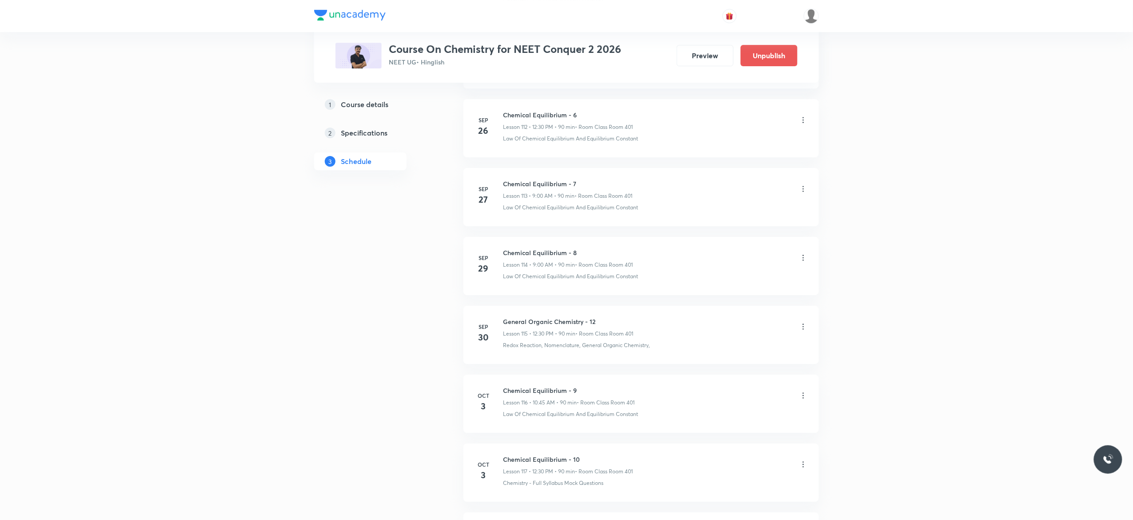
scroll to position [8411, 0]
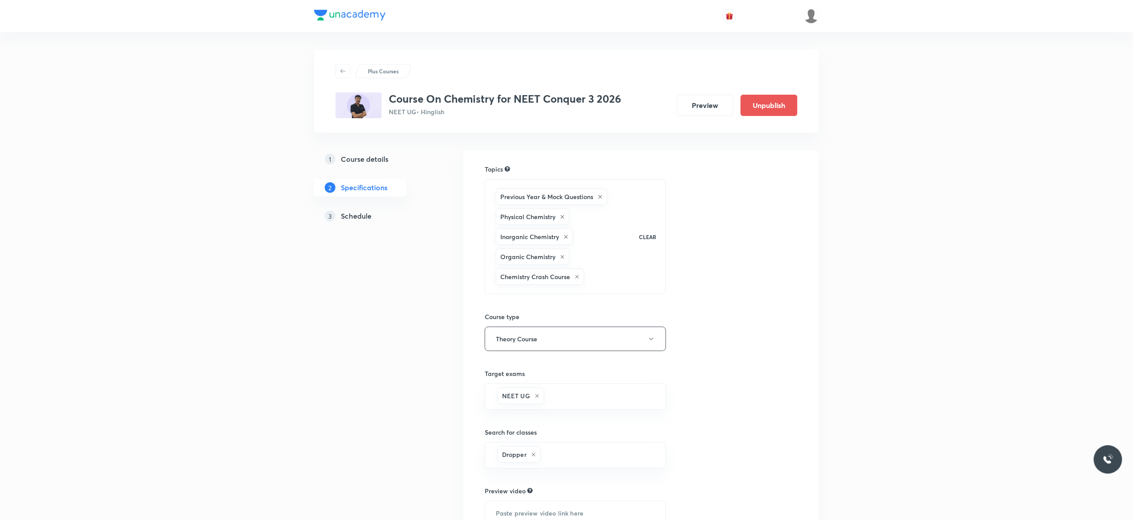
click at [352, 215] on h5 "Schedule" at bounding box center [356, 216] width 31 height 11
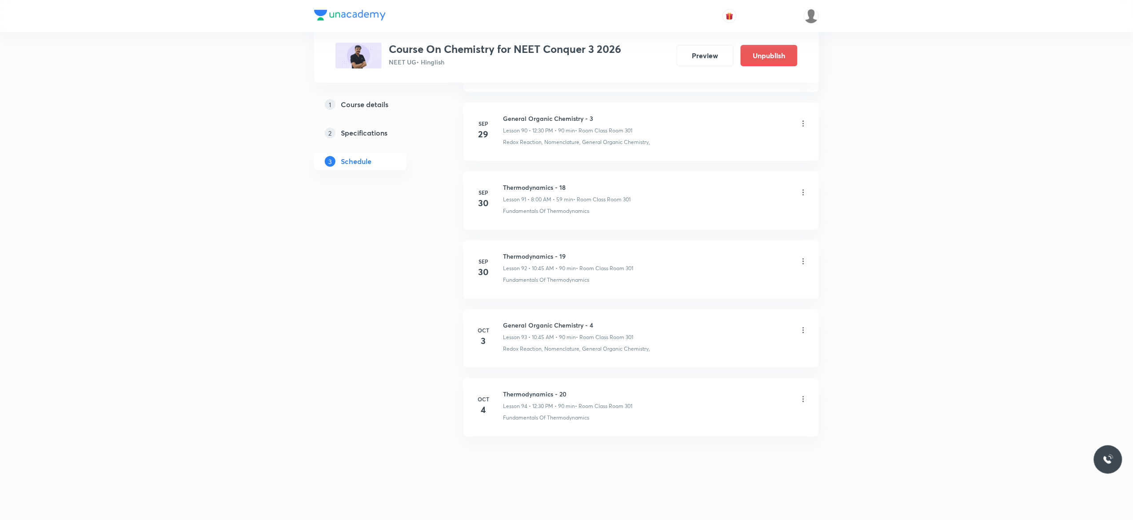
scroll to position [6751, 0]
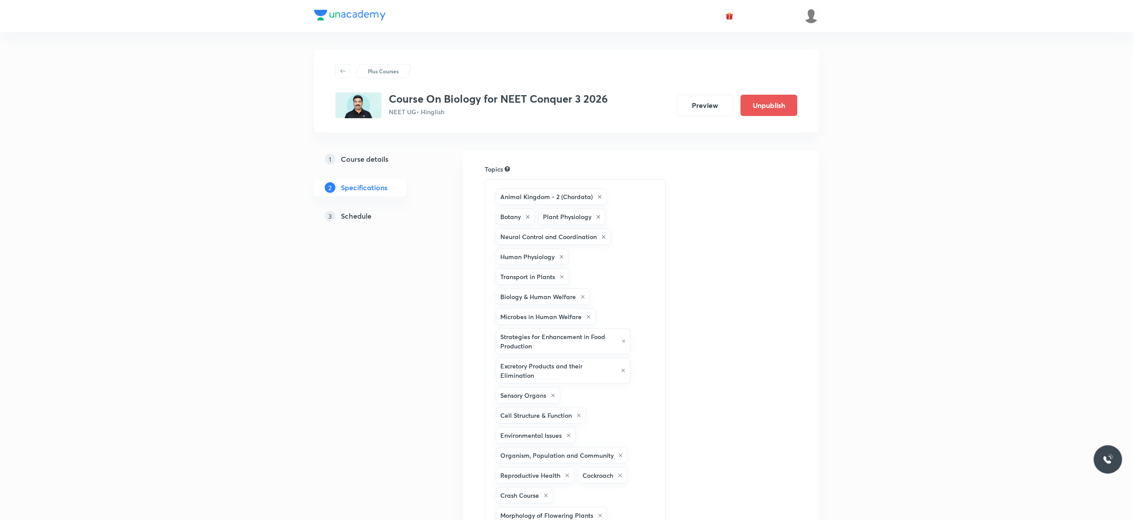
click at [358, 215] on h5 "Schedule" at bounding box center [356, 216] width 31 height 11
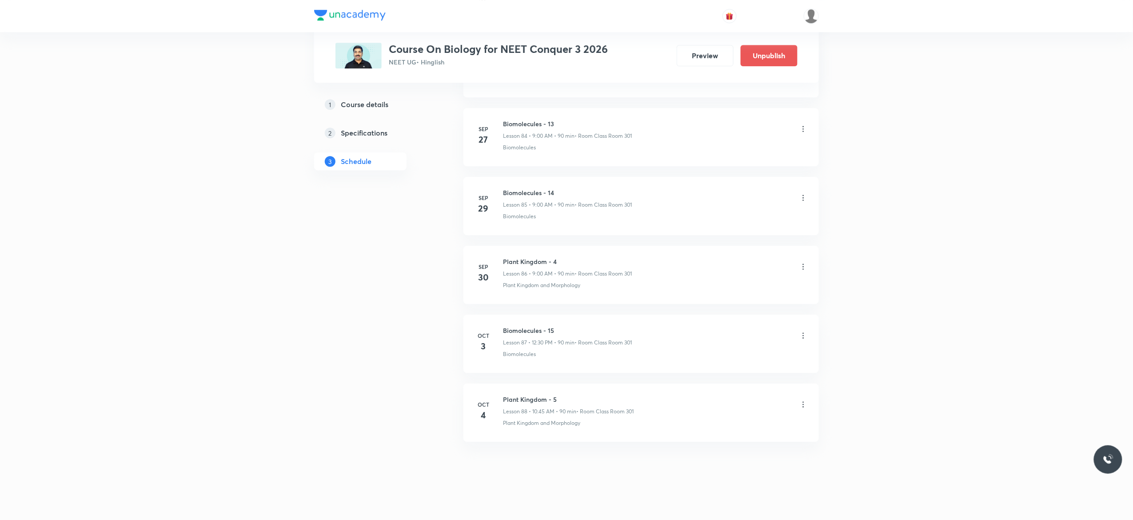
scroll to position [6336, 0]
